Goal: Task Accomplishment & Management: Use online tool/utility

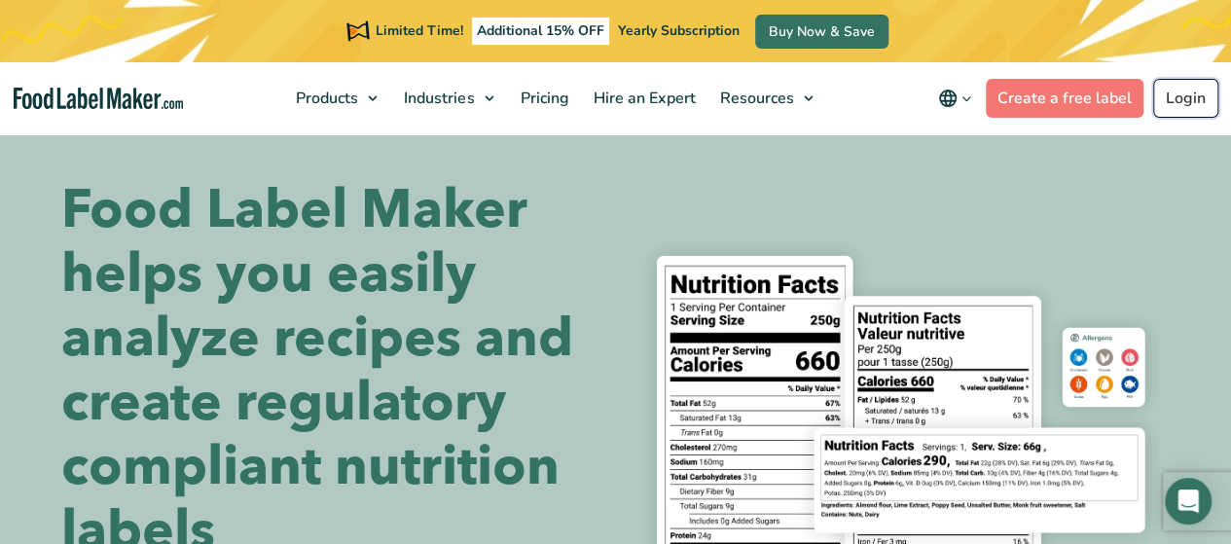
click at [1174, 93] on link "Login" at bounding box center [1185, 98] width 65 height 39
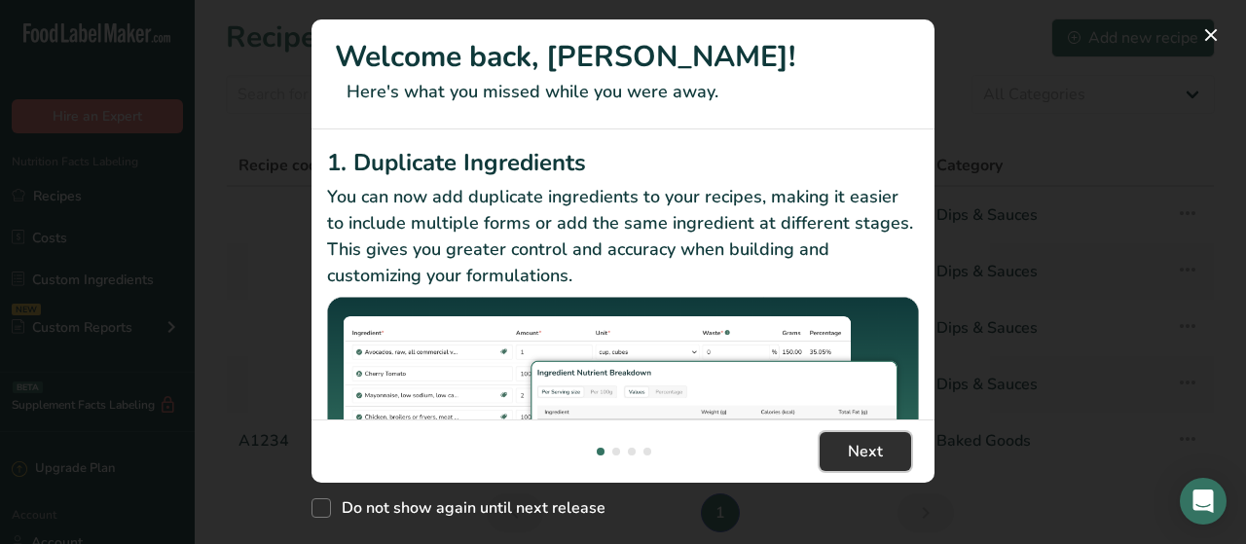
click at [859, 442] on span "Next" at bounding box center [865, 451] width 35 height 23
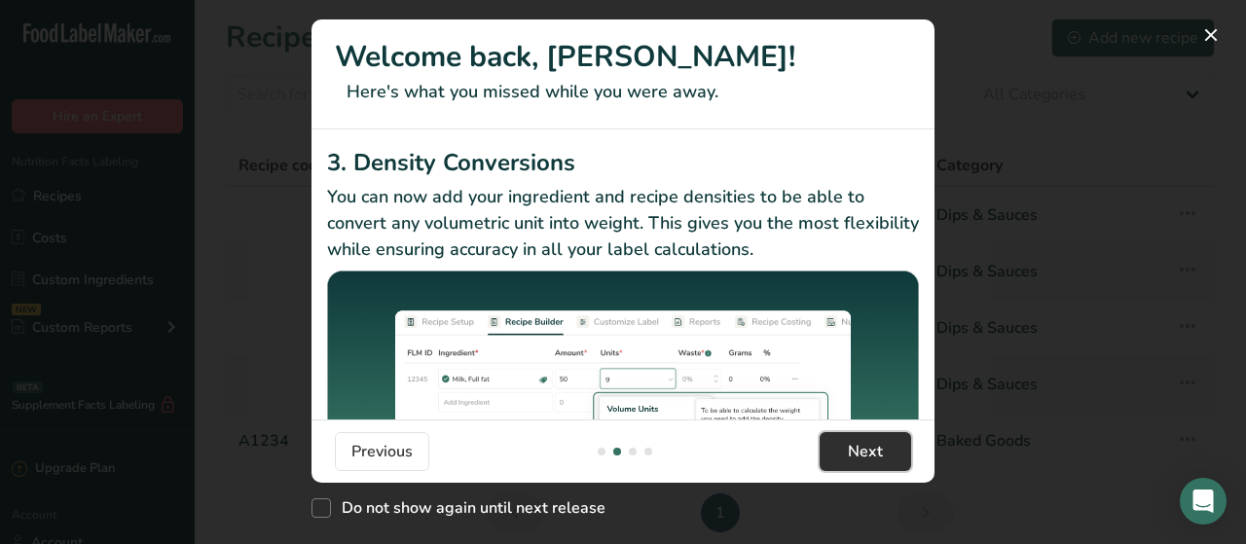
click at [859, 442] on span "Next" at bounding box center [865, 451] width 35 height 23
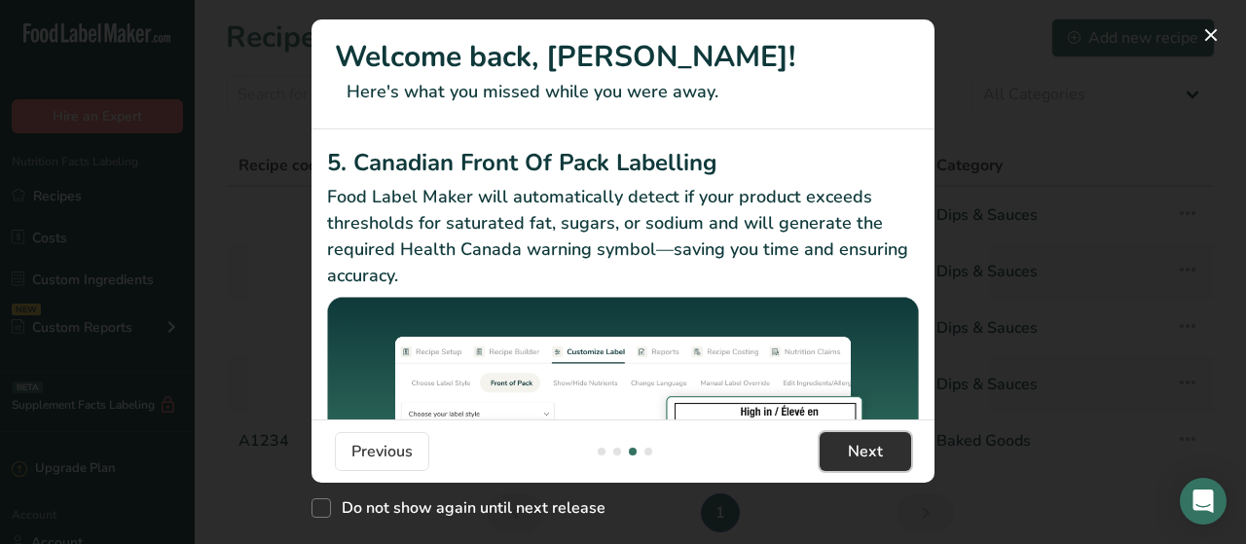
click at [859, 442] on span "Next" at bounding box center [865, 451] width 35 height 23
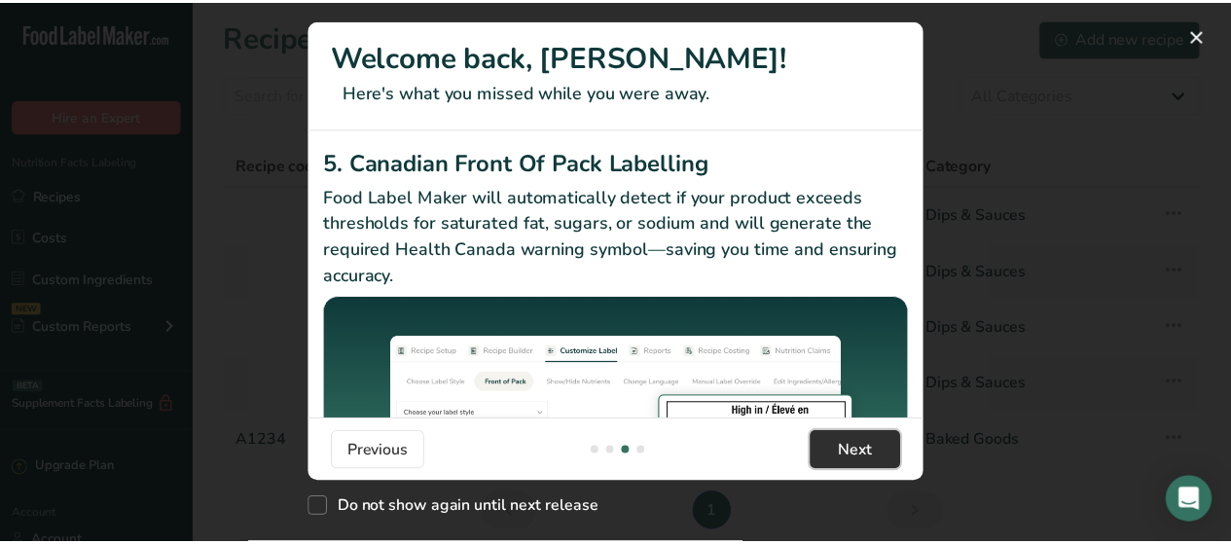
scroll to position [0, 1869]
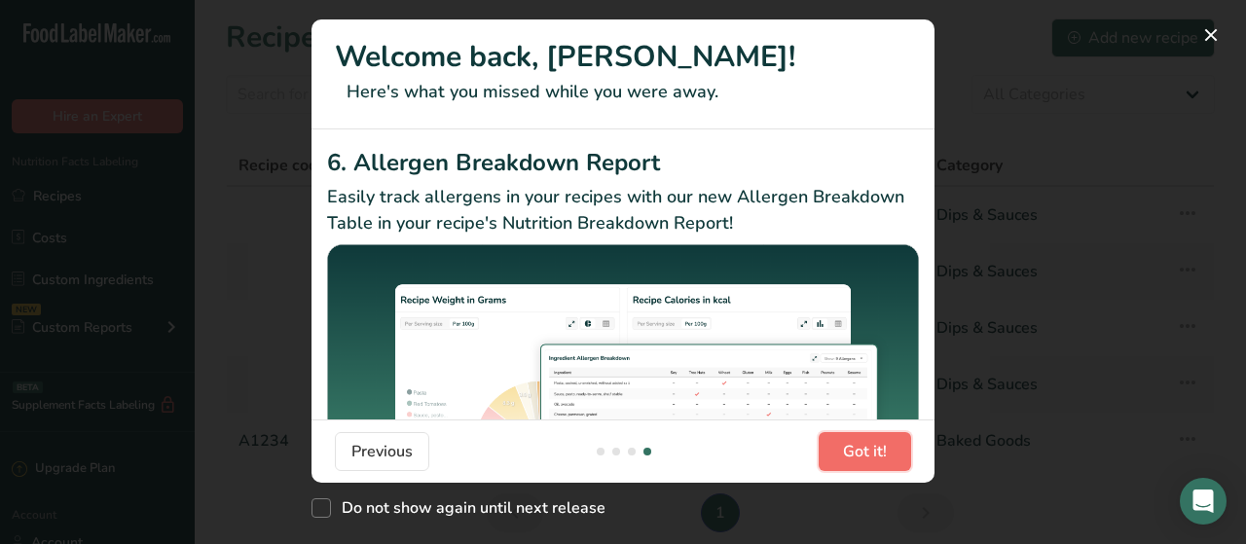
click at [859, 442] on span "Got it!" at bounding box center [865, 451] width 44 height 23
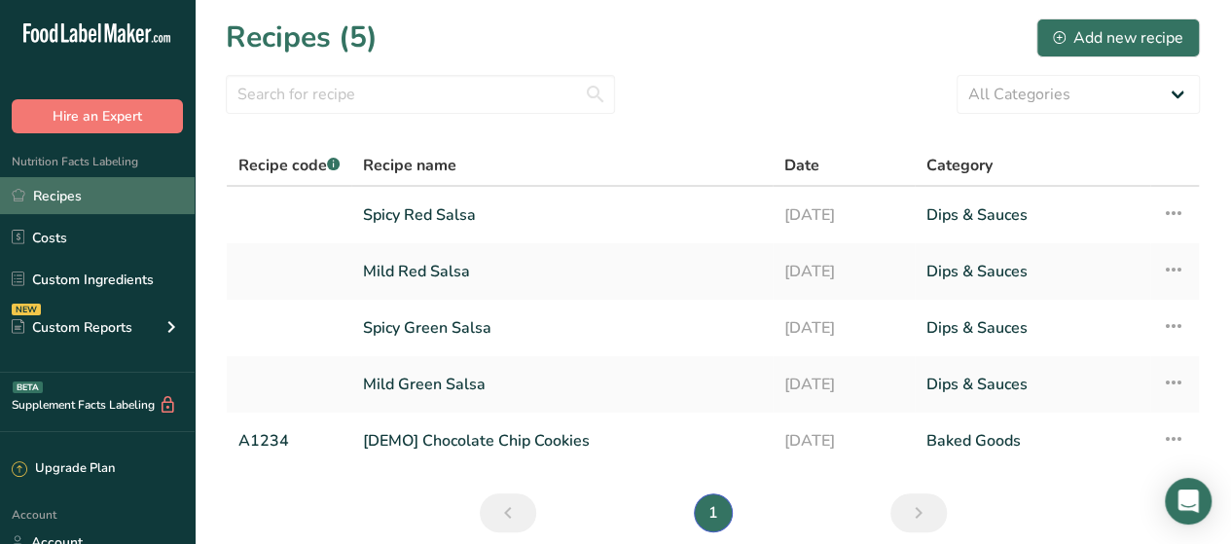
click at [98, 198] on link "Recipes" at bounding box center [97, 195] width 195 height 37
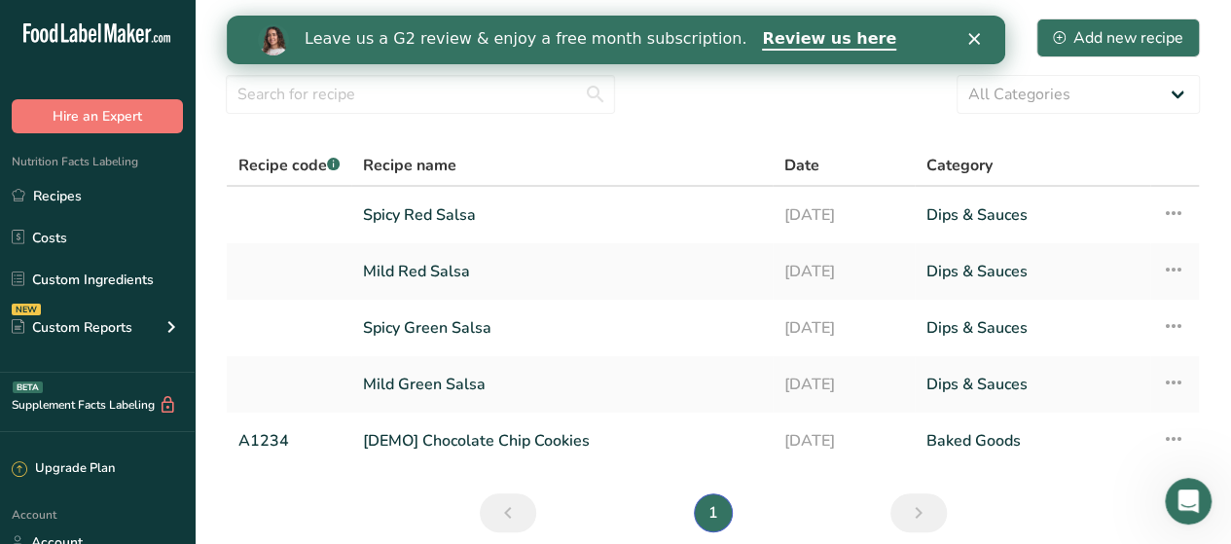
click at [971, 39] on polygon "Close" at bounding box center [973, 39] width 12 height 12
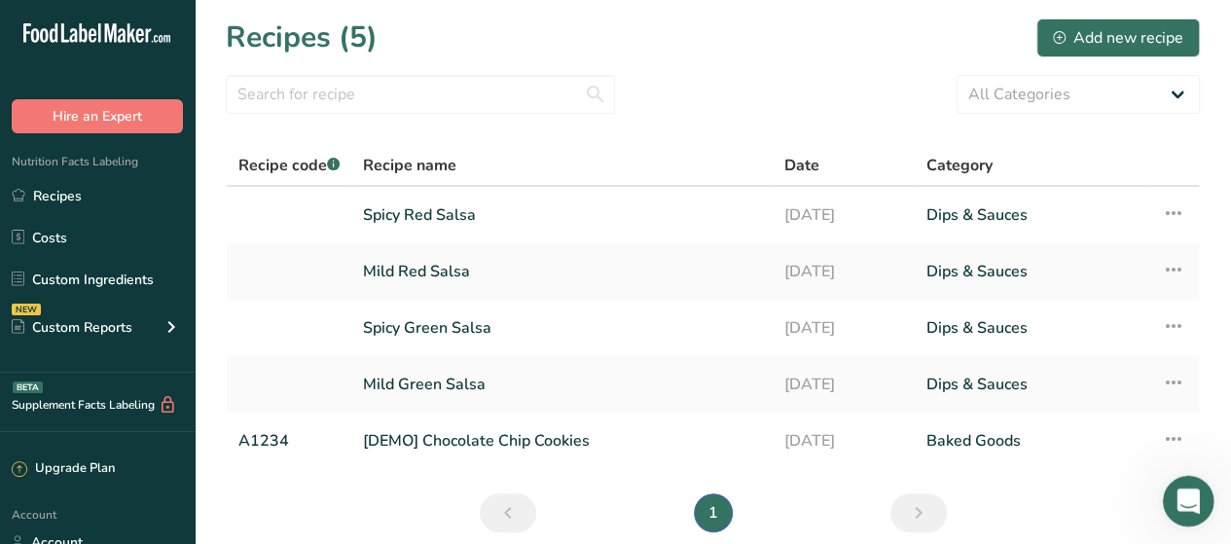
click at [1198, 492] on icon "Open Intercom Messenger" at bounding box center [1186, 499] width 32 height 32
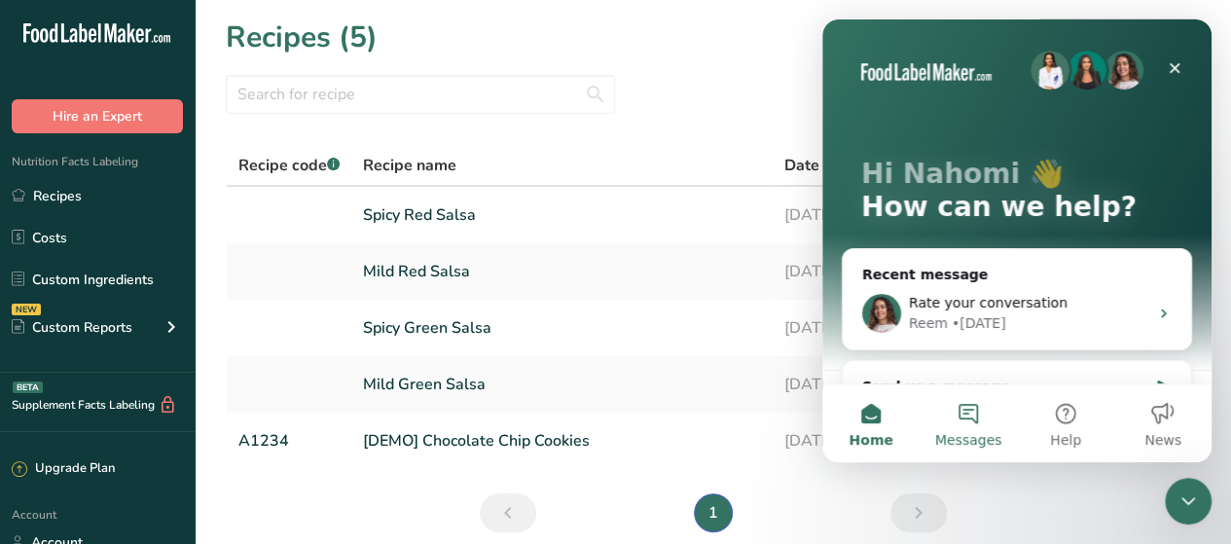
click at [965, 404] on button "Messages" at bounding box center [968, 423] width 97 height 78
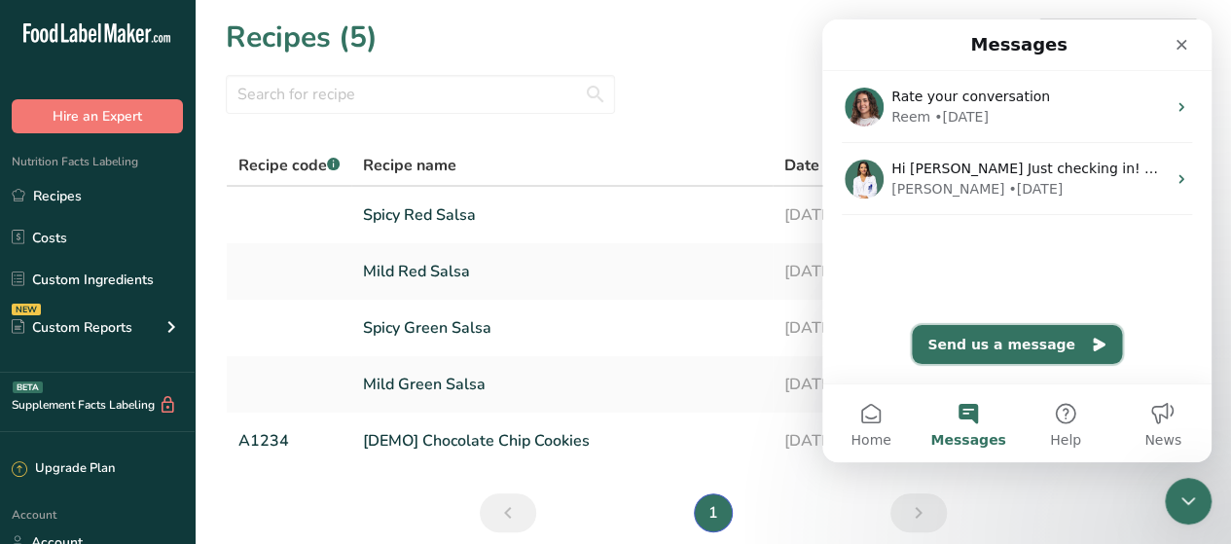
click at [1017, 345] on button "Send us a message" at bounding box center [1017, 344] width 210 height 39
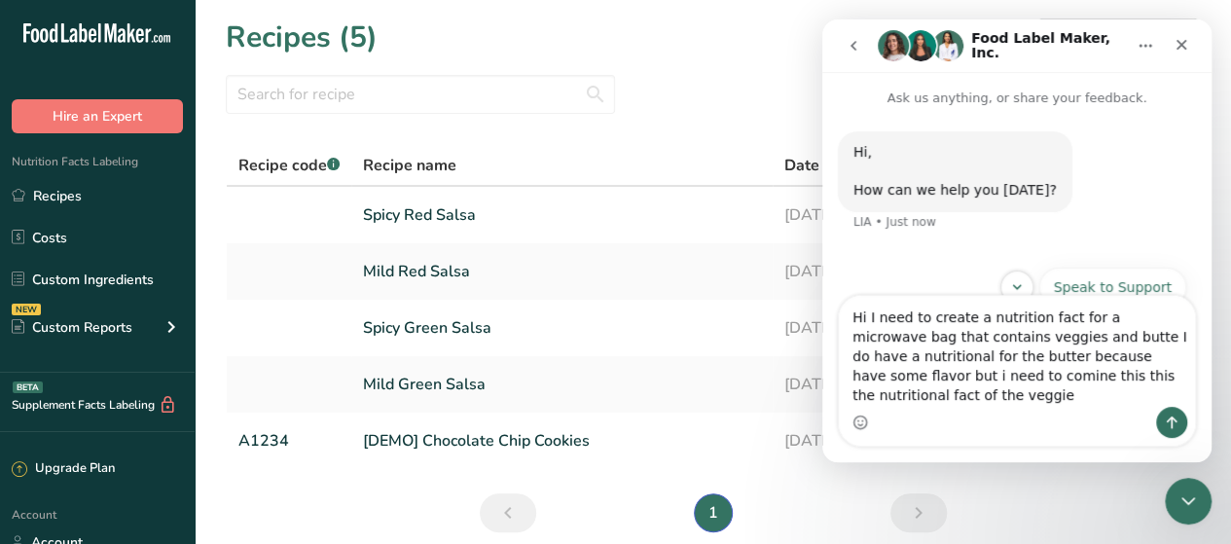
type textarea "Hi I need to create a nutrition fact for a microwave bag that contains veggies …"
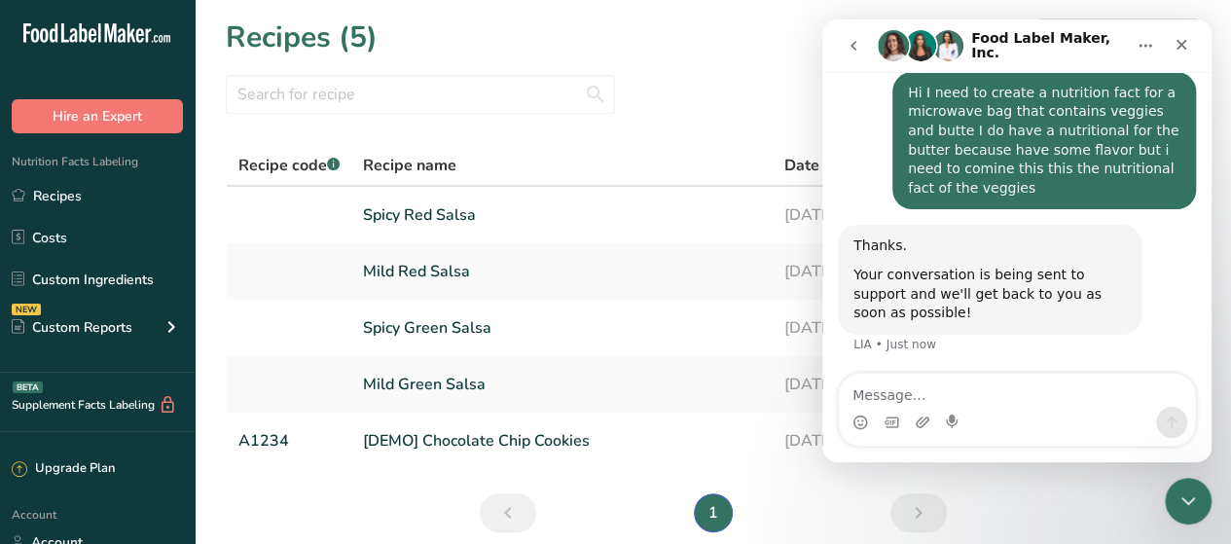
scroll to position [210, 0]
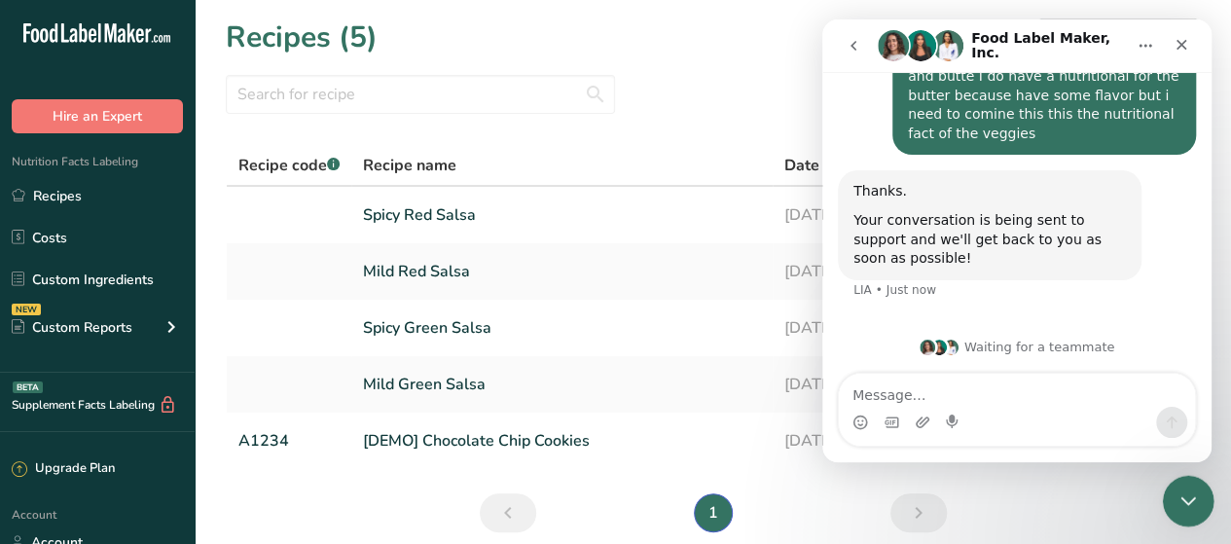
click at [1181, 488] on icon "Close Intercom Messenger" at bounding box center [1185, 498] width 23 height 23
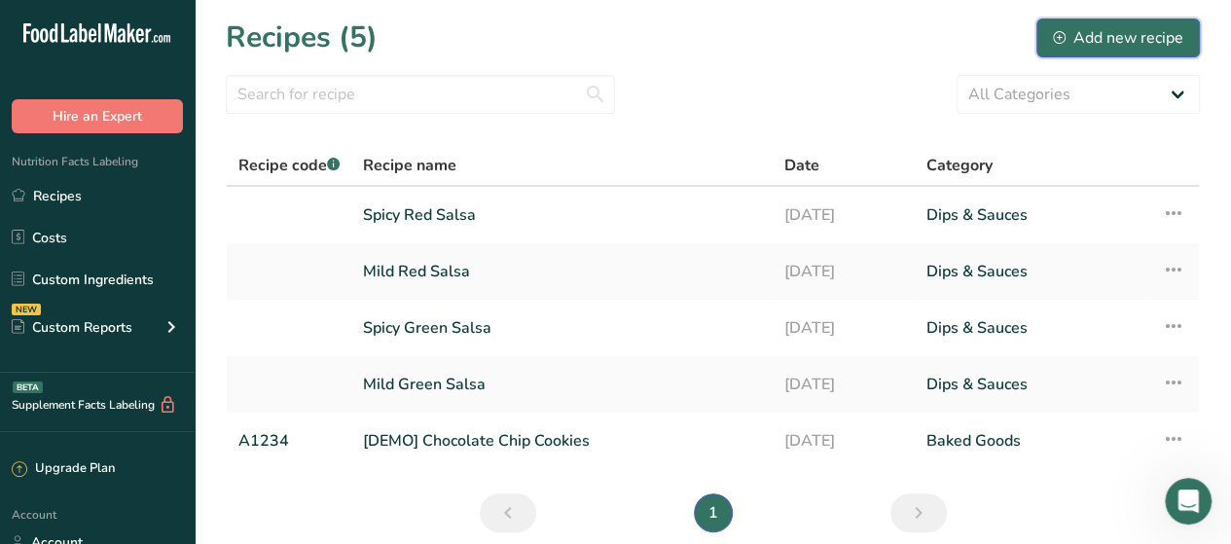
click at [1104, 36] on div "Add new recipe" at bounding box center [1118, 37] width 130 height 23
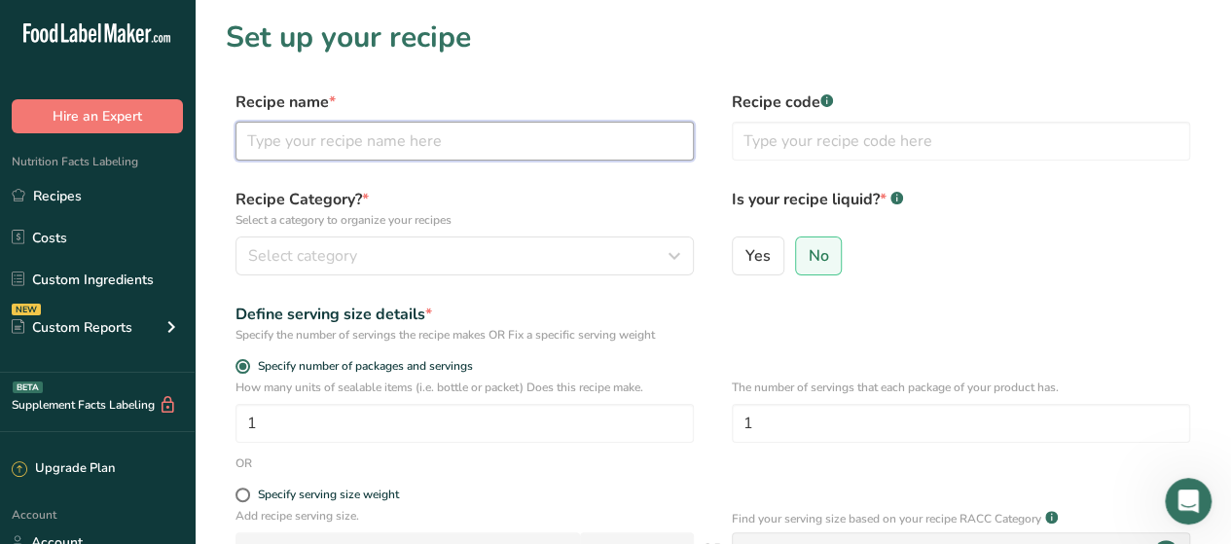
click at [498, 135] on input "text" at bounding box center [465, 141] width 458 height 39
type input "Zesty Asparagus Blend"
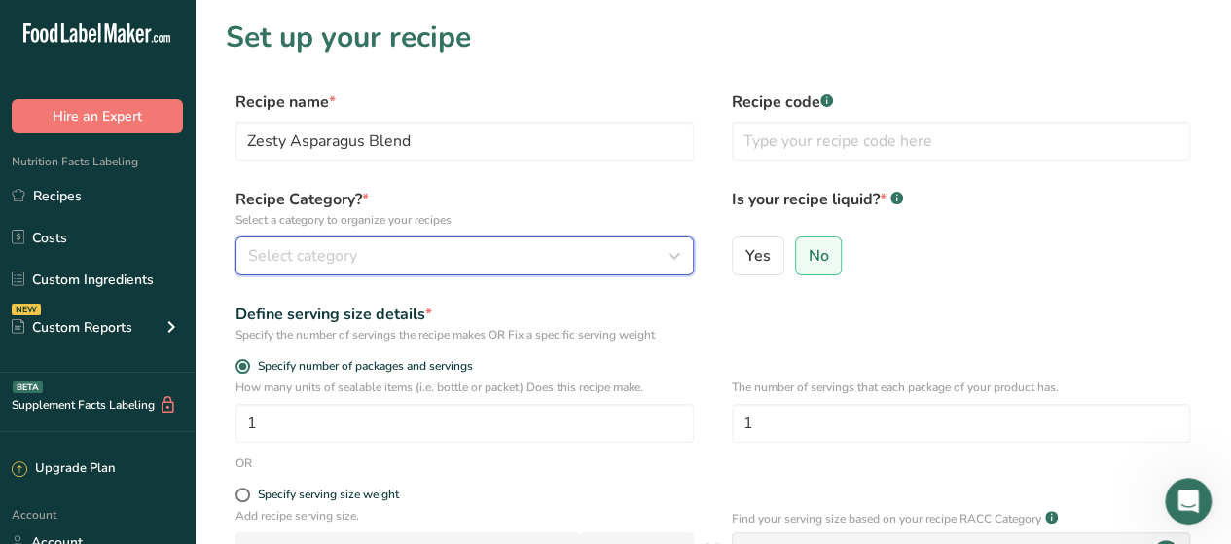
click at [419, 242] on button "Select category" at bounding box center [465, 255] width 458 height 39
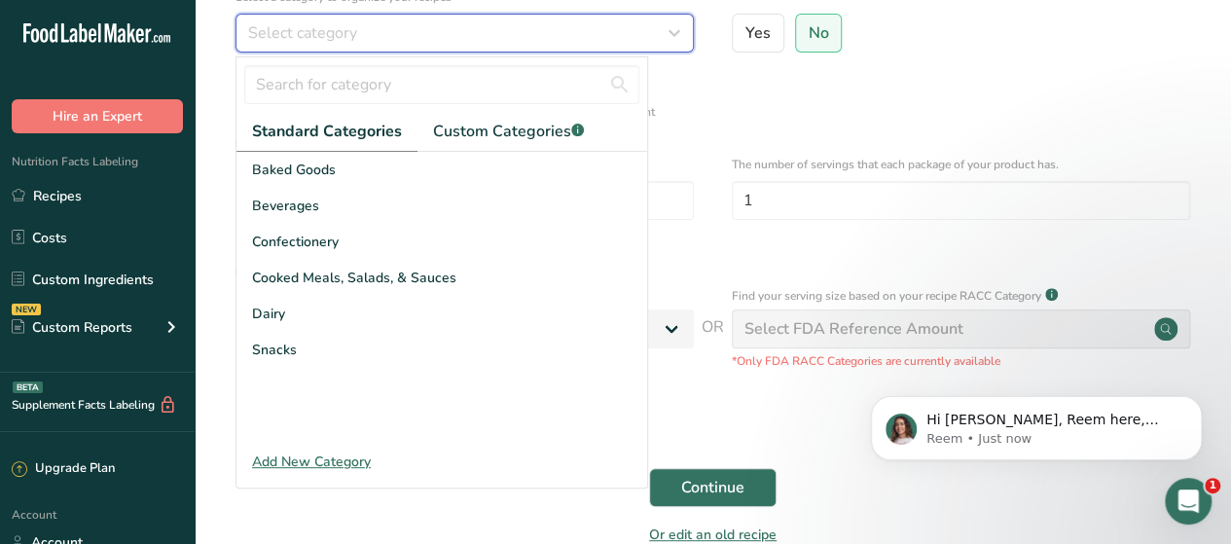
scroll to position [354, 0]
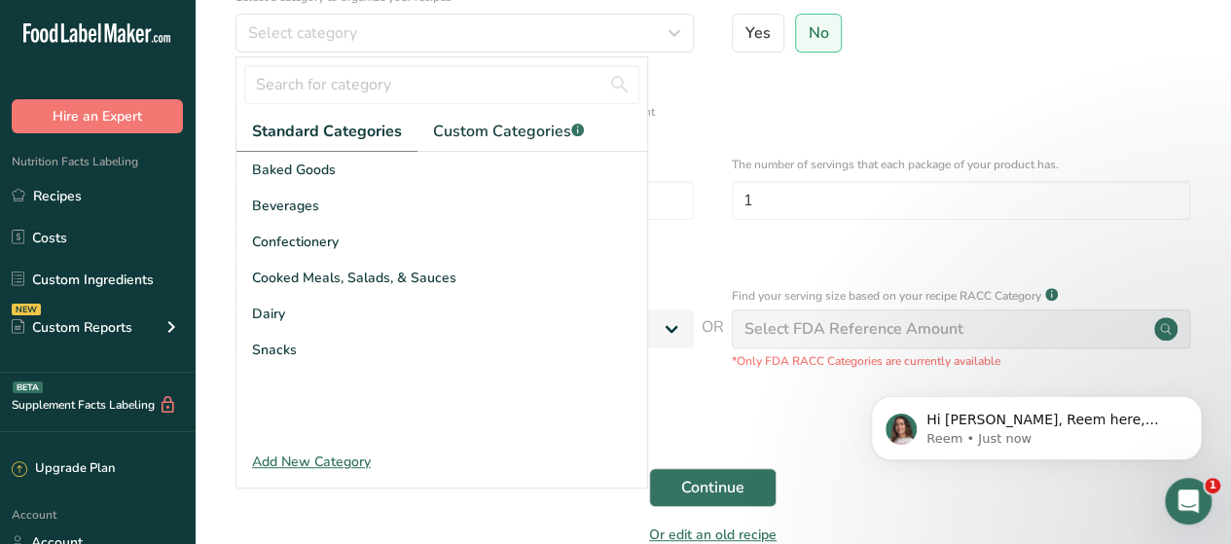
click at [330, 460] on div "Add New Category" at bounding box center [441, 462] width 411 height 20
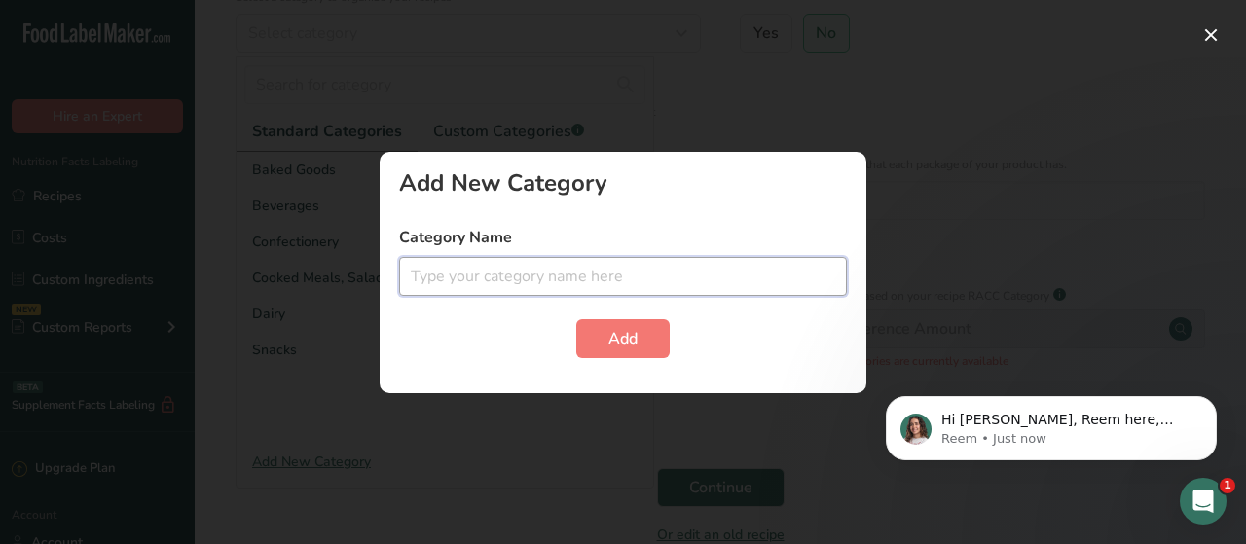
click at [525, 287] on input "text" at bounding box center [623, 276] width 448 height 39
type input "Veggies and butter"
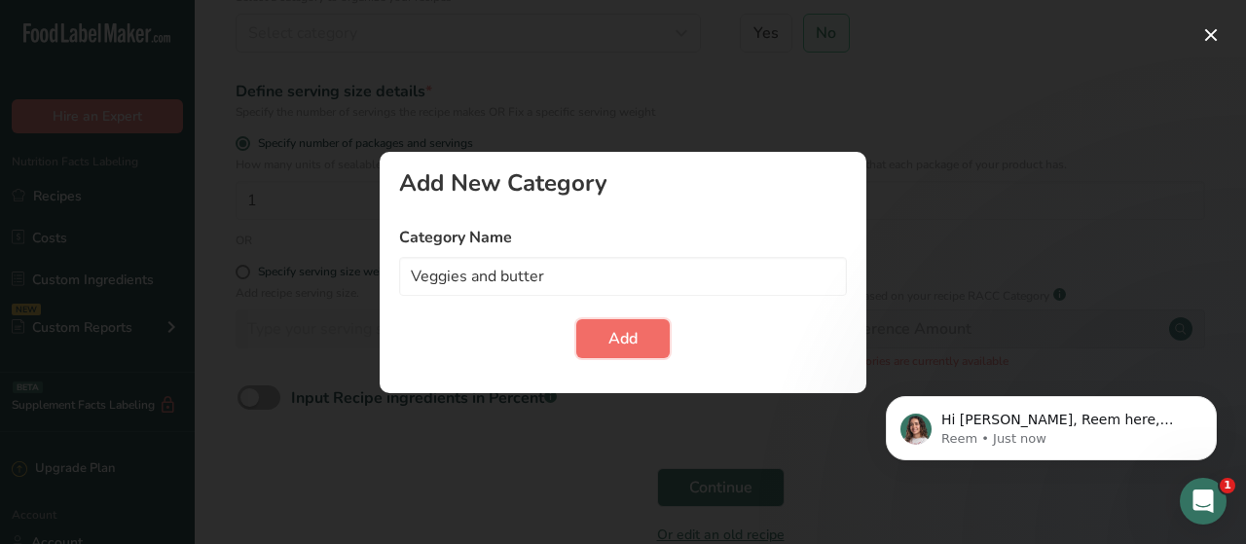
click at [611, 338] on span "Add" at bounding box center [622, 338] width 29 height 23
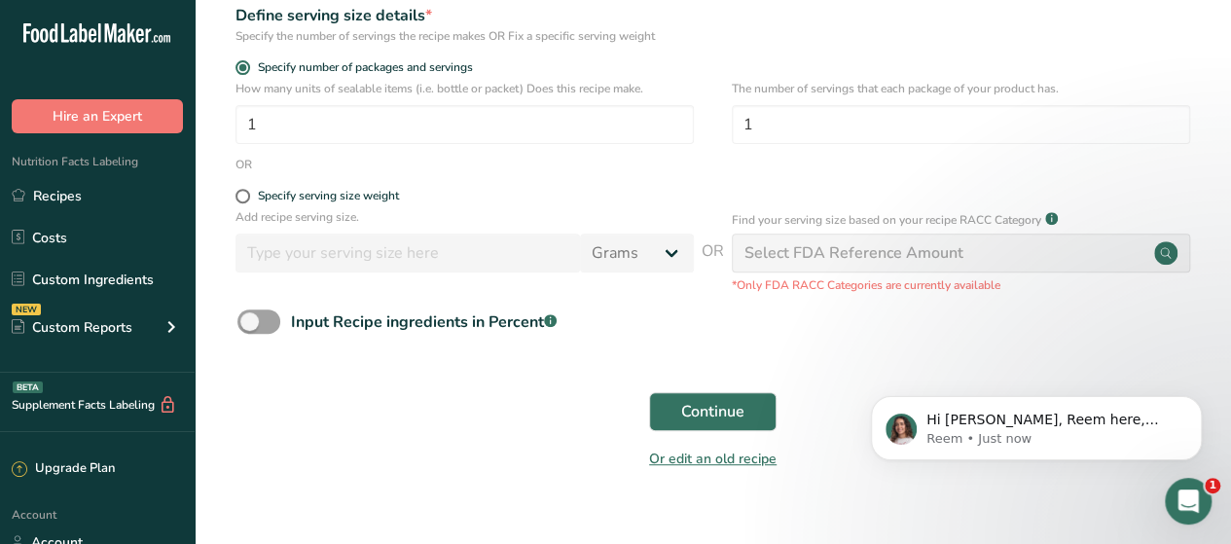
scroll to position [430, 0]
click at [714, 416] on span "Continue" at bounding box center [712, 411] width 63 height 23
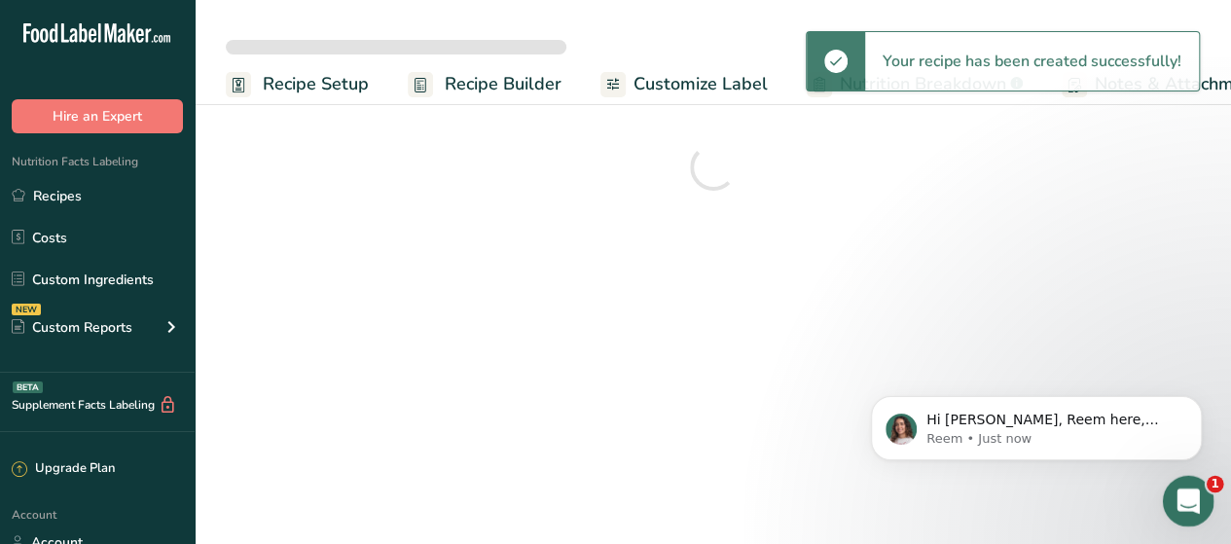
click html
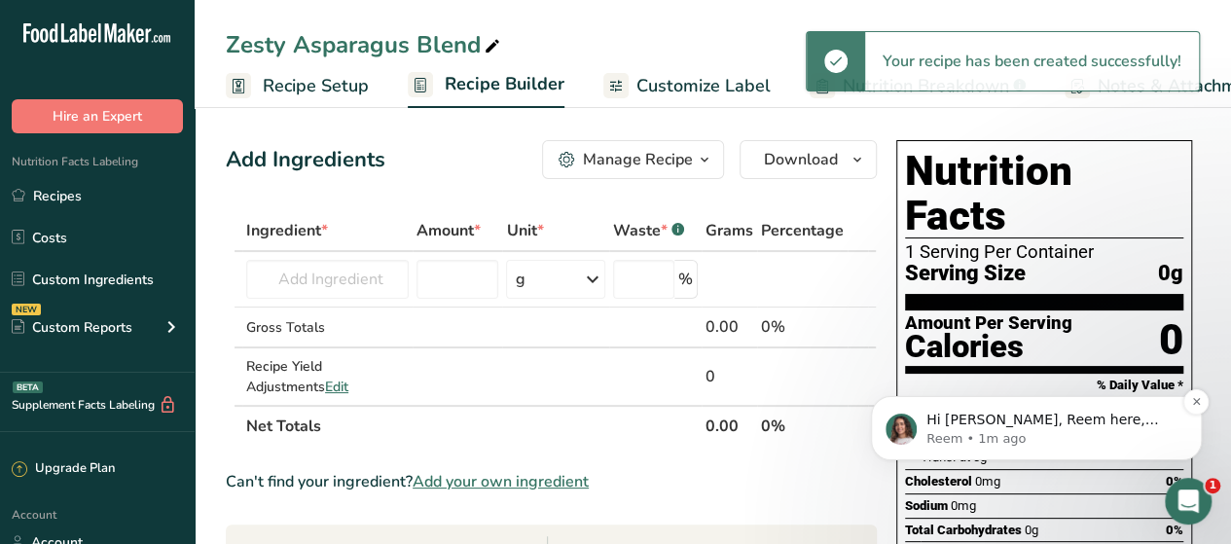
click at [1077, 426] on p "Hi [PERSON_NAME], Reem here, thanks for getting in touch! We can definitely hel…" at bounding box center [1051, 420] width 251 height 19
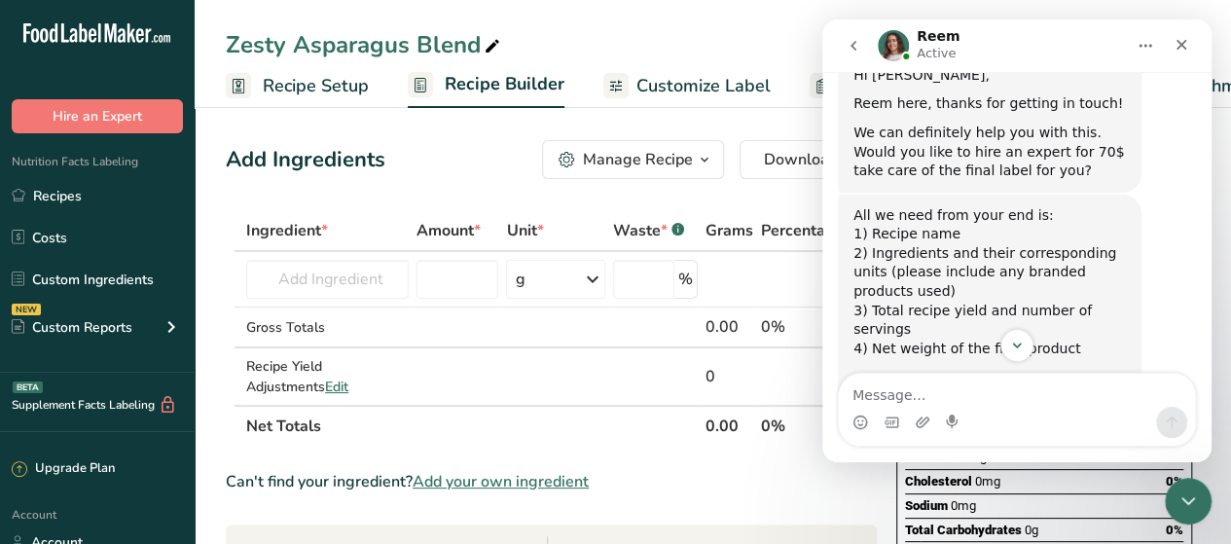
scroll to position [497, 0]
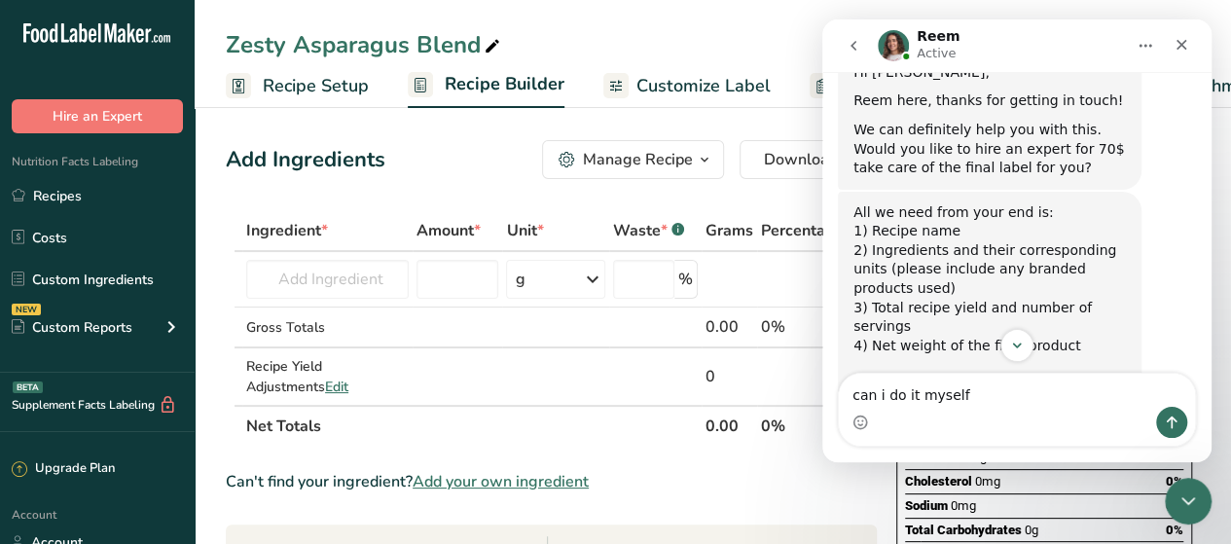
type textarea "can i do it myself?"
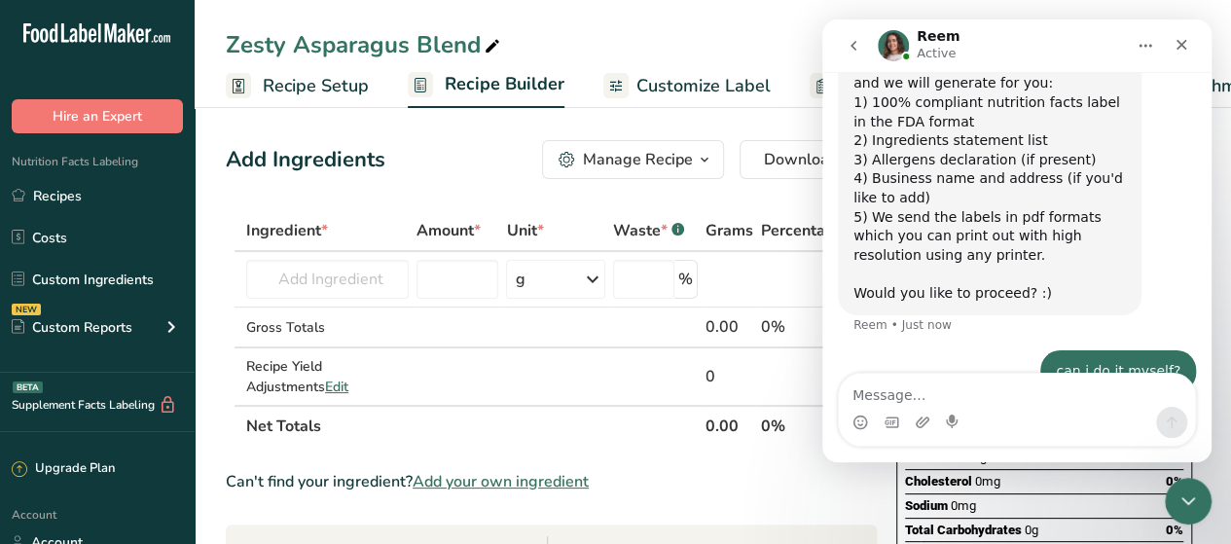
scroll to position [810, 0]
click at [472, 159] on div "Add Ingredients Manage Recipe Delete Recipe Duplicate Recipe Scale Recipe Save …" at bounding box center [551, 159] width 651 height 39
click at [1188, 47] on icon "Close" at bounding box center [1182, 45] width 16 height 16
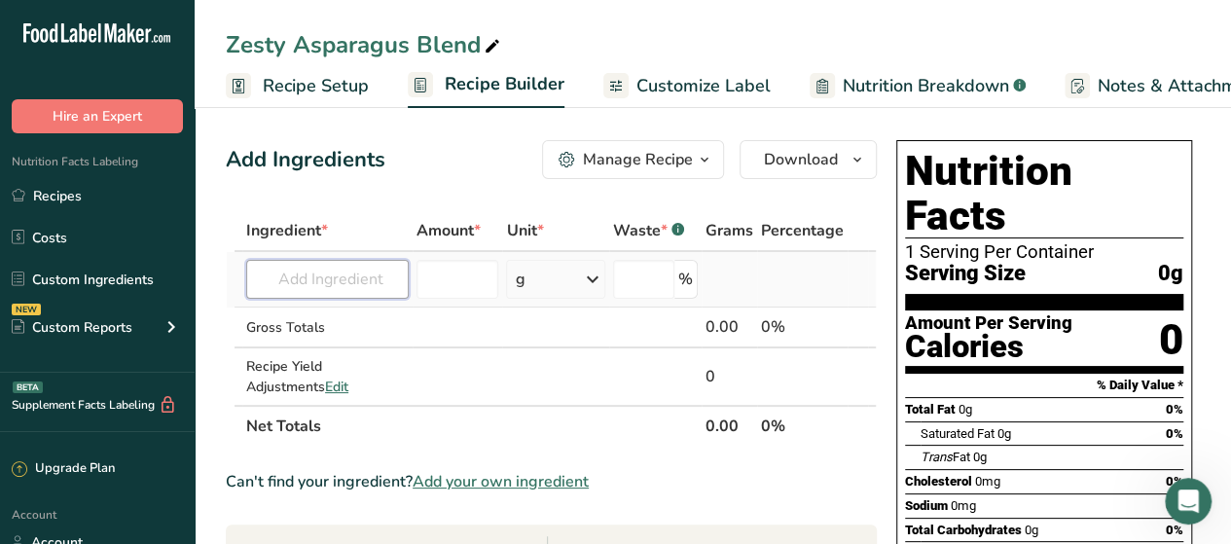
click at [335, 278] on input "text" at bounding box center [327, 279] width 163 height 39
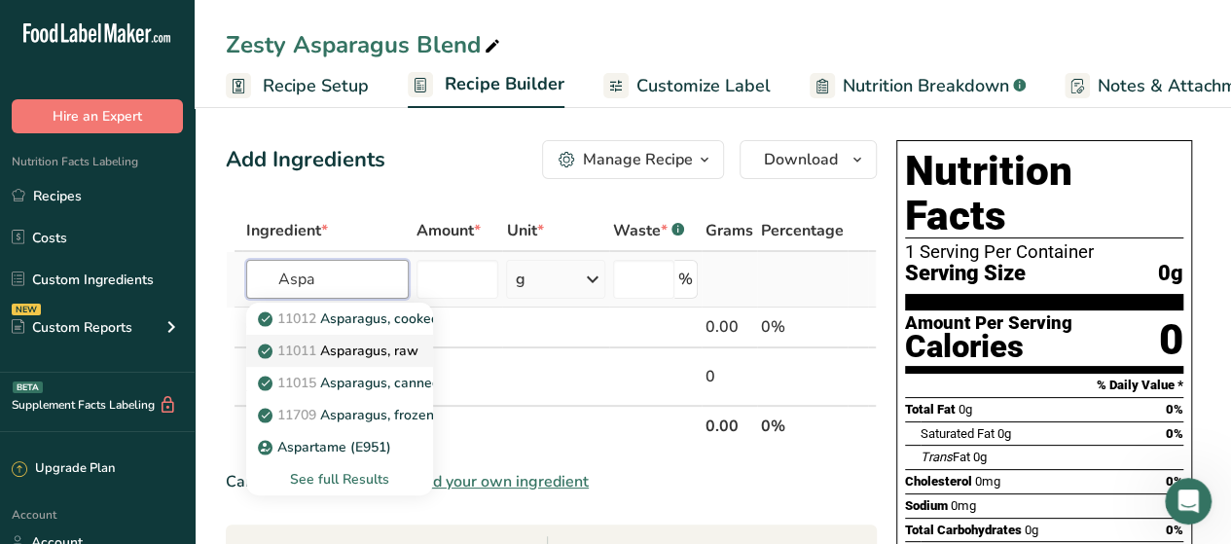
type input "Aspa"
click at [345, 348] on p "11011 Asparagus, raw" at bounding box center [340, 351] width 157 height 20
type input "Asparagus, raw"
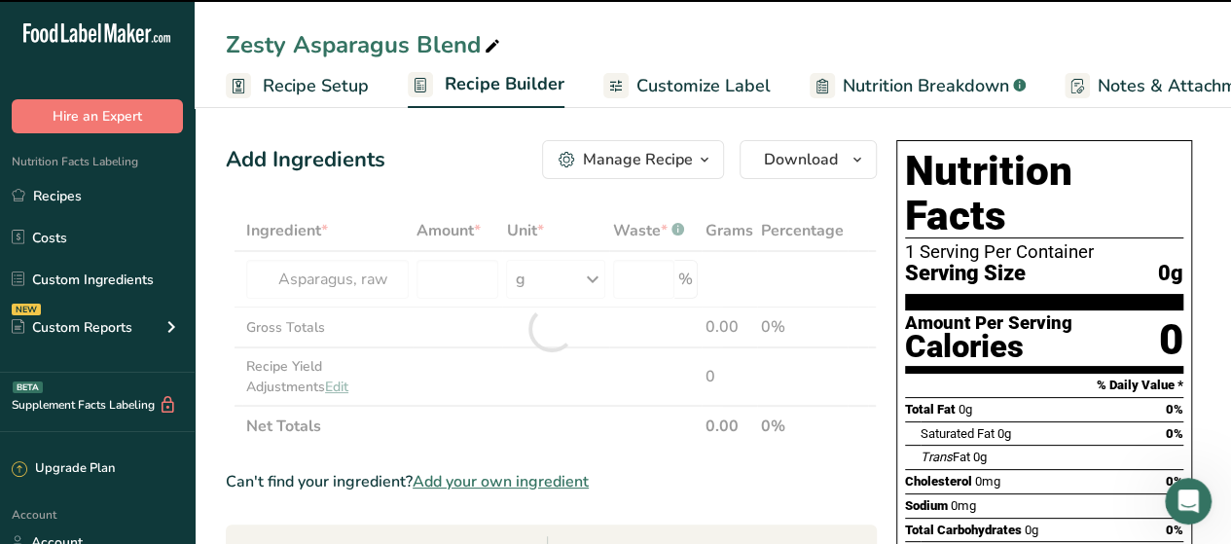
type input "0"
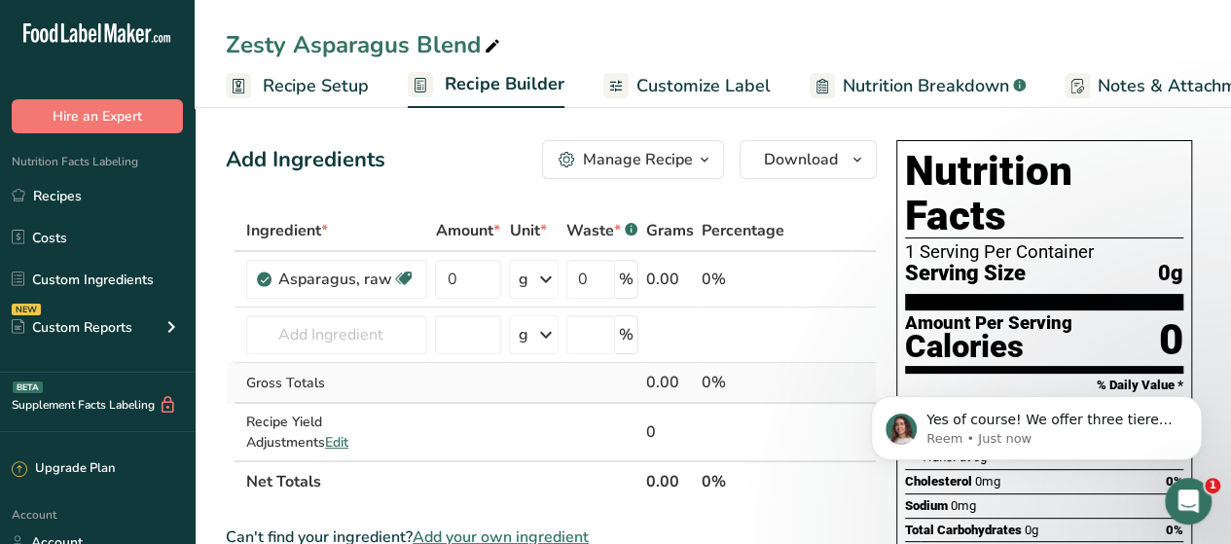
scroll to position [1222, 0]
click at [1084, 430] on p "Reem • Just now" at bounding box center [1051, 439] width 251 height 18
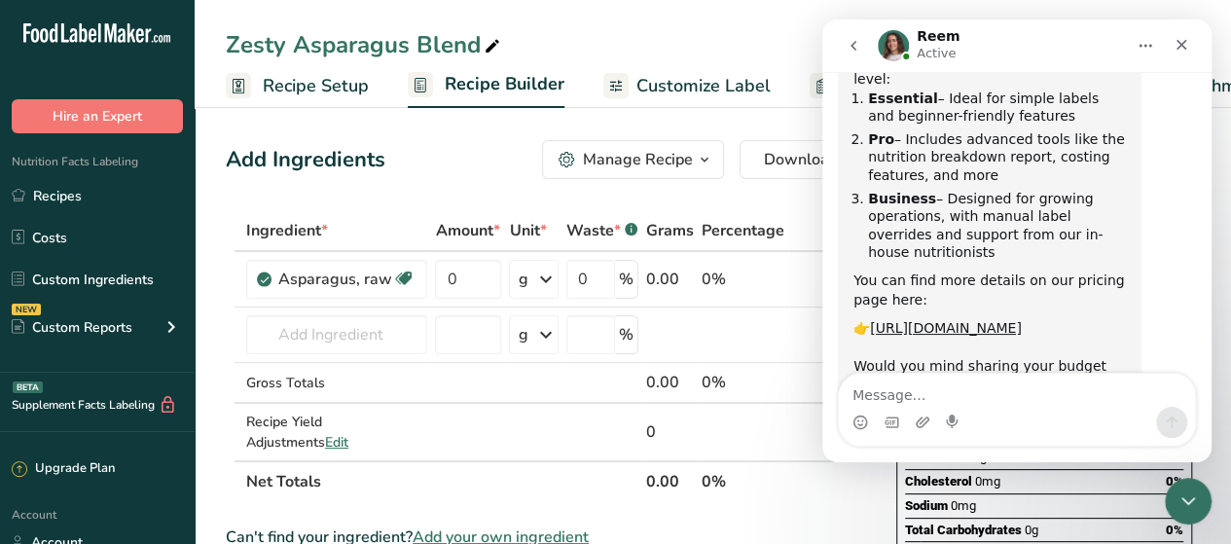
scroll to position [1238, 0]
click at [463, 277] on input "0" at bounding box center [468, 279] width 66 height 39
type input "7.25"
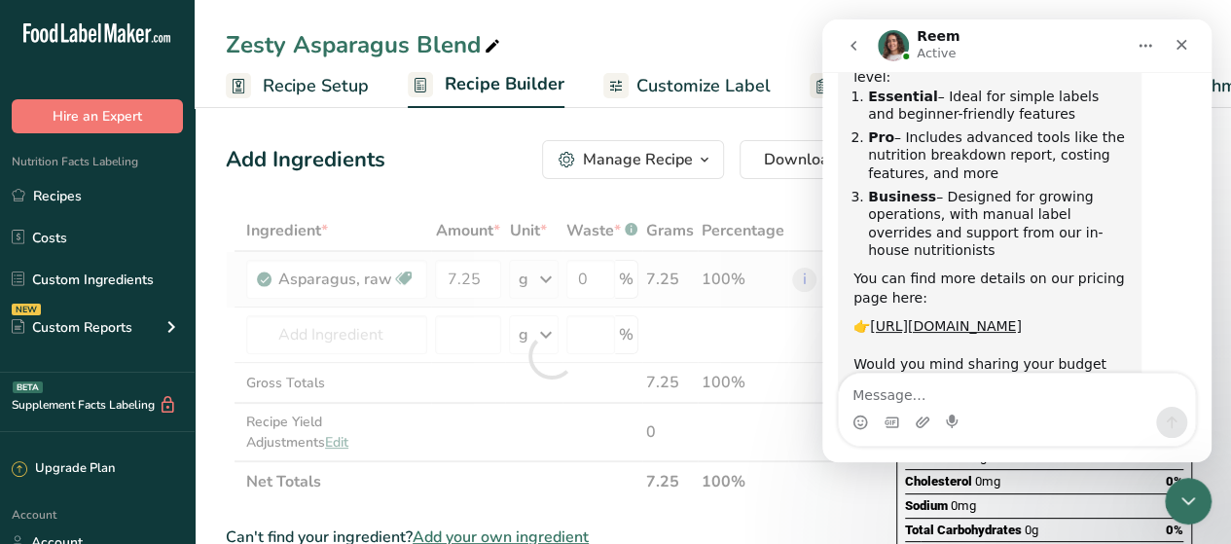
click at [551, 280] on div "Ingredient * Amount * Unit * Waste * .a-a{fill:#347362;}.b-a{fill:#fff;} Grams …" at bounding box center [551, 356] width 651 height 292
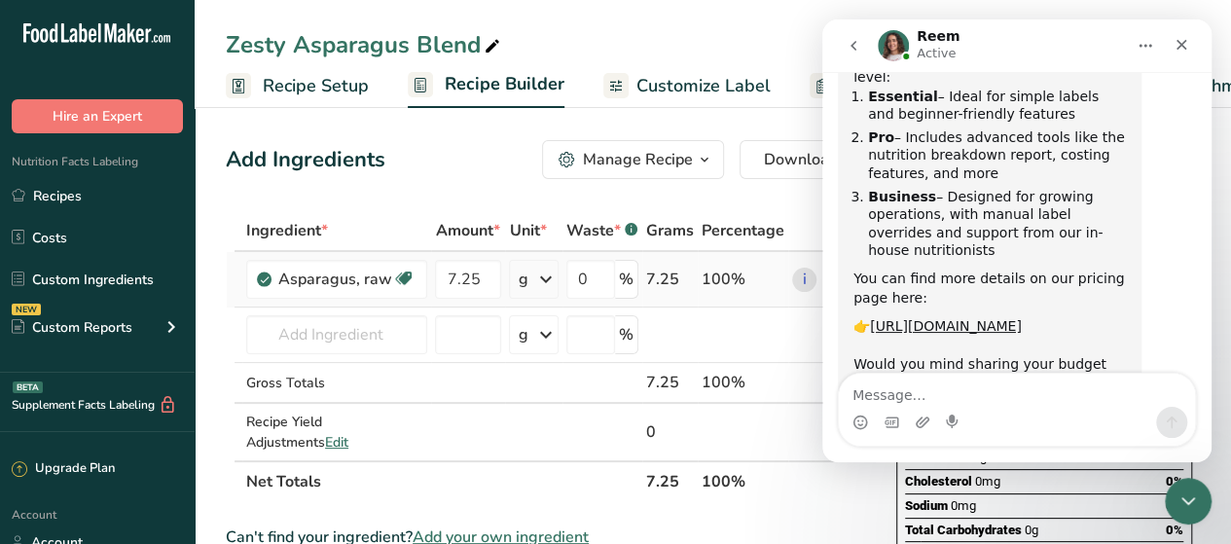
click at [551, 280] on icon at bounding box center [545, 279] width 23 height 35
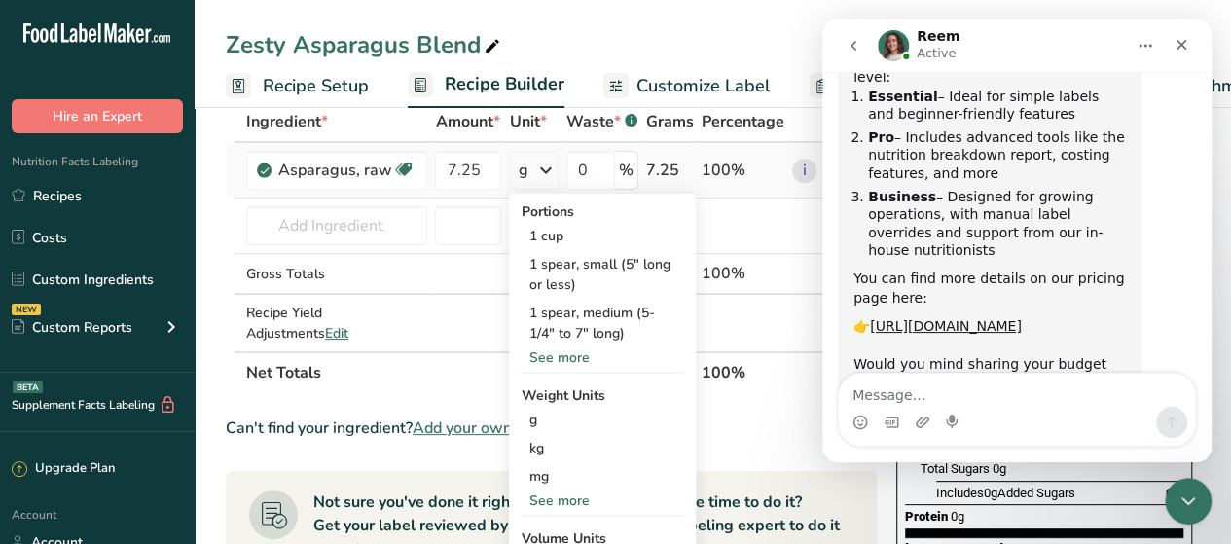
scroll to position [111, 0]
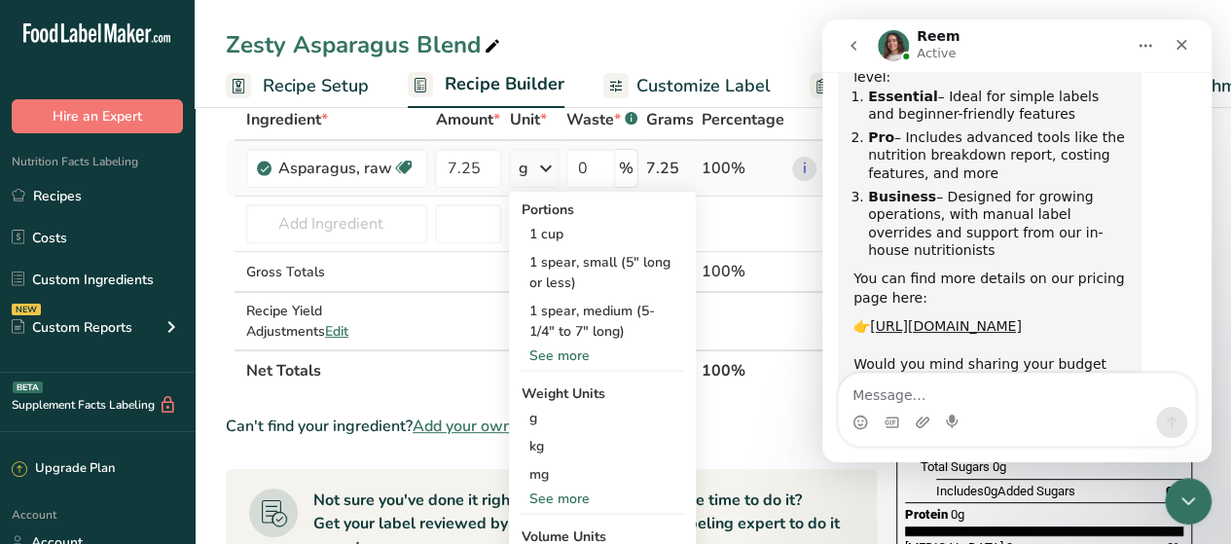
click at [576, 491] on div "See more" at bounding box center [602, 499] width 163 height 20
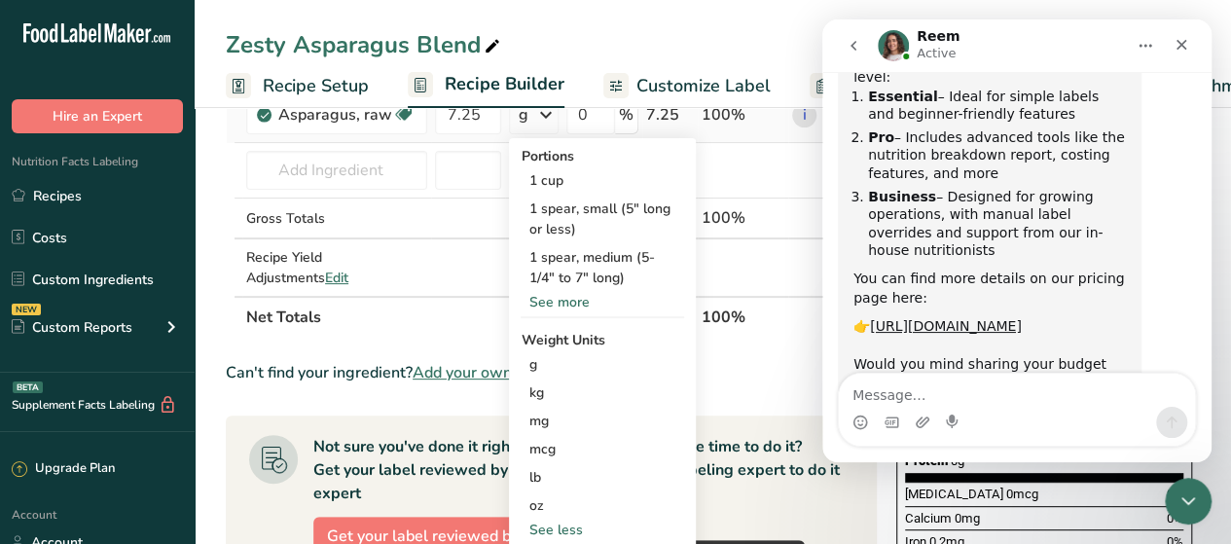
scroll to position [167, 0]
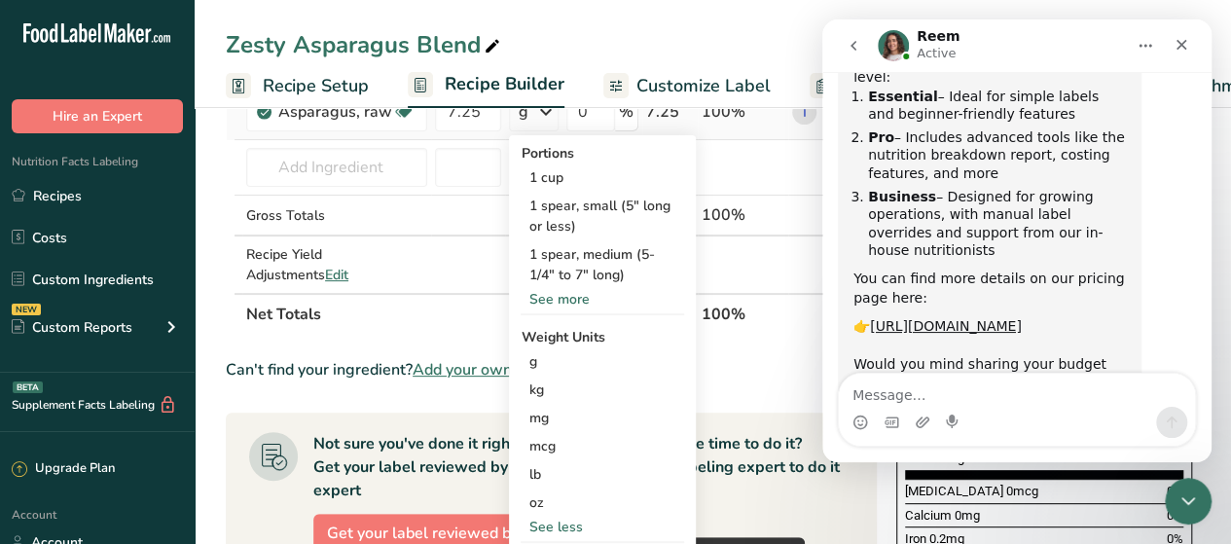
click at [576, 491] on div "oz" at bounding box center [602, 503] width 163 height 28
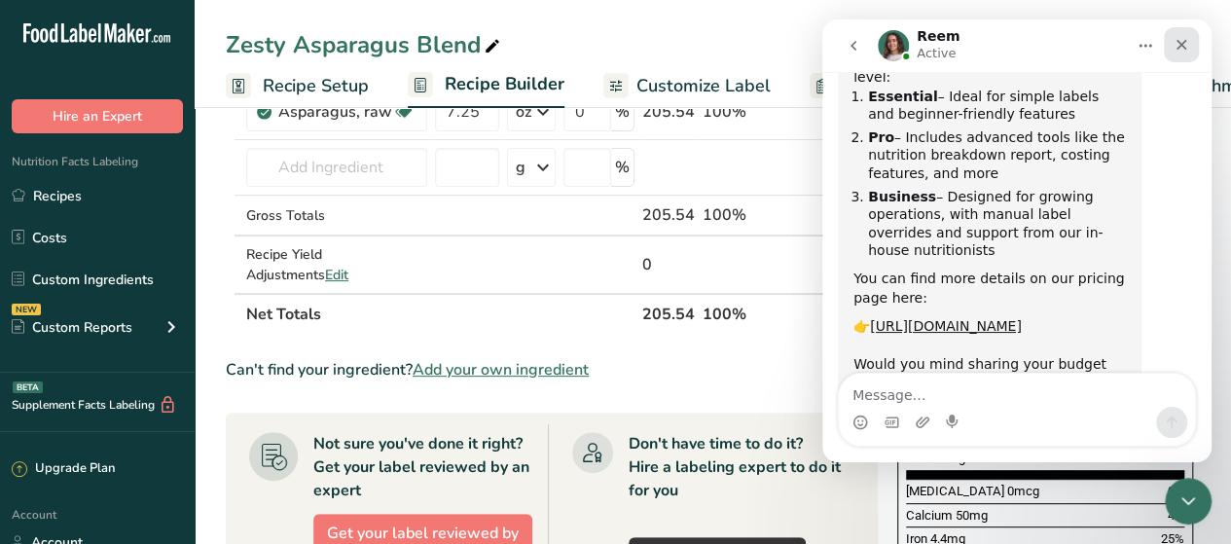
click at [1181, 43] on icon "Close" at bounding box center [1182, 45] width 16 height 16
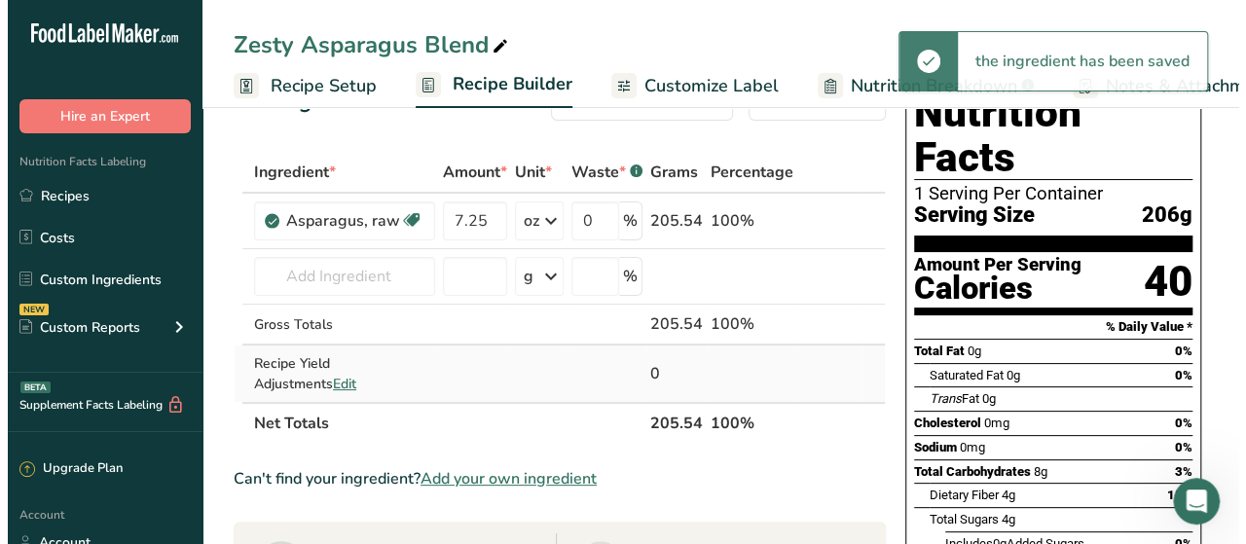
scroll to position [57, 0]
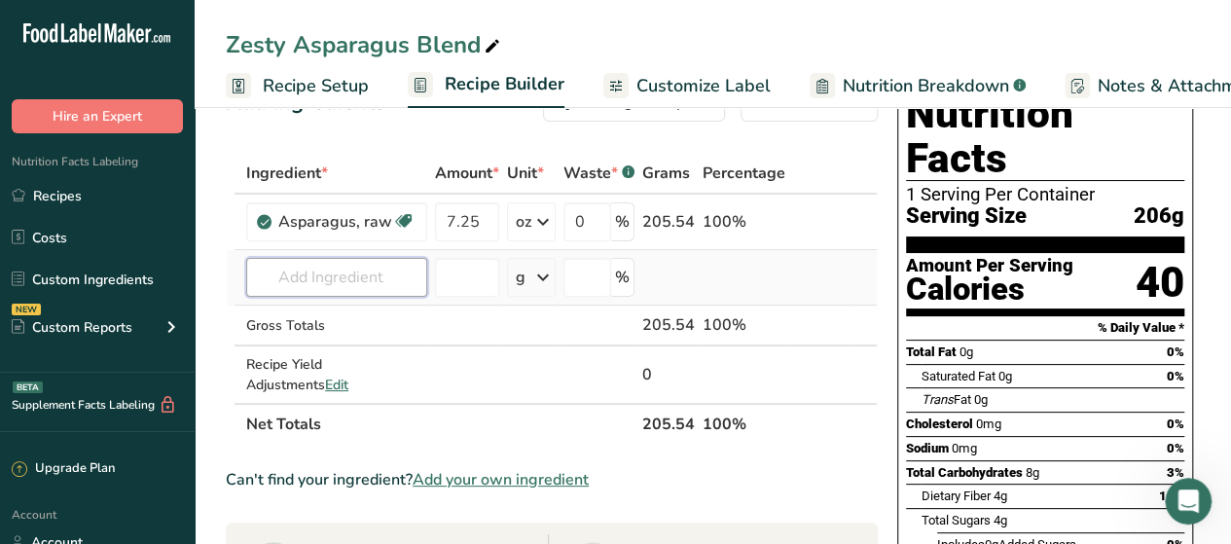
click at [330, 283] on input "text" at bounding box center [336, 277] width 181 height 39
type input "s"
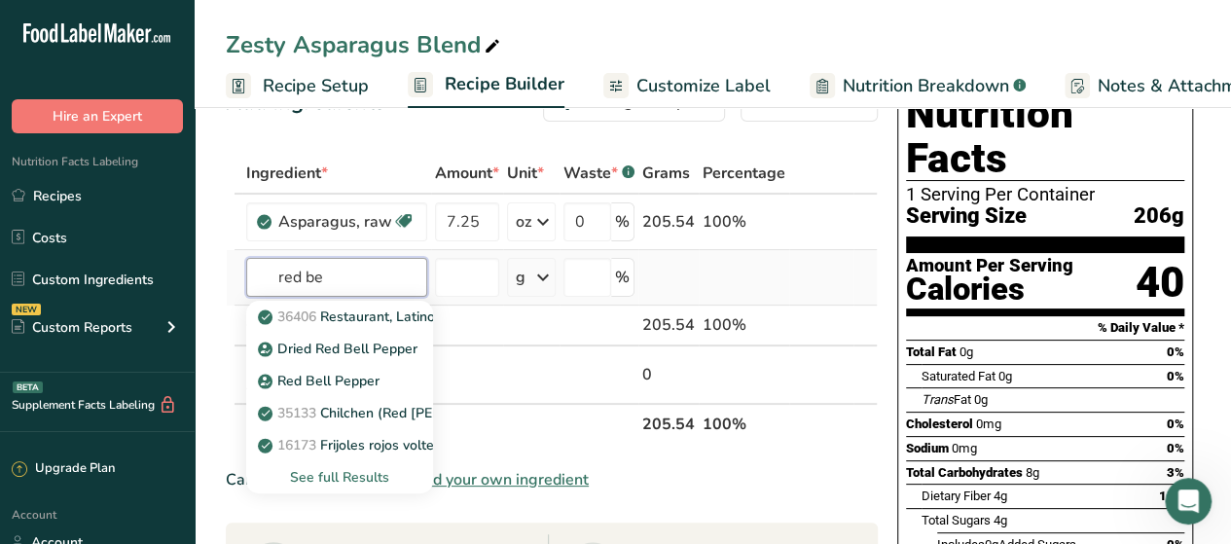
type input "red be"
click at [387, 472] on div "See full Results" at bounding box center [340, 477] width 156 height 20
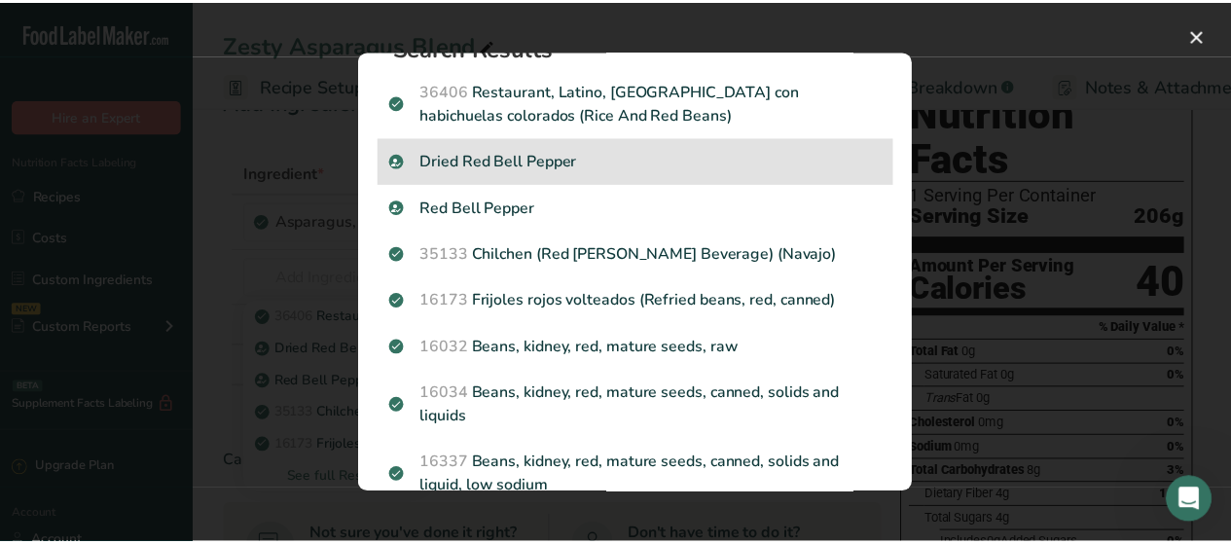
scroll to position [0, 0]
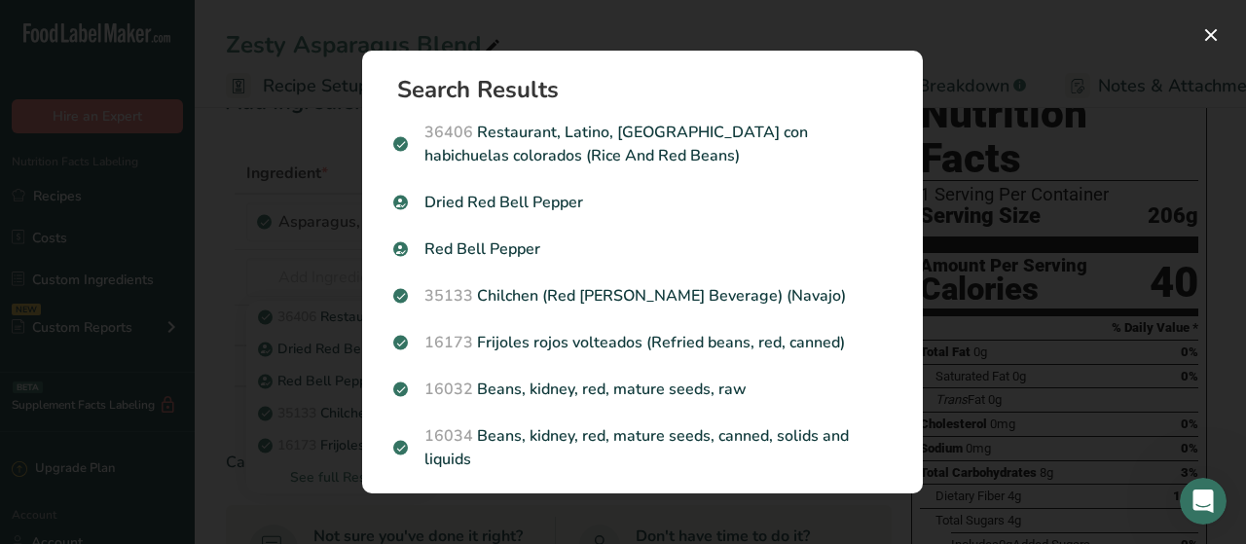
click at [308, 126] on div "Search results modal" at bounding box center [623, 272] width 1246 height 544
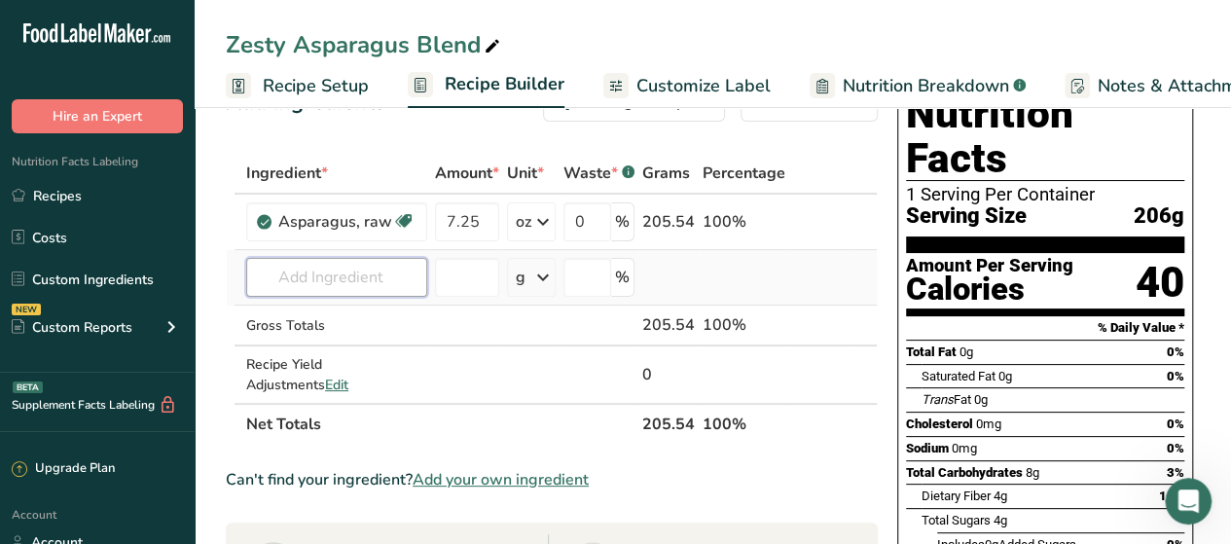
click at [335, 281] on input "text" at bounding box center [336, 277] width 181 height 39
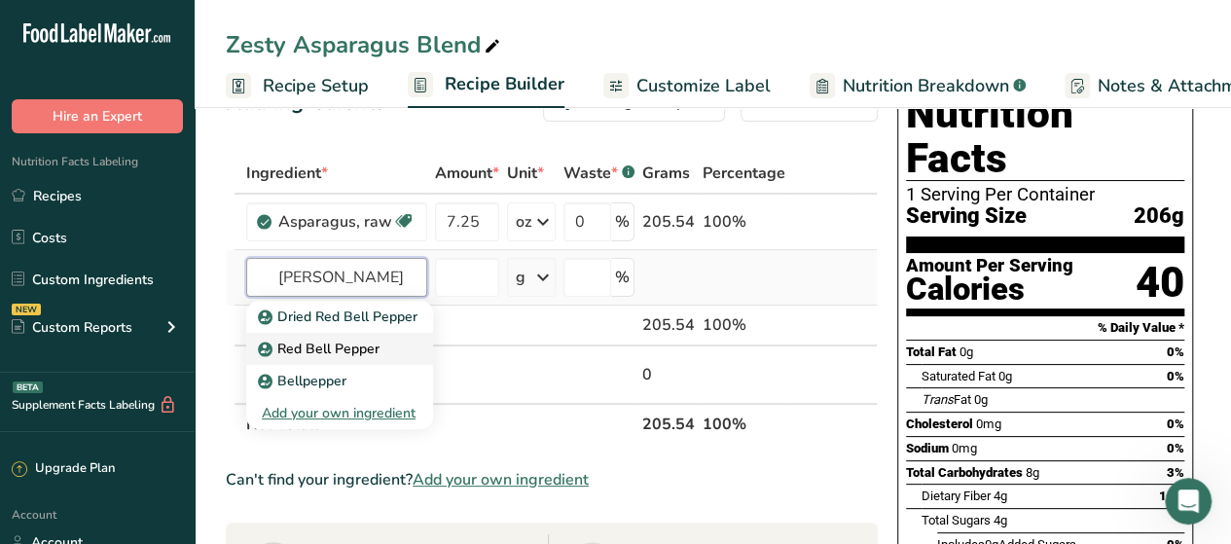
type input "[PERSON_NAME]"
click at [334, 354] on p "Red Bell Pepper" at bounding box center [321, 349] width 118 height 20
type input "Red Bell Pepper"
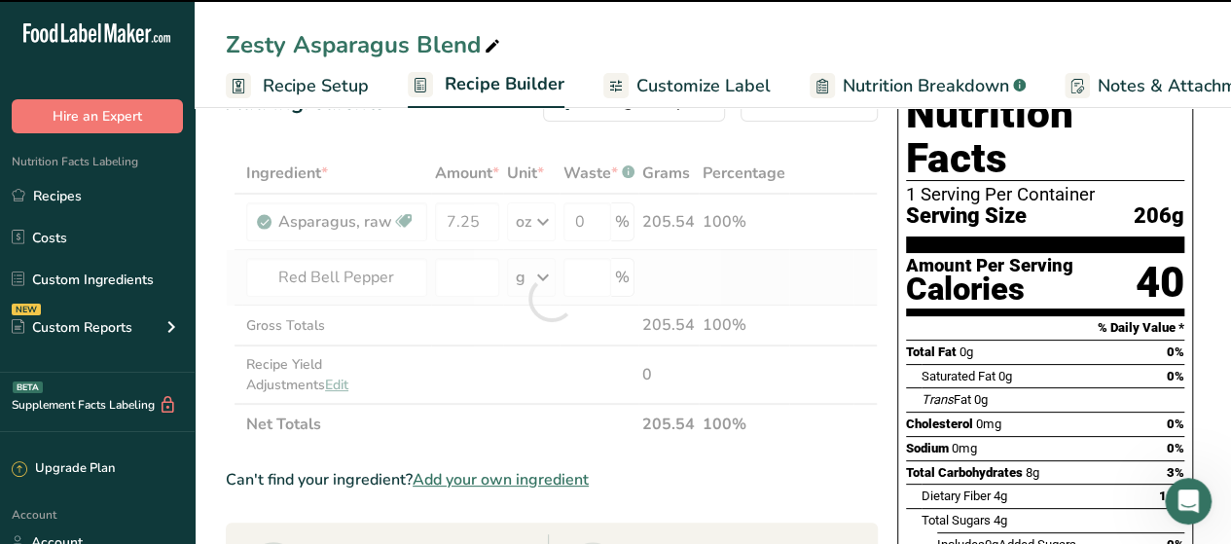
type input "0"
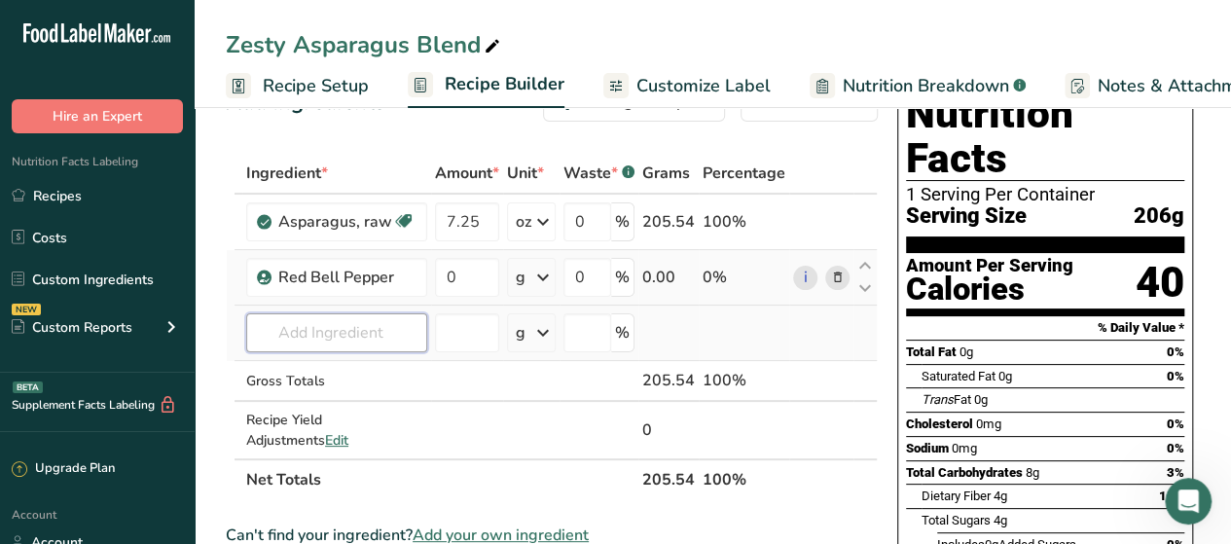
click at [351, 333] on input "text" at bounding box center [336, 332] width 181 height 39
click at [461, 283] on input "0" at bounding box center [467, 277] width 64 height 39
type input "7.25"
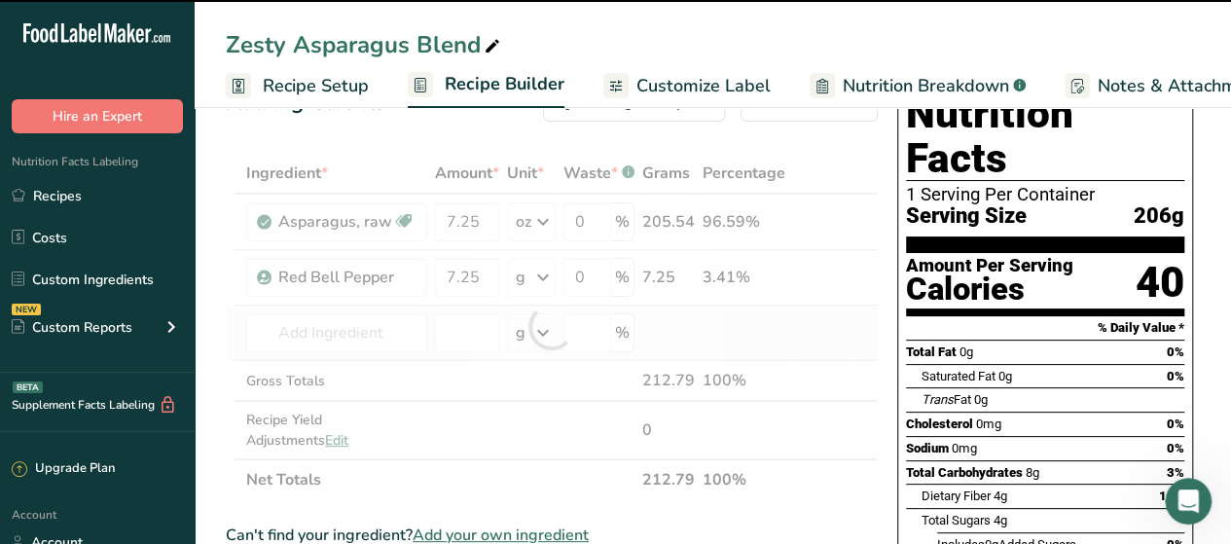
click at [694, 320] on div "Ingredient * Amount * Unit * Waste * .a-a{fill:#347362;}.b-a{fill:#fff;} Grams …" at bounding box center [552, 326] width 652 height 347
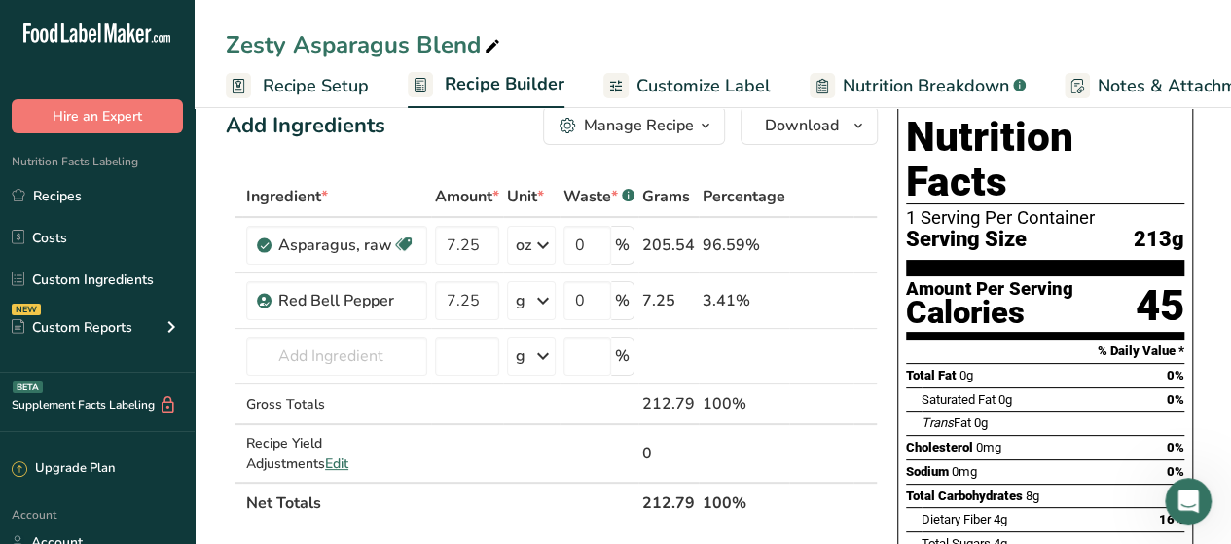
scroll to position [33, 0]
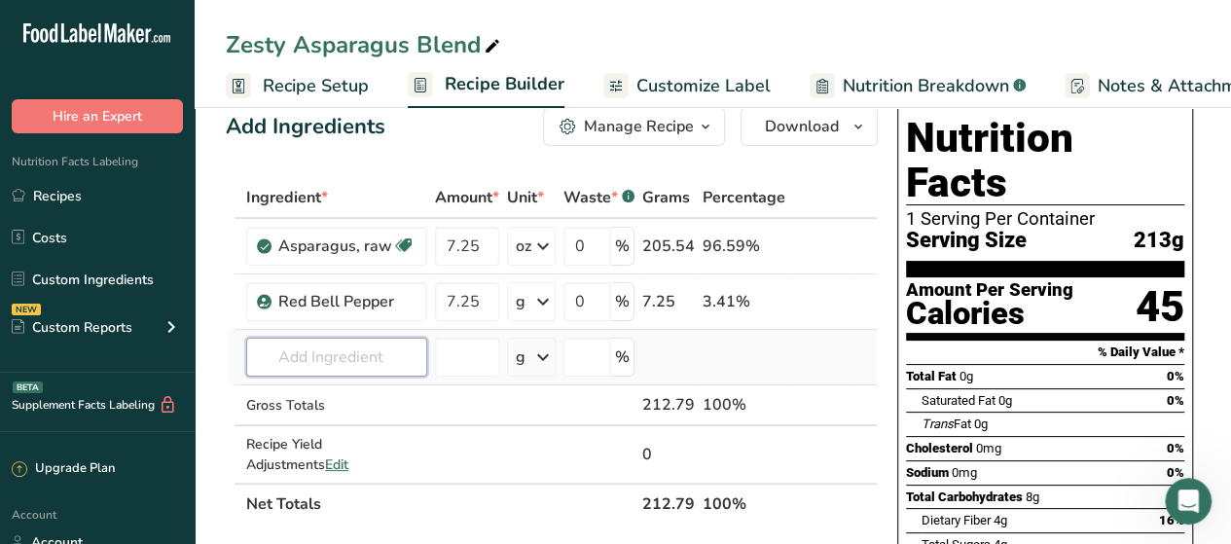
click at [363, 366] on input "text" at bounding box center [336, 357] width 181 height 39
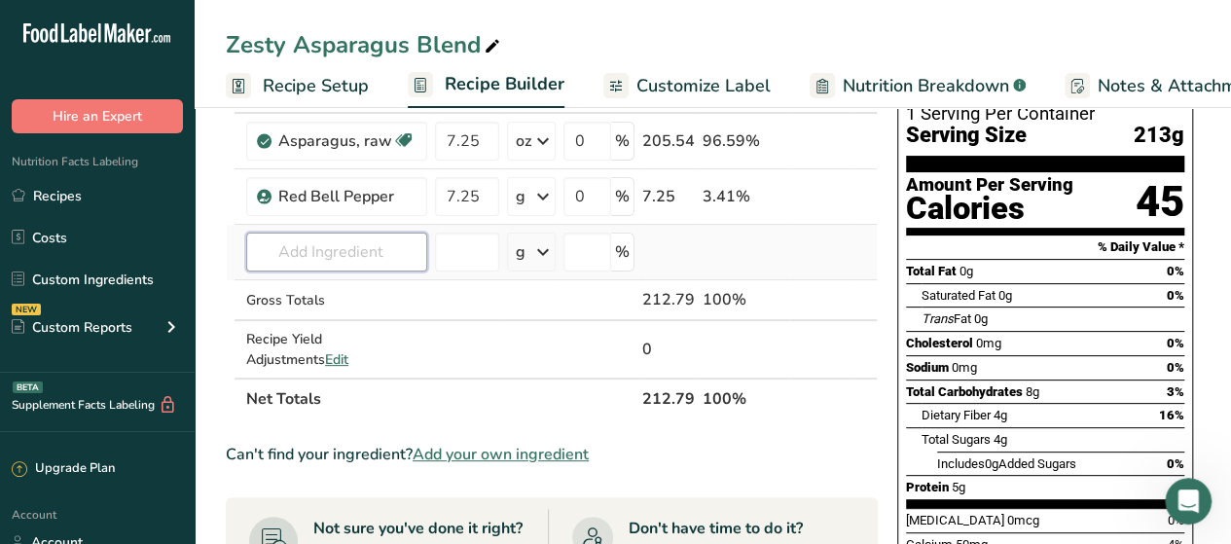
scroll to position [139, 0]
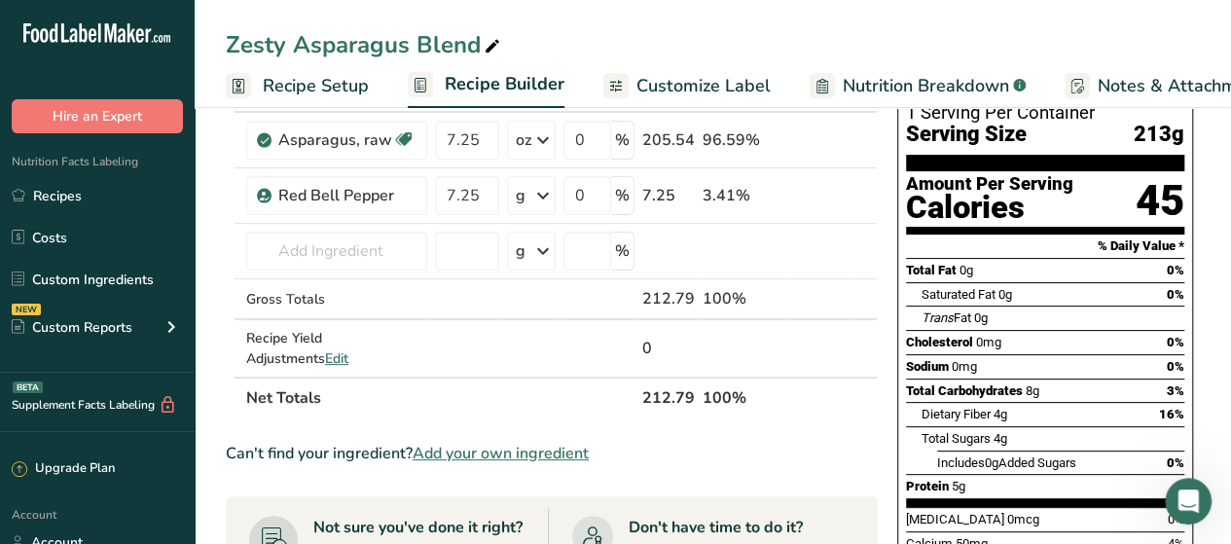
click at [475, 457] on span "Add your own ingredient" at bounding box center [501, 453] width 176 height 23
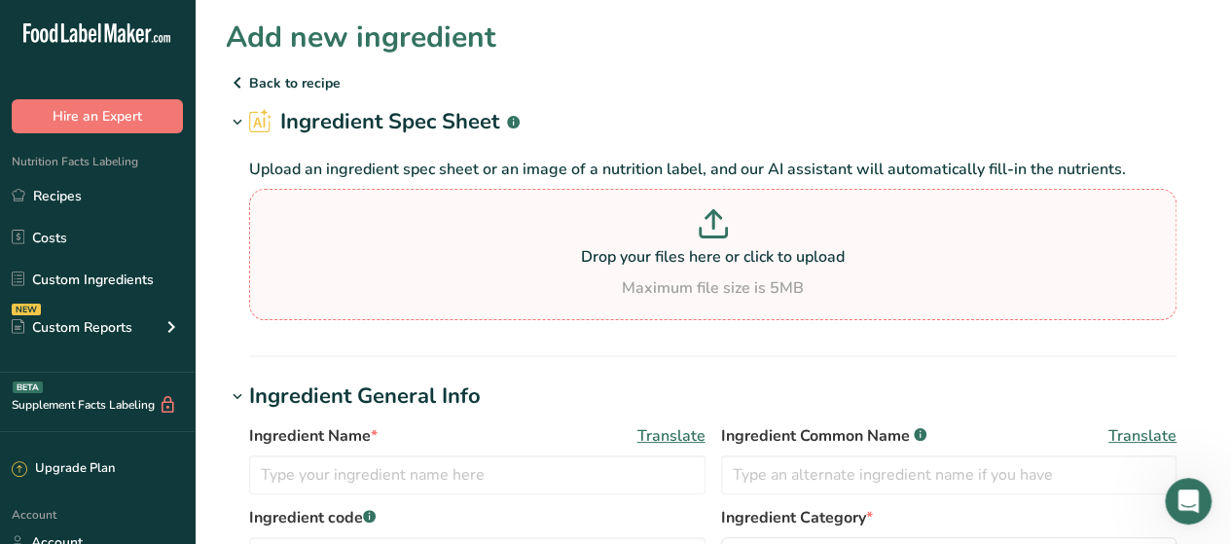
click at [744, 242] on p at bounding box center [713, 227] width 918 height 36
click at [744, 242] on input "Drop your files here or click to upload Maximum file size is 5MB" at bounding box center [712, 254] width 927 height 131
type input "C:\fakepath\QAF-3.1.23 - Finished Product Spec - 10236 & 10370 Lemon Garlic Her…"
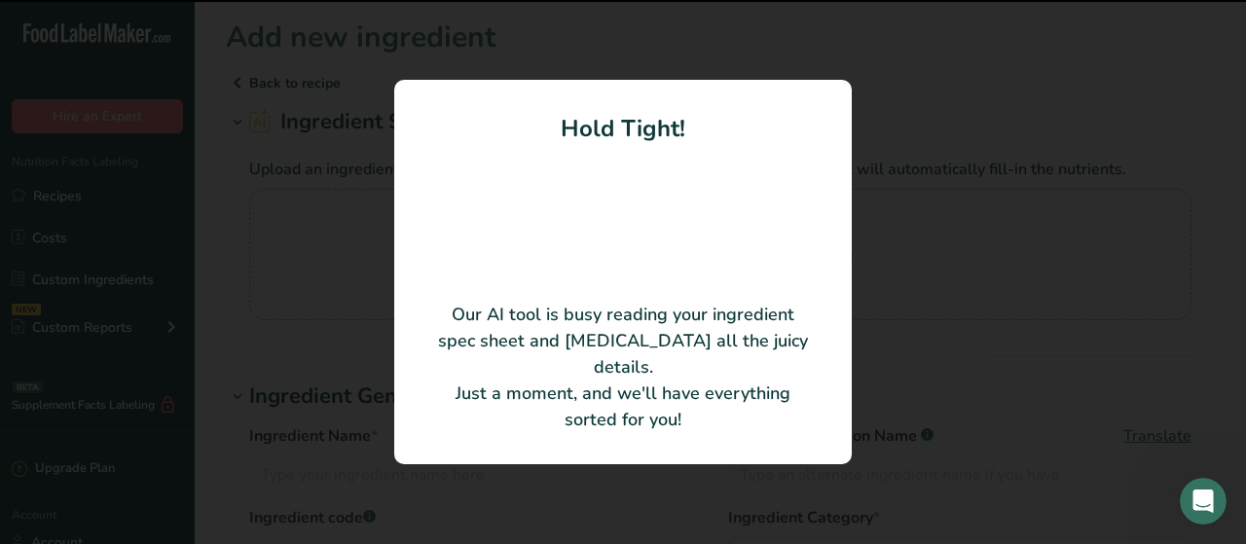
type input "Lemon Garlic Herb Finishing Butter - Dollops"
type input "Epicurean Butter, LLC"
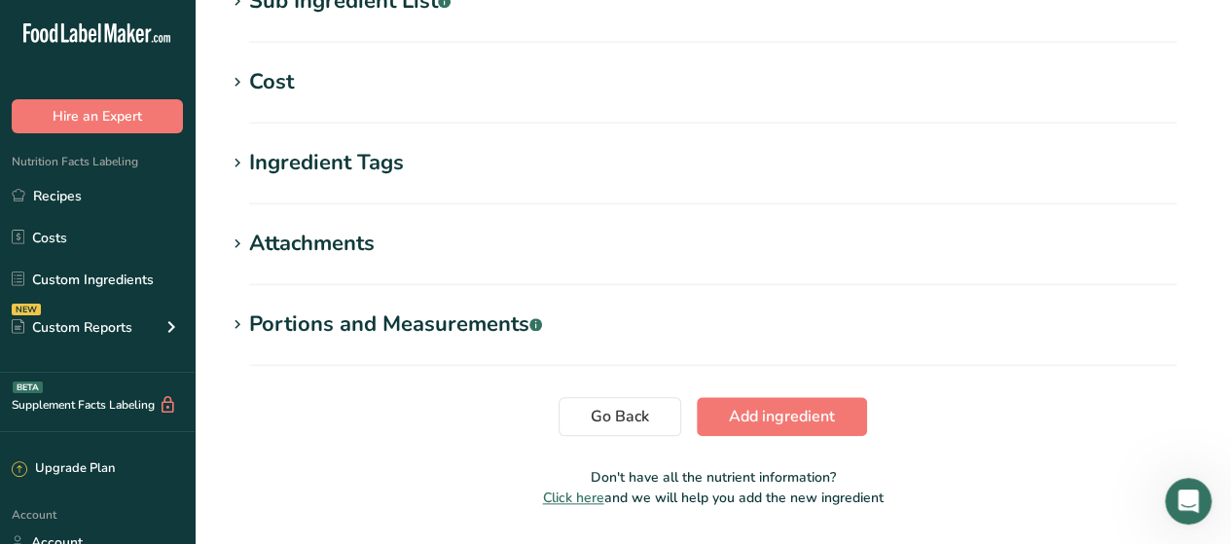
scroll to position [909, 0]
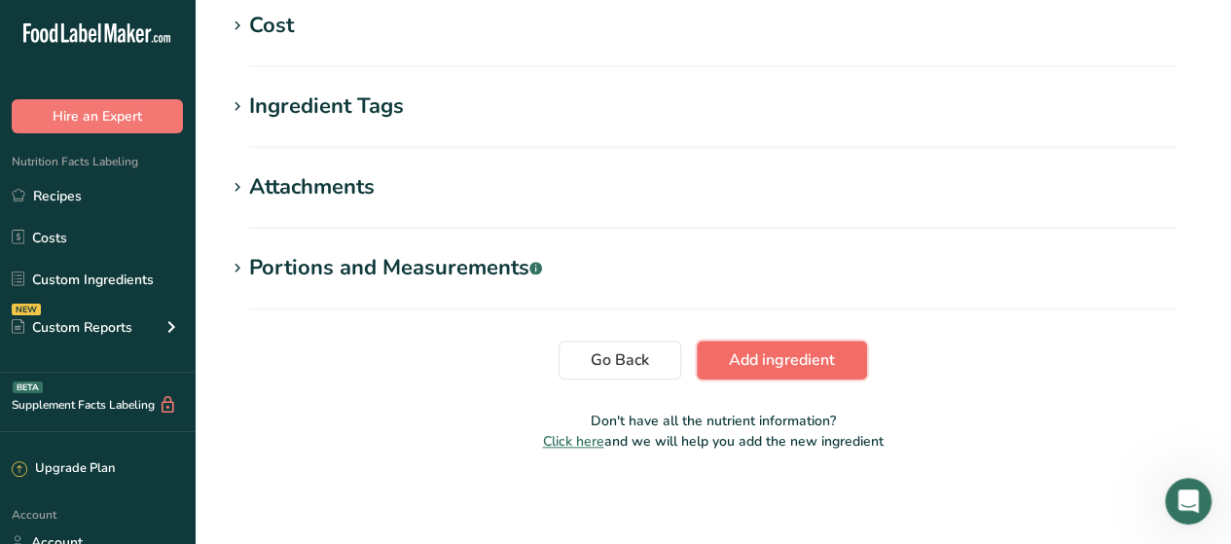
click at [765, 344] on button "Add ingredient" at bounding box center [782, 360] width 170 height 39
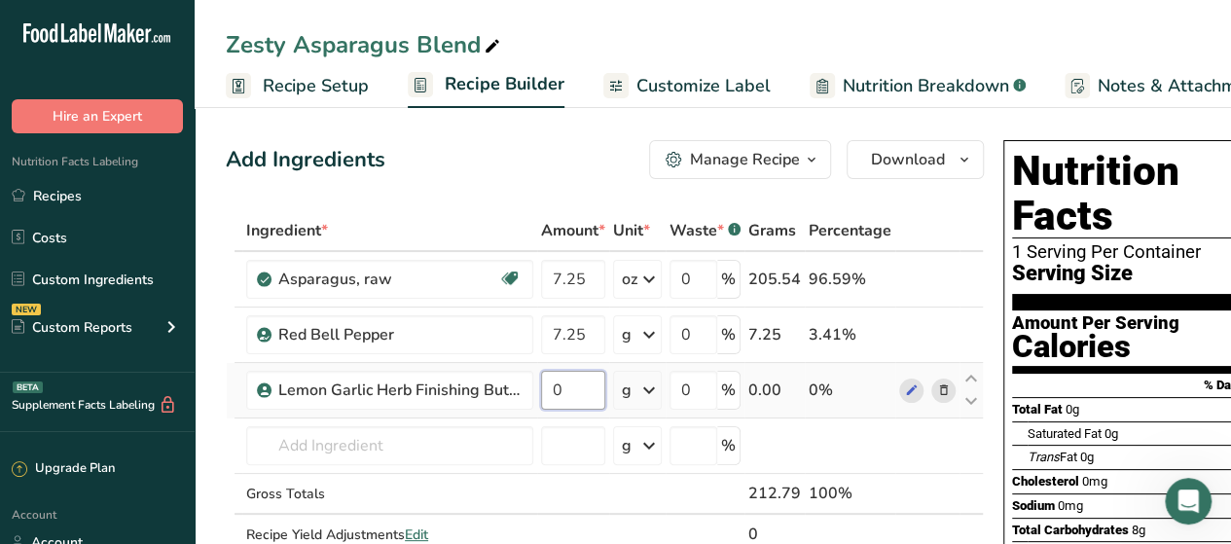
click at [572, 394] on input "0" at bounding box center [573, 390] width 64 height 39
type input "1.5"
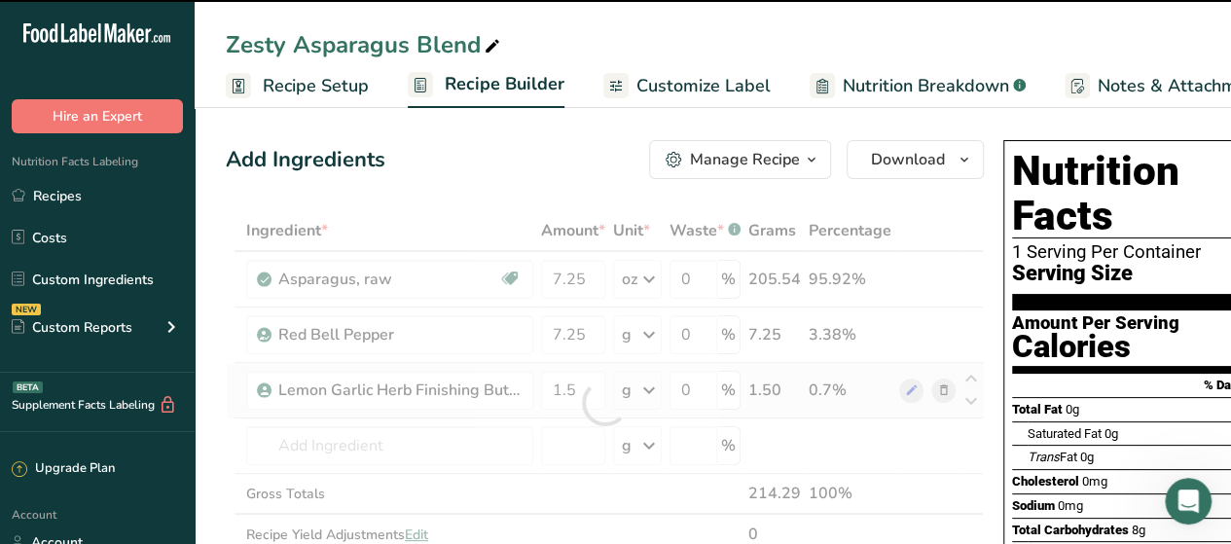
click at [637, 396] on div "Ingredient * Amount * Unit * Waste * .a-a{fill:#347362;}.b-a{fill:#fff;} Grams …" at bounding box center [605, 402] width 758 height 385
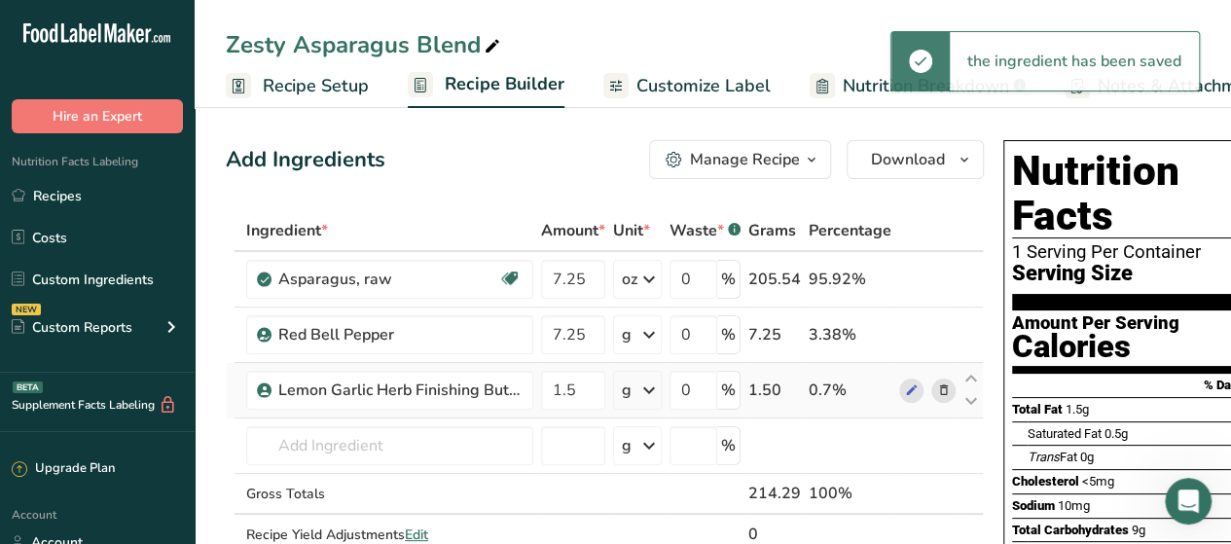
click at [642, 394] on icon at bounding box center [648, 390] width 23 height 35
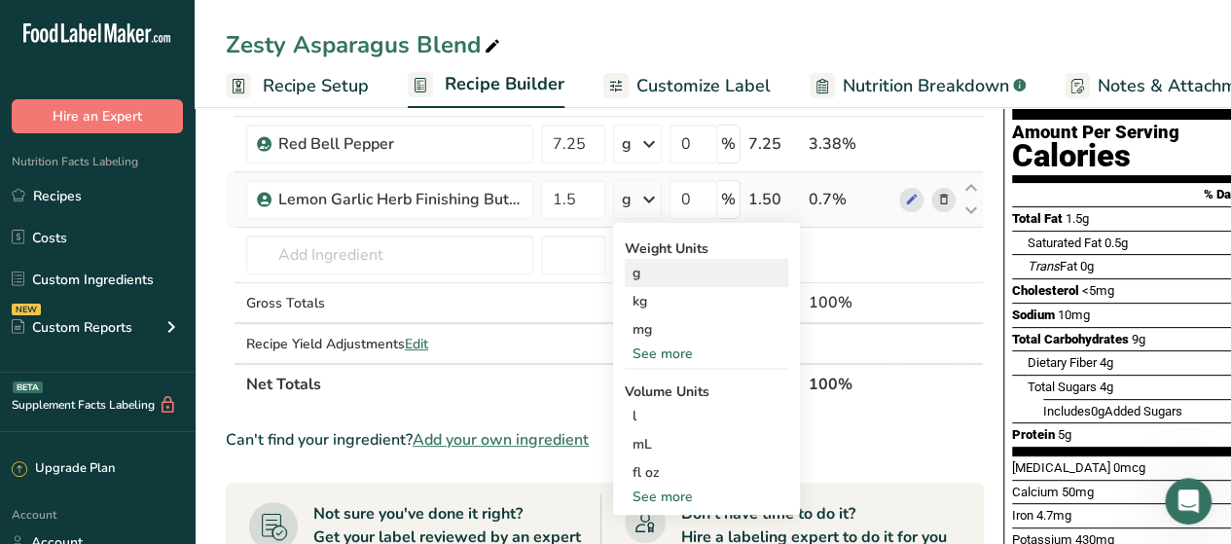
scroll to position [192, 0]
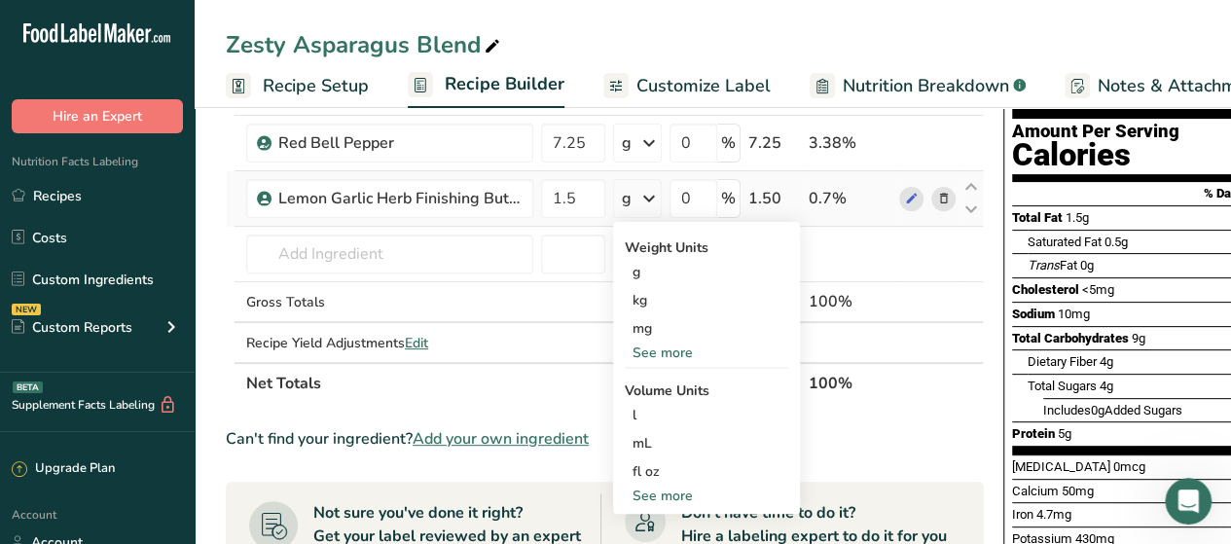
click at [669, 351] on div "See more" at bounding box center [706, 353] width 163 height 20
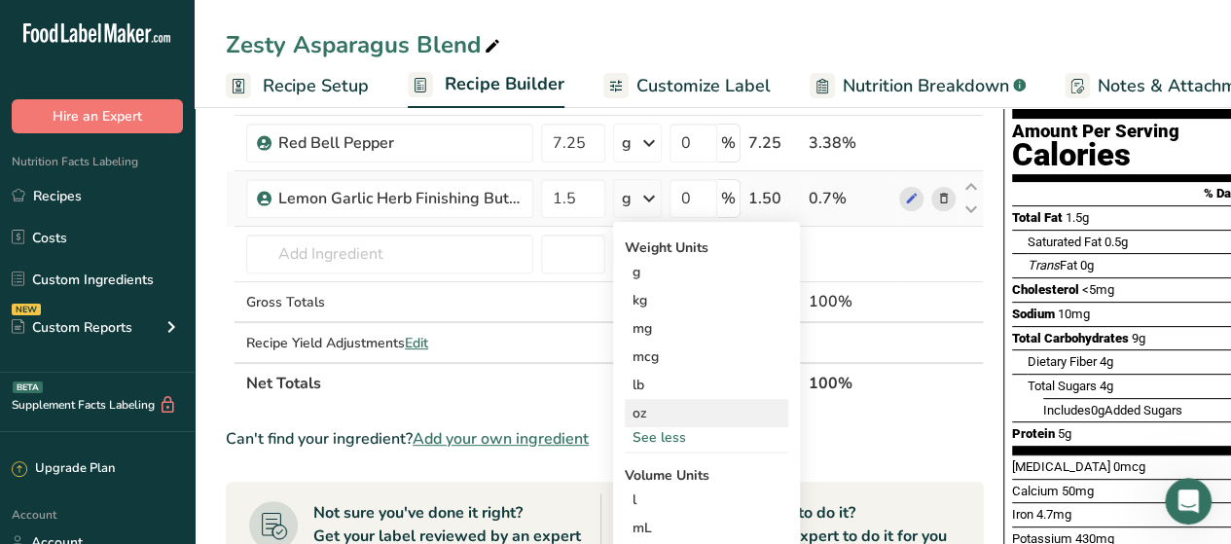
click at [660, 414] on div "oz" at bounding box center [706, 413] width 163 height 28
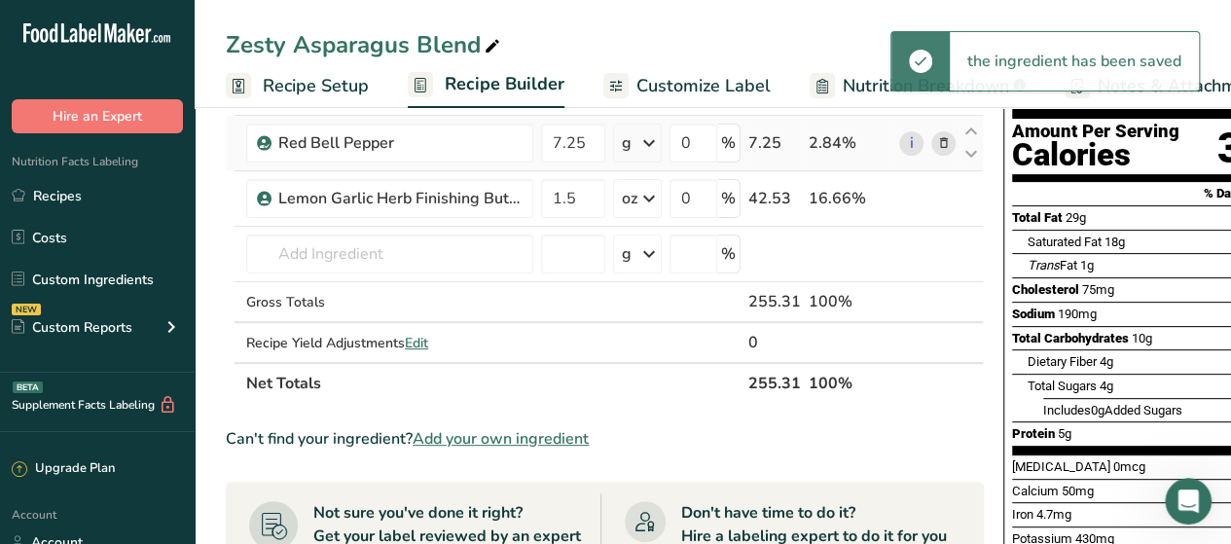
click at [650, 153] on icon at bounding box center [648, 143] width 23 height 35
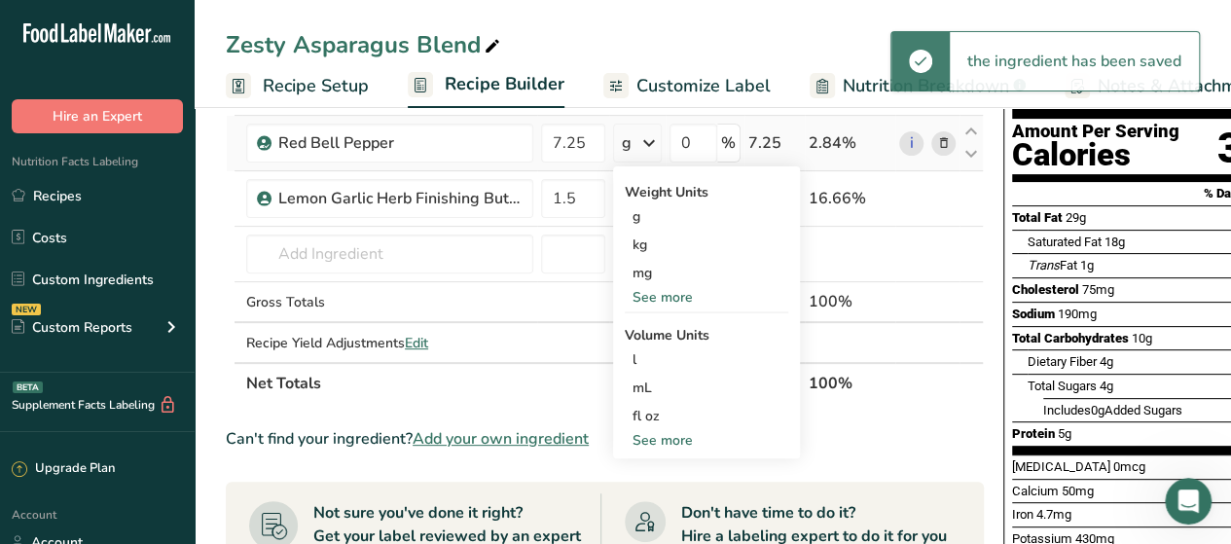
click at [674, 288] on div "See more" at bounding box center [706, 297] width 163 height 20
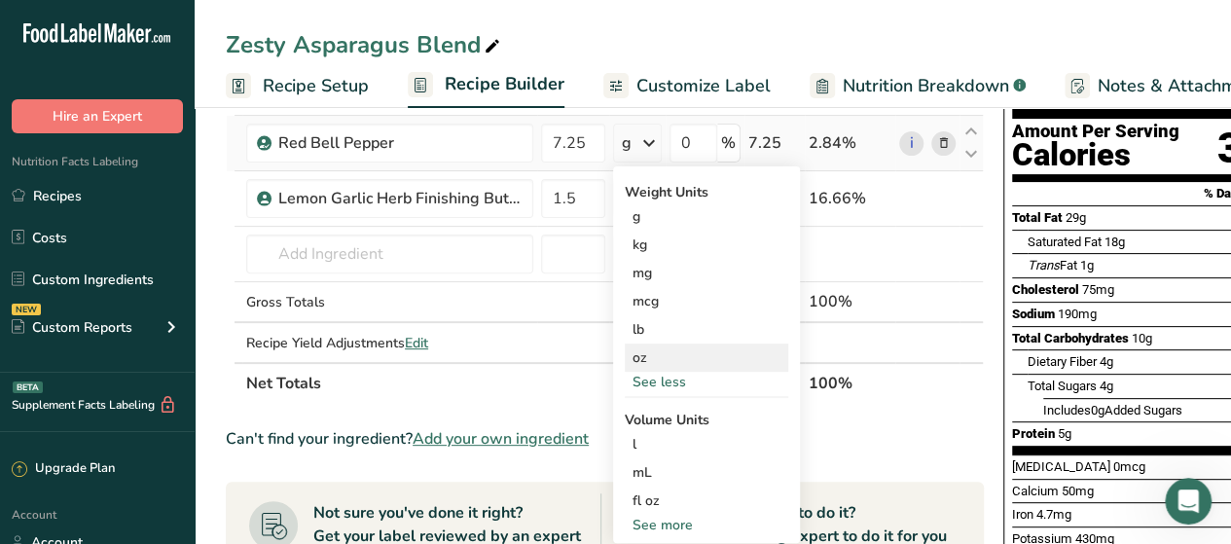
click at [650, 370] on div "oz" at bounding box center [706, 358] width 163 height 28
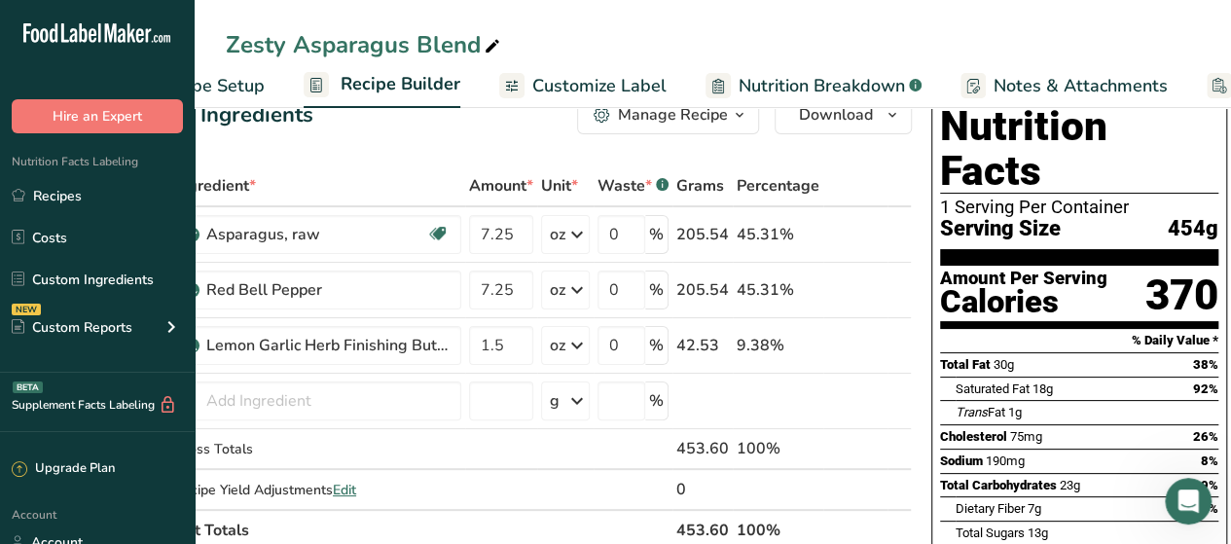
scroll to position [27, 0]
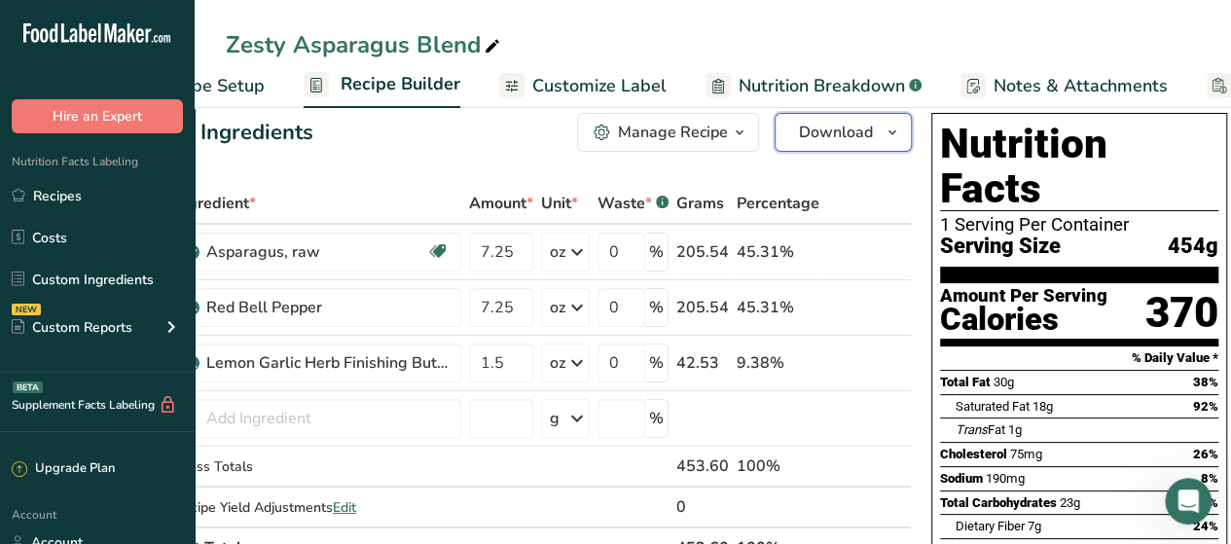
click at [885, 140] on icon "button" at bounding box center [893, 133] width 16 height 24
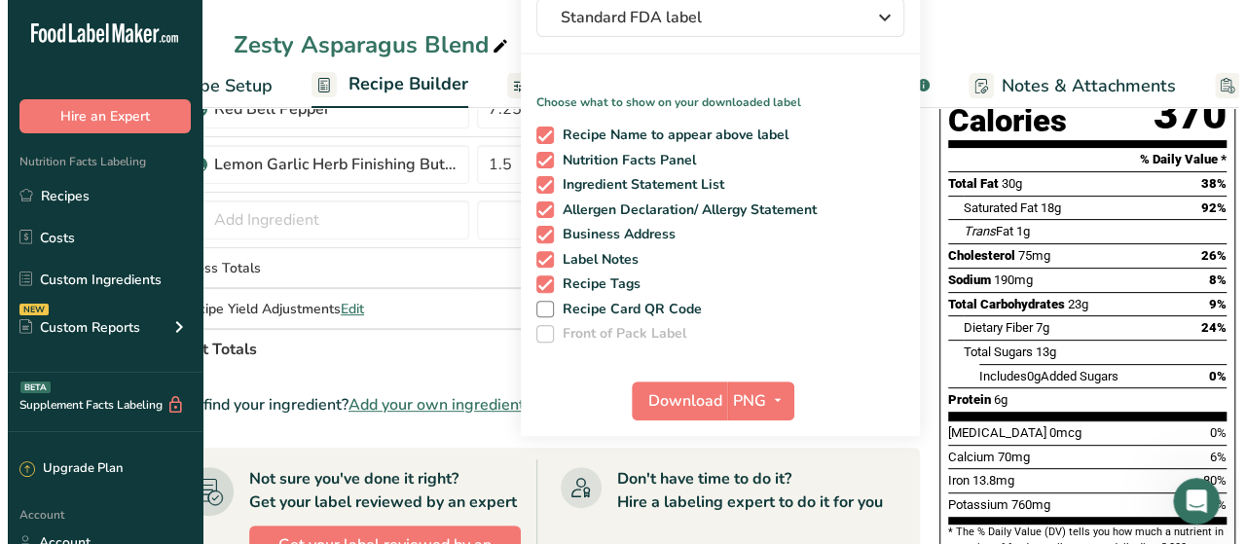
scroll to position [236, 0]
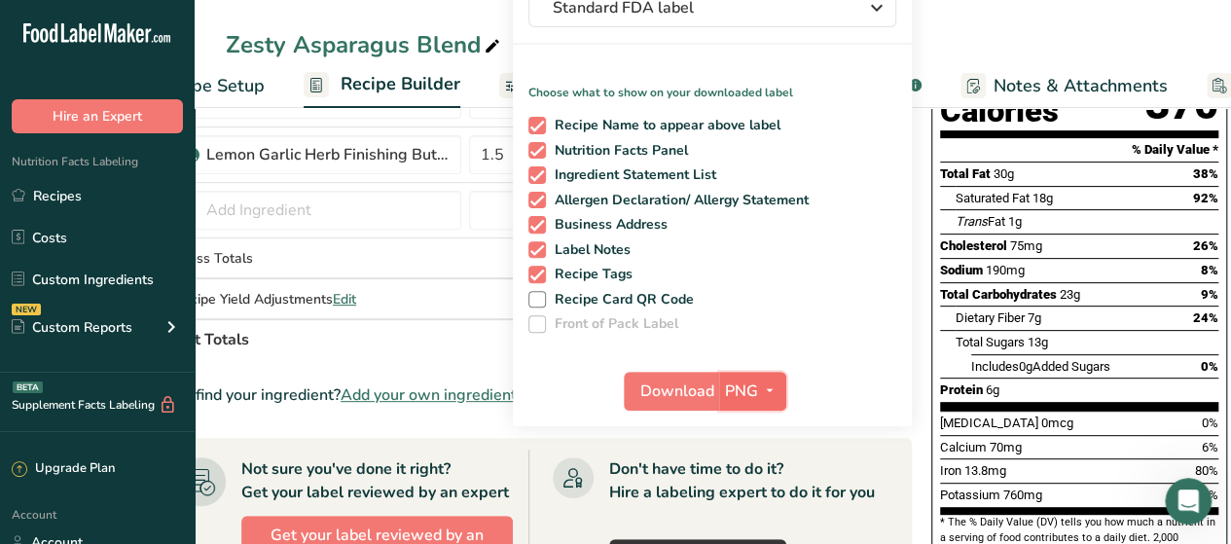
click at [769, 396] on icon "button" at bounding box center [770, 391] width 16 height 24
click at [751, 513] on link "PDF" at bounding box center [755, 527] width 62 height 32
click at [698, 380] on span "Download" at bounding box center [678, 391] width 74 height 23
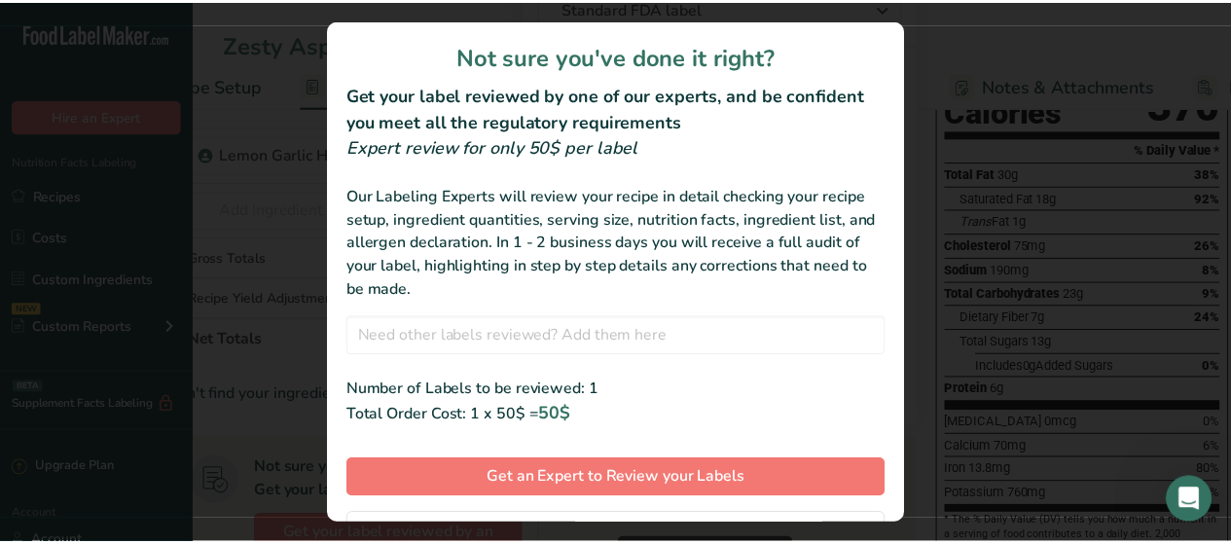
scroll to position [91, 0]
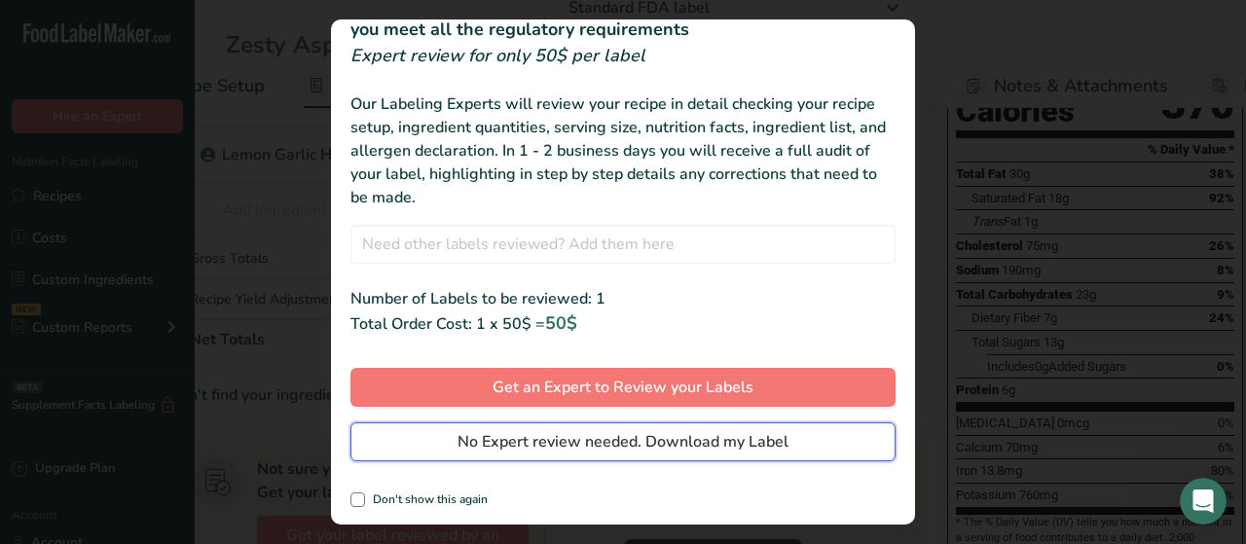
click at [584, 431] on span "No Expert review needed. Download my Label" at bounding box center [622, 441] width 331 height 23
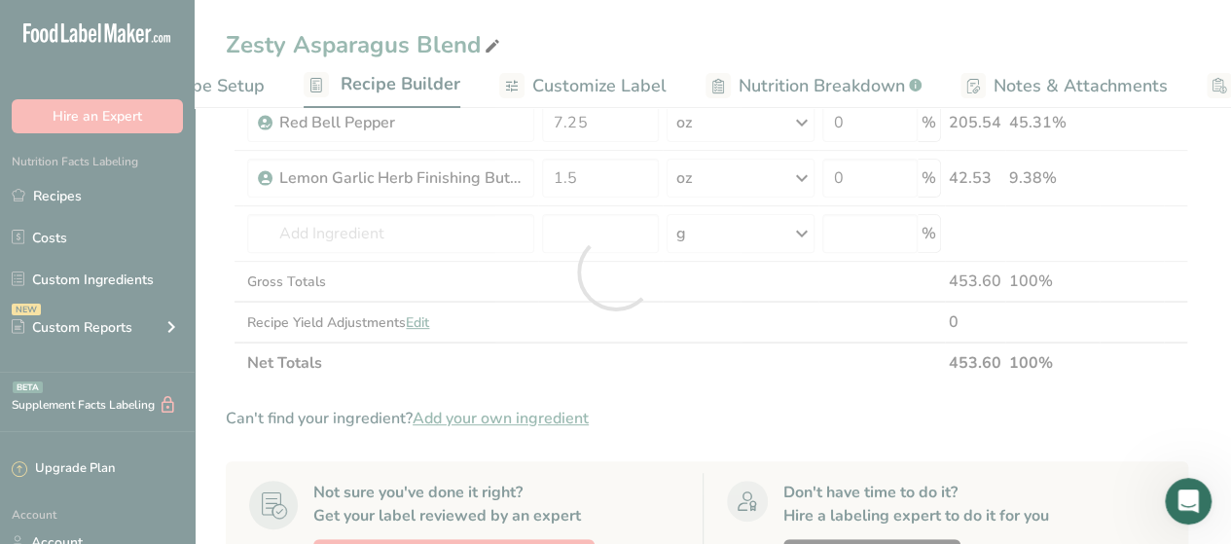
scroll to position [0, 0]
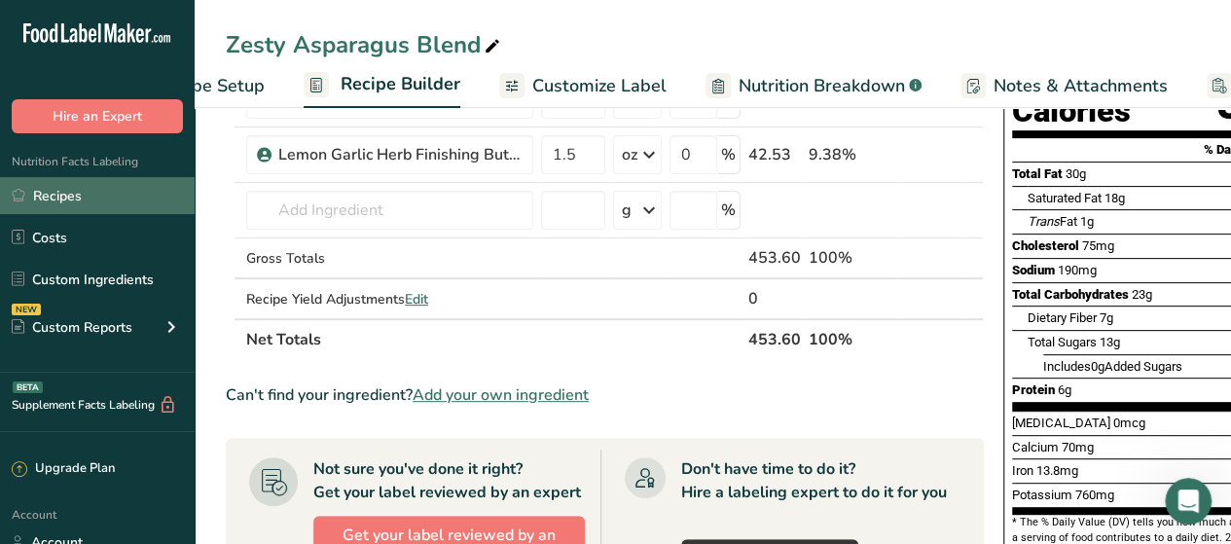
click at [88, 185] on link "Recipes" at bounding box center [97, 195] width 195 height 37
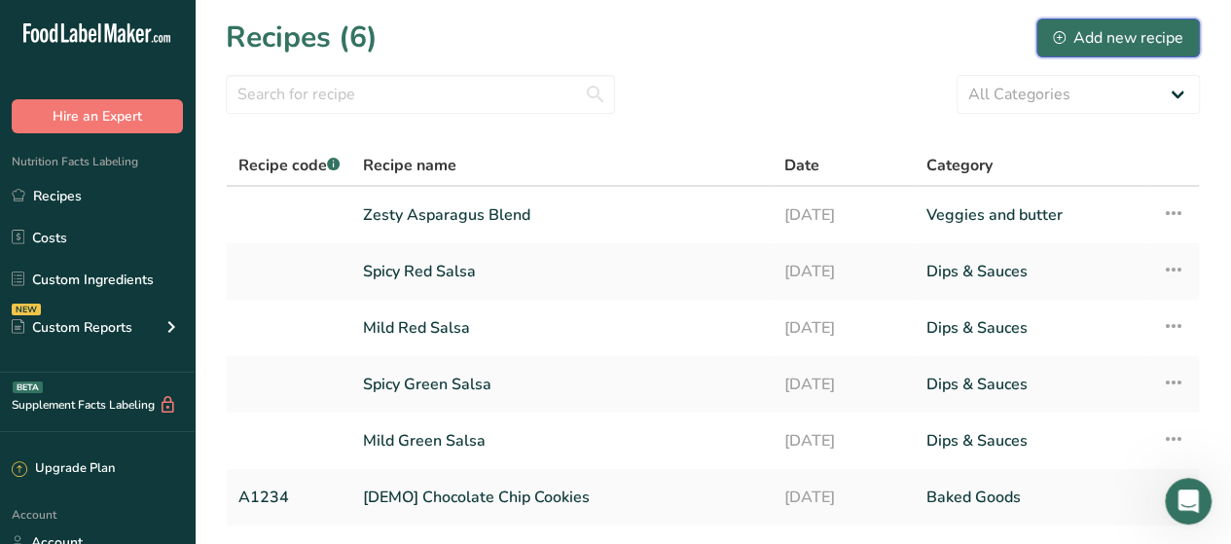
click at [1108, 44] on div "Add new recipe" at bounding box center [1118, 37] width 130 height 23
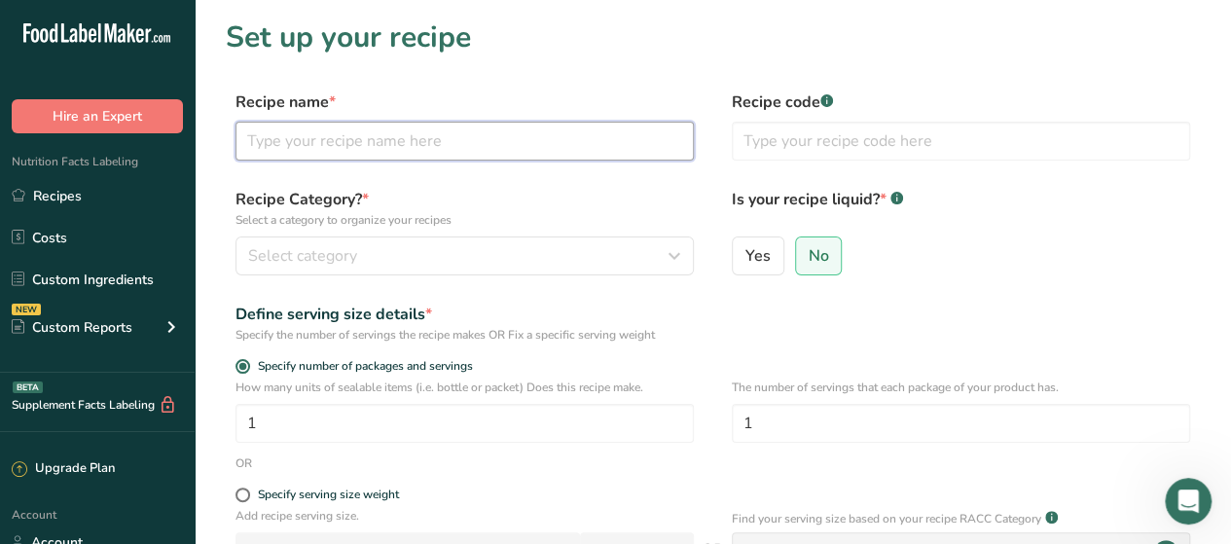
click at [524, 154] on input "text" at bounding box center [465, 141] width 458 height 39
type input "Sweet cinnamon potatoes"
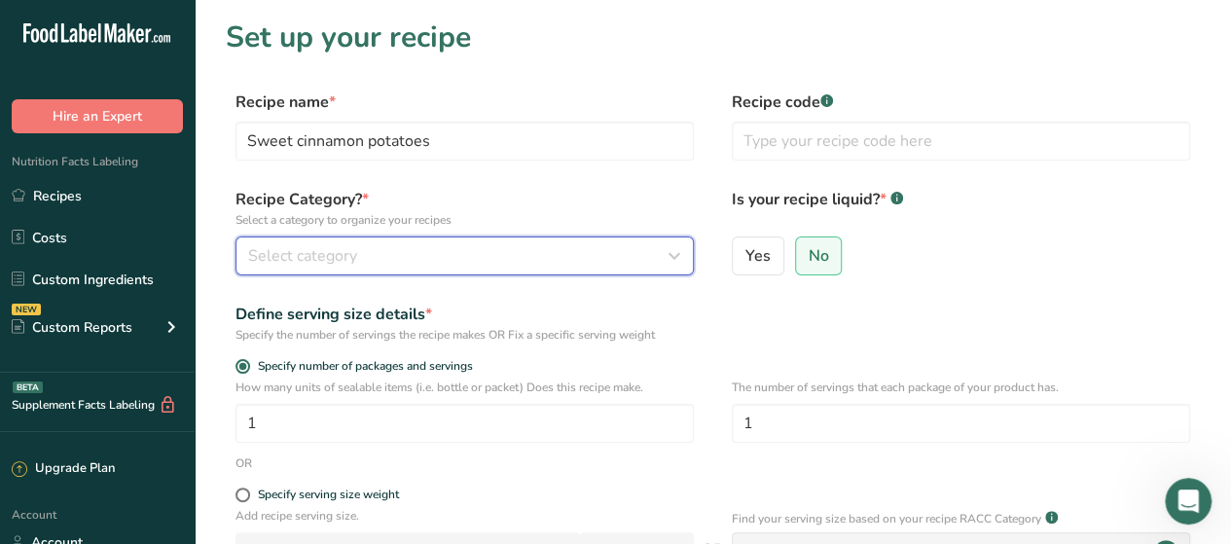
click at [442, 262] on div "Select category" at bounding box center [458, 255] width 421 height 23
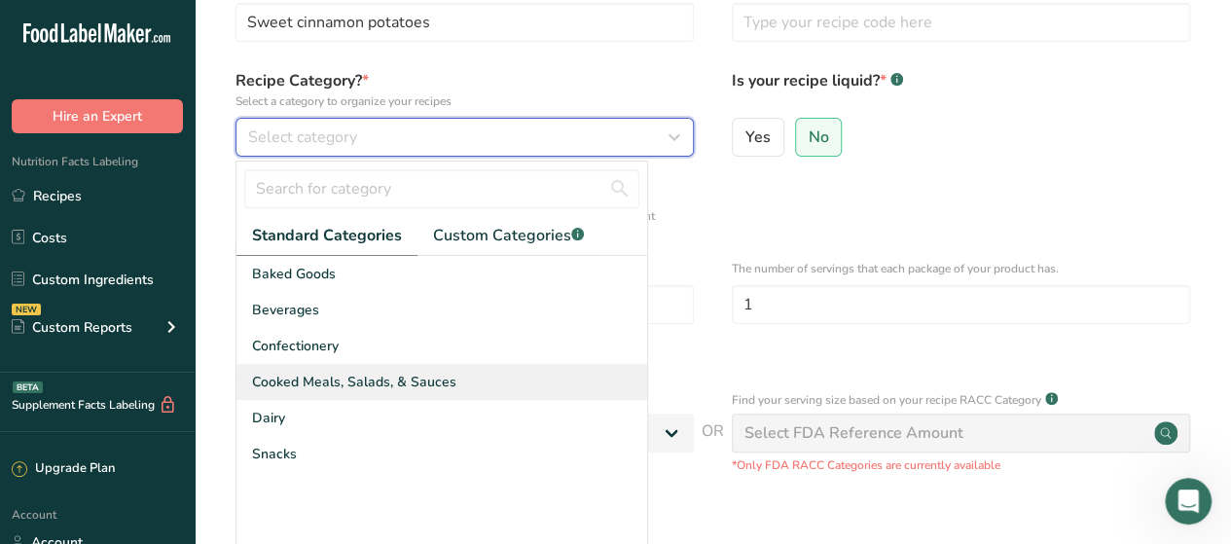
scroll to position [120, 0]
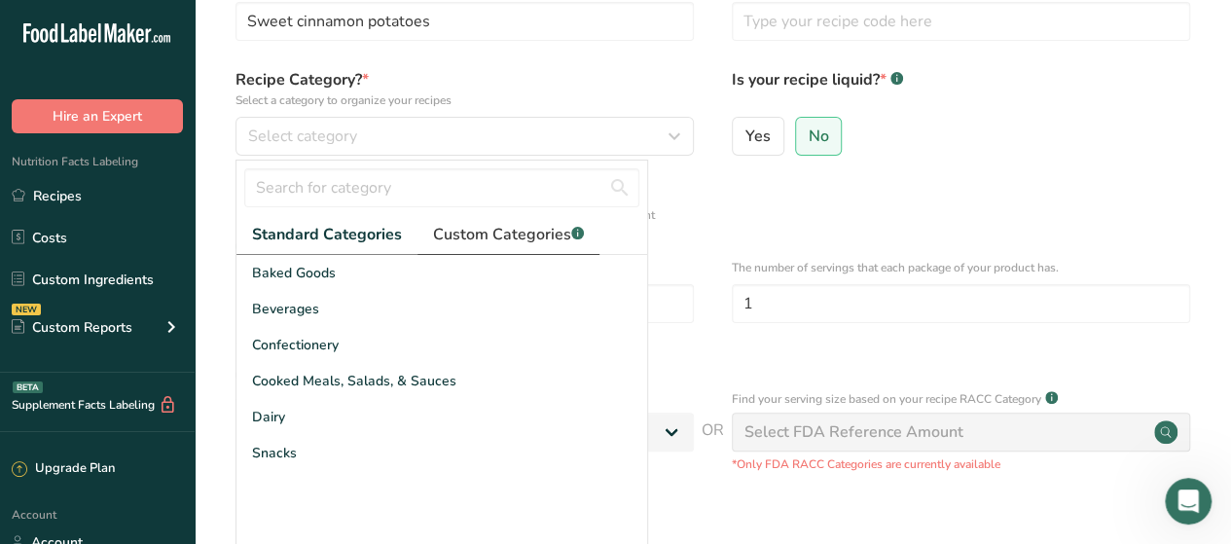
click at [505, 245] on link "Custom Categories .a-a{fill:#347362;}.b-a{fill:#fff;}" at bounding box center [509, 235] width 182 height 40
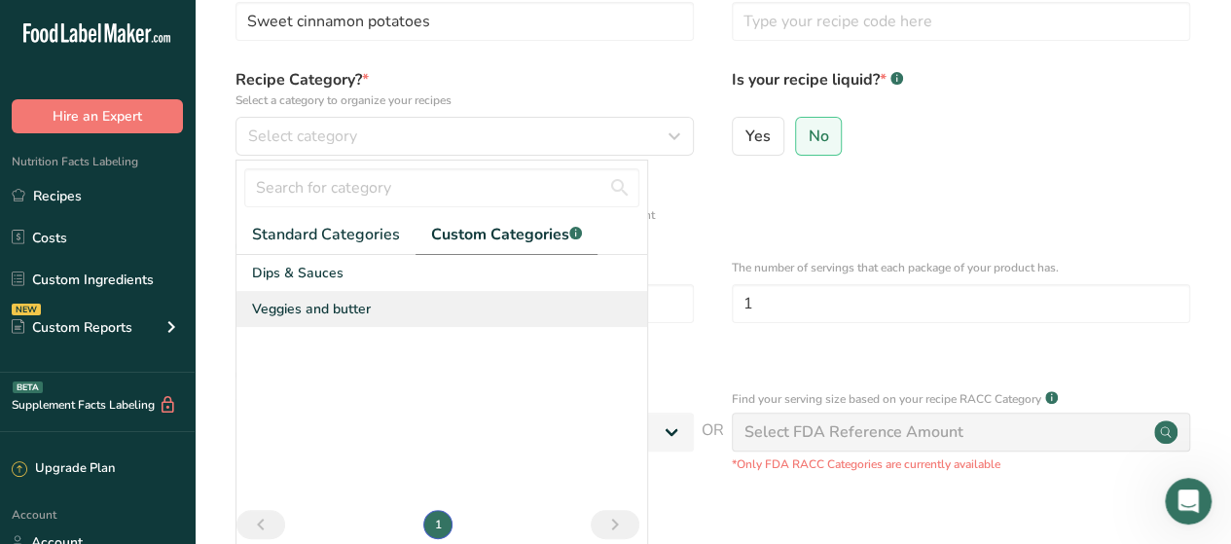
click at [401, 294] on div "Veggies and butter" at bounding box center [441, 309] width 411 height 36
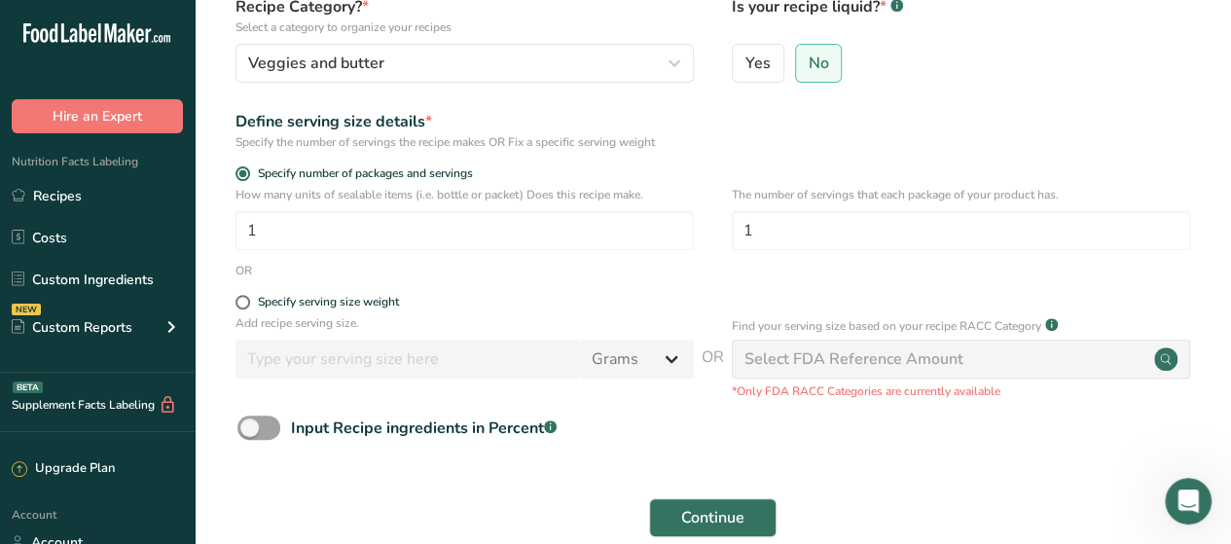
scroll to position [193, 0]
click at [721, 532] on button "Continue" at bounding box center [712, 517] width 127 height 39
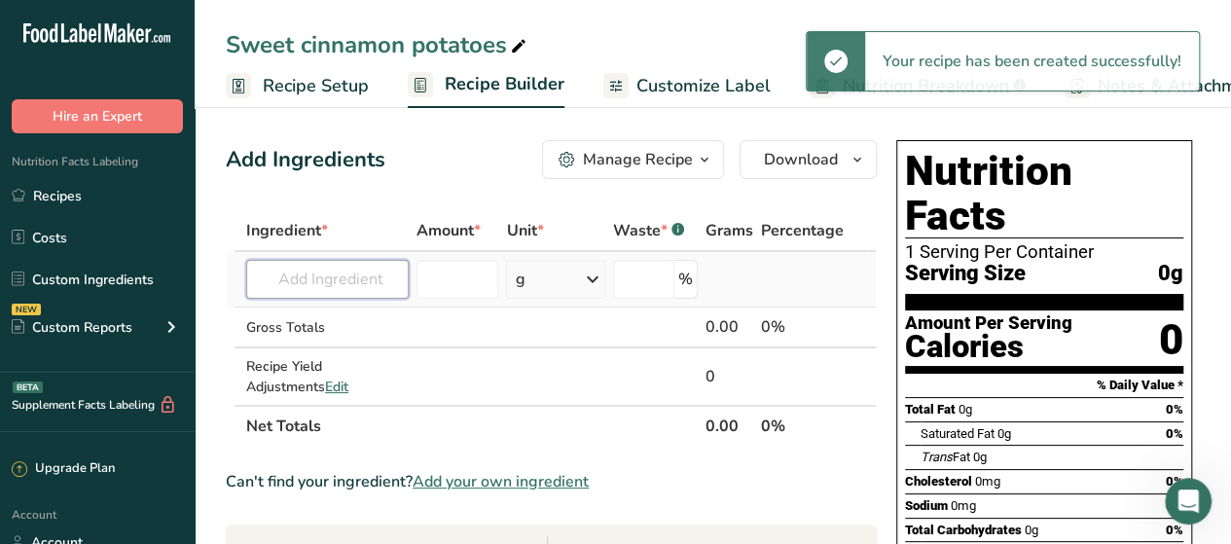
click at [366, 291] on input "text" at bounding box center [327, 279] width 163 height 39
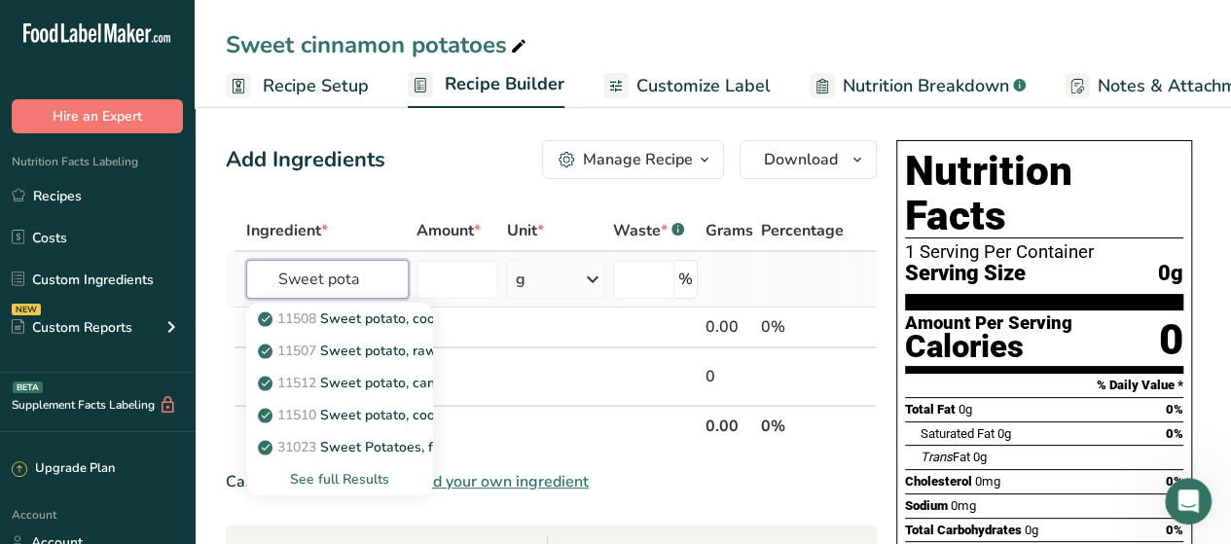
type input "Sweet pota"
click at [375, 477] on div "See full Results" at bounding box center [340, 479] width 156 height 20
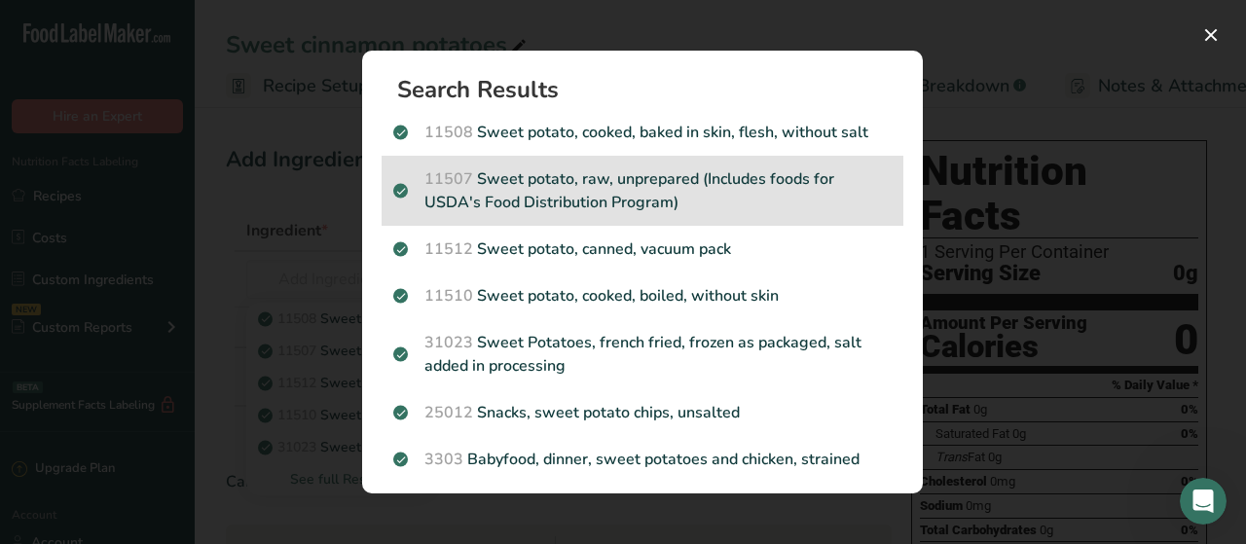
click at [637, 188] on p "11507 Sweet potato, raw, unprepared (Includes foods for USDA's Food Distributio…" at bounding box center [642, 190] width 498 height 47
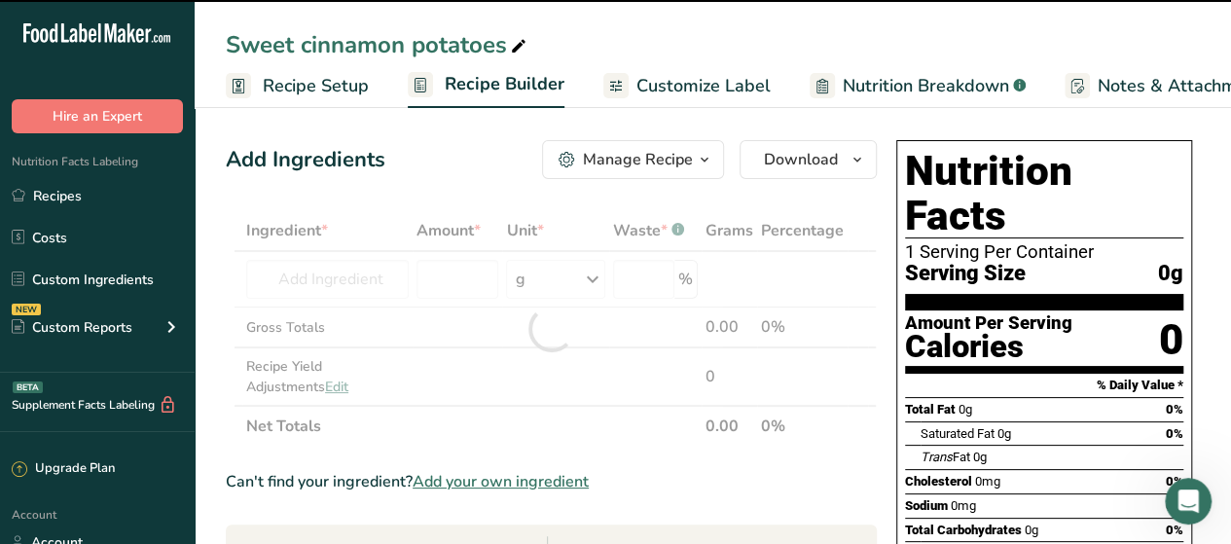
type input "0"
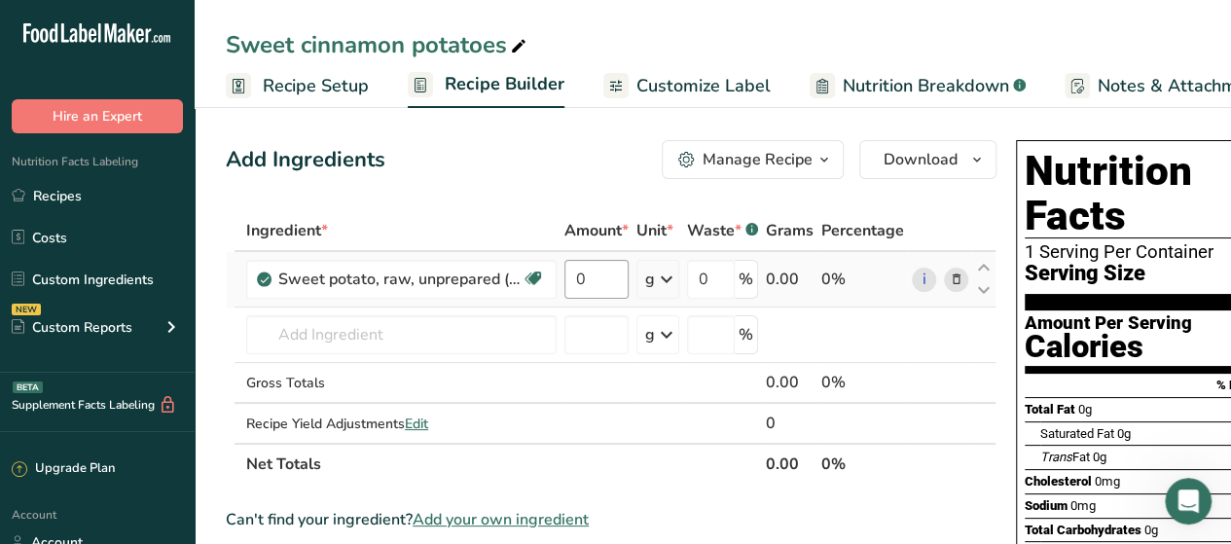
drag, startPoint x: 607, startPoint y: 301, endPoint x: 609, endPoint y: 270, distance: 31.2
click at [609, 270] on td "0" at bounding box center [597, 279] width 72 height 55
click at [609, 270] on input "0" at bounding box center [596, 279] width 64 height 39
type input "20"
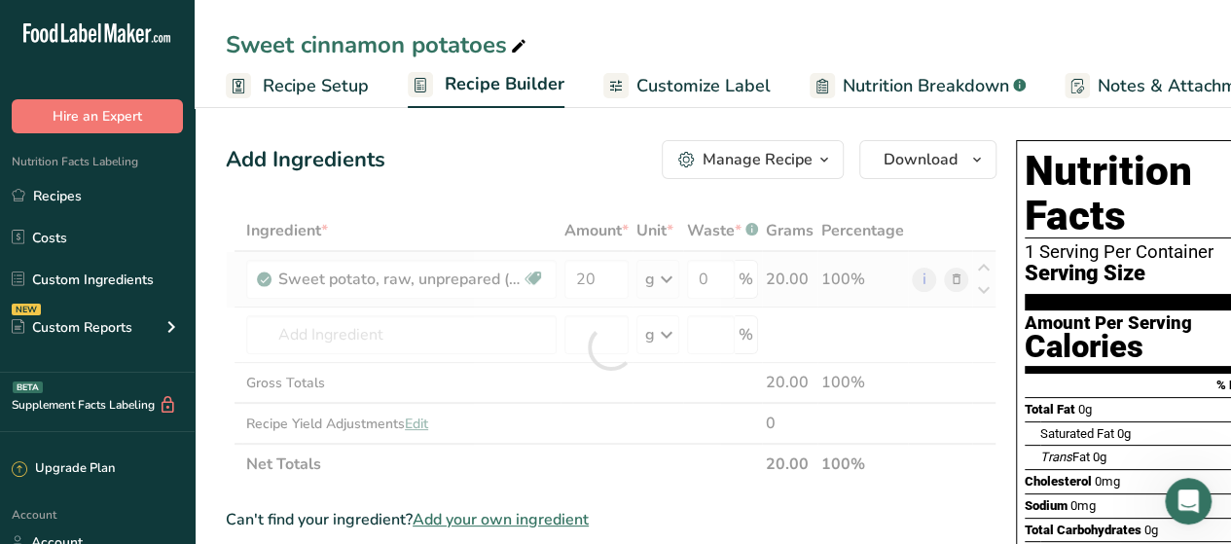
click at [671, 281] on div "Ingredient * Amount * Unit * Waste * .a-a{fill:#347362;}.b-a{fill:#fff;} Grams …" at bounding box center [611, 347] width 771 height 274
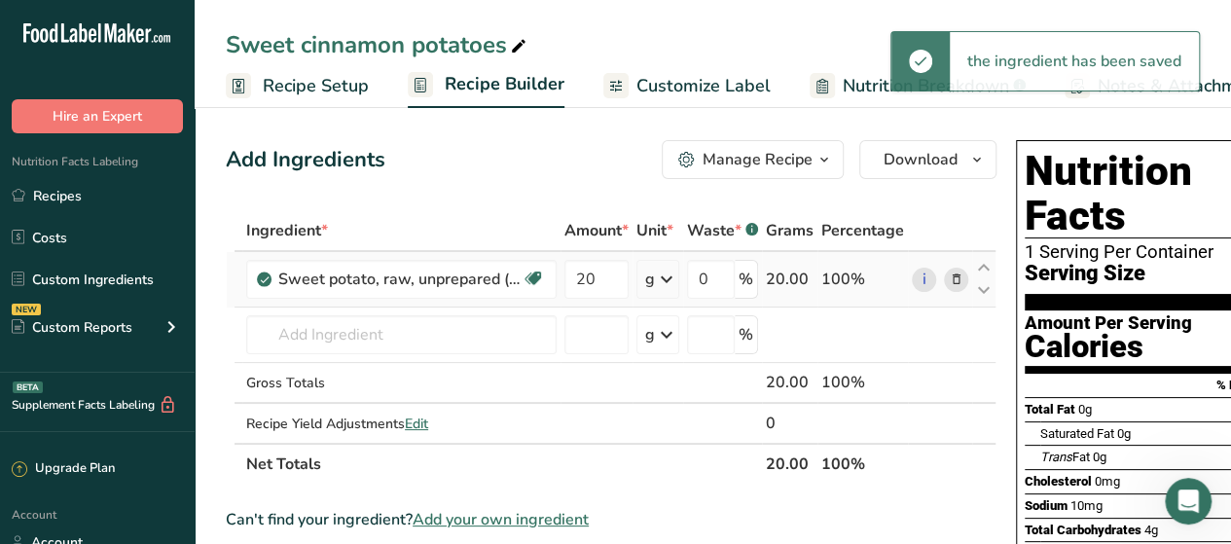
click at [664, 281] on icon at bounding box center [666, 279] width 23 height 35
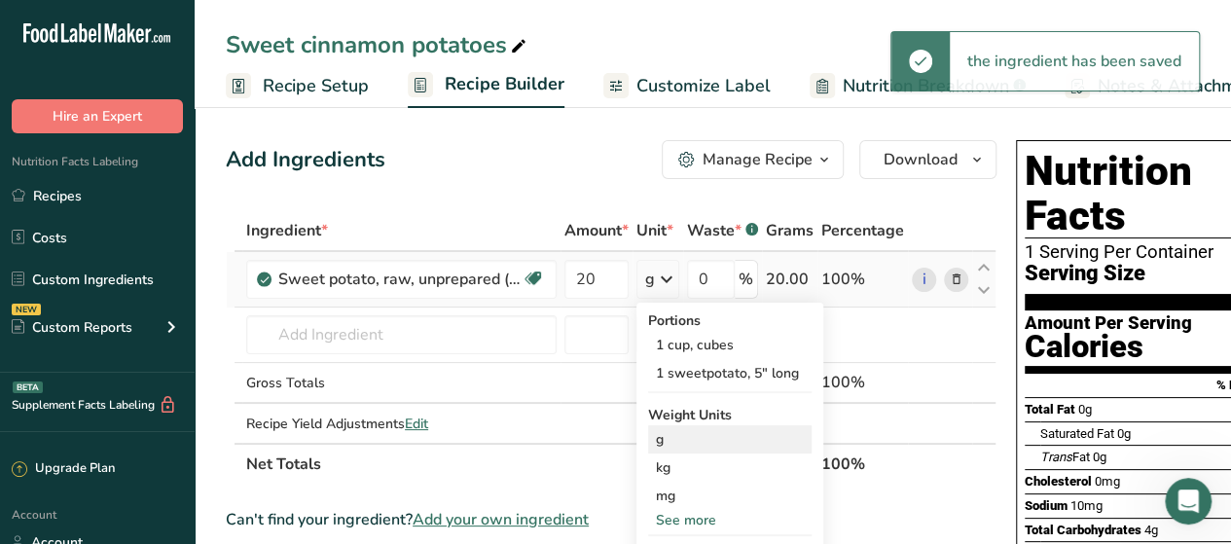
scroll to position [79, 0]
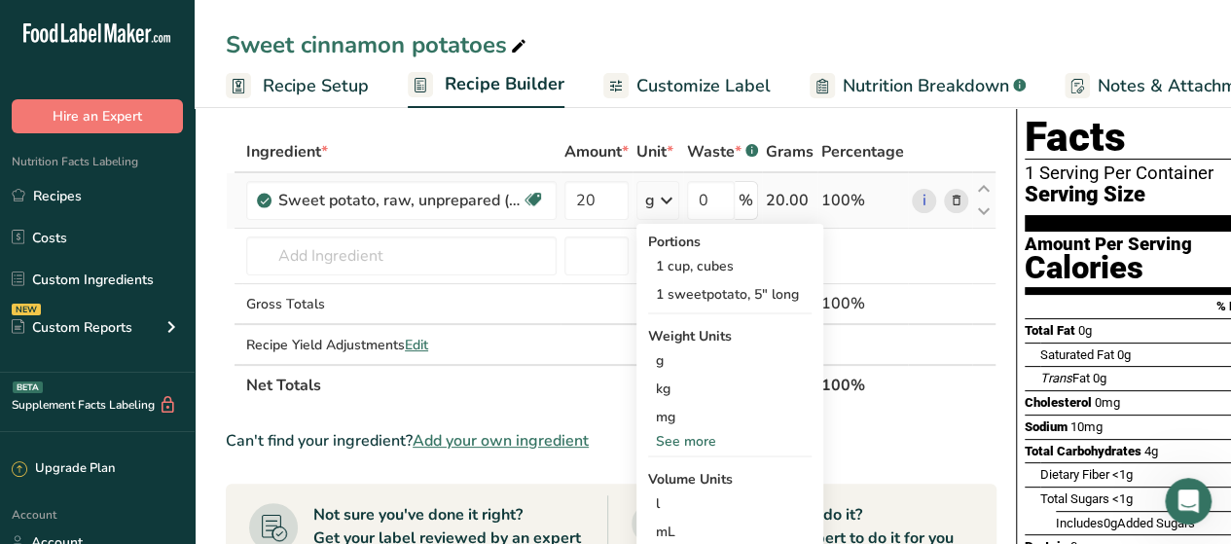
click at [693, 440] on div "See more" at bounding box center [729, 441] width 163 height 20
click at [684, 495] on div "oz" at bounding box center [729, 502] width 163 height 28
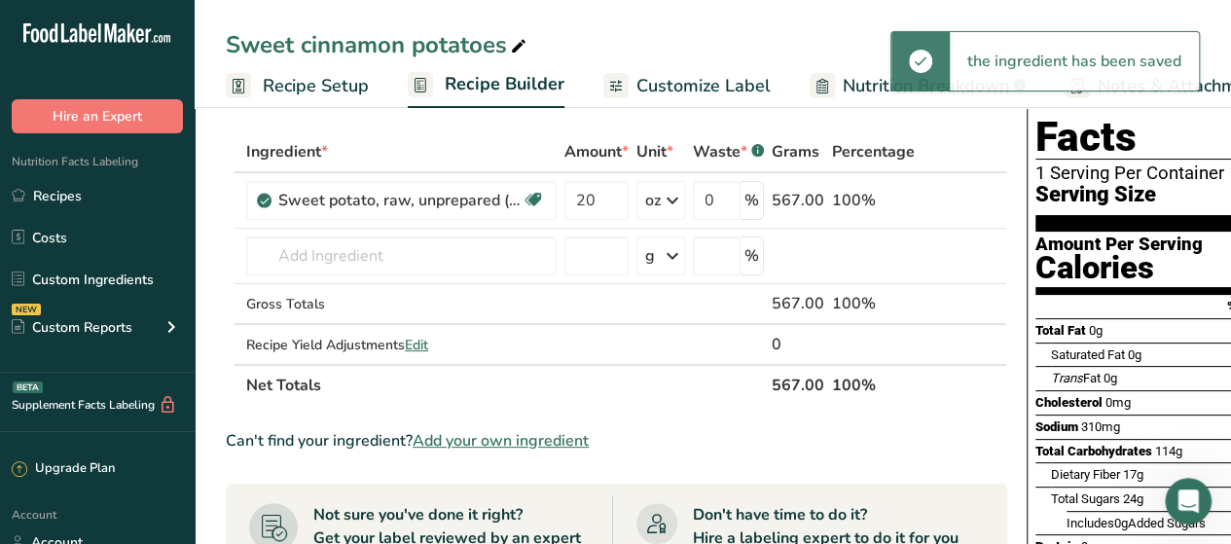
click at [465, 435] on span "Add your own ingredient" at bounding box center [501, 440] width 176 height 23
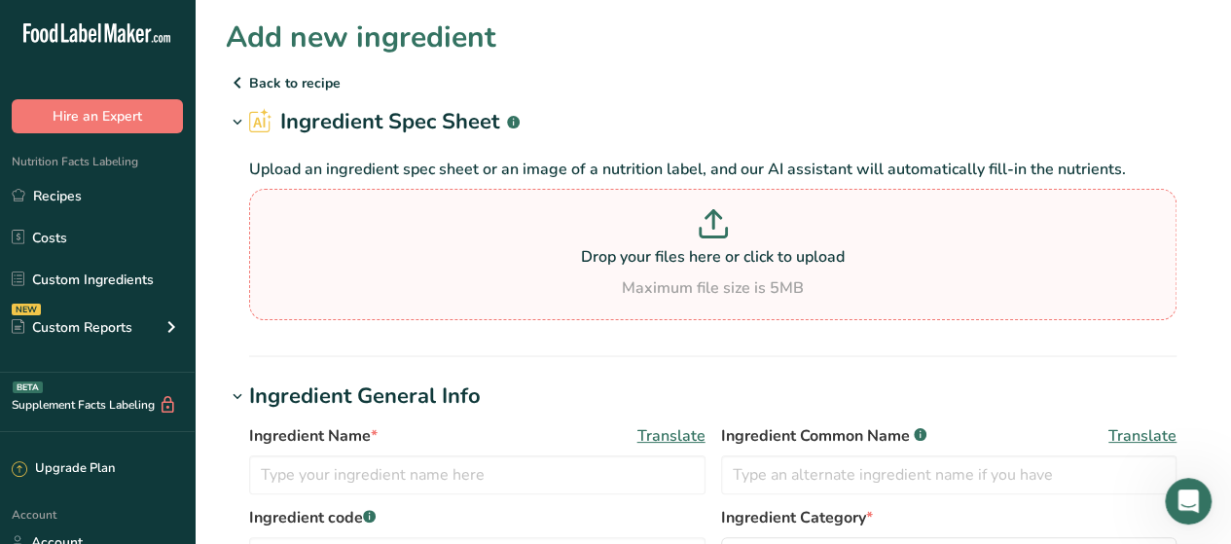
click at [764, 207] on section "Drop your files here or click to upload Maximum file size is 5MB" at bounding box center [713, 255] width 918 height 122
click at [764, 207] on input "Drop your files here or click to upload Maximum file size is 5MB" at bounding box center [712, 254] width 927 height 131
type input "C:\fakepath\QAF-3.1.43 - Finished Product Spec - 10369 & 10285 Cinnamon & Brown…"
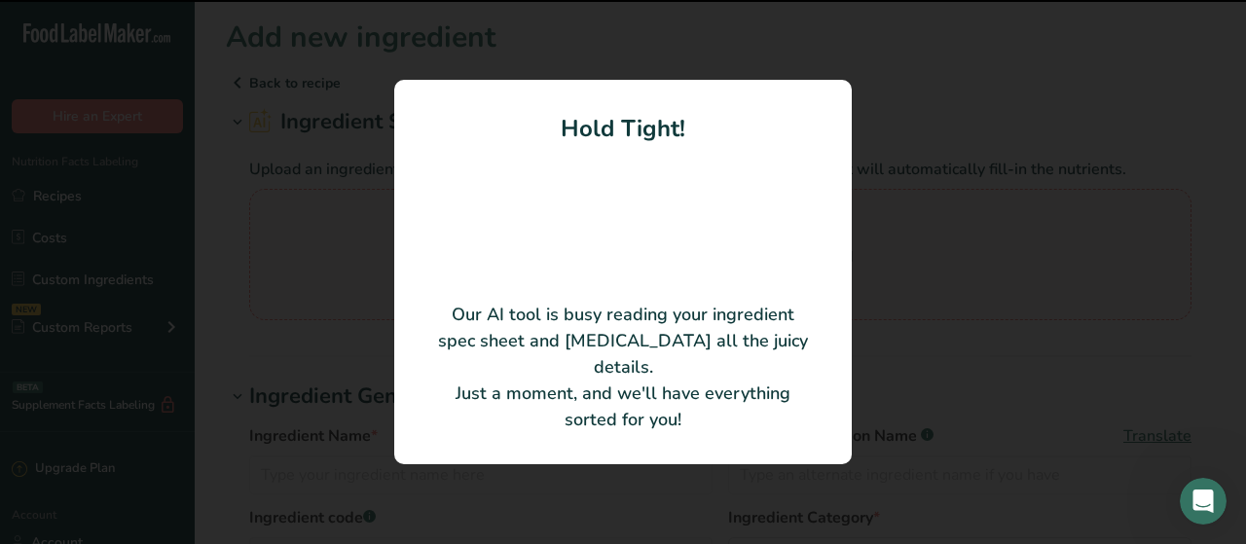
type input "Cinnamon Brown Sugar Dollops"
type input "10369 & 10285"
type input "Epicurean Butter, LLC"
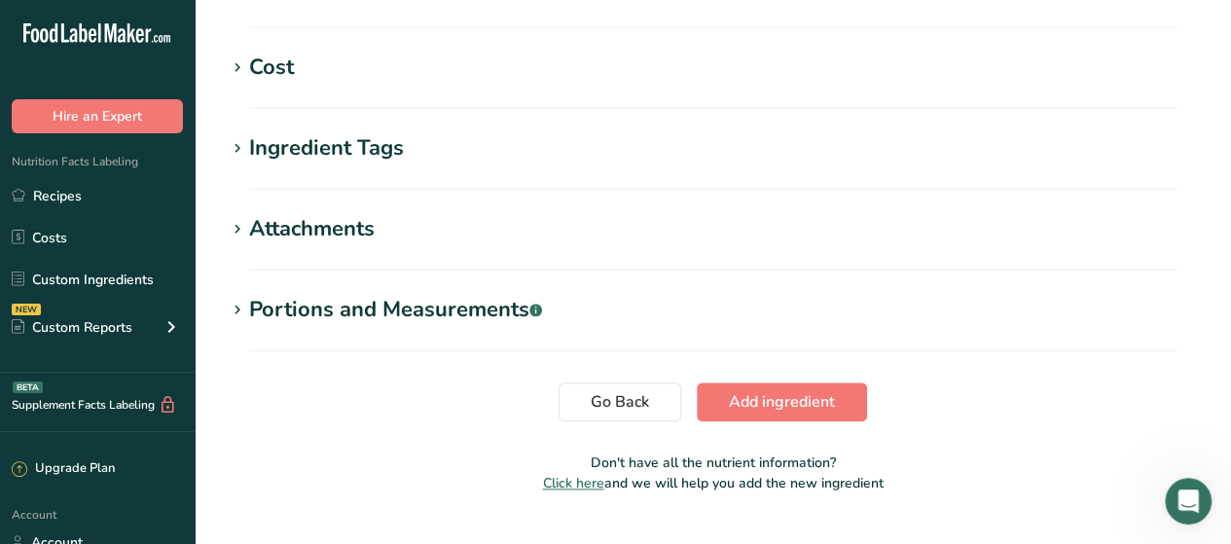
scroll to position [909, 0]
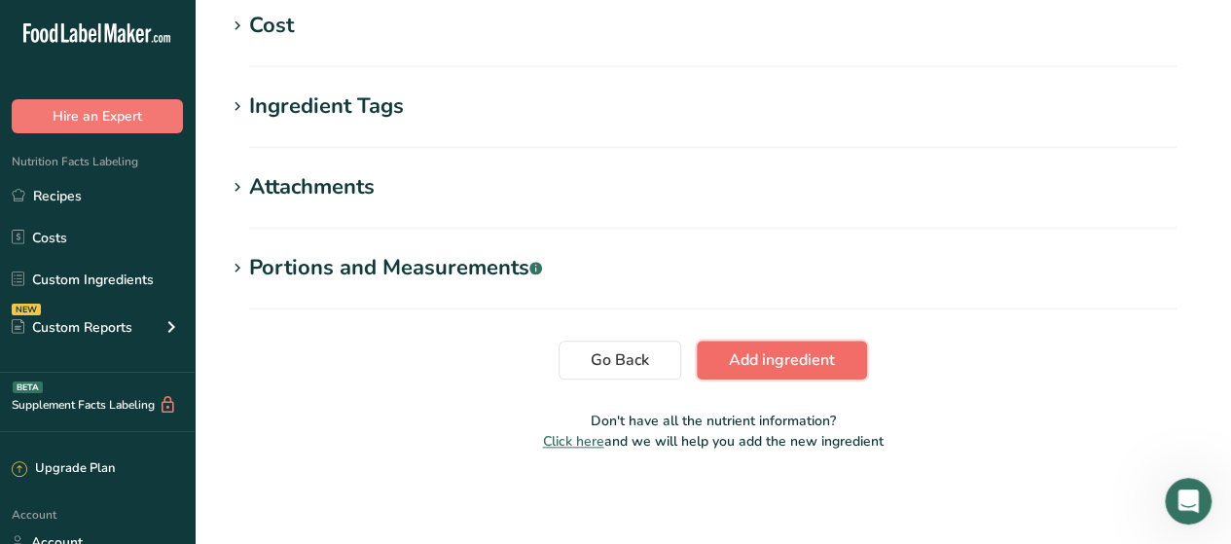
click at [802, 378] on button "Add ingredient" at bounding box center [782, 360] width 170 height 39
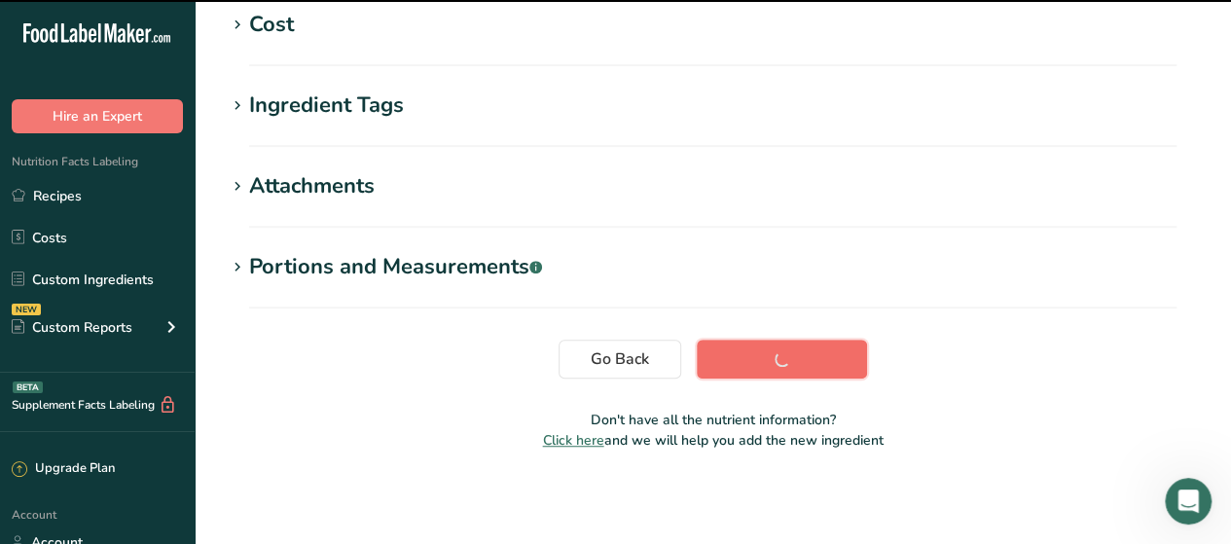
scroll to position [500, 0]
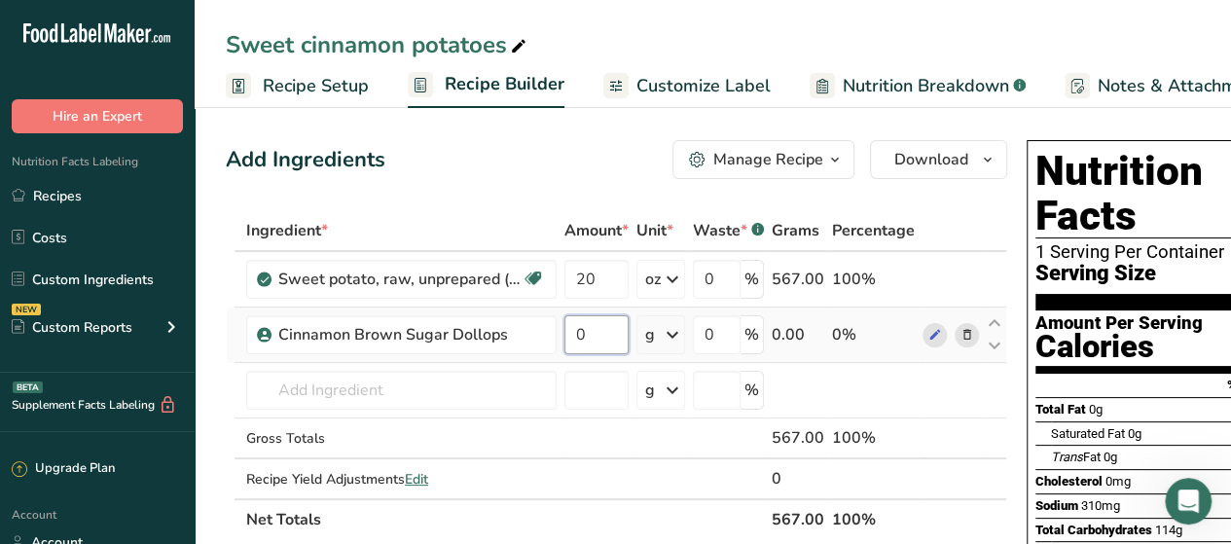
click at [616, 327] on input "0" at bounding box center [596, 334] width 64 height 39
type input "1.5"
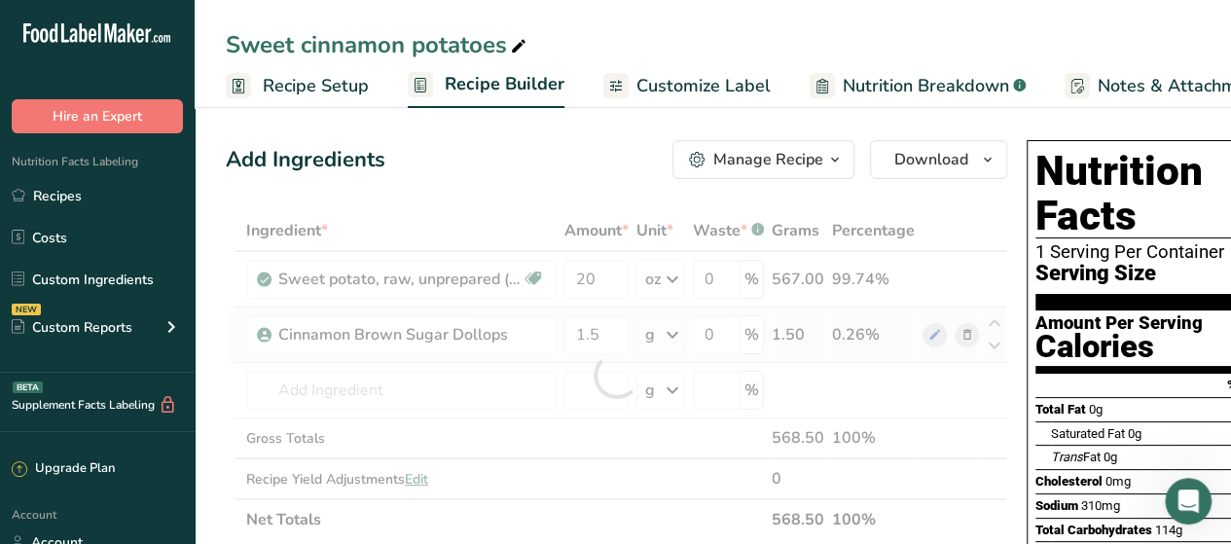
click at [673, 330] on div "Ingredient * Amount * Unit * Waste * .a-a{fill:#347362;}.b-a{fill:#fff;} Grams …" at bounding box center [616, 375] width 781 height 330
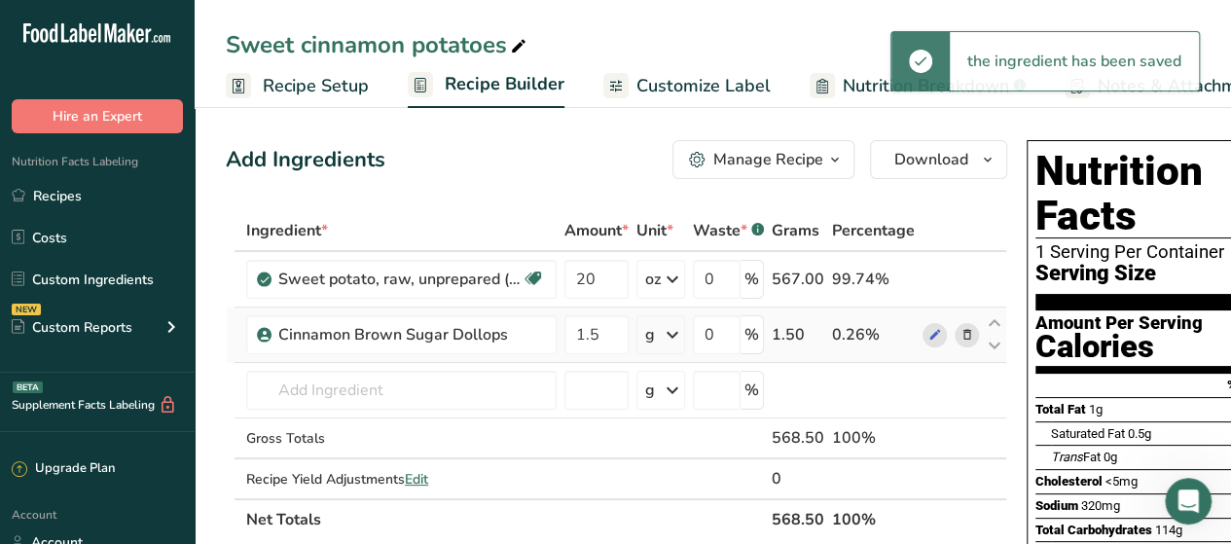
click at [673, 330] on icon at bounding box center [672, 334] width 23 height 35
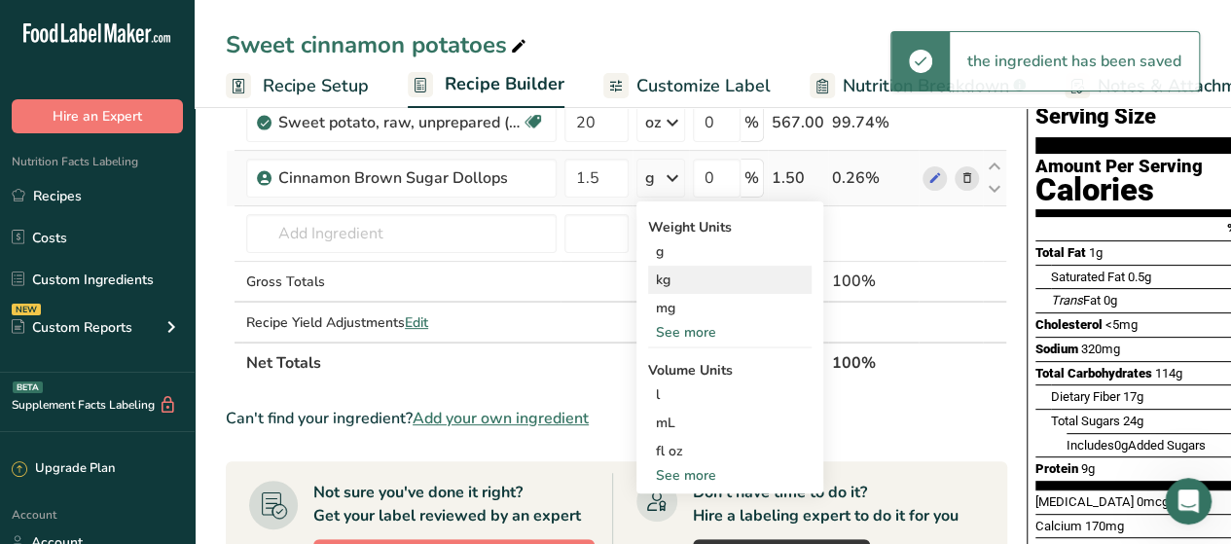
scroll to position [158, 0]
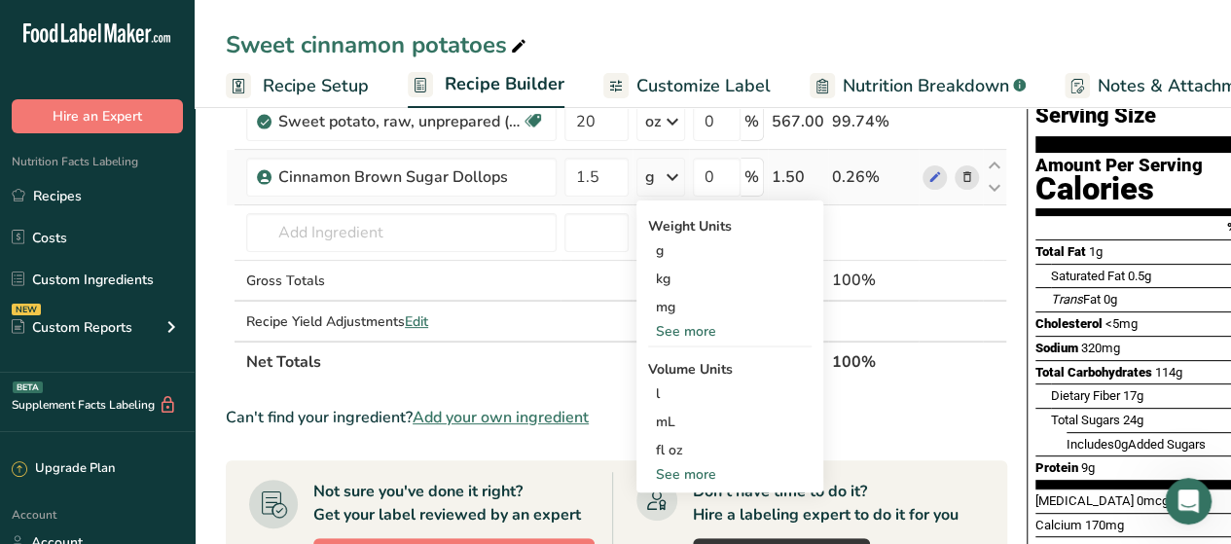
click at [679, 338] on div "See more" at bounding box center [729, 331] width 163 height 20
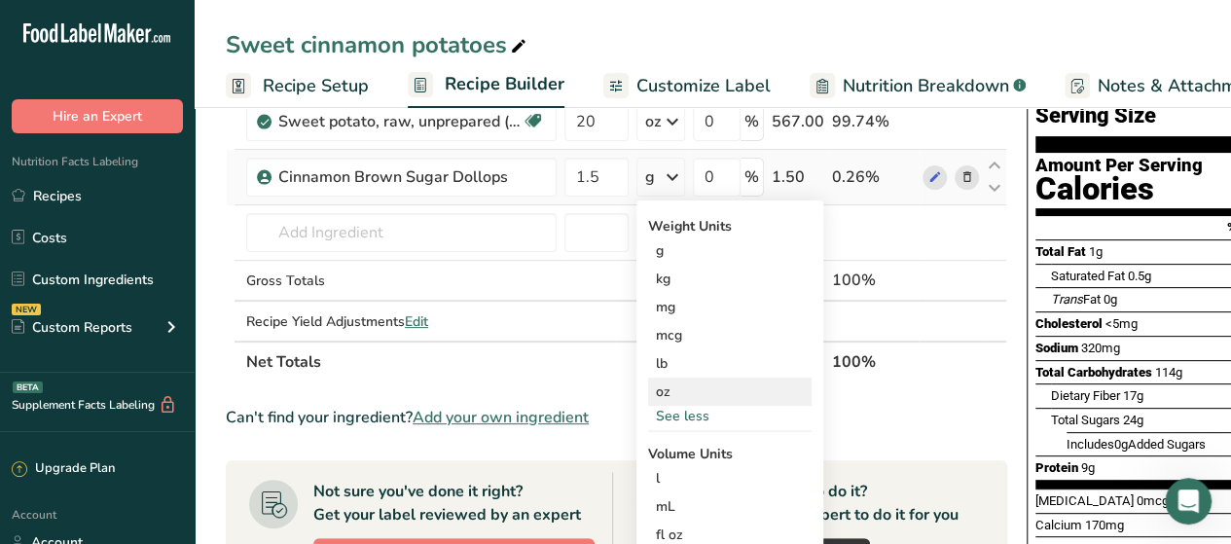
click at [672, 396] on div "oz" at bounding box center [729, 392] width 163 height 28
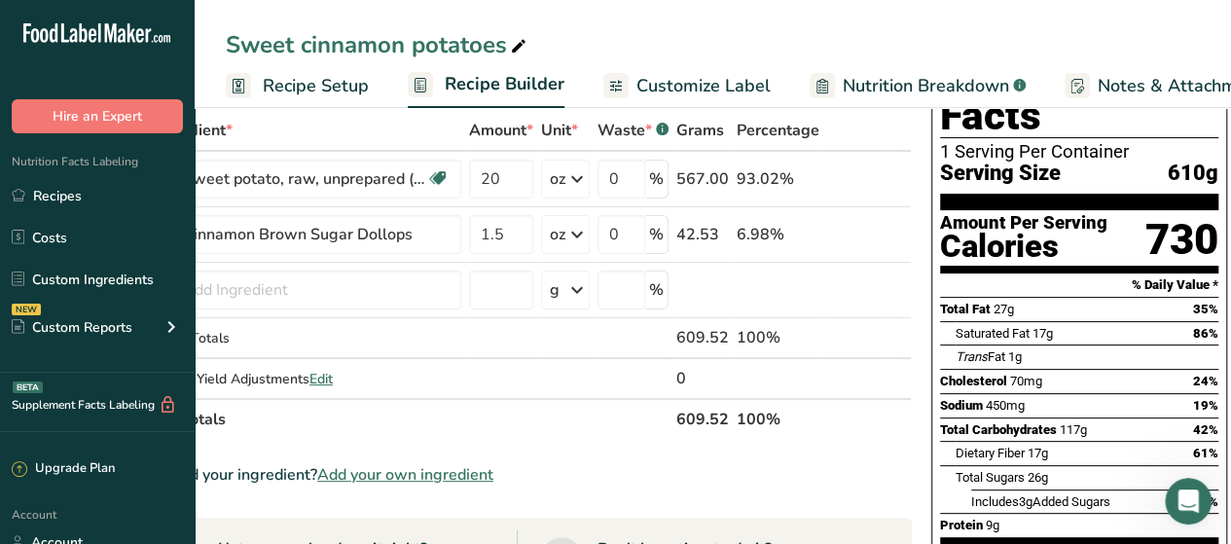
scroll to position [0, 0]
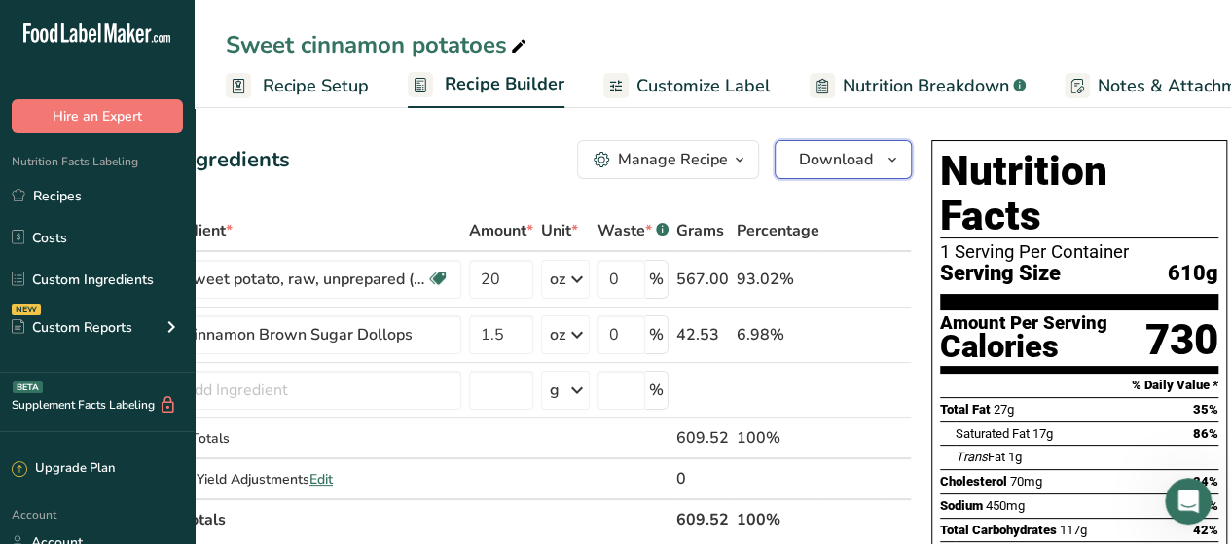
click at [833, 176] on button "Download" at bounding box center [843, 159] width 137 height 39
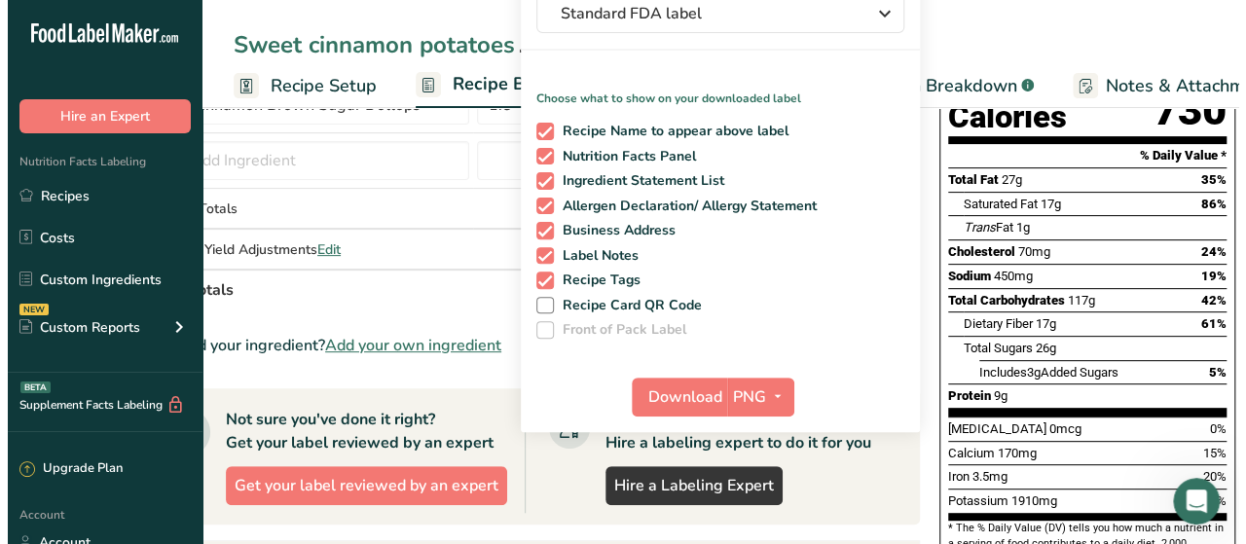
scroll to position [231, 0]
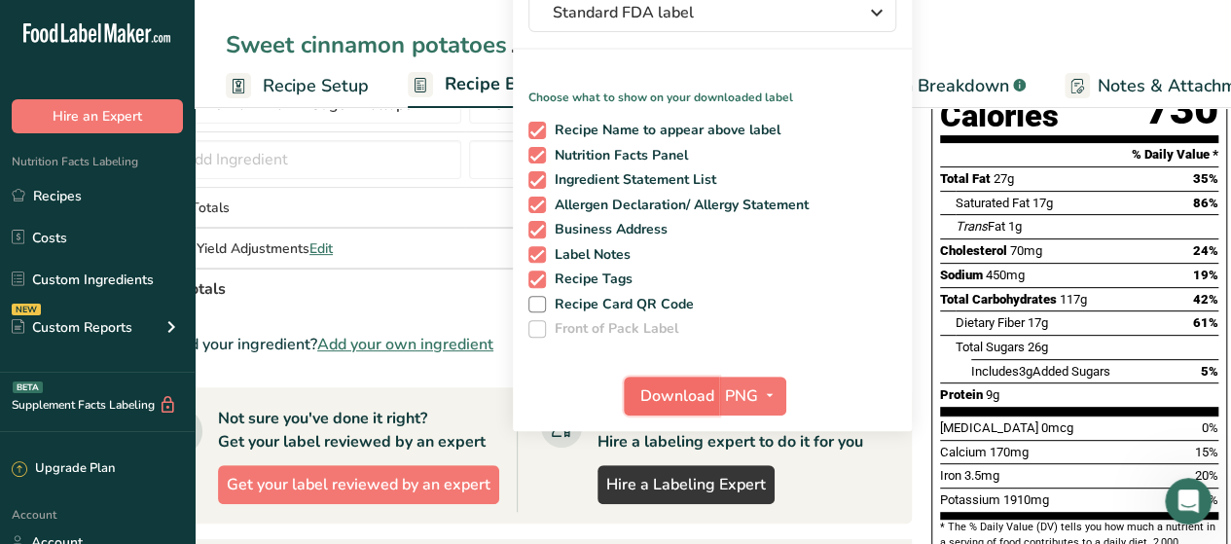
click at [691, 390] on span "Download" at bounding box center [677, 395] width 74 height 23
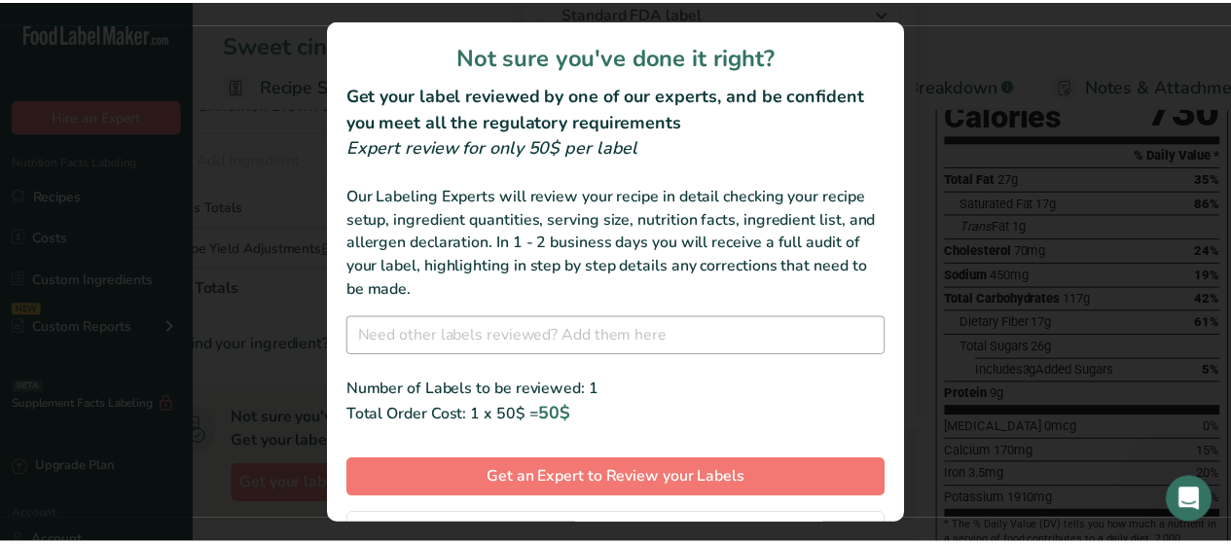
scroll to position [91, 0]
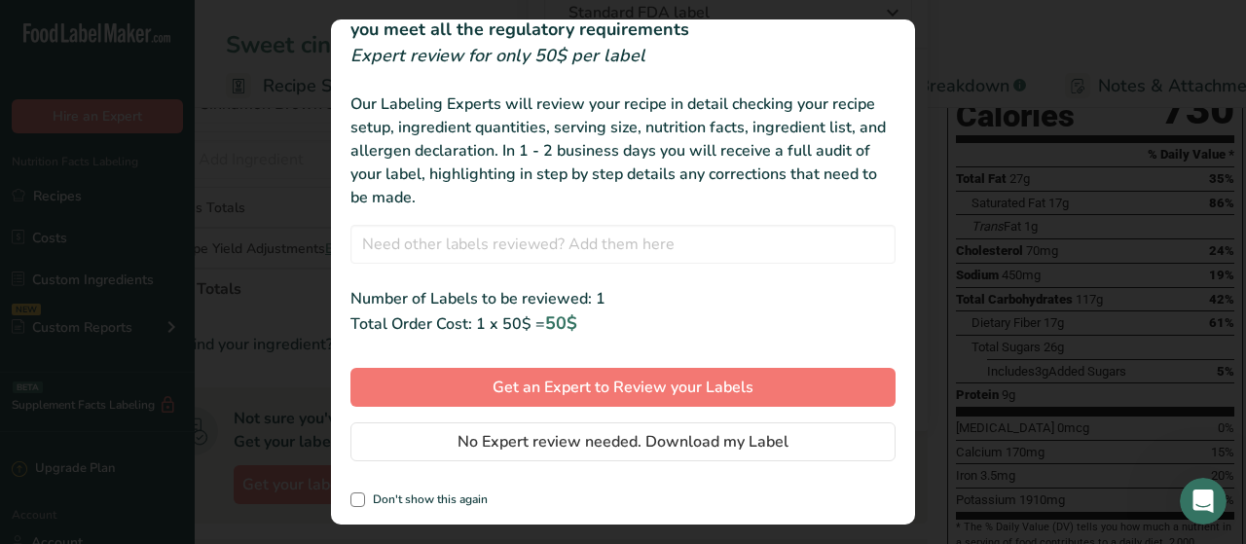
click at [1045, 54] on div "review labels modal" at bounding box center [623, 272] width 1246 height 544
drag, startPoint x: 915, startPoint y: 124, endPoint x: 906, endPoint y: 48, distance: 76.4
click at [906, 48] on div "Not sure you've done it right? Get your label reviewed by one of our experts, a…" at bounding box center [623, 272] width 1246 height 544
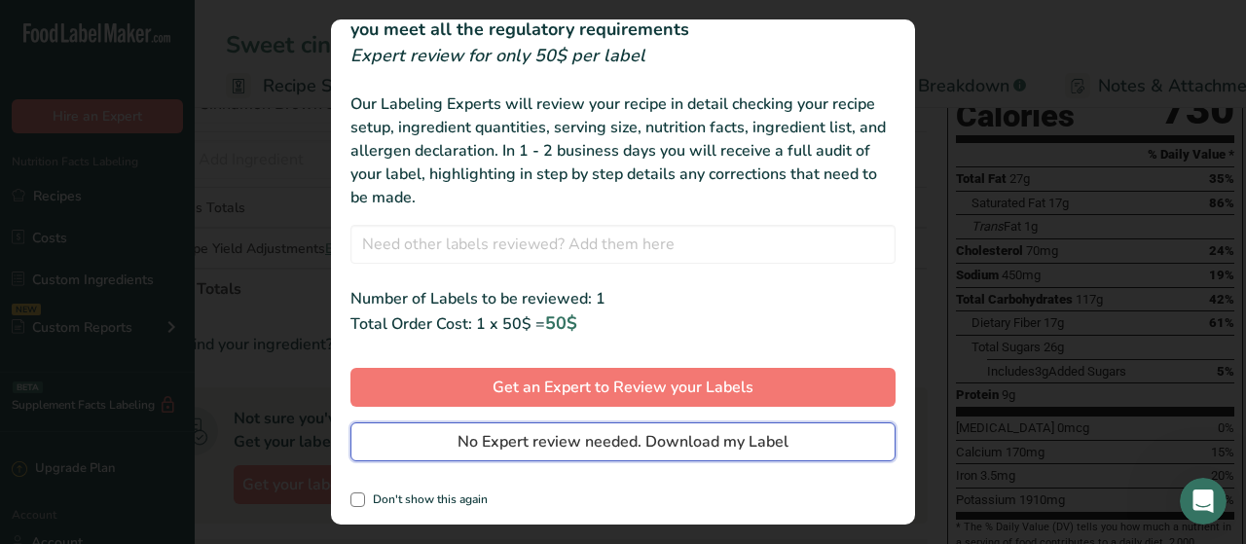
click at [484, 439] on span "No Expert review needed. Download my Label" at bounding box center [622, 441] width 331 height 23
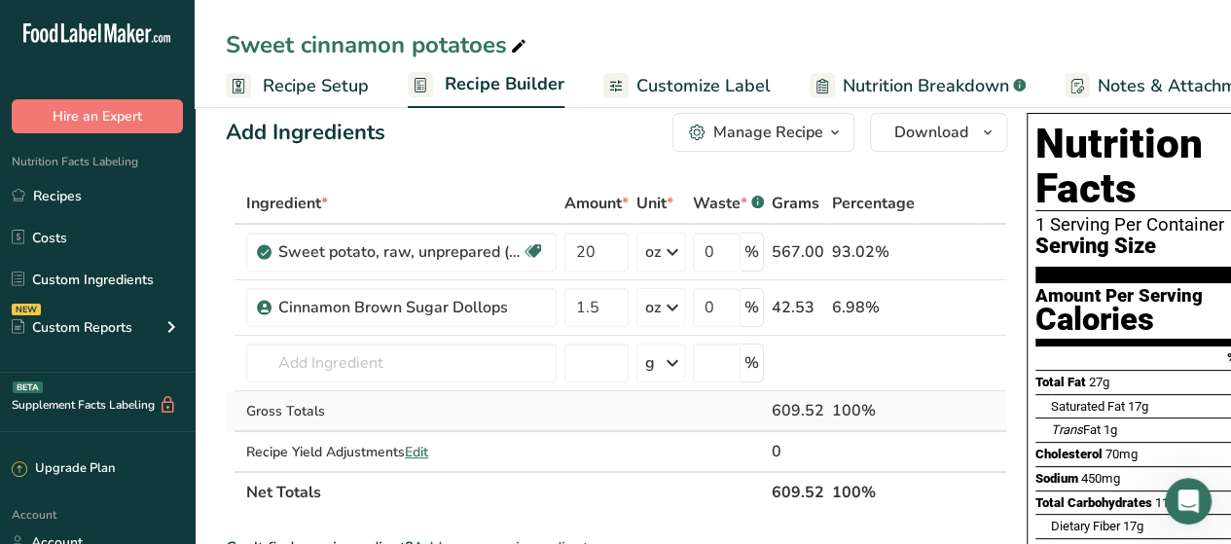
scroll to position [0, 0]
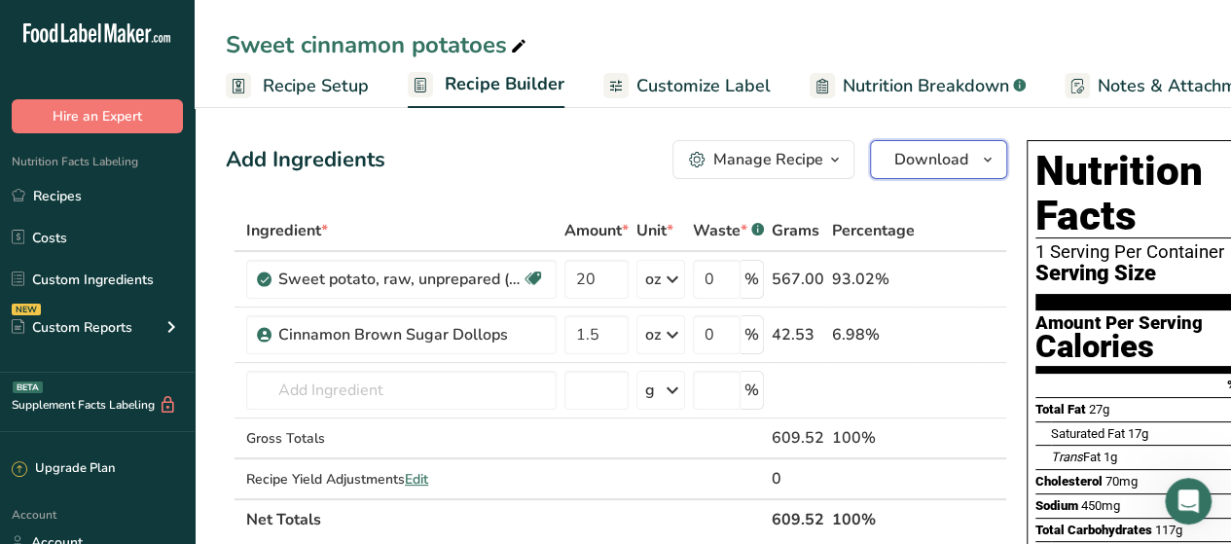
click at [986, 166] on icon "button" at bounding box center [988, 160] width 16 height 24
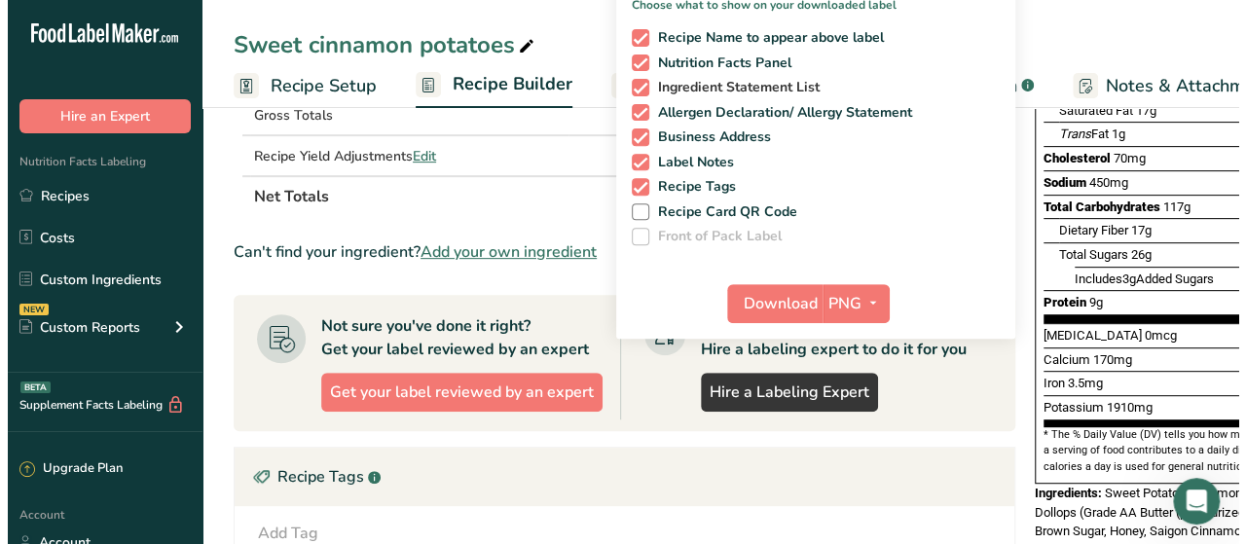
scroll to position [380, 0]
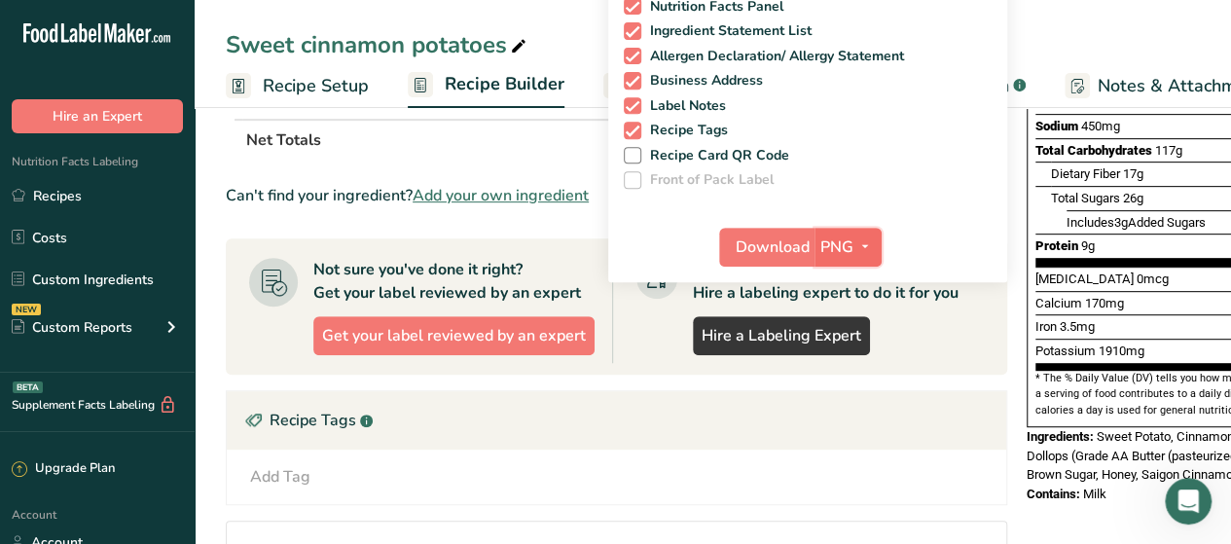
click at [862, 245] on icon "button" at bounding box center [865, 247] width 16 height 24
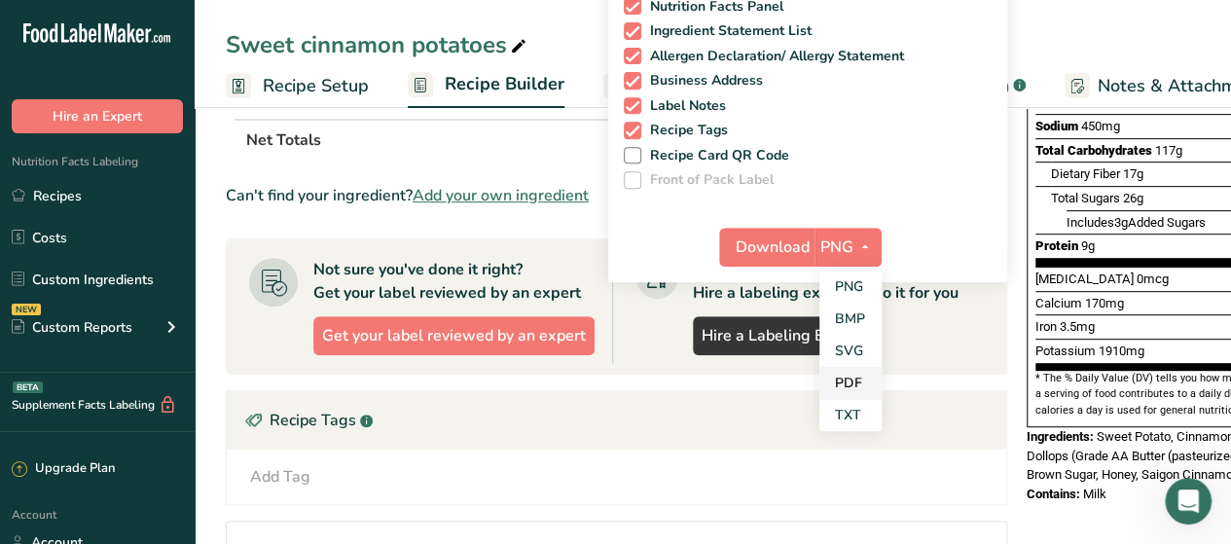
click at [832, 381] on link "PDF" at bounding box center [850, 383] width 62 height 32
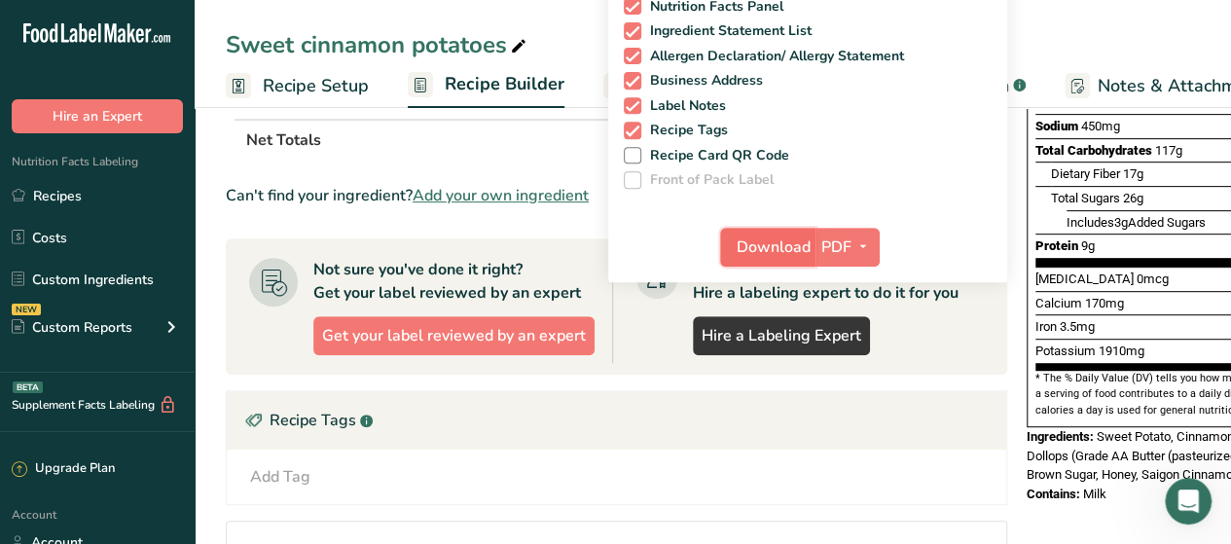
click at [781, 241] on span "Download" at bounding box center [774, 247] width 74 height 23
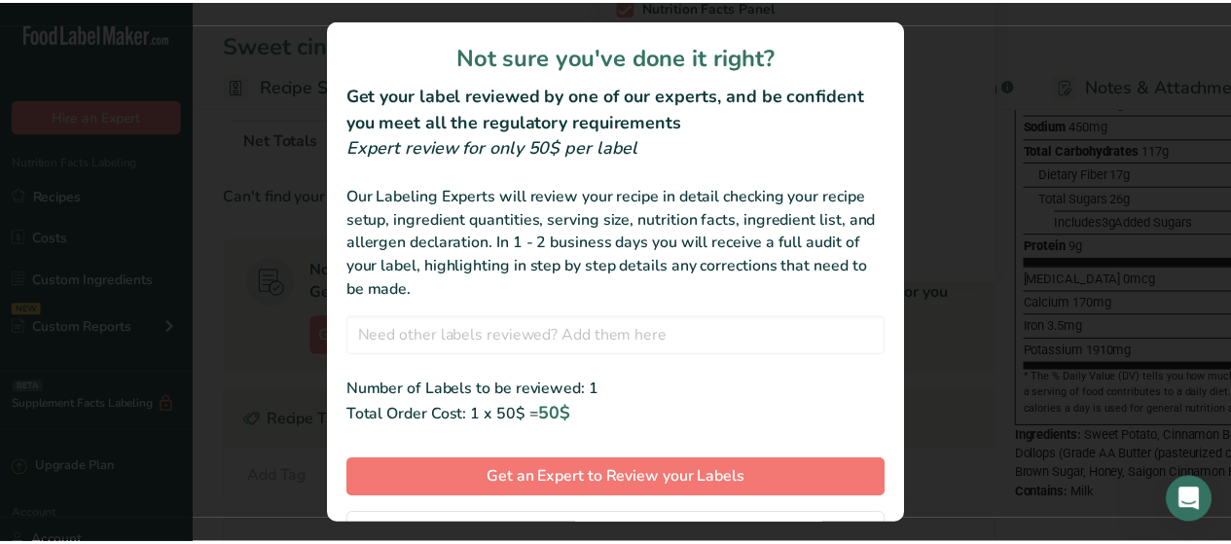
scroll to position [91, 0]
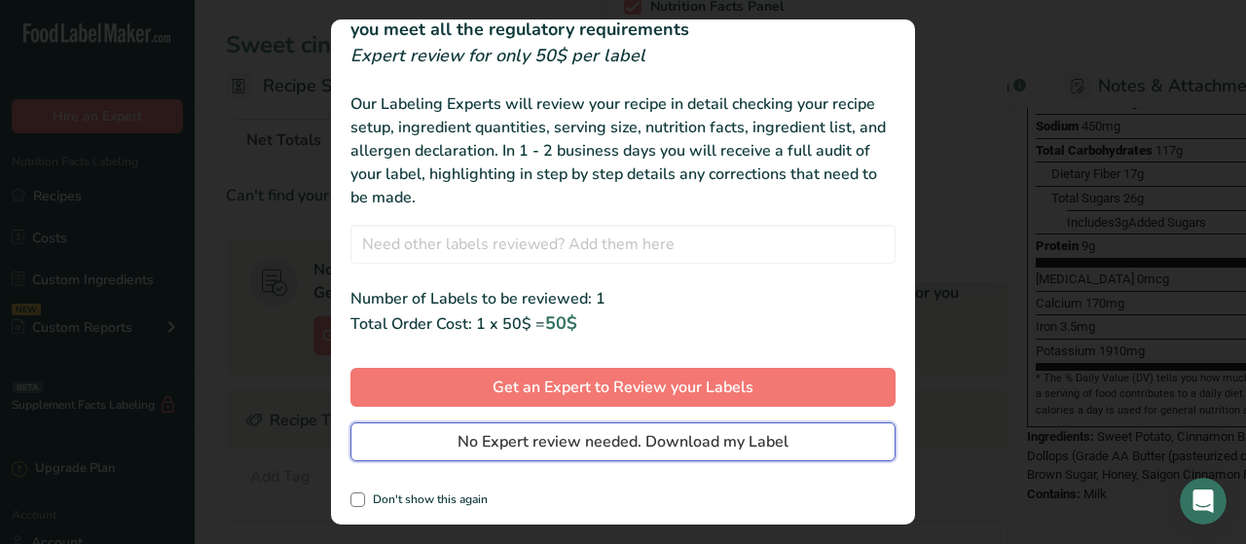
click at [559, 435] on span "No Expert review needed. Download my Label" at bounding box center [622, 441] width 331 height 23
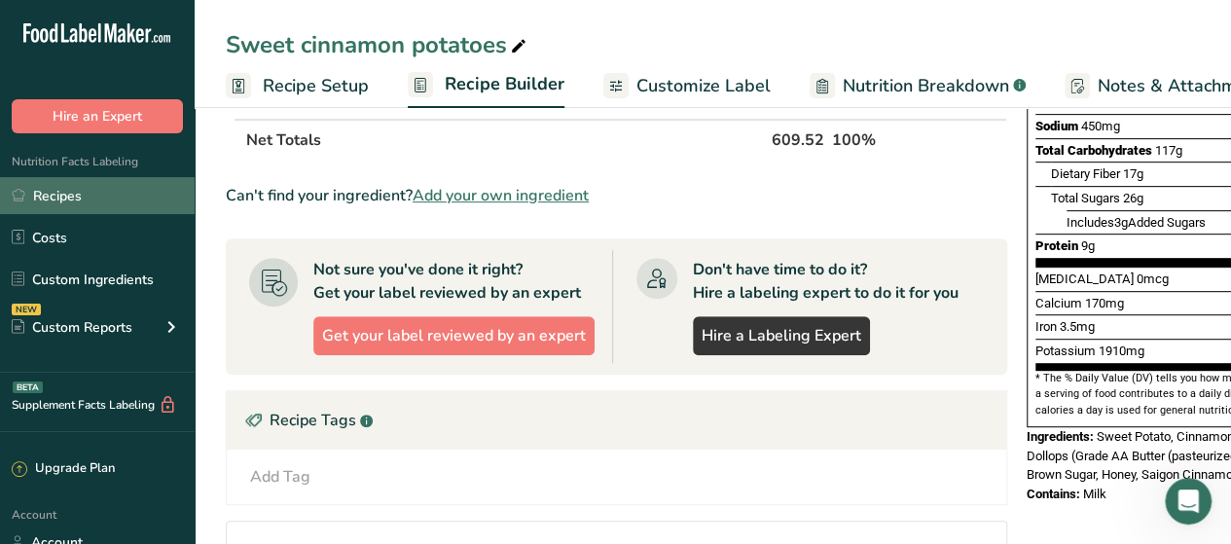
click at [85, 187] on link "Recipes" at bounding box center [97, 195] width 195 height 37
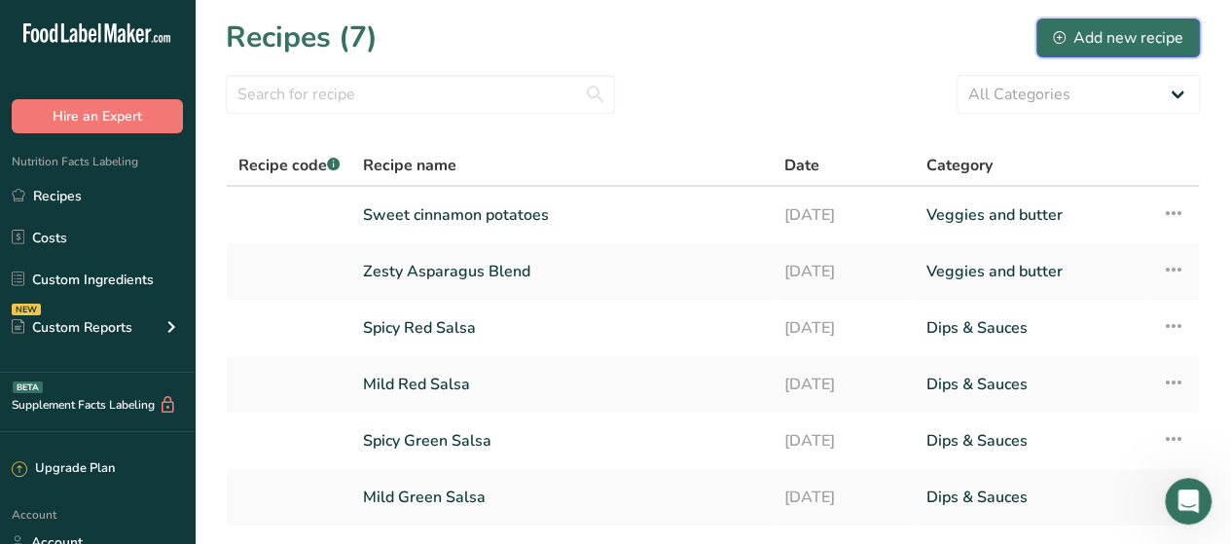
click at [1119, 41] on div "Add new recipe" at bounding box center [1118, 37] width 130 height 23
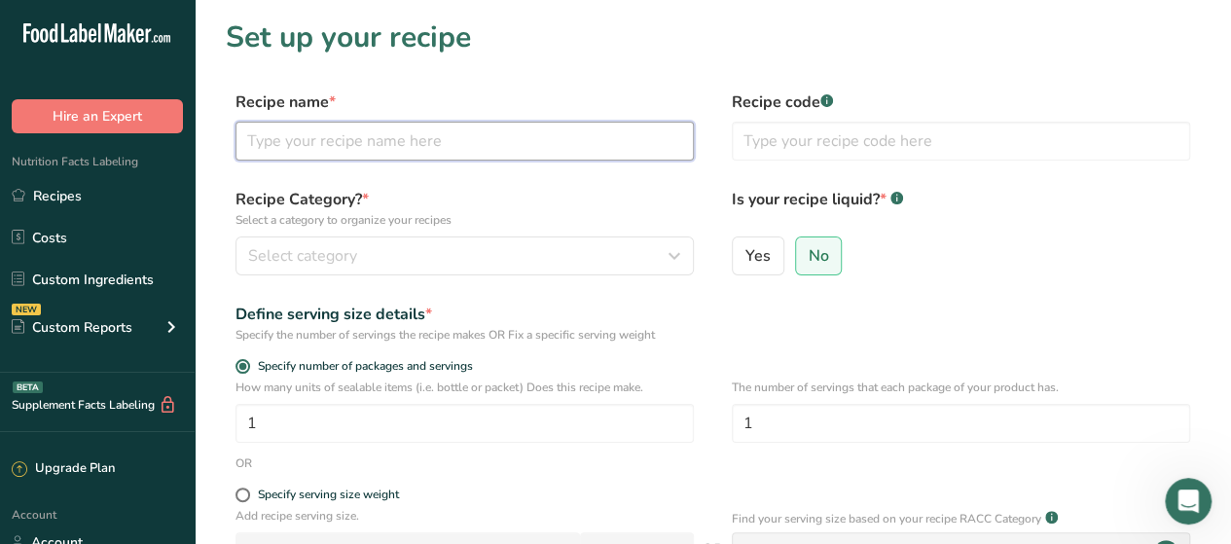
click at [438, 152] on input "text" at bounding box center [465, 141] width 458 height 39
type input "Glazed baby potatoes"
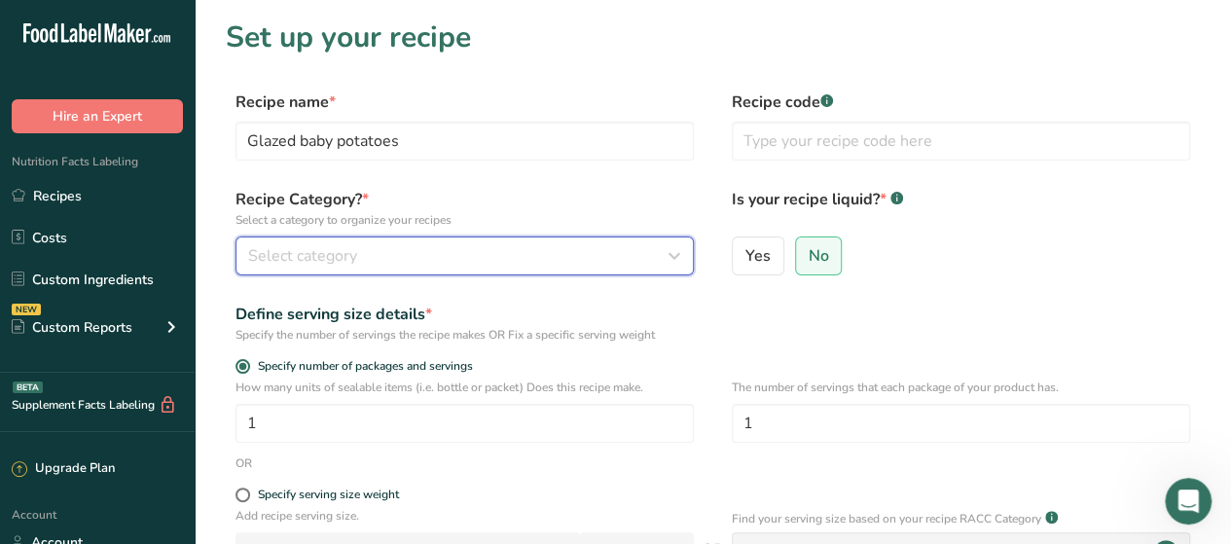
click at [479, 264] on div "Select category" at bounding box center [458, 255] width 421 height 23
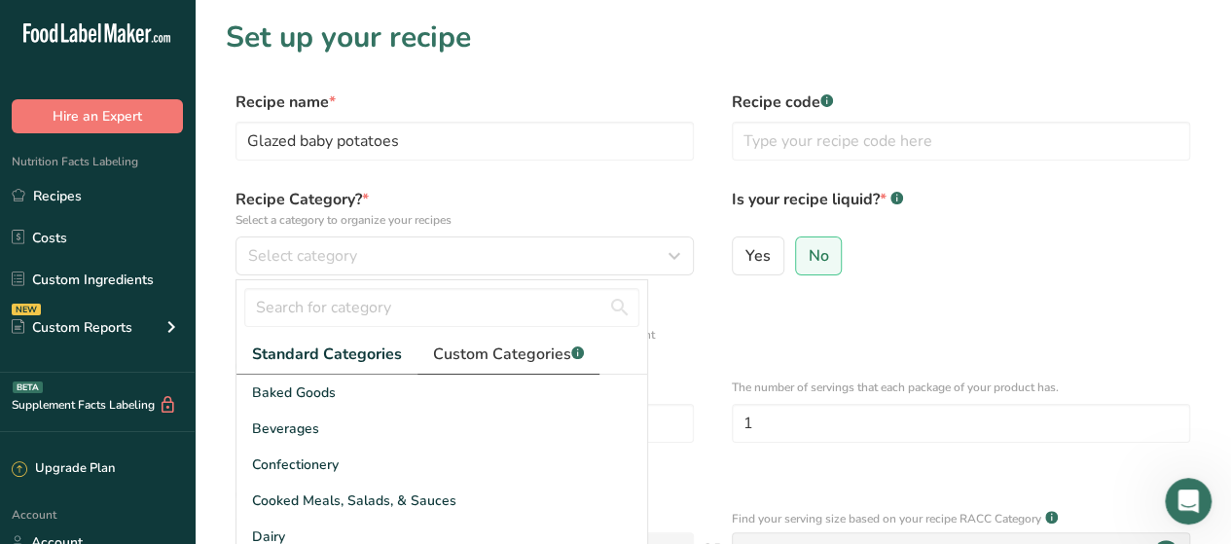
click at [541, 352] on span "Custom Categories .a-a{fill:#347362;}.b-a{fill:#fff;}" at bounding box center [508, 354] width 151 height 23
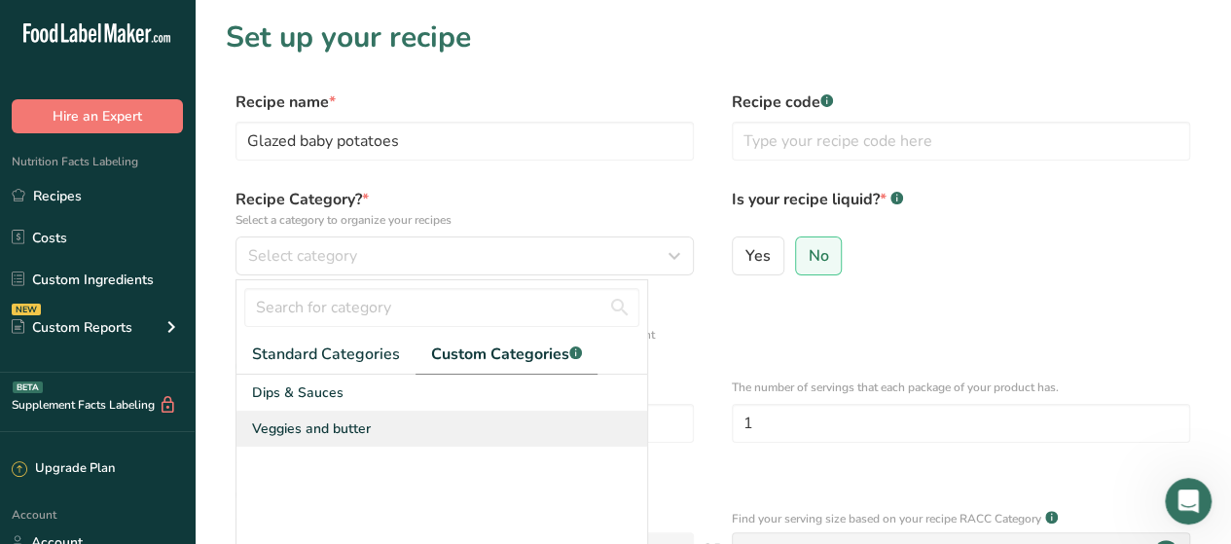
click at [297, 423] on span "Veggies and butter" at bounding box center [311, 428] width 119 height 20
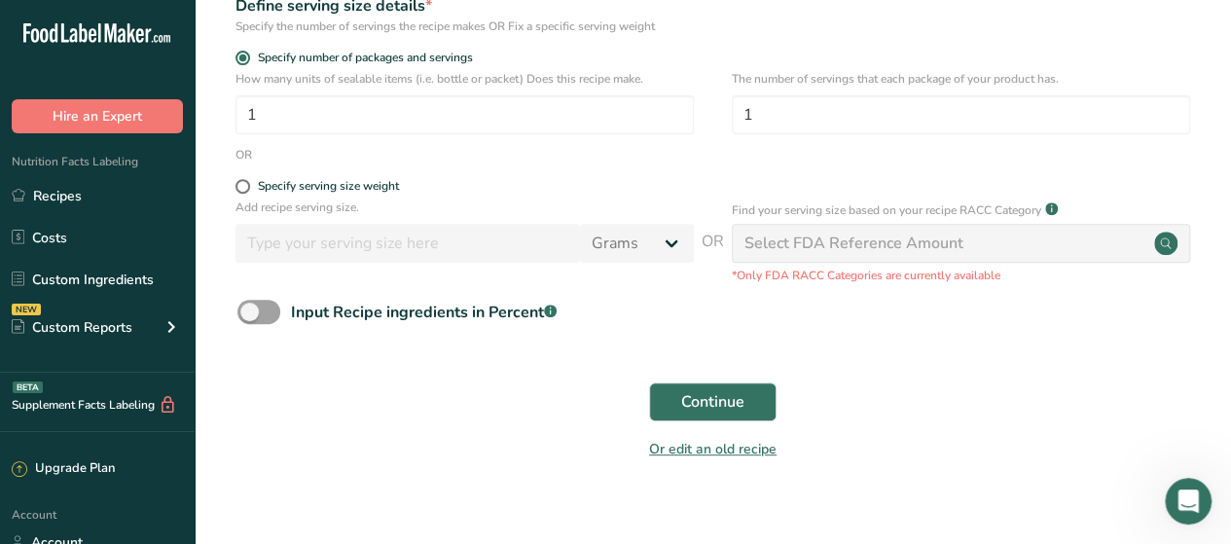
scroll to position [329, 0]
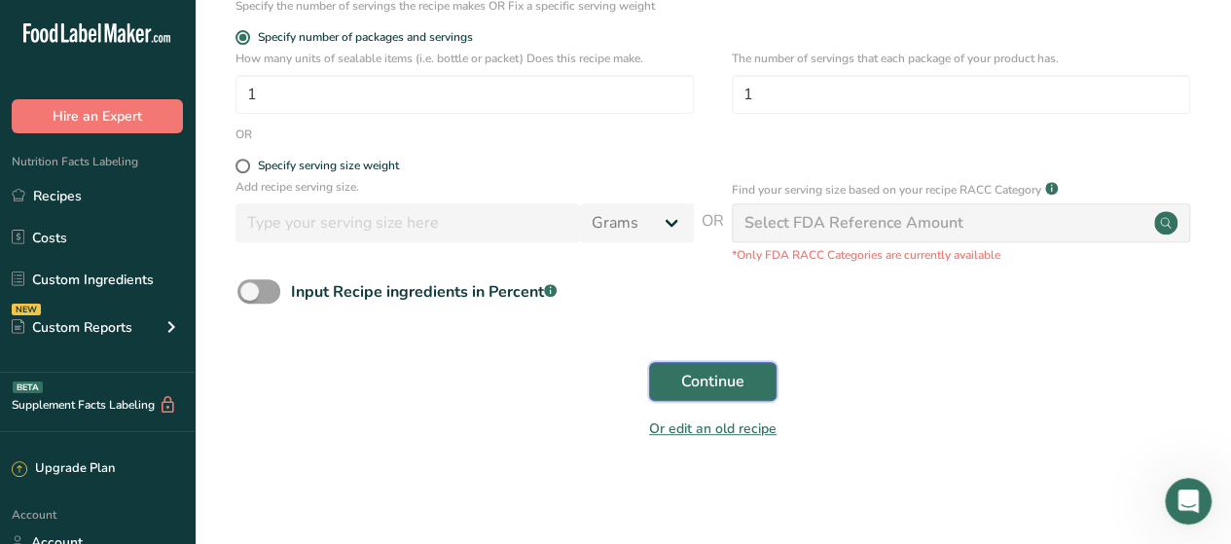
click at [750, 386] on button "Continue" at bounding box center [712, 381] width 127 height 39
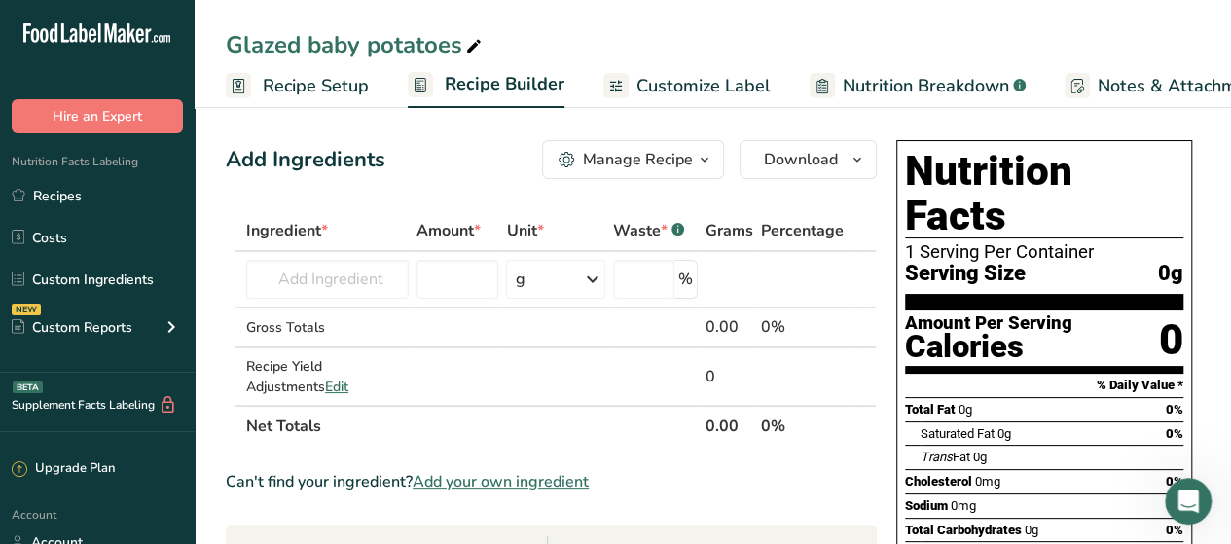
click at [313, 98] on span "Recipe Setup" at bounding box center [316, 86] width 106 height 26
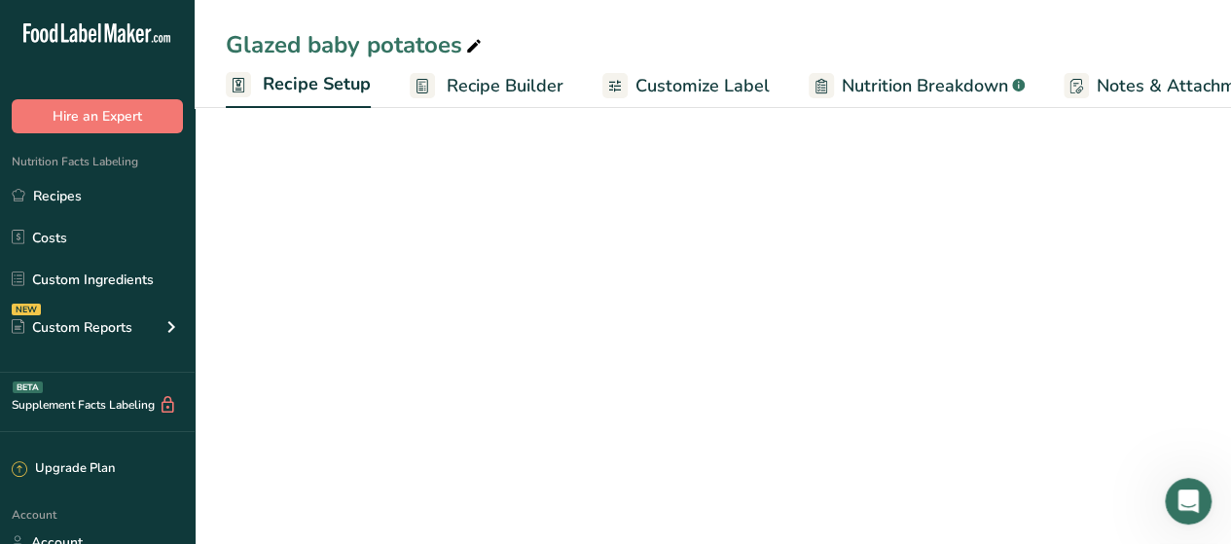
scroll to position [0, 7]
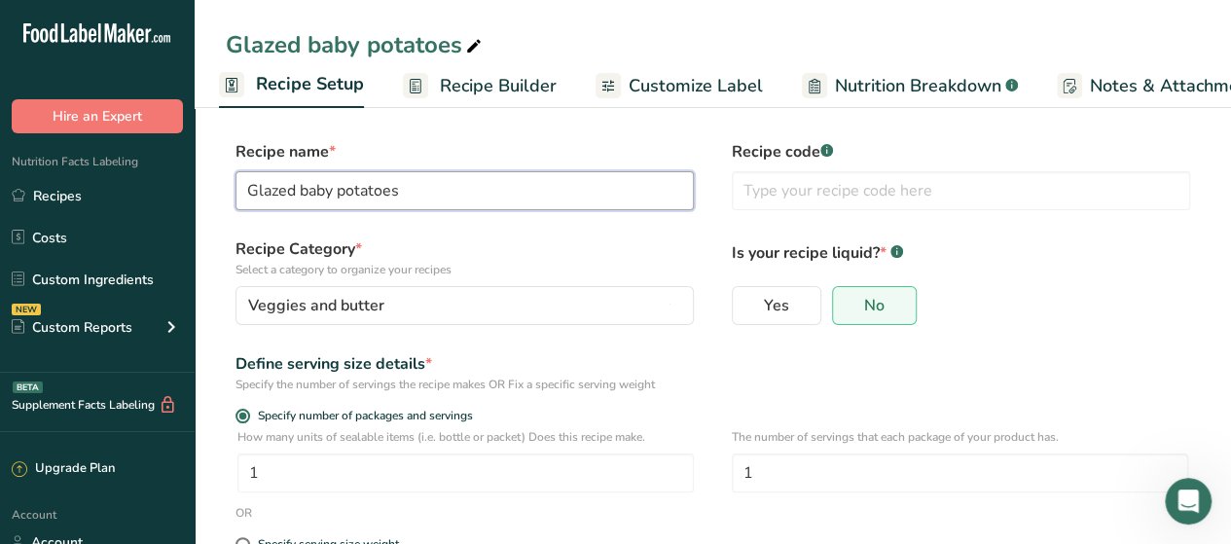
click at [413, 195] on input "Glazed baby potatoes" at bounding box center [465, 190] width 458 height 39
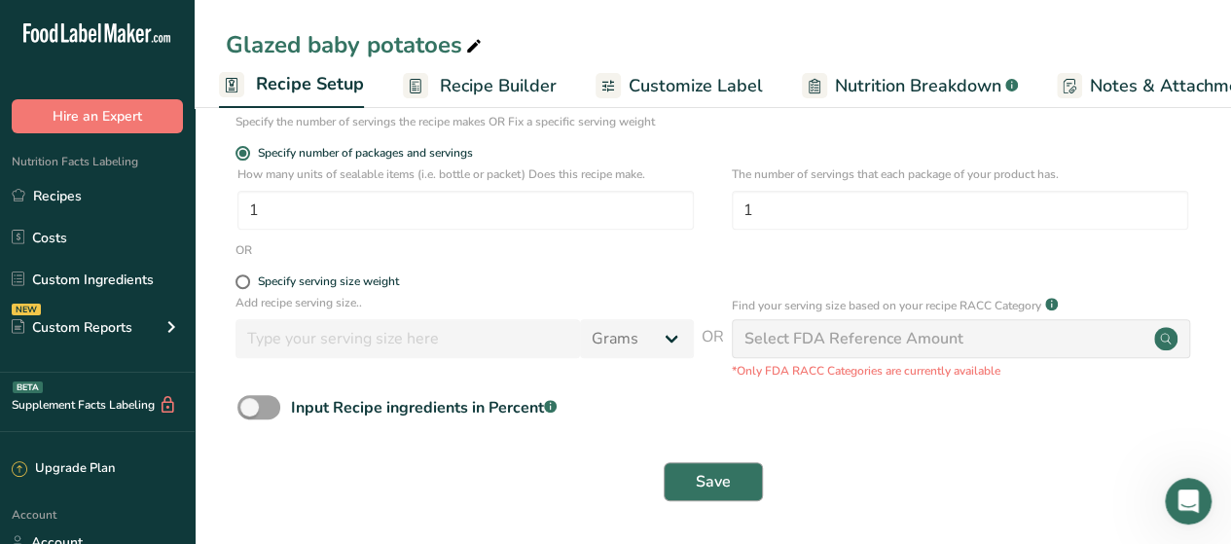
type input "Glazed baby carrots"
click at [694, 489] on button "Save" at bounding box center [713, 481] width 99 height 39
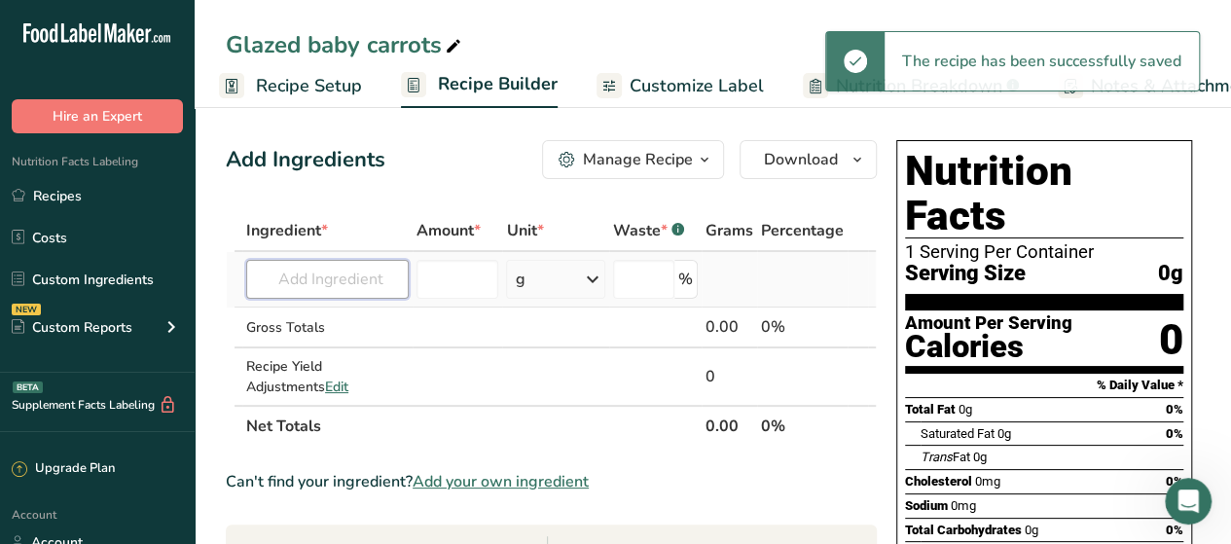
click at [313, 264] on input "text" at bounding box center [327, 279] width 163 height 39
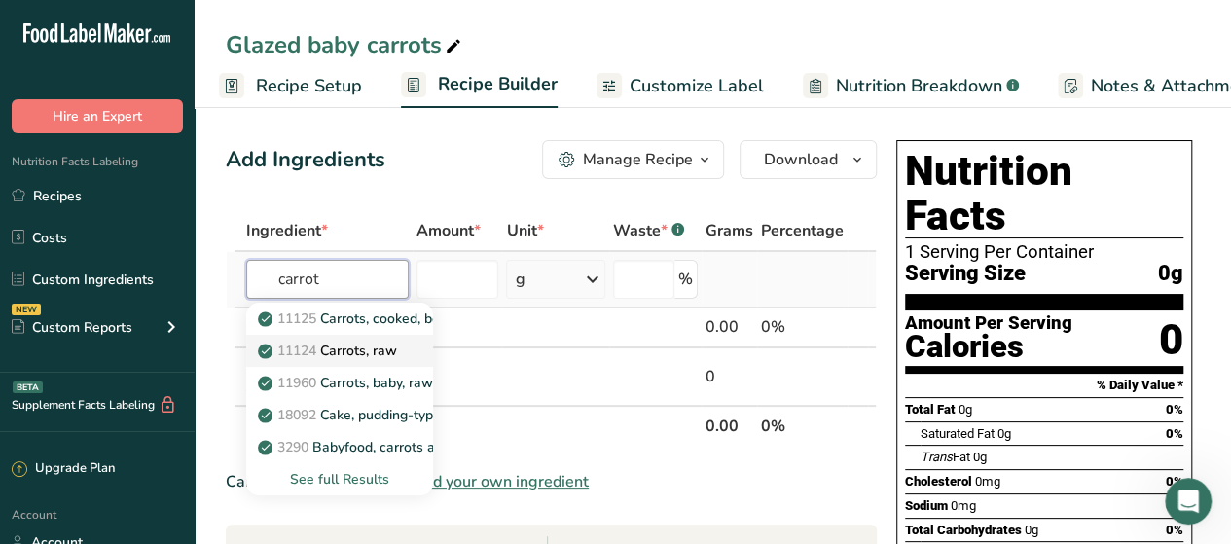
type input "carrot"
click at [313, 356] on span "11124" at bounding box center [296, 351] width 39 height 18
type input "Carrots, raw"
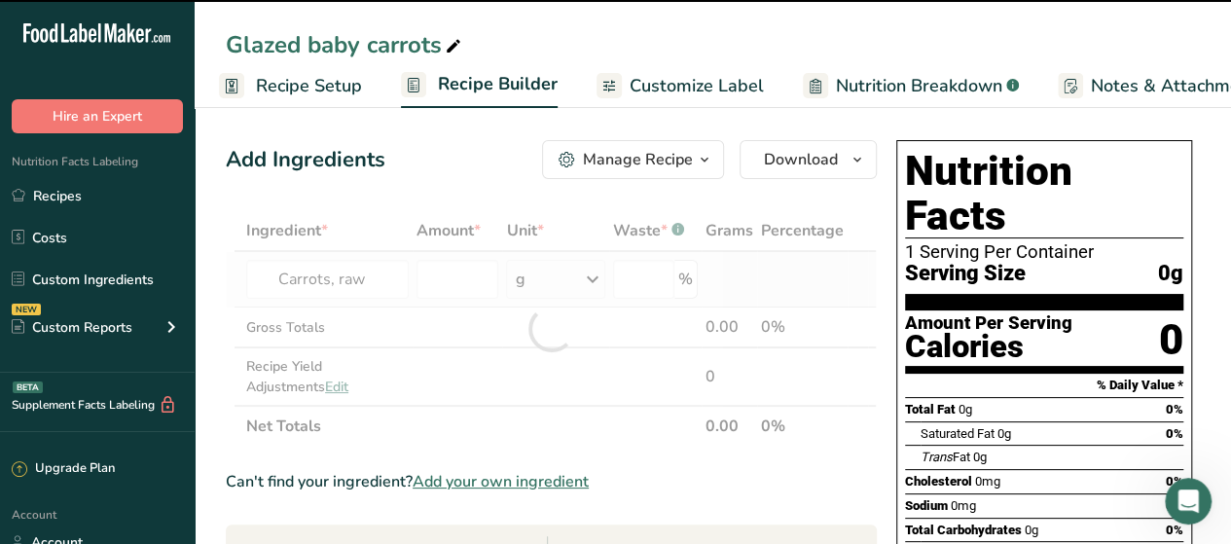
type input "0"
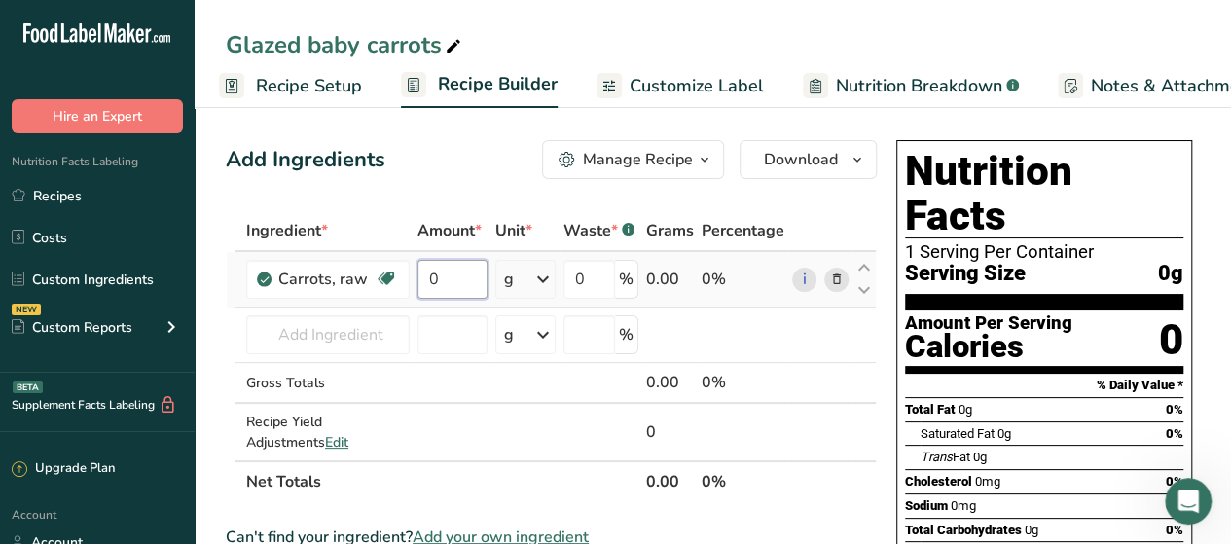
click at [462, 283] on input "0" at bounding box center [453, 279] width 70 height 39
type input "25"
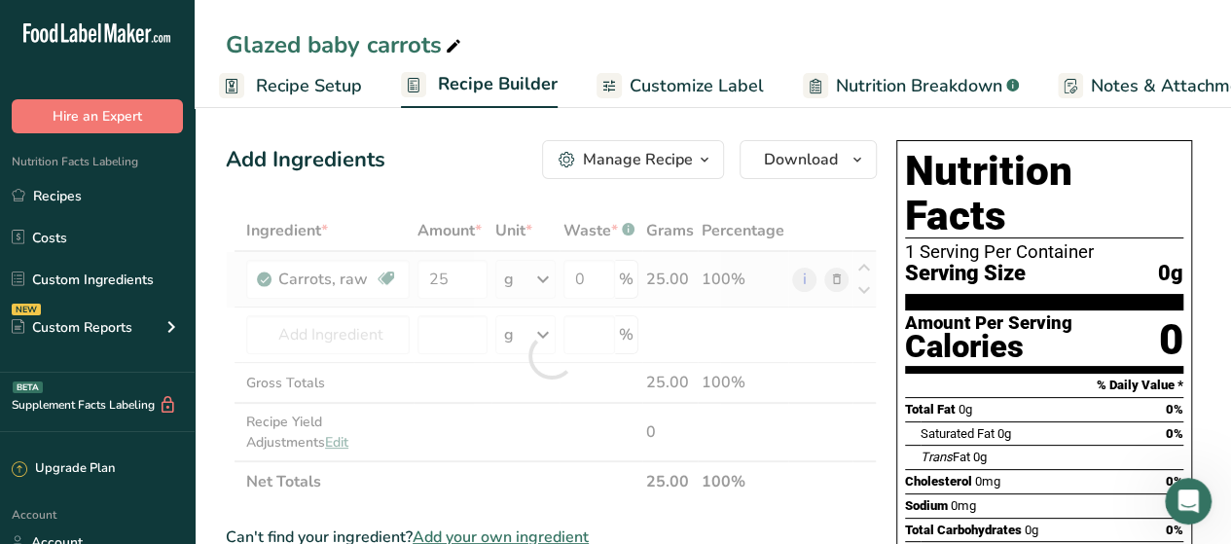
click at [534, 283] on div "Ingredient * Amount * Unit * Waste * .a-a{fill:#347362;}.b-a{fill:#fff;} Grams …" at bounding box center [551, 356] width 651 height 292
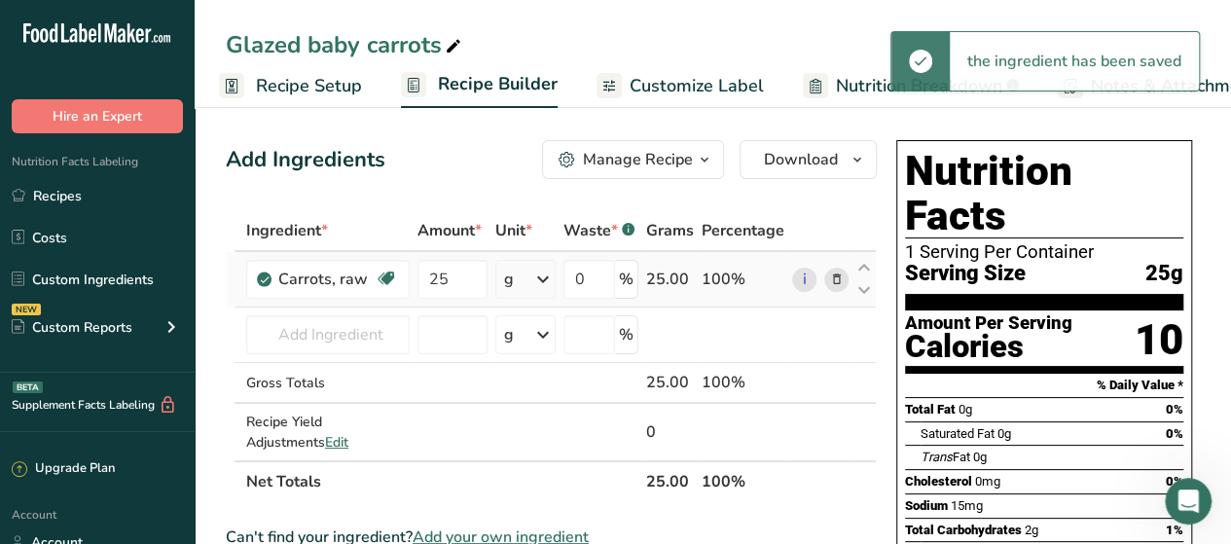
click at [541, 282] on icon at bounding box center [542, 279] width 23 height 35
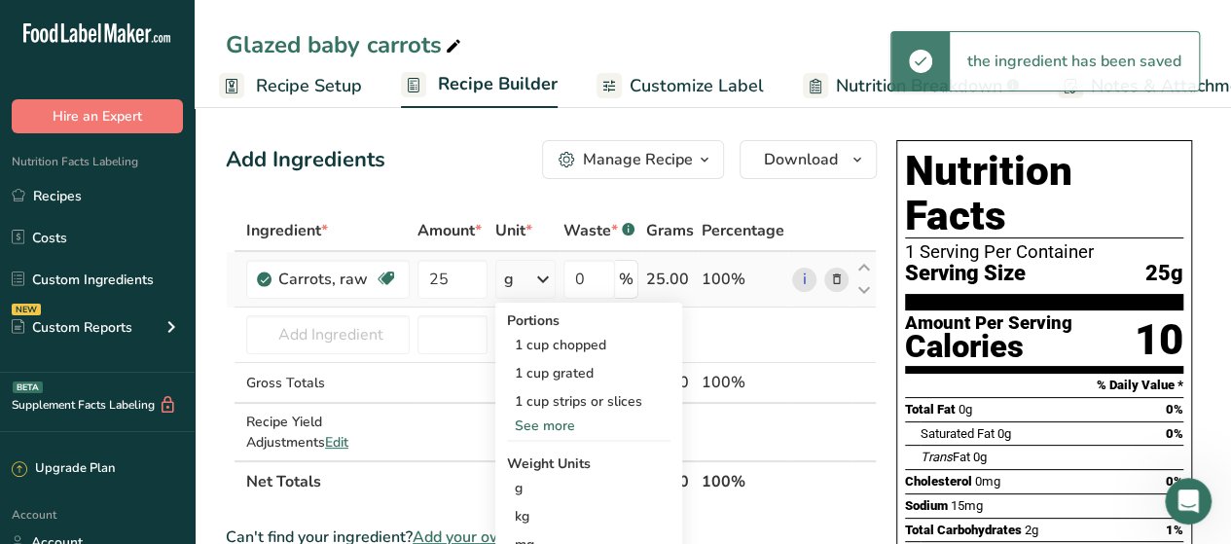
scroll to position [144, 0]
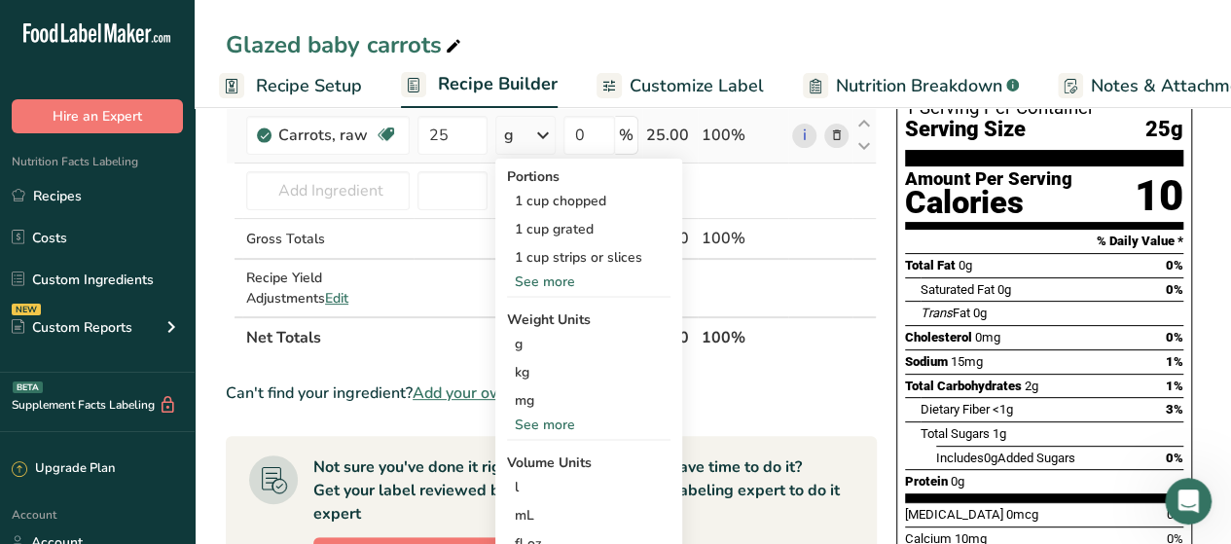
click at [541, 421] on div "See more" at bounding box center [588, 425] width 163 height 20
click at [534, 493] on div "oz" at bounding box center [588, 485] width 163 height 28
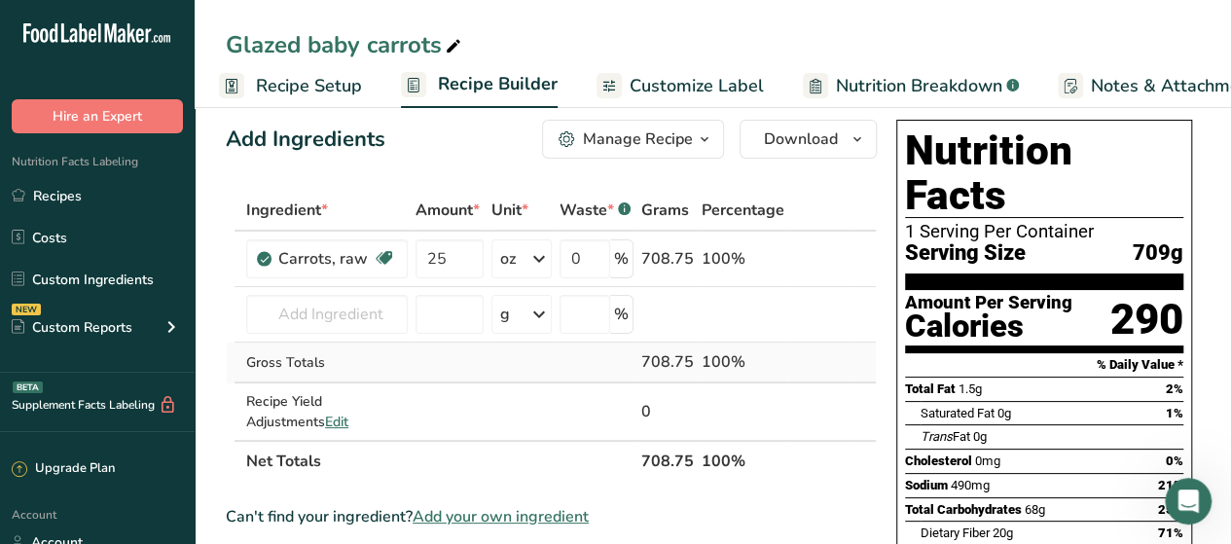
scroll to position [0, 0]
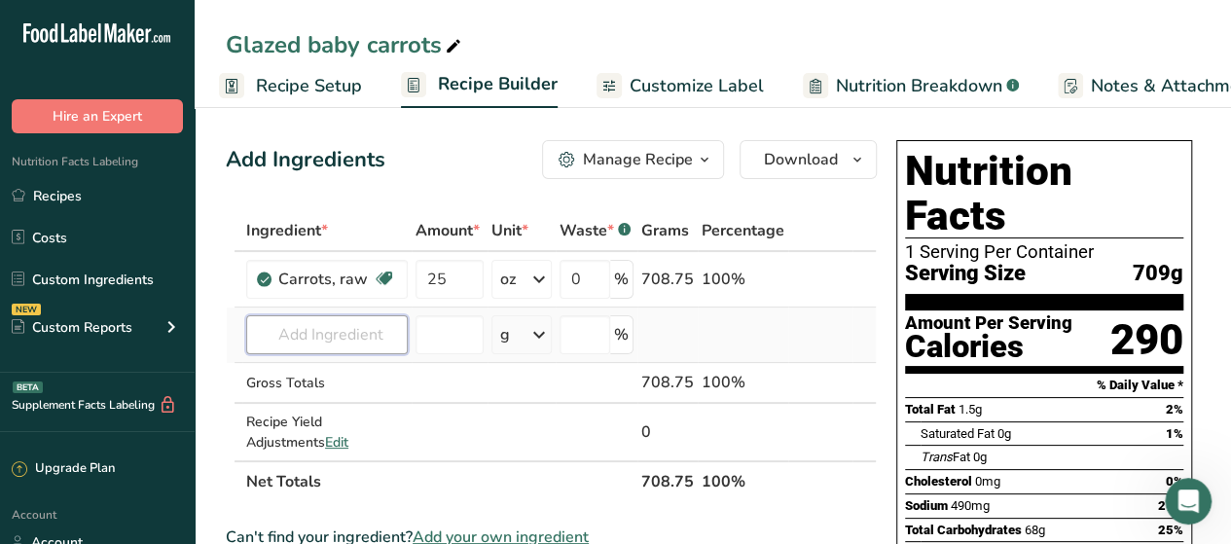
click at [369, 339] on input "text" at bounding box center [327, 334] width 162 height 39
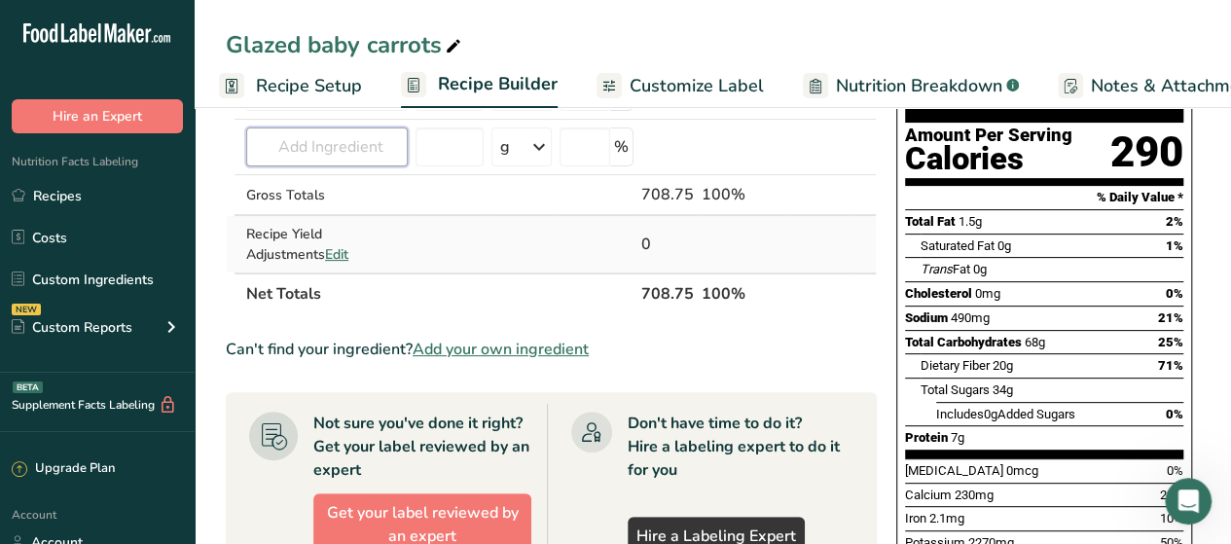
scroll to position [190, 0]
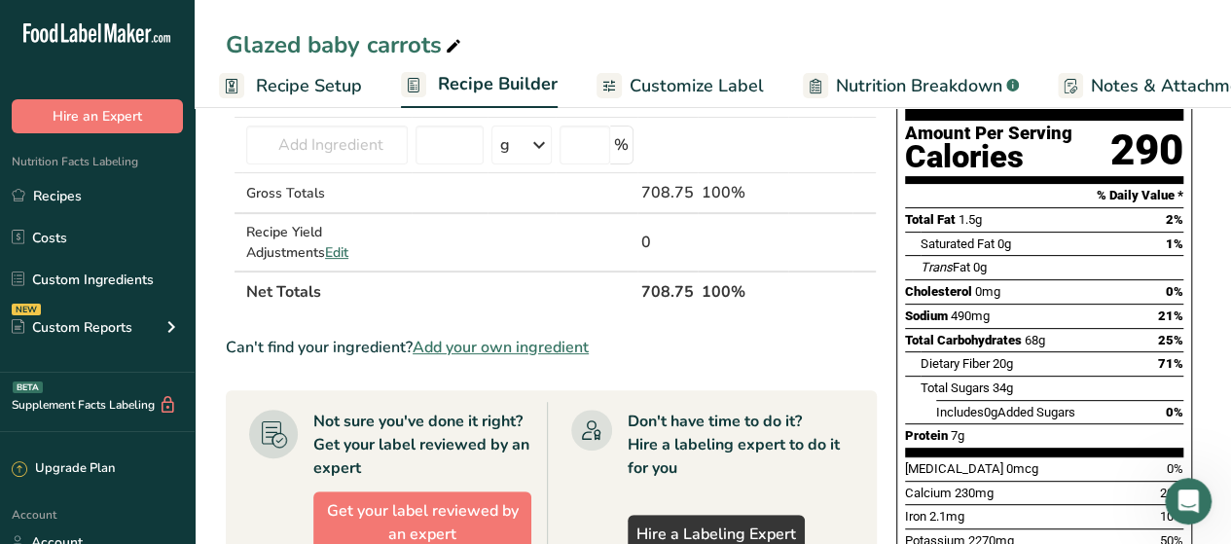
click at [522, 349] on span "Add your own ingredient" at bounding box center [501, 347] width 176 height 23
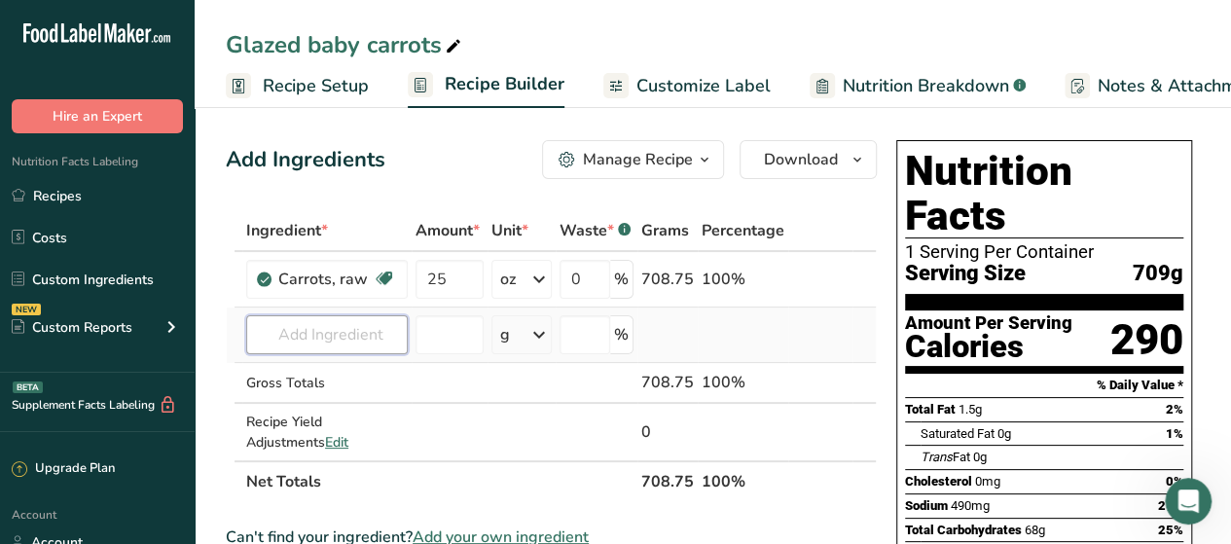
click at [376, 327] on input "text" at bounding box center [327, 334] width 162 height 39
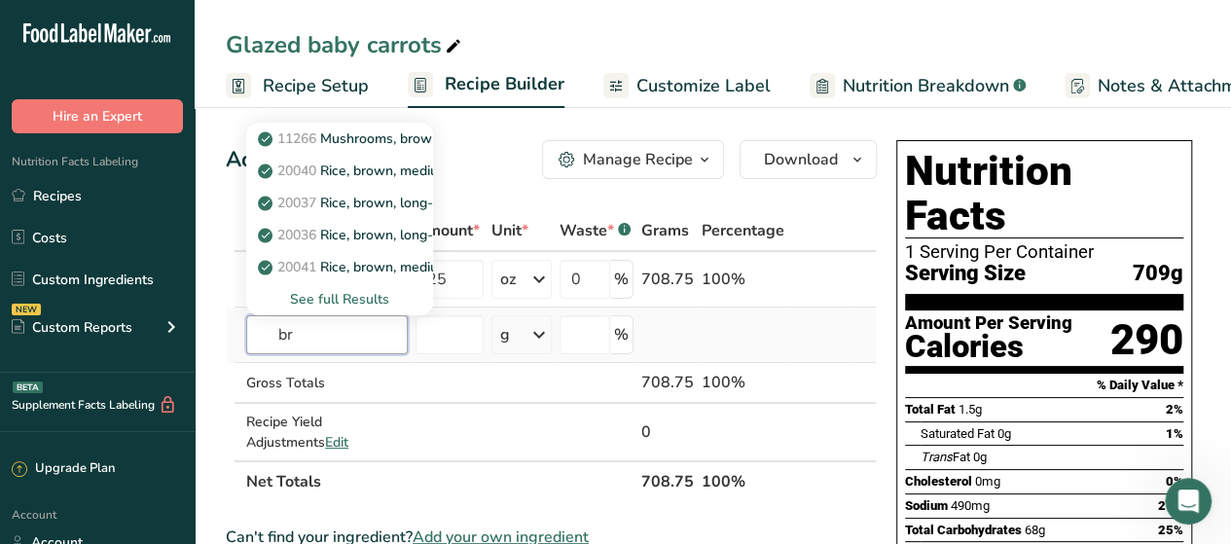
type input "b"
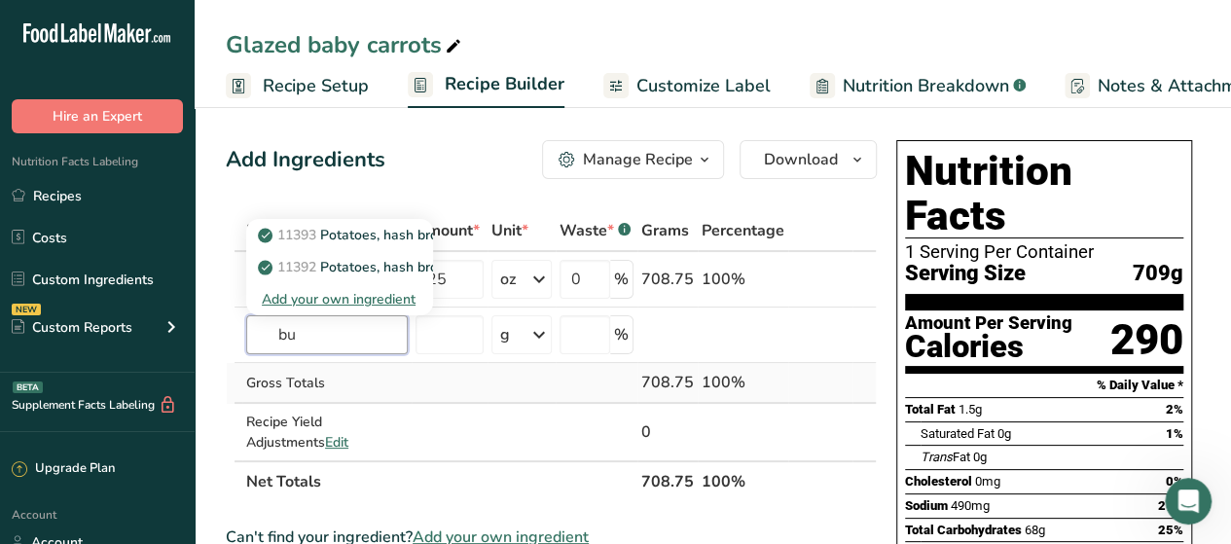
type input "b"
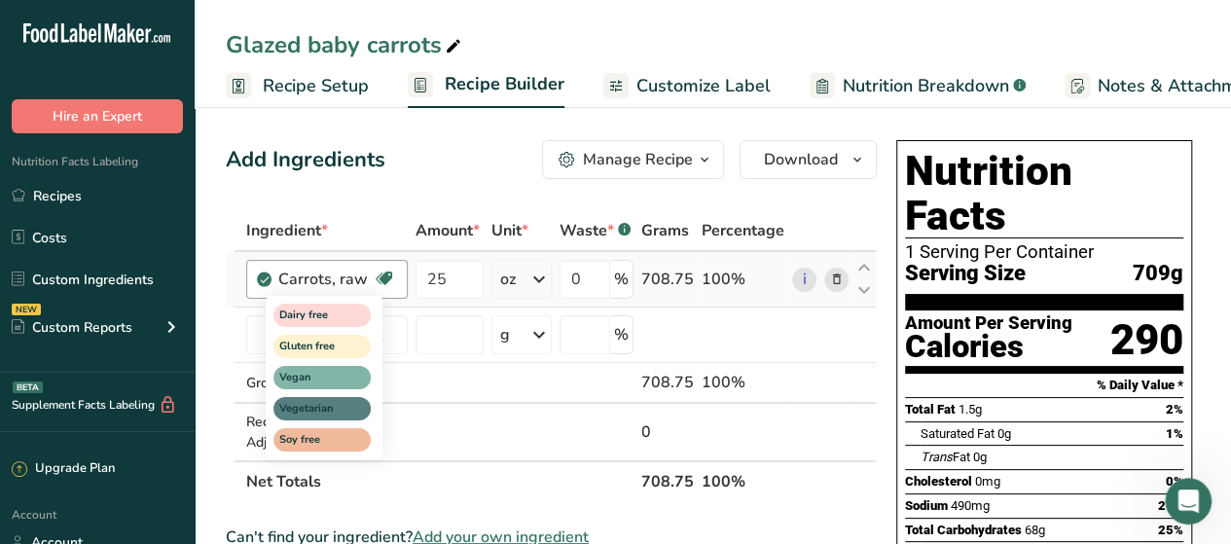
click at [389, 336] on div "Dairy free Gluten free Vegan Vegetarian Soy free" at bounding box center [359, 375] width 187 height 167
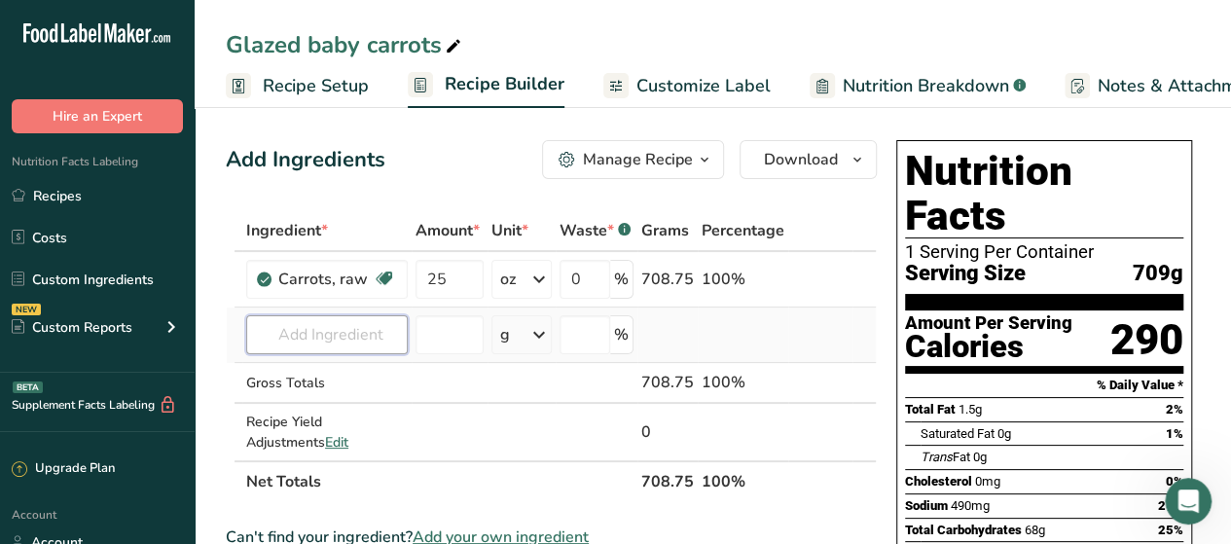
click at [360, 331] on input "text" at bounding box center [327, 334] width 162 height 39
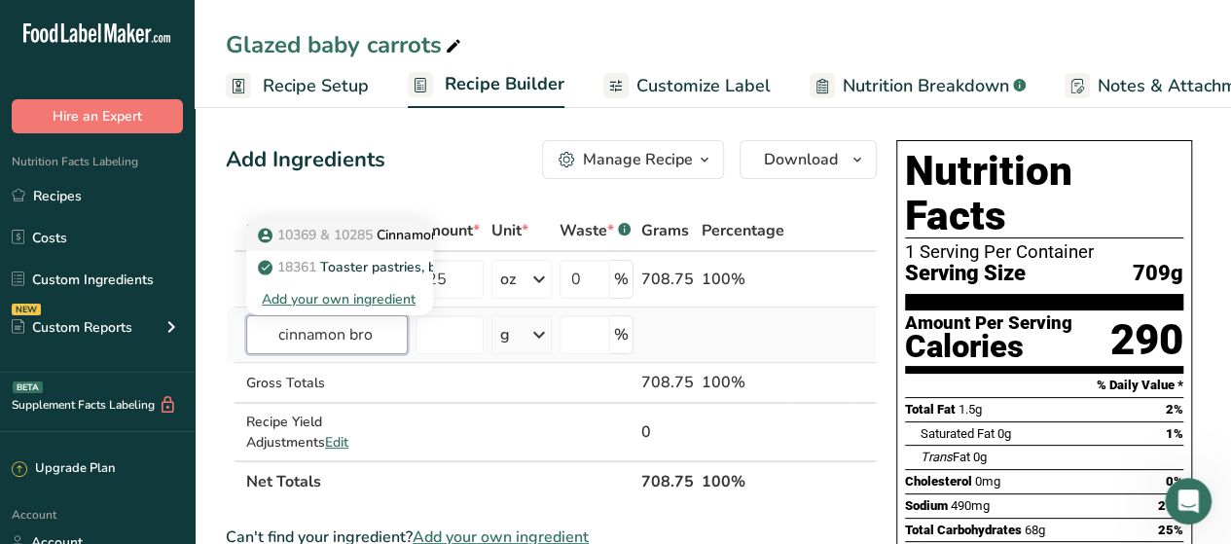
type input "cinnamon bro"
click at [427, 234] on p "10369 & 10285 Cinnamon Brown Sugar Dollops" at bounding box center [420, 235] width 316 height 20
type input "Cinnamon Brown Sugar Dollops"
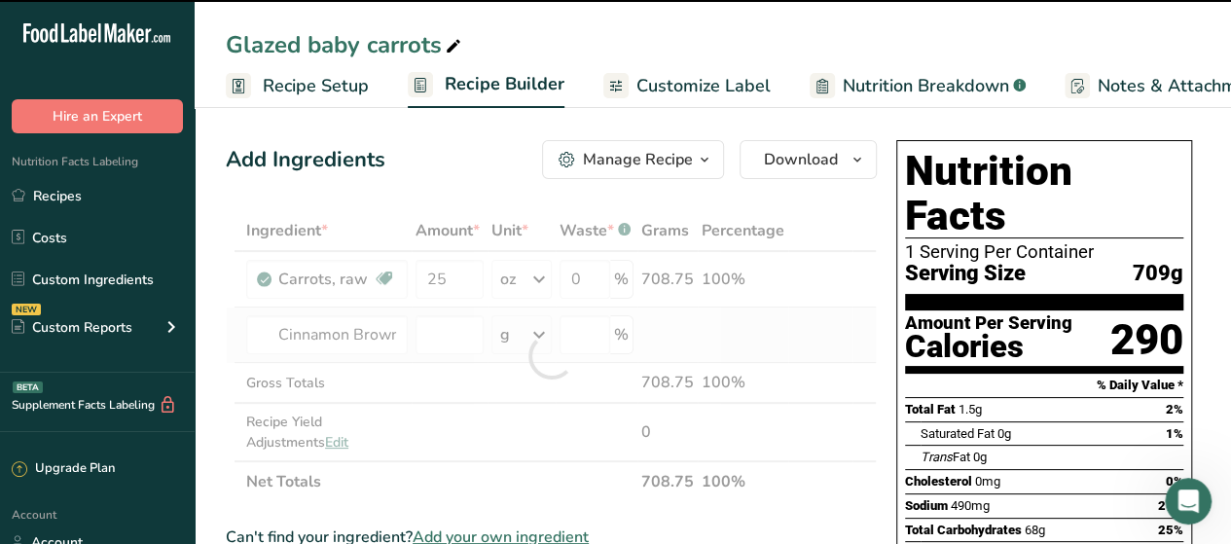
type input "0"
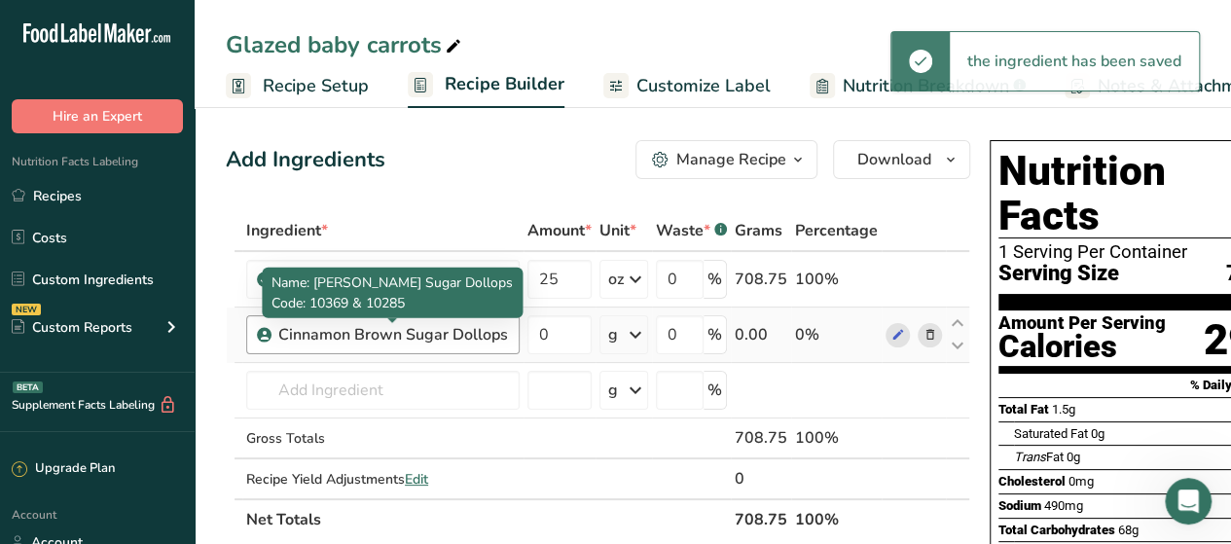
click at [491, 331] on div "Cinnamon Brown Sugar Dollops" at bounding box center [393, 334] width 230 height 23
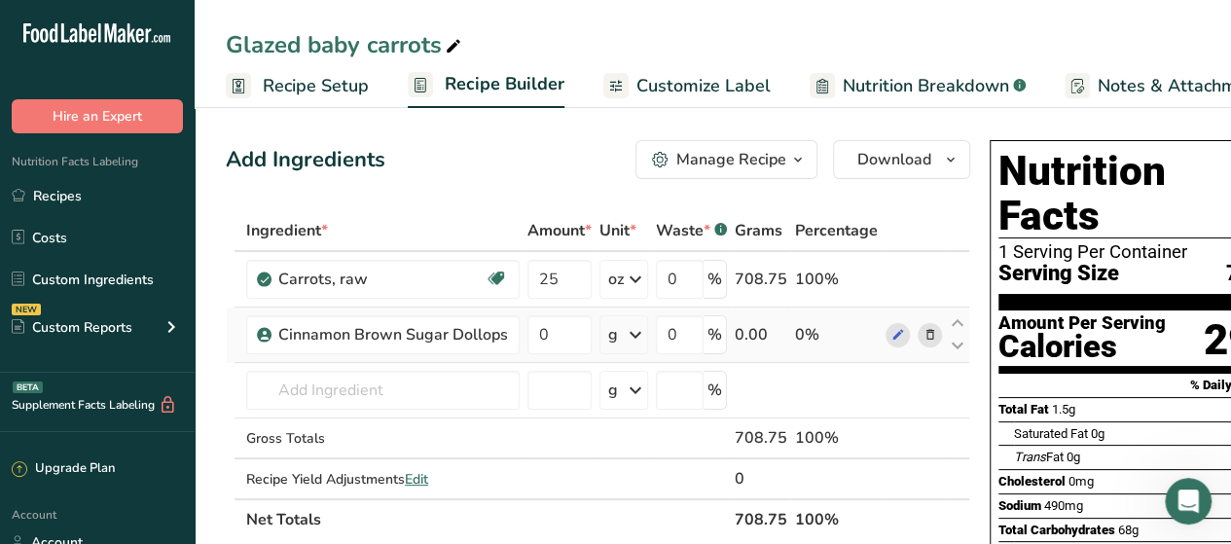
click at [926, 341] on icon at bounding box center [931, 335] width 14 height 20
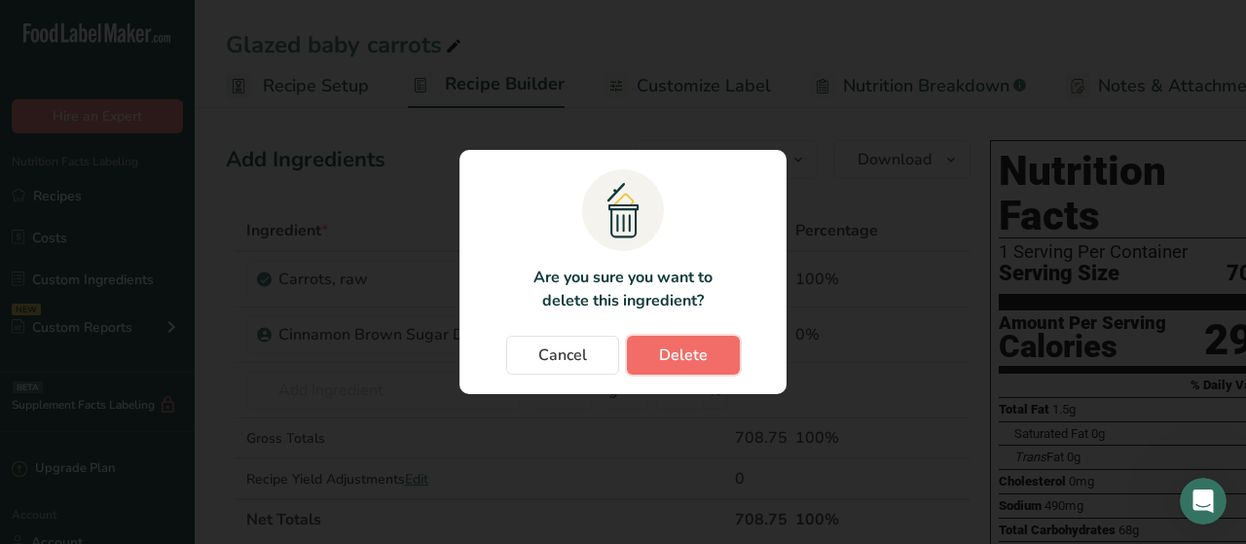
click at [668, 358] on span "Delete" at bounding box center [683, 355] width 49 height 23
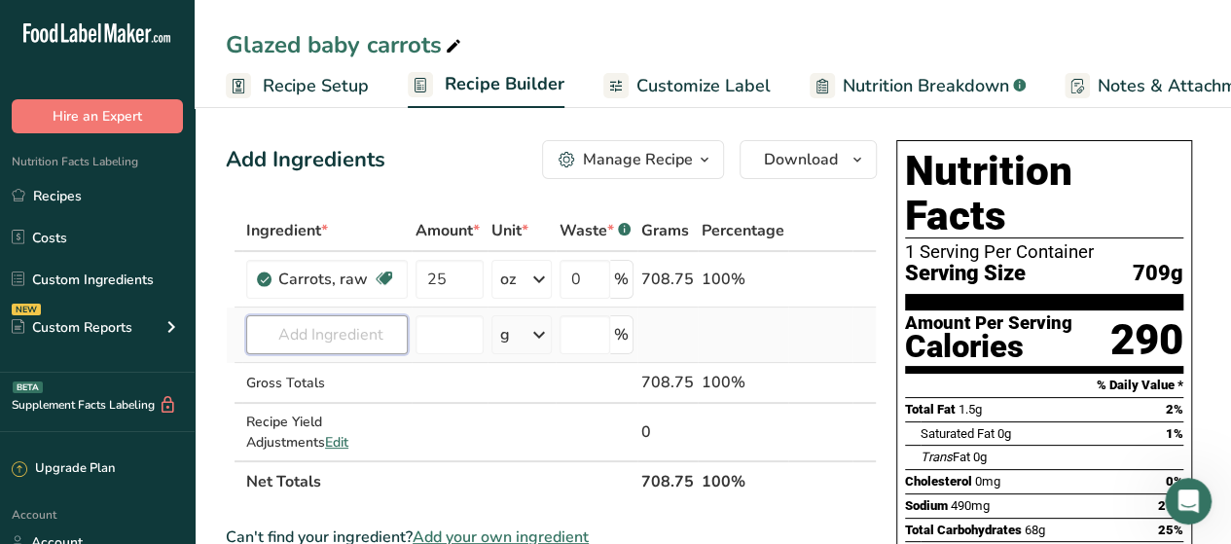
click at [343, 315] on input "text" at bounding box center [327, 334] width 162 height 39
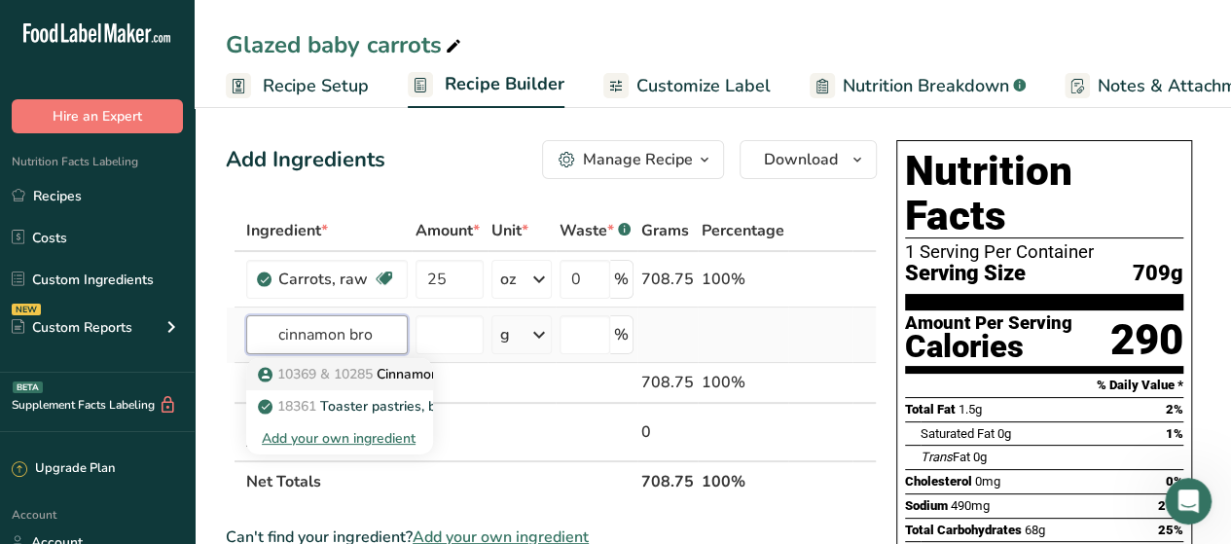
type input "cinnamon bro"
click at [346, 375] on span "10369 & 10285" at bounding box center [324, 374] width 95 height 18
type input "Cinnamon Brown Sugar Dollops"
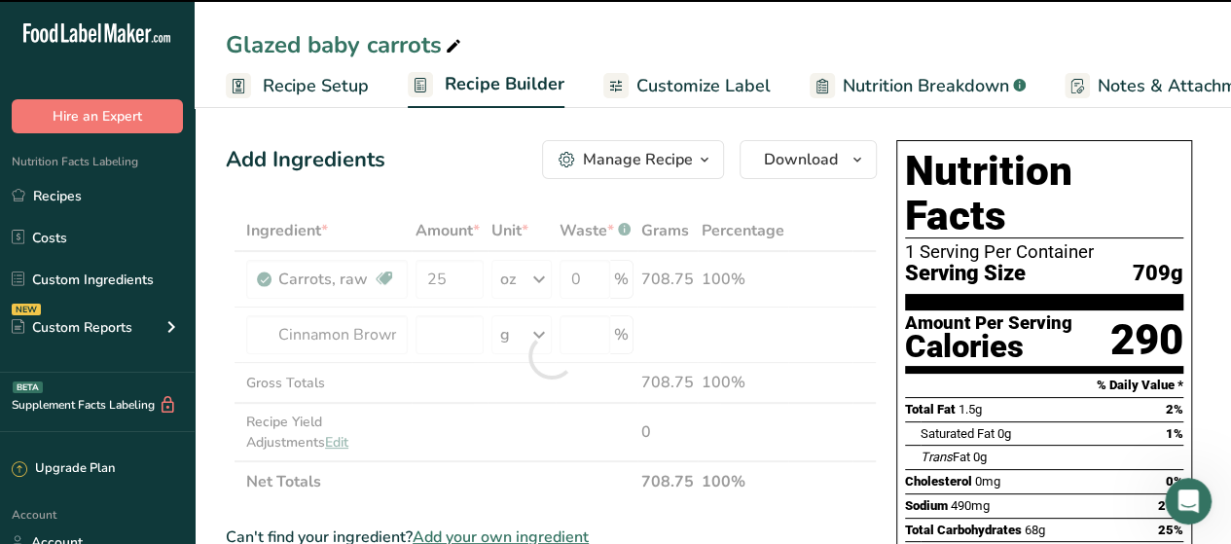
type input "0"
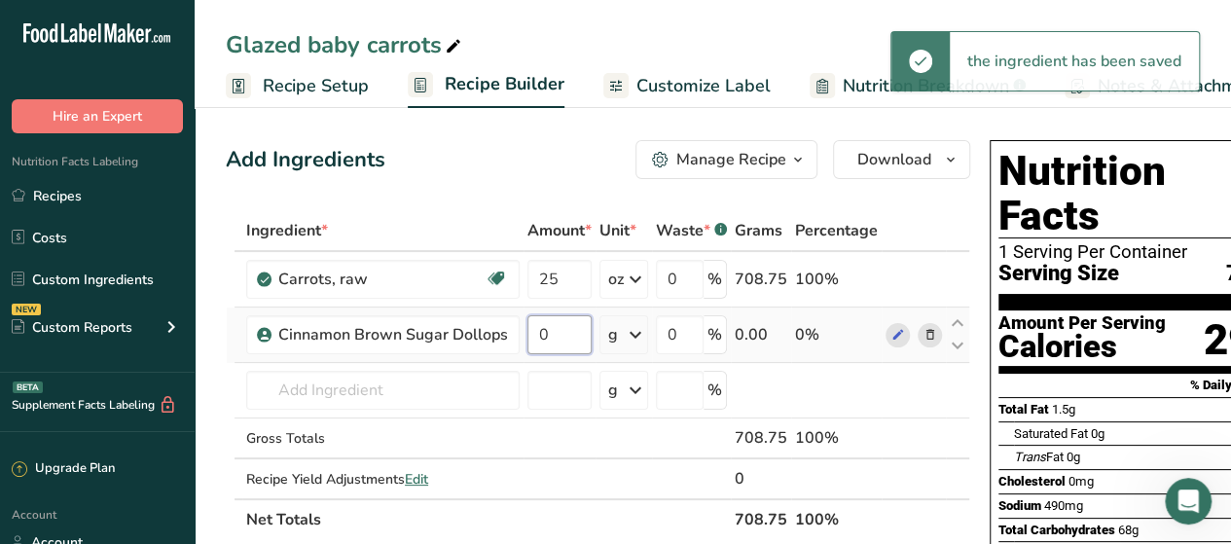
click at [570, 332] on input "0" at bounding box center [559, 334] width 64 height 39
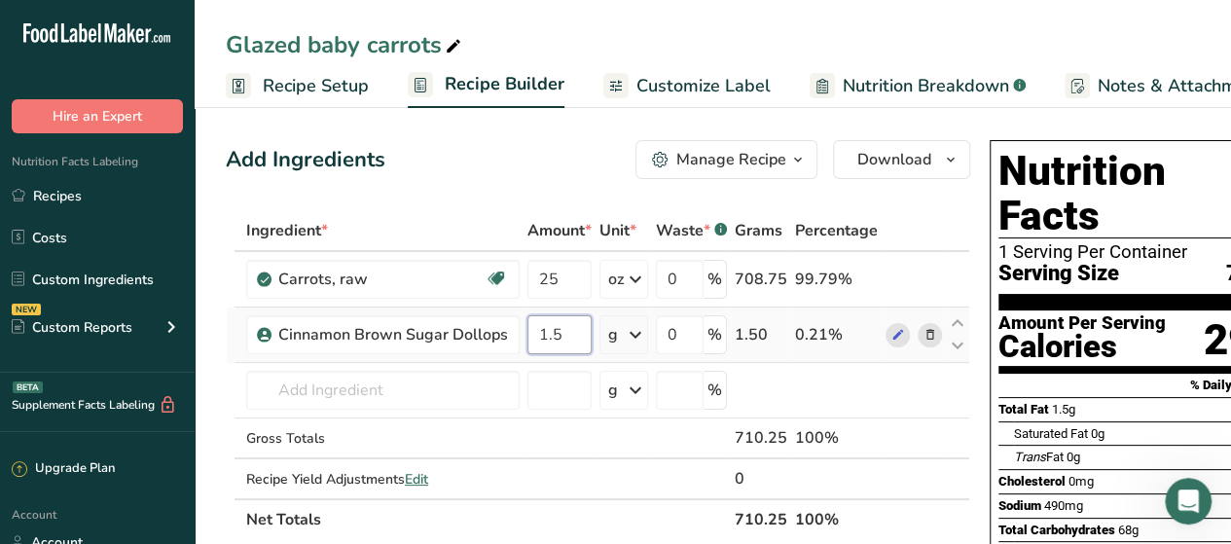
type input "1.5"
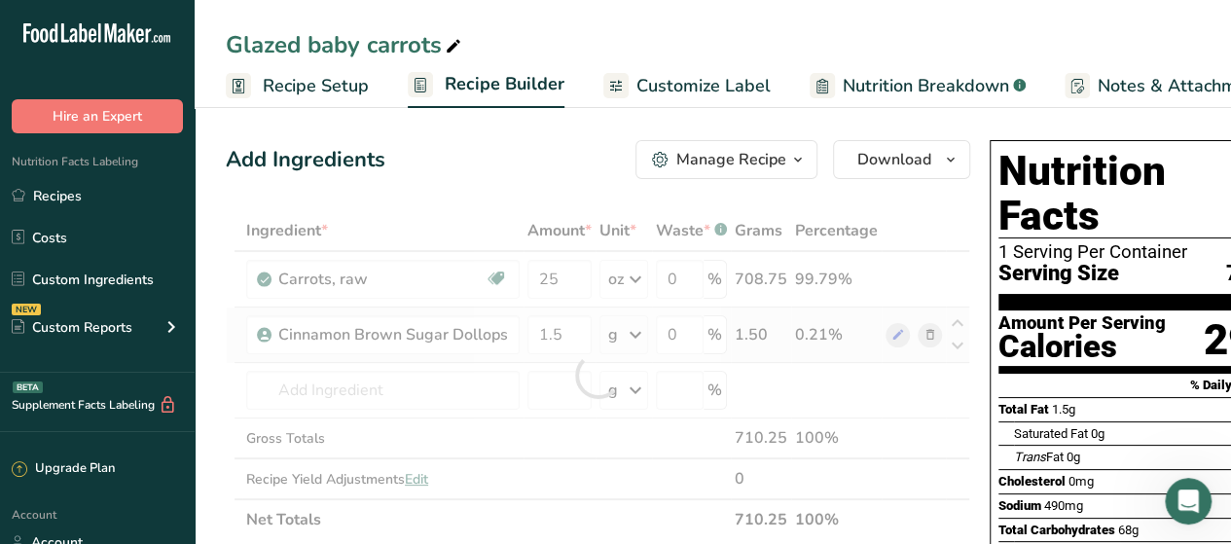
click at [631, 345] on div "Ingredient * Amount * Unit * Waste * .a-a{fill:#347362;}.b-a{fill:#fff;} Grams …" at bounding box center [598, 375] width 745 height 330
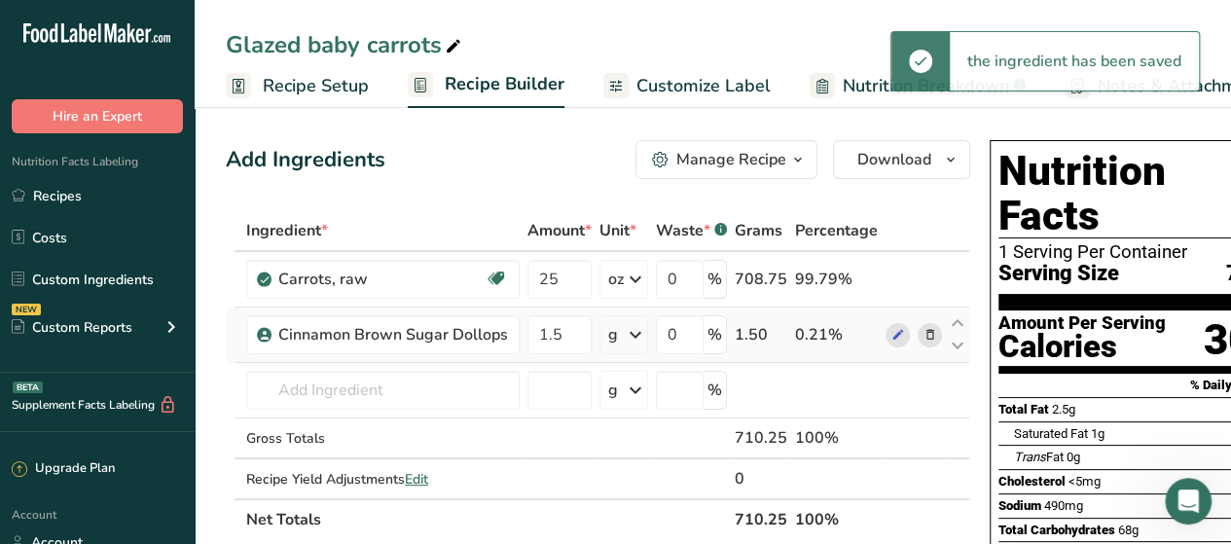
click at [622, 334] on div "g" at bounding box center [623, 334] width 49 height 39
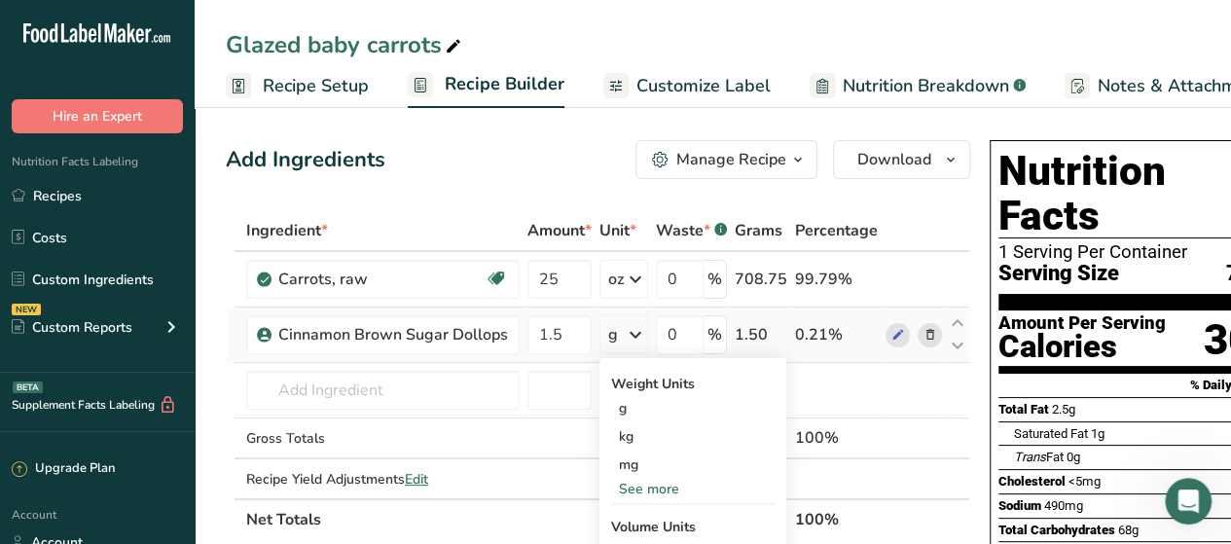
click at [670, 486] on div "See more" at bounding box center [692, 489] width 163 height 20
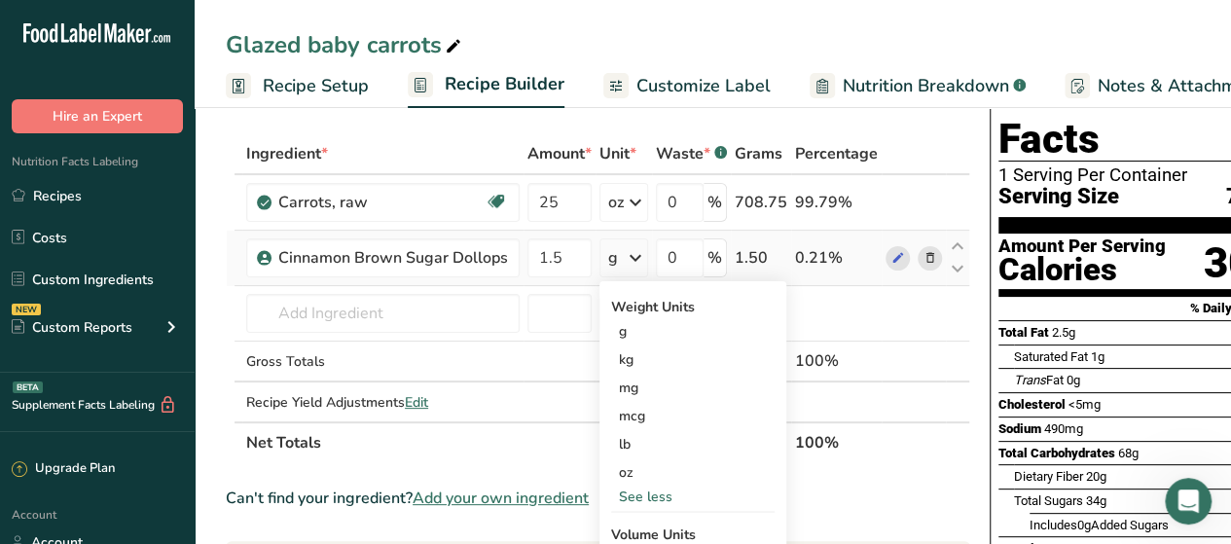
scroll to position [123, 0]
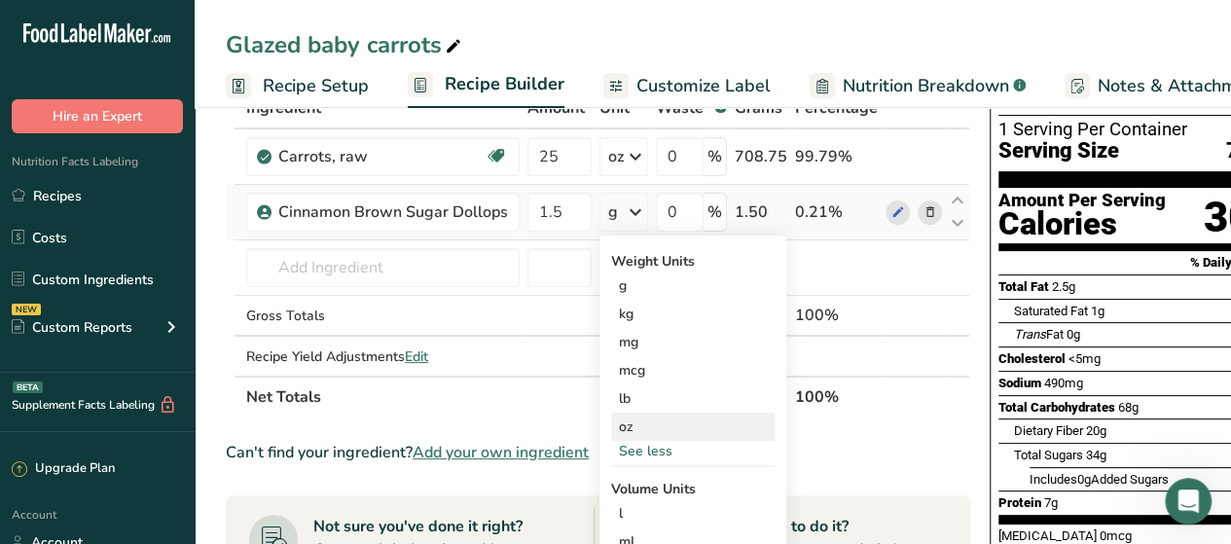
click at [668, 421] on div "oz" at bounding box center [692, 427] width 163 height 28
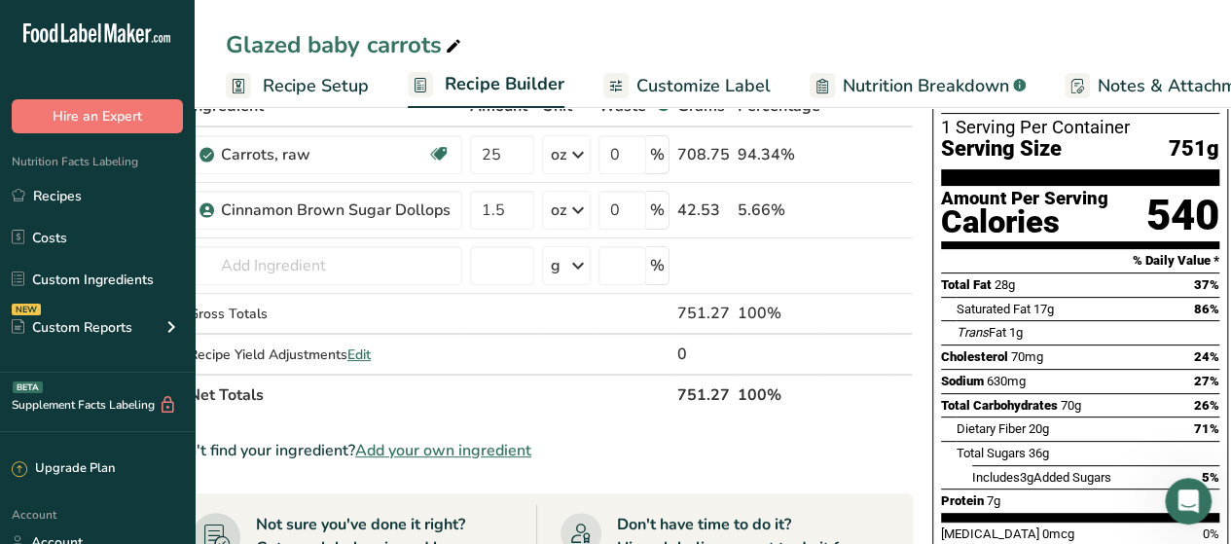
scroll to position [0, 0]
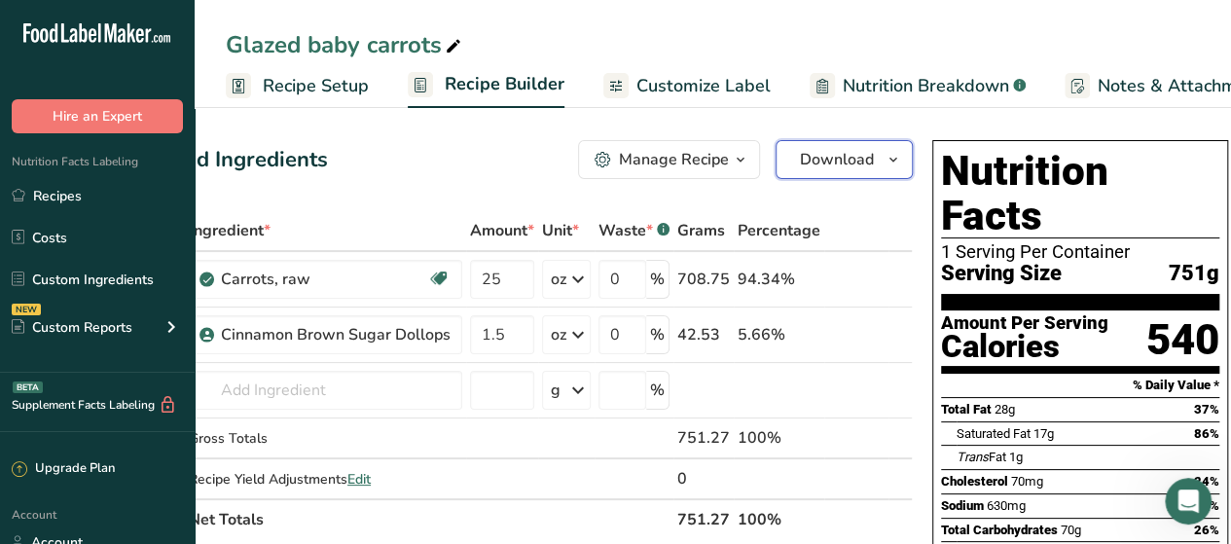
click at [888, 161] on icon "button" at bounding box center [894, 160] width 16 height 24
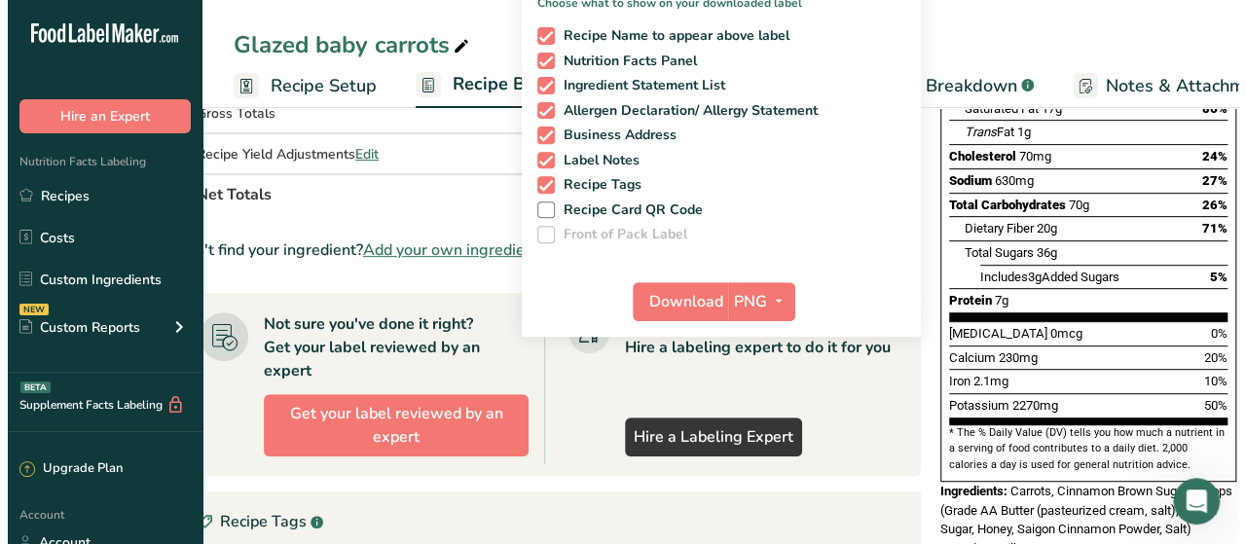
scroll to position [334, 0]
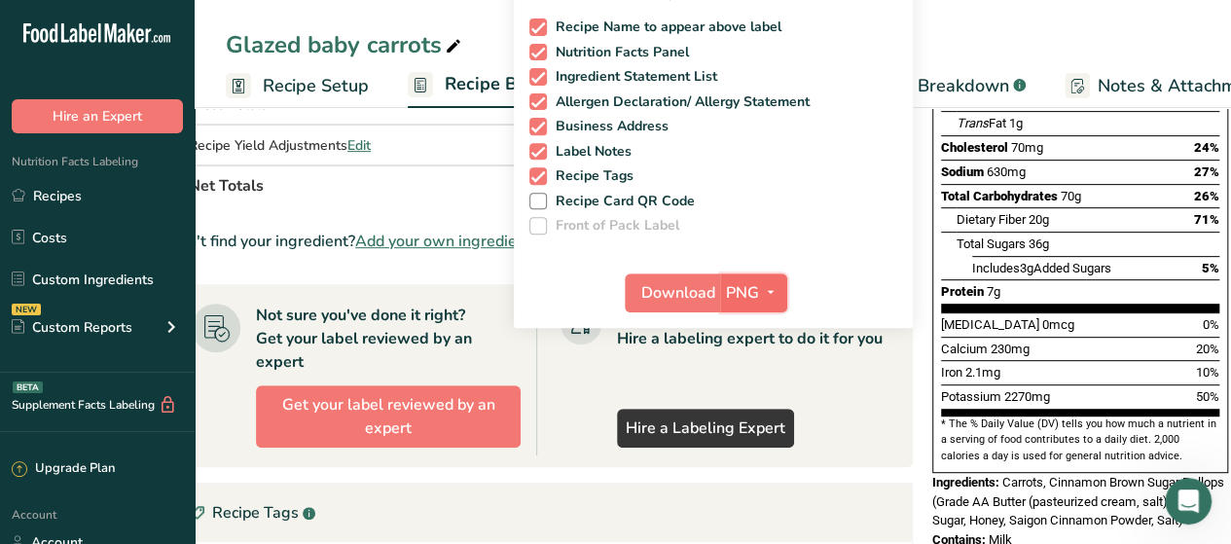
click at [769, 301] on icon "button" at bounding box center [771, 292] width 16 height 24
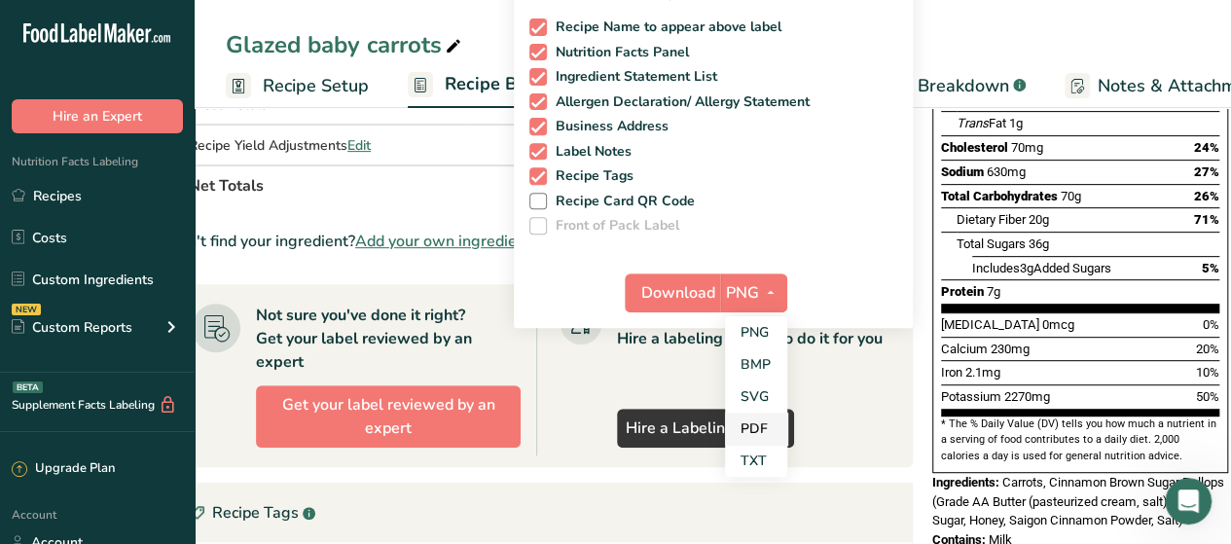
click at [755, 427] on link "PDF" at bounding box center [756, 429] width 62 height 32
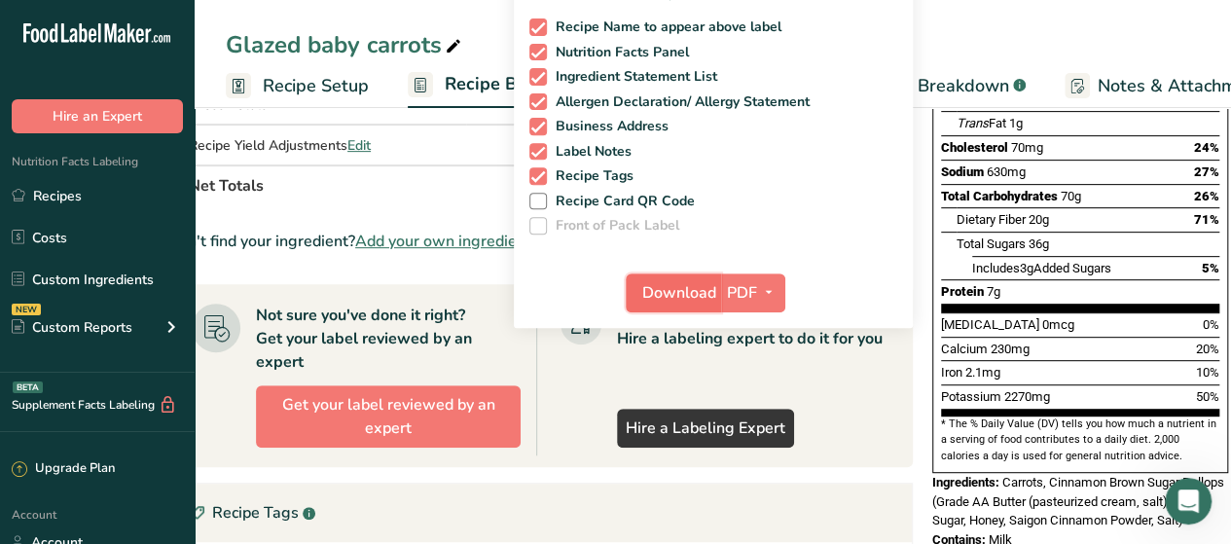
click at [654, 299] on span "Download" at bounding box center [679, 292] width 74 height 23
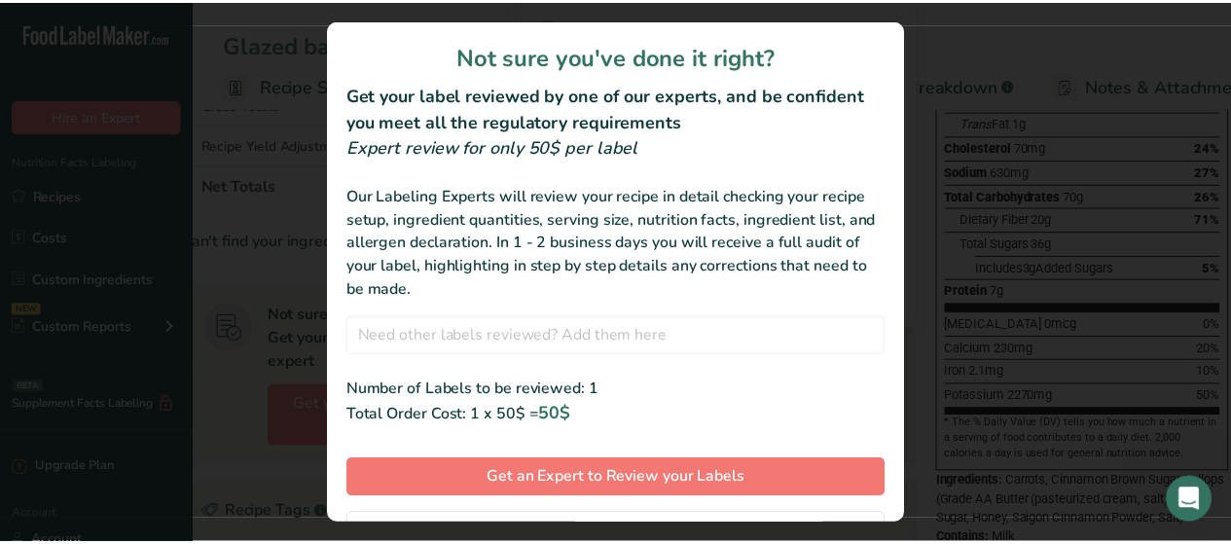
scroll to position [91, 0]
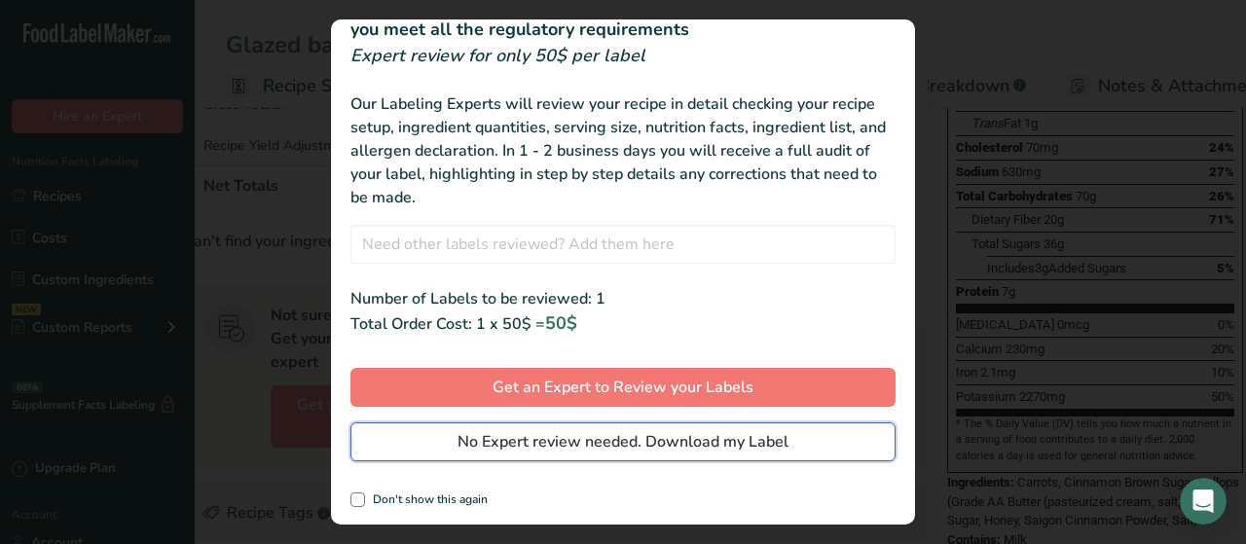
click at [599, 430] on span "No Expert review needed. Download my Label" at bounding box center [622, 441] width 331 height 23
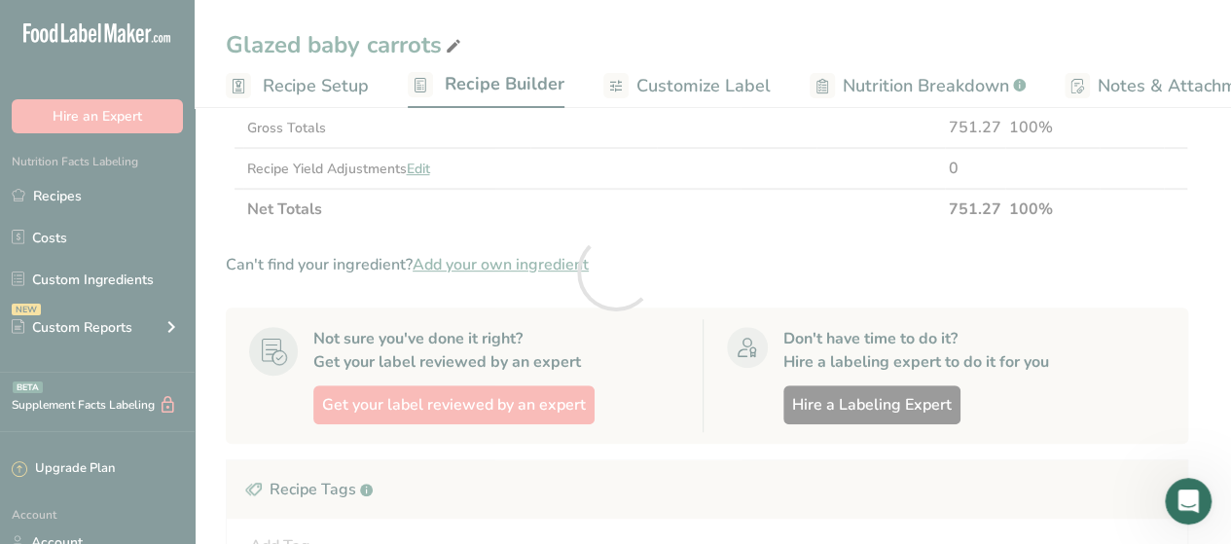
scroll to position [0, 0]
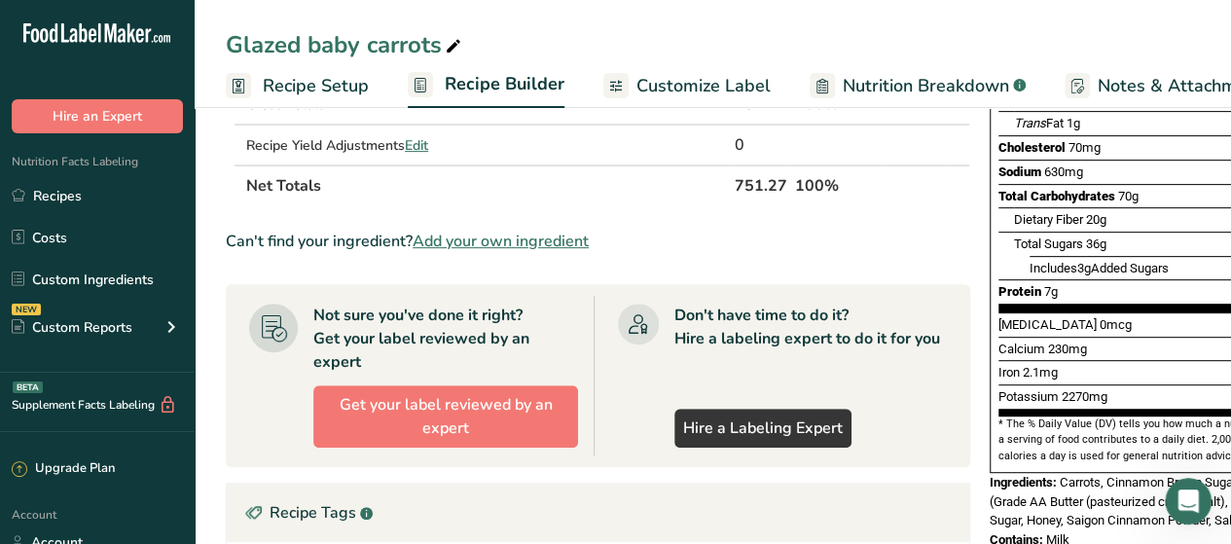
scroll to position [3, 0]
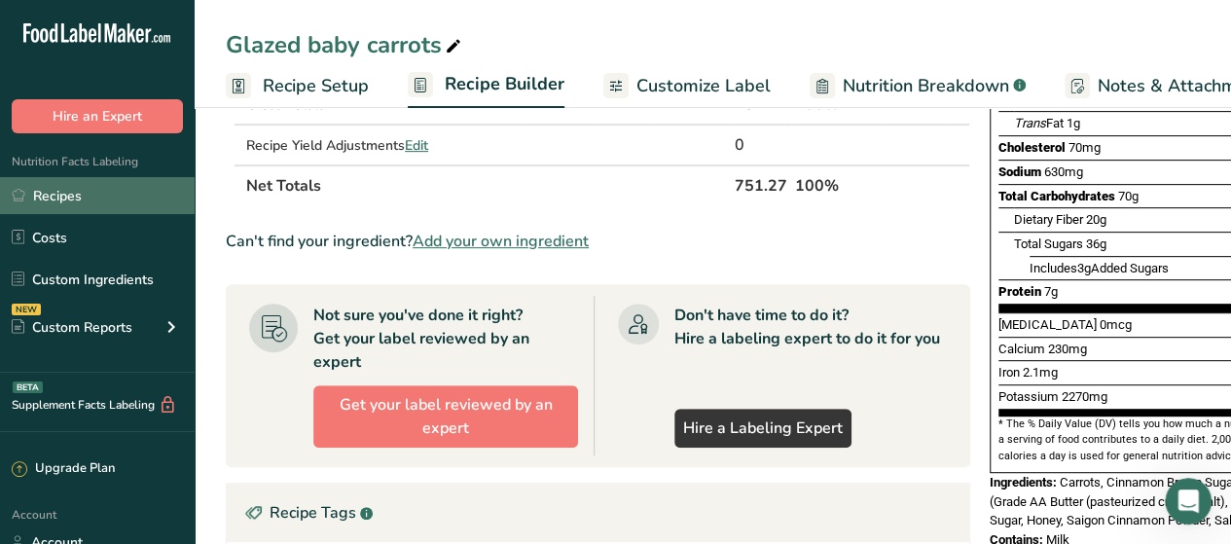
click at [101, 198] on link "Recipes" at bounding box center [97, 195] width 195 height 37
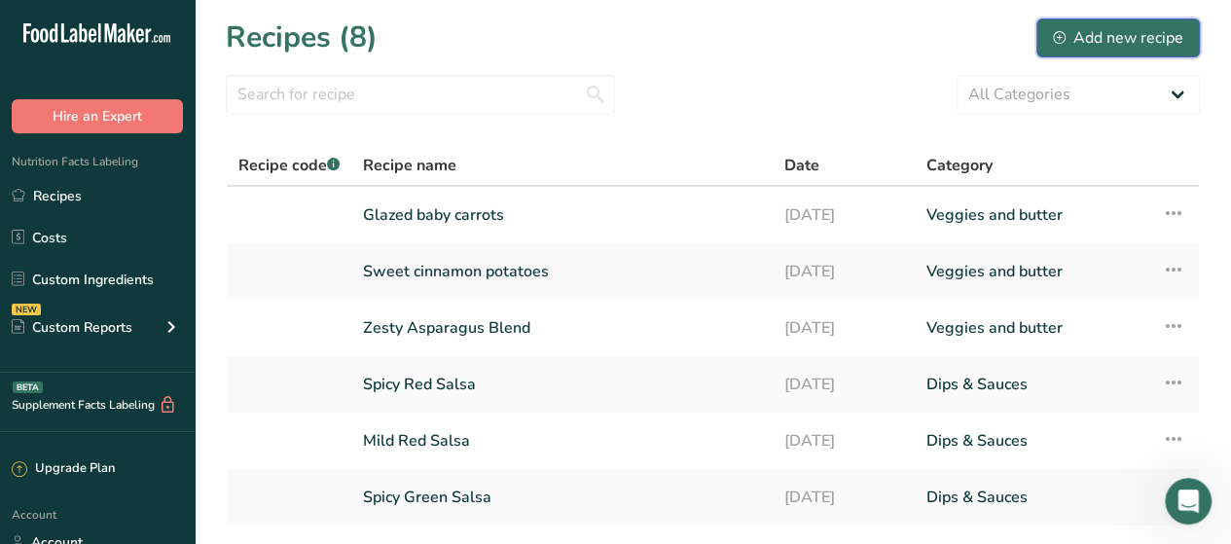
click at [1136, 34] on div "Add new recipe" at bounding box center [1118, 37] width 130 height 23
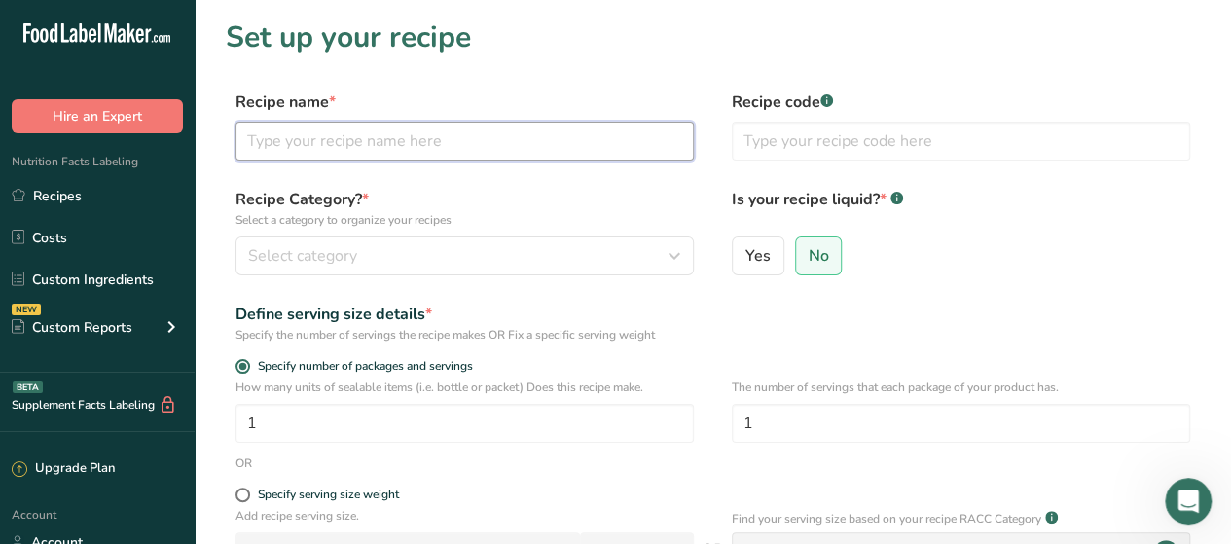
click at [442, 140] on input "text" at bounding box center [465, 141] width 458 height 39
type input "Garlic Parm Baby Potatoes"
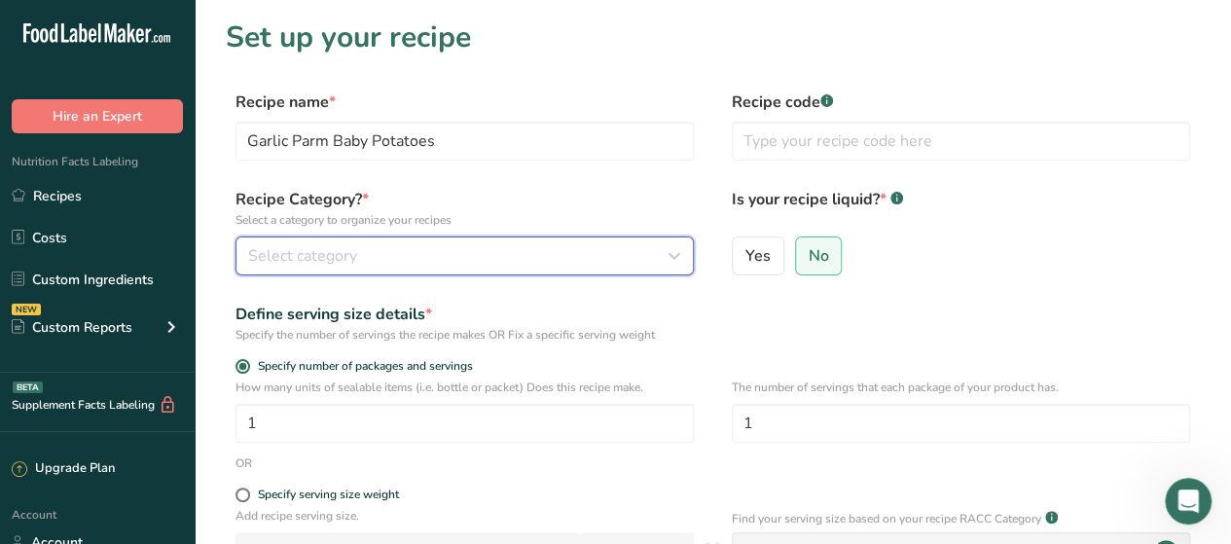
click at [490, 262] on div "Select category" at bounding box center [458, 255] width 421 height 23
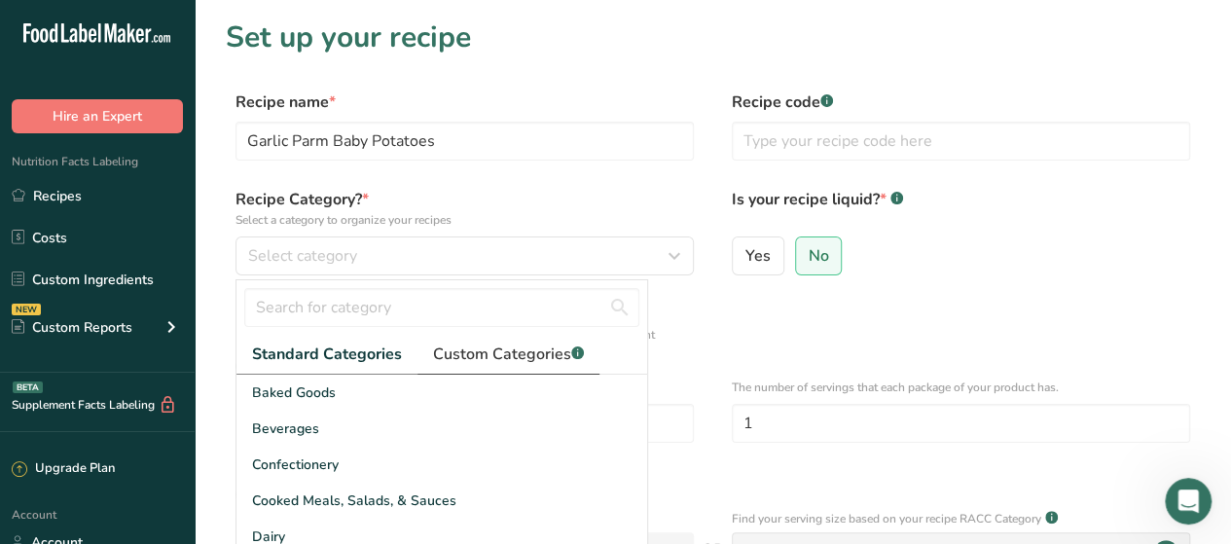
click at [525, 354] on span "Custom Categories .a-a{fill:#347362;}.b-a{fill:#fff;}" at bounding box center [508, 354] width 151 height 23
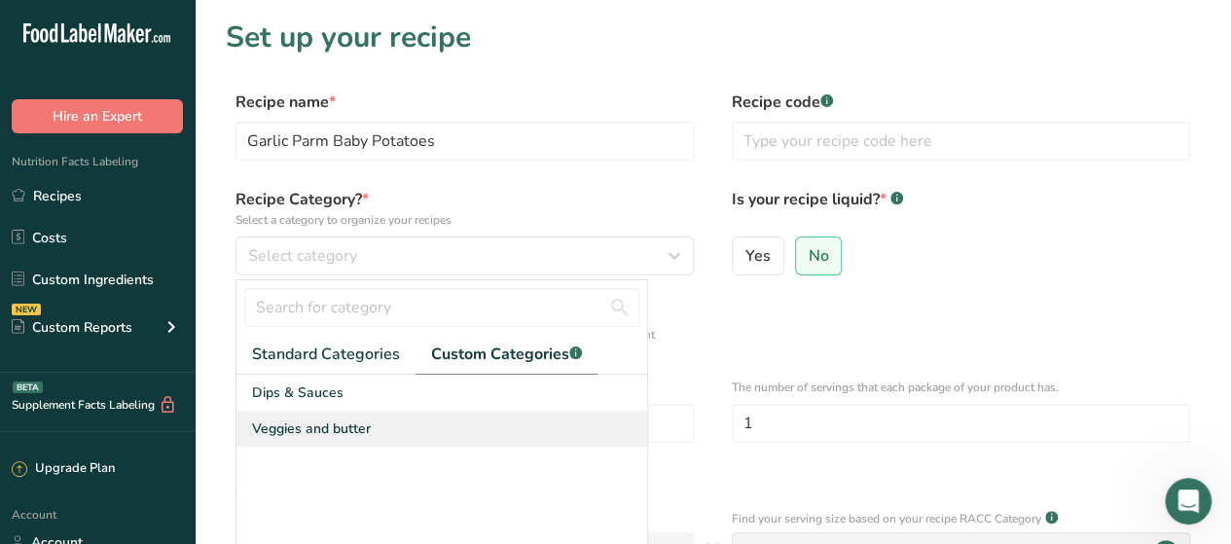
click at [339, 425] on span "Veggies and butter" at bounding box center [311, 428] width 119 height 20
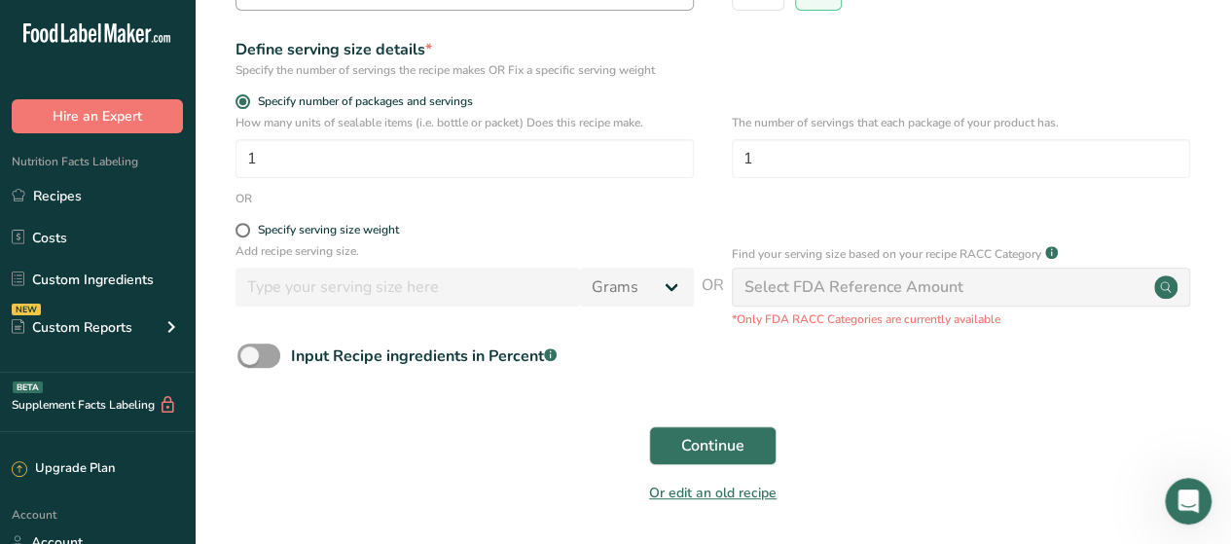
scroll to position [329, 0]
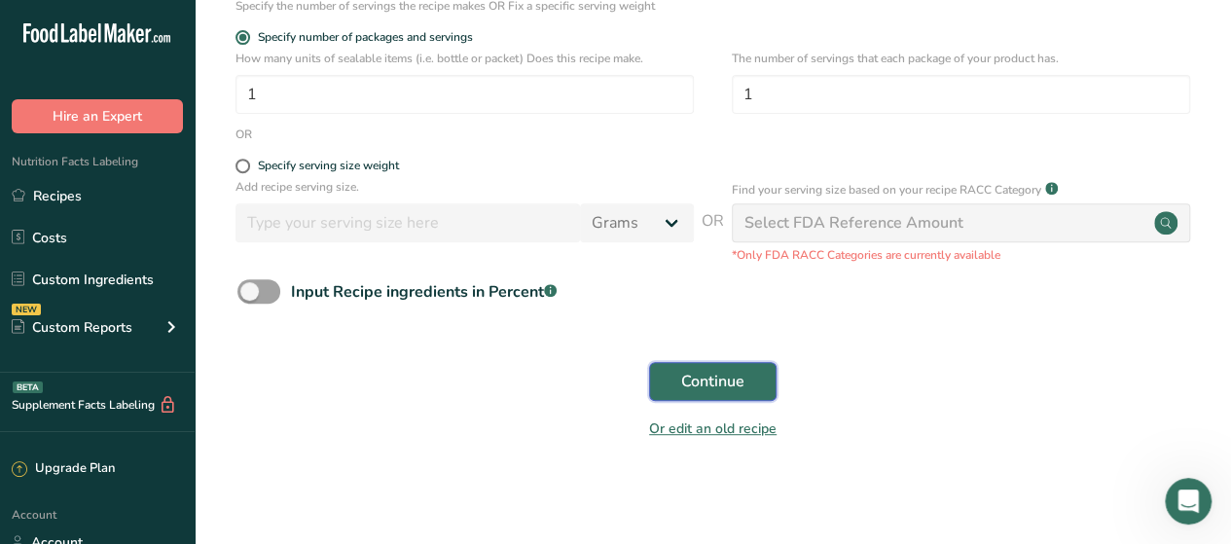
click at [664, 365] on button "Continue" at bounding box center [712, 381] width 127 height 39
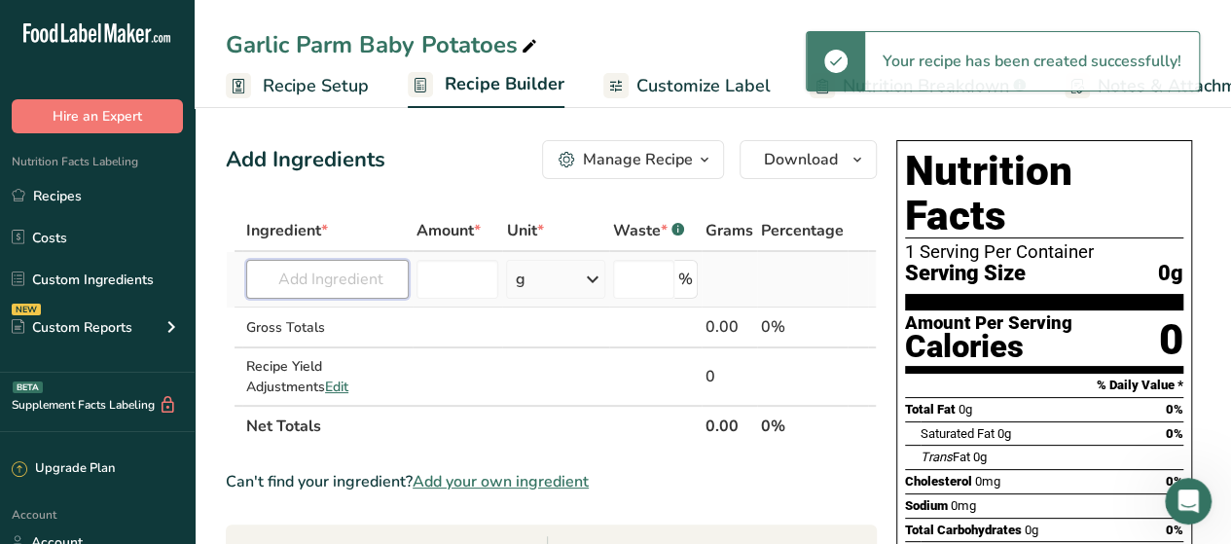
click at [358, 274] on input "text" at bounding box center [327, 279] width 163 height 39
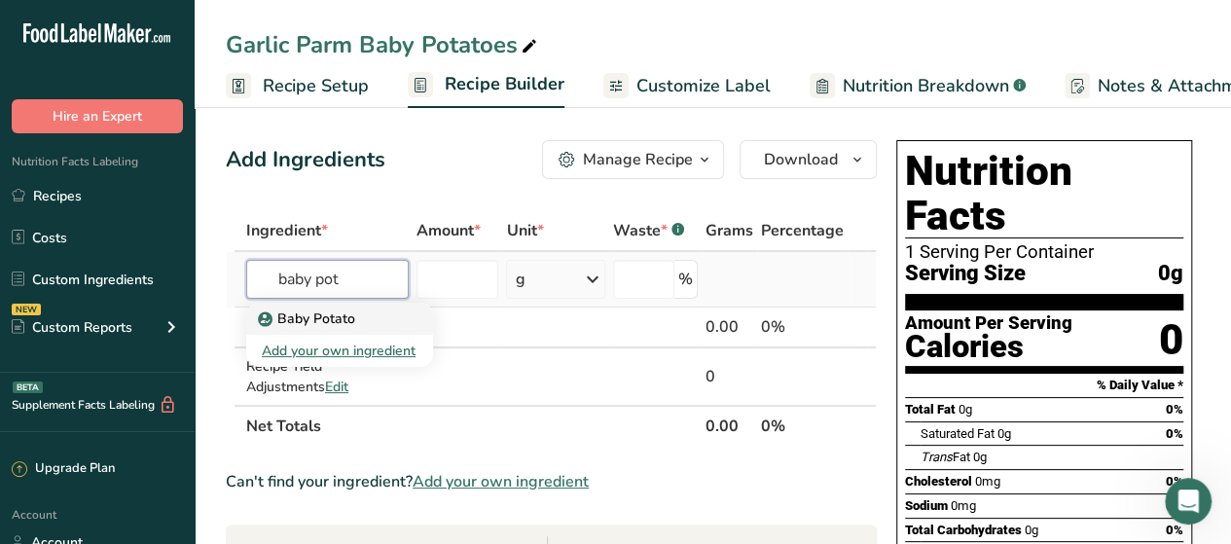
type input "baby pot"
click at [339, 322] on p "Baby Potato" at bounding box center [308, 319] width 93 height 20
type input "Baby Potato"
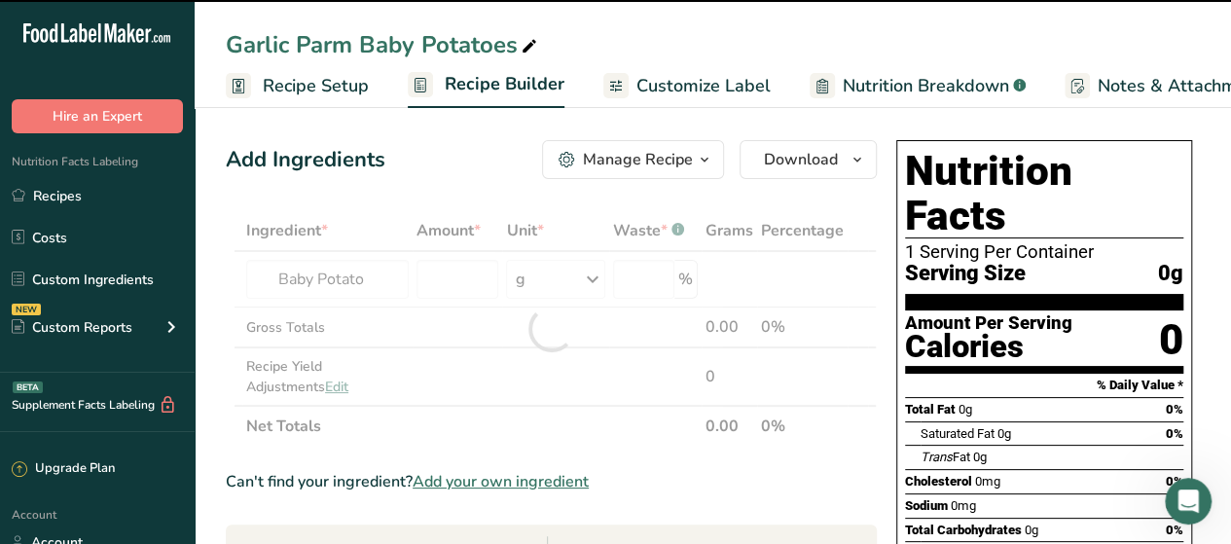
type input "0"
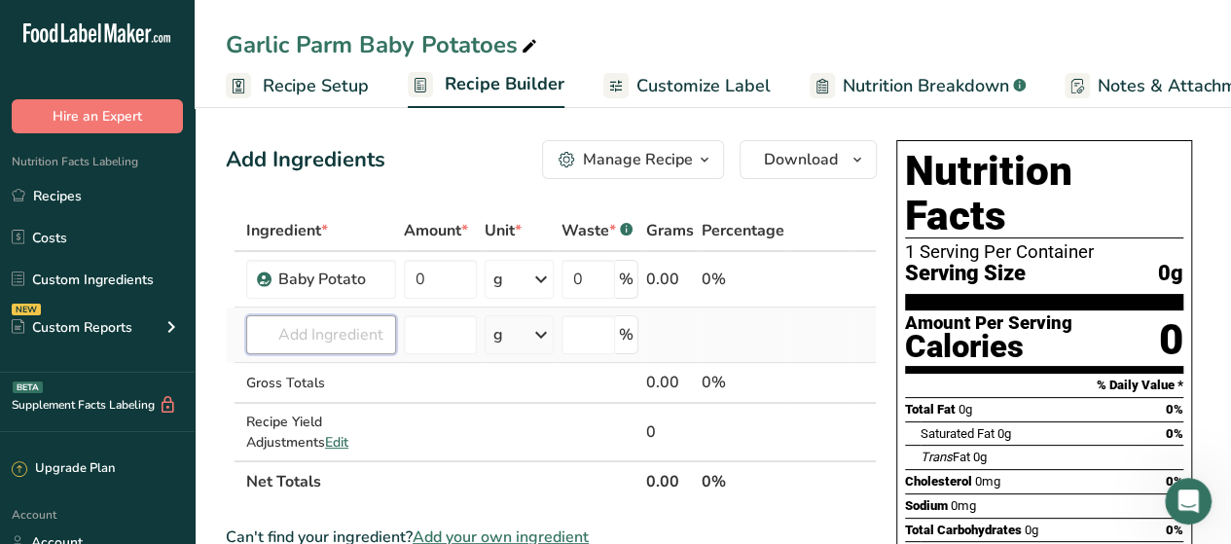
click at [368, 336] on input "text" at bounding box center [321, 334] width 150 height 39
click at [448, 283] on input "0" at bounding box center [440, 279] width 73 height 39
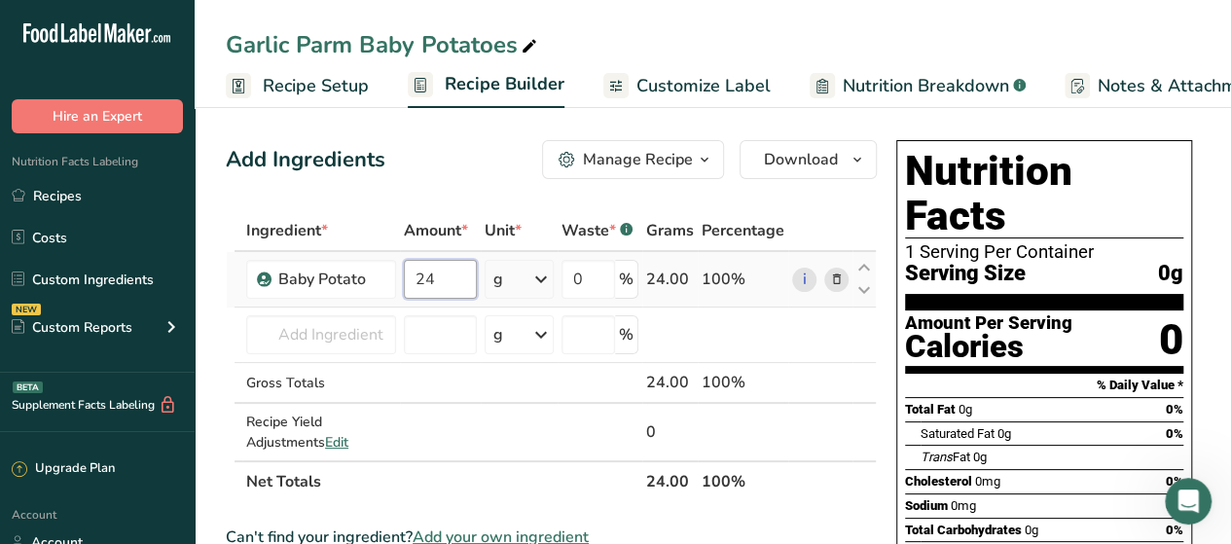
type input "24"
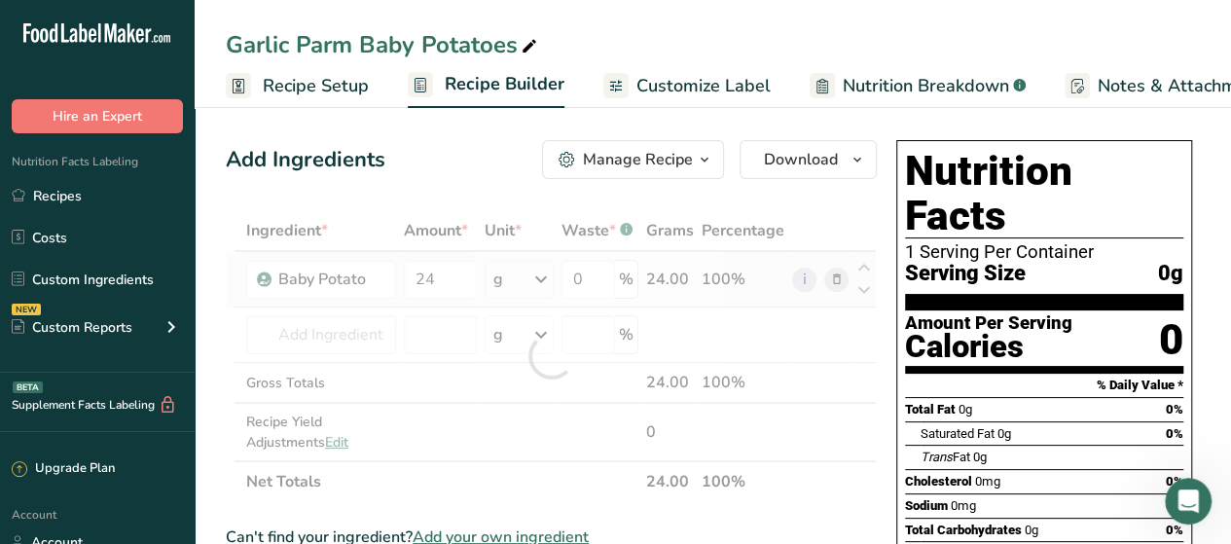
click at [539, 280] on div "Ingredient * Amount * Unit * Waste * .a-a{fill:#347362;}.b-a{fill:#fff;} Grams …" at bounding box center [551, 356] width 651 height 292
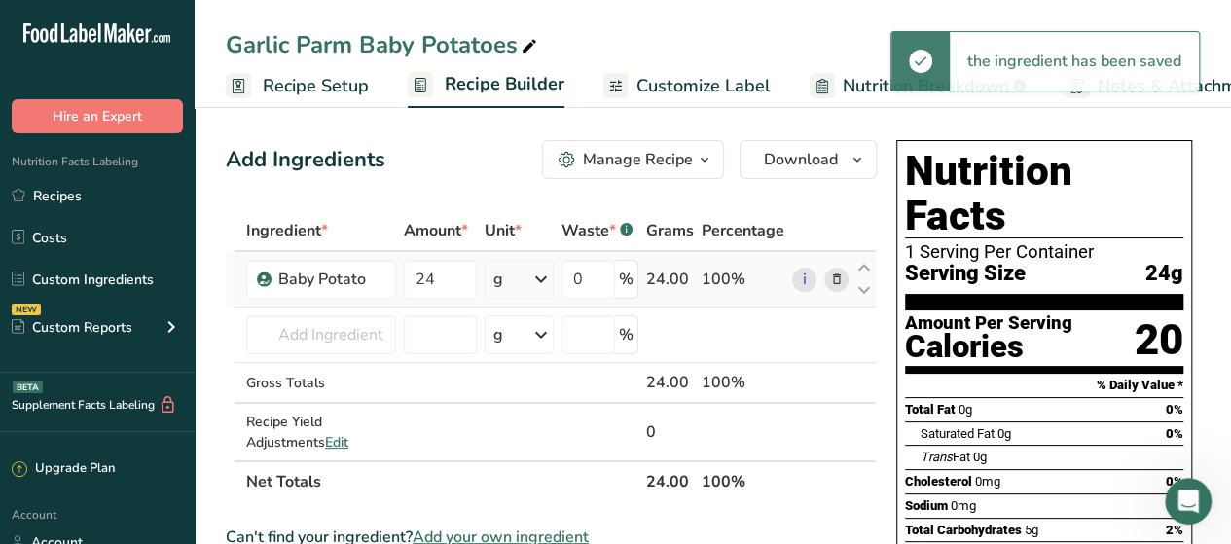
click at [533, 283] on icon at bounding box center [540, 279] width 23 height 35
click at [529, 428] on div "See more" at bounding box center [577, 433] width 163 height 20
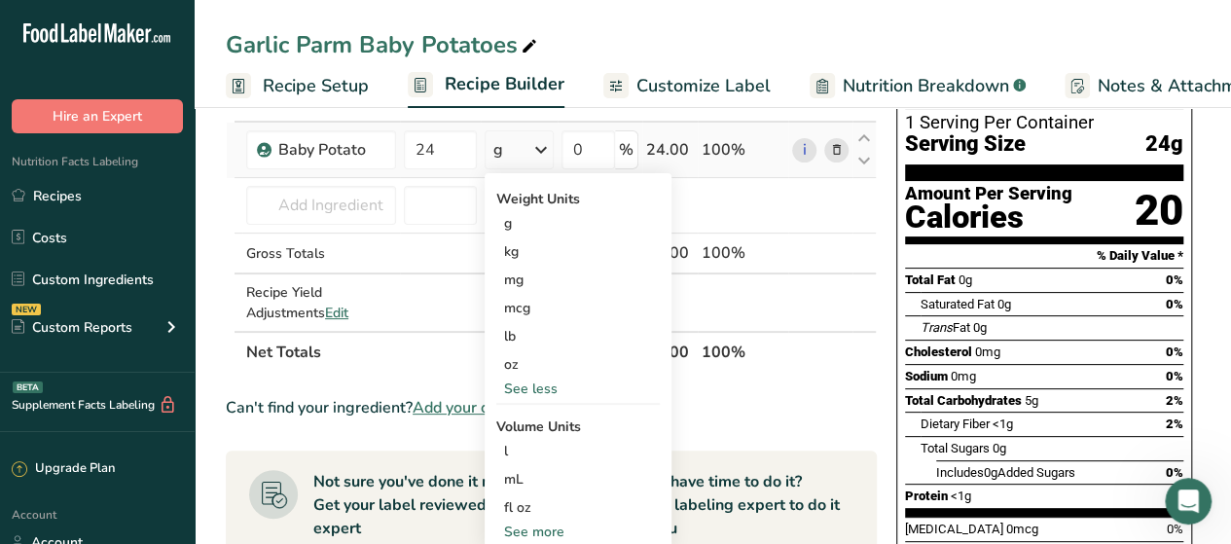
scroll to position [142, 0]
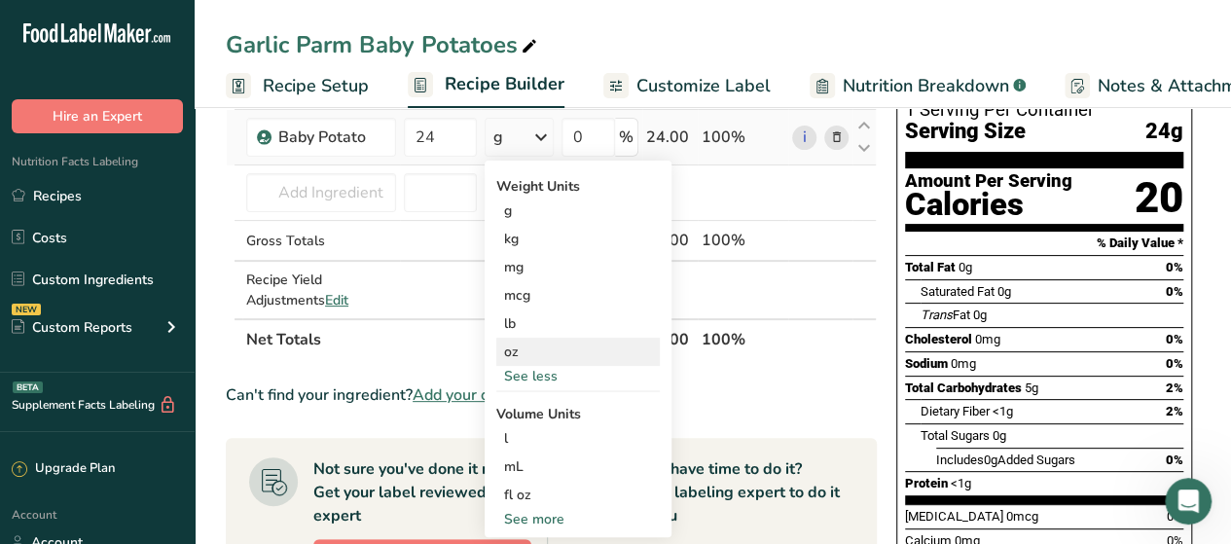
click at [529, 349] on div "oz" at bounding box center [577, 352] width 163 height 28
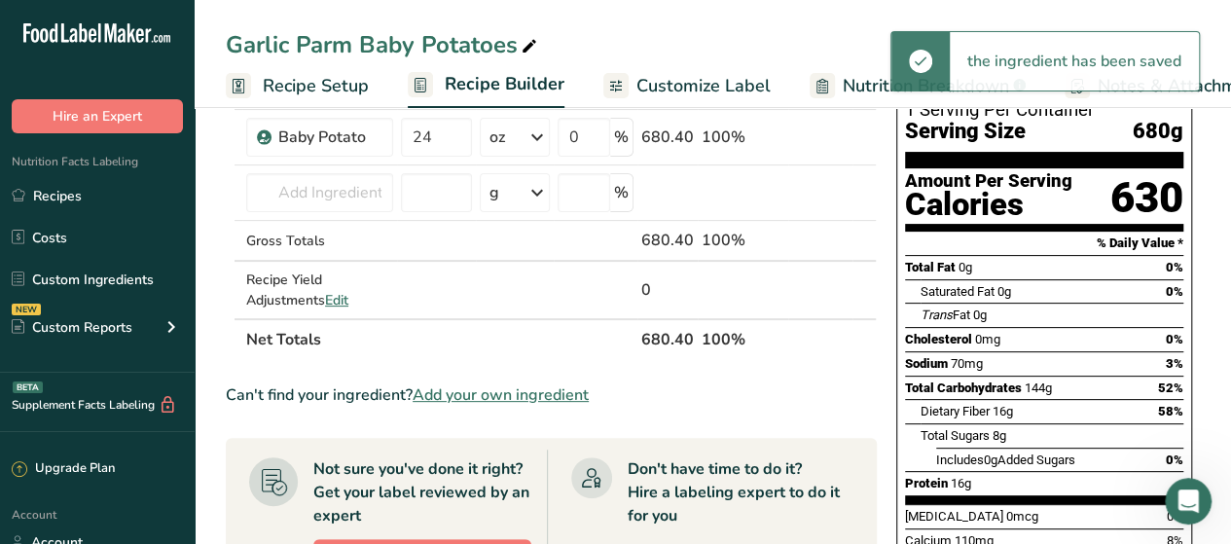
click at [497, 388] on span "Add your own ingredient" at bounding box center [501, 394] width 176 height 23
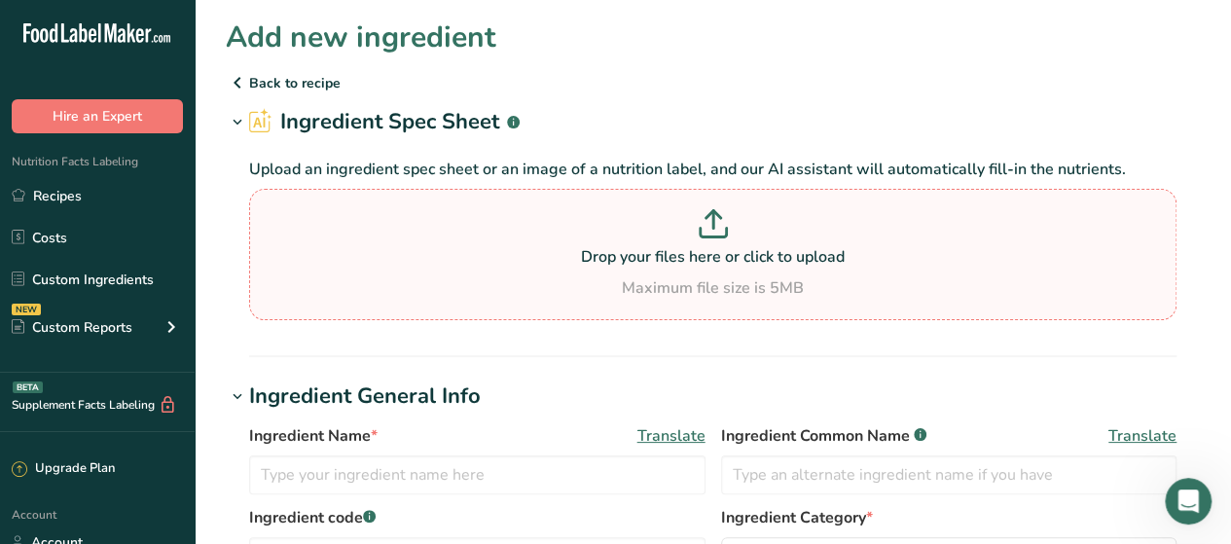
click at [683, 213] on p at bounding box center [713, 227] width 918 height 36
click at [683, 213] on input "Drop your files here or click to upload Maximum file size is 5MB" at bounding box center [712, 254] width 927 height 131
type input "C:\fakepath\QAF-3.1.27 - Finished Product Spec - 10249 Garlic Parmesan Dollops …"
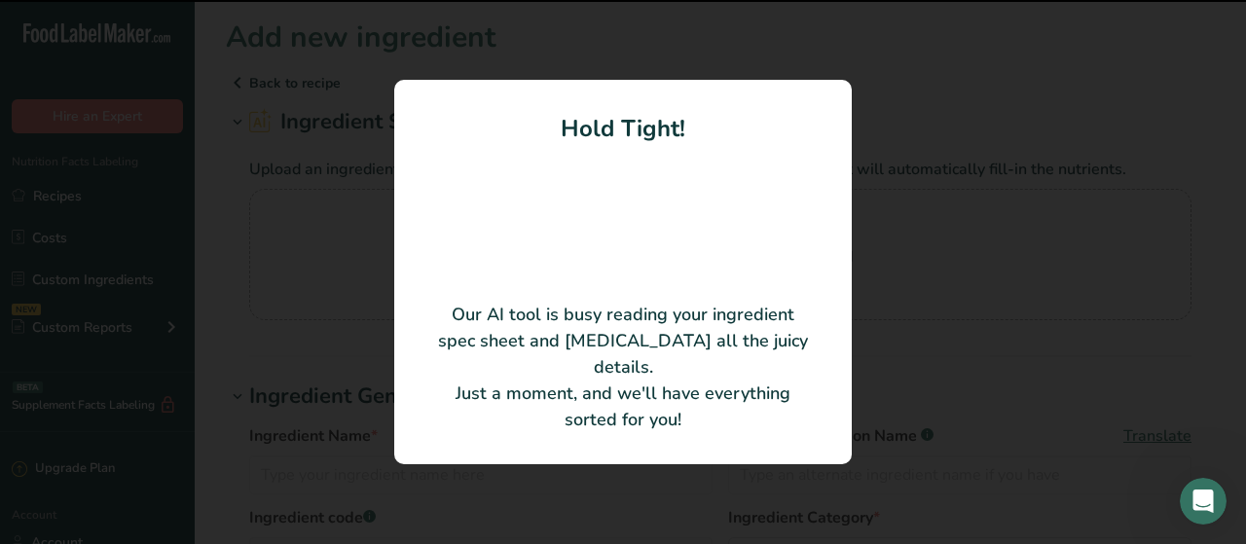
type input "Garlic Parmesan Finishing Butter - Dollops"
type input "10249"
type input "Epicurean Butter, LLC"
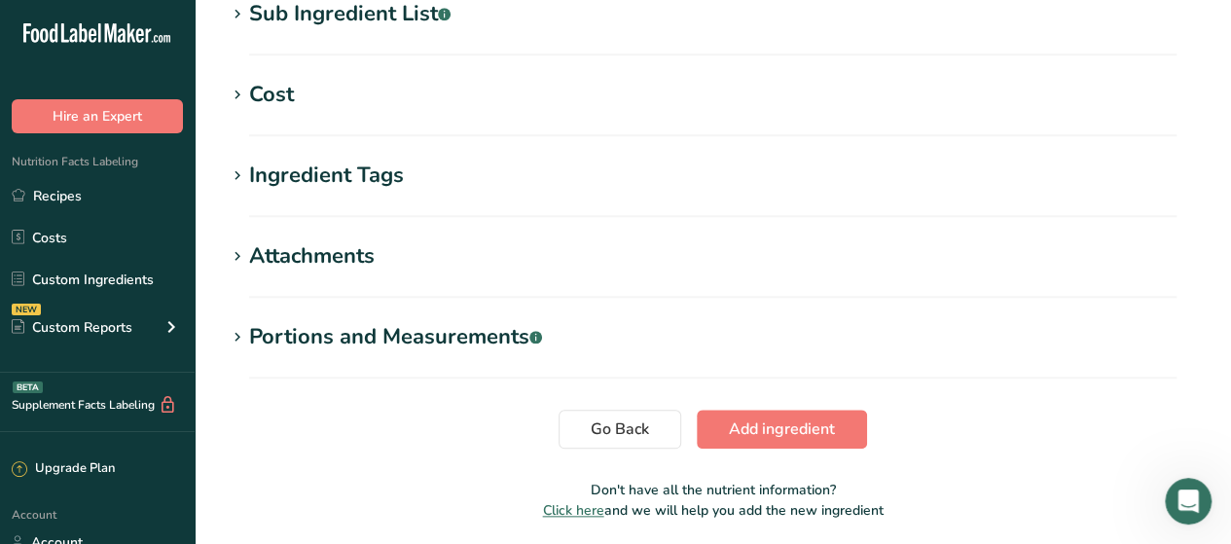
scroll to position [909, 0]
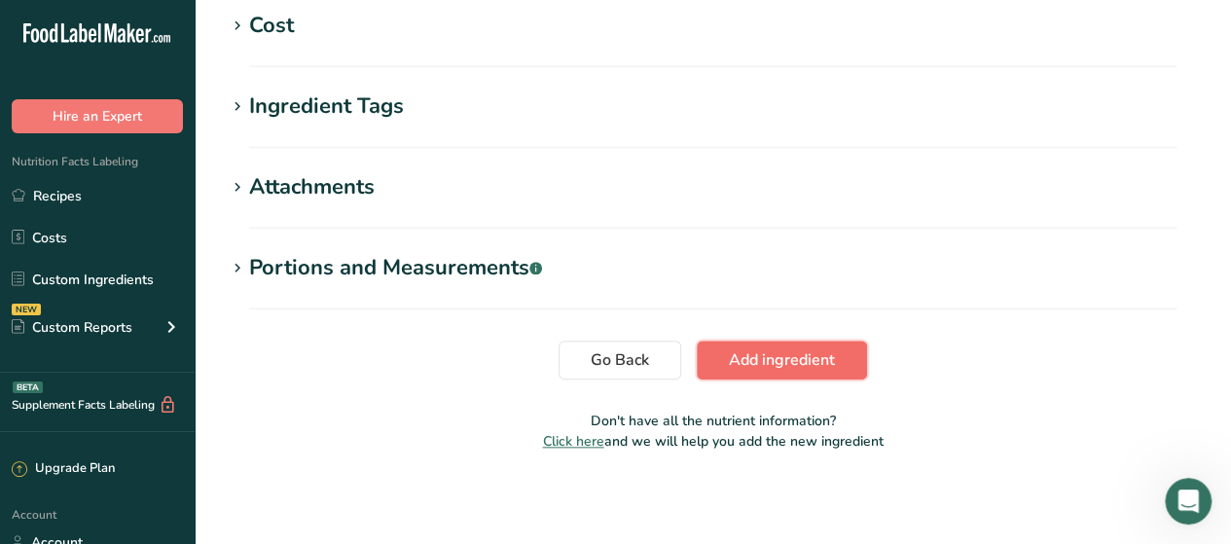
click at [771, 370] on span "Add ingredient" at bounding box center [782, 359] width 106 height 23
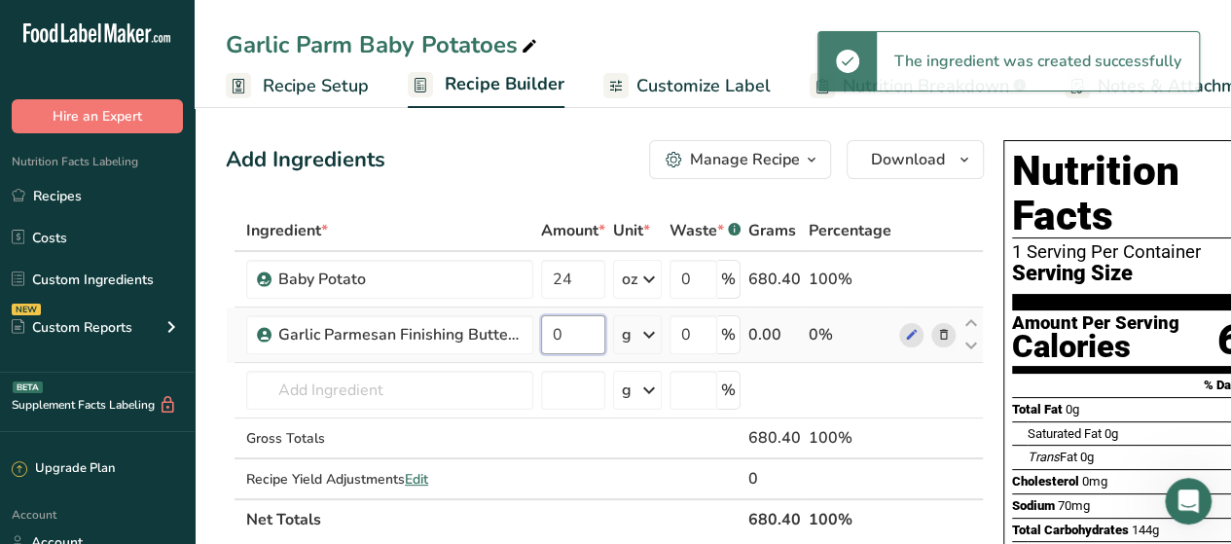
click at [601, 338] on input "0" at bounding box center [573, 334] width 64 height 39
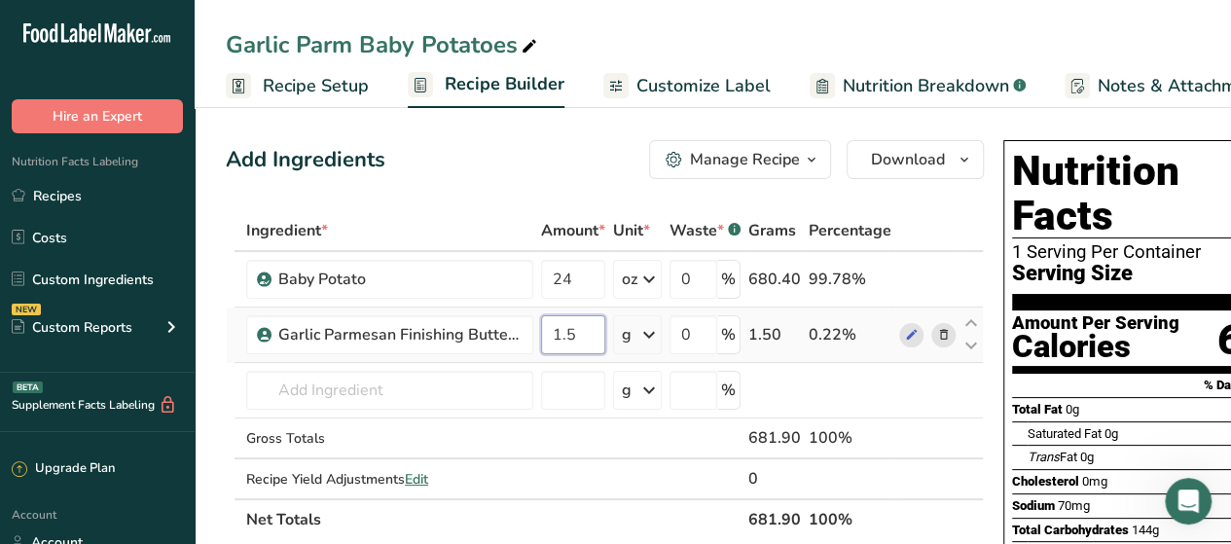
type input "1.5"
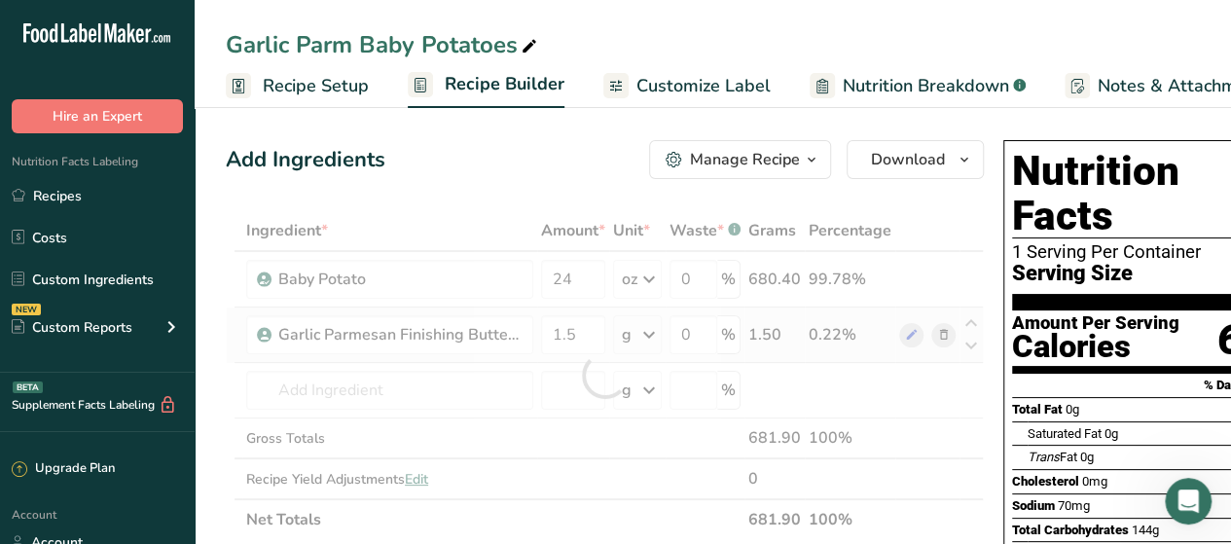
click at [634, 338] on div "Ingredient * Amount * Unit * Waste * .a-a{fill:#347362;}.b-a{fill:#fff;} Grams …" at bounding box center [605, 375] width 758 height 330
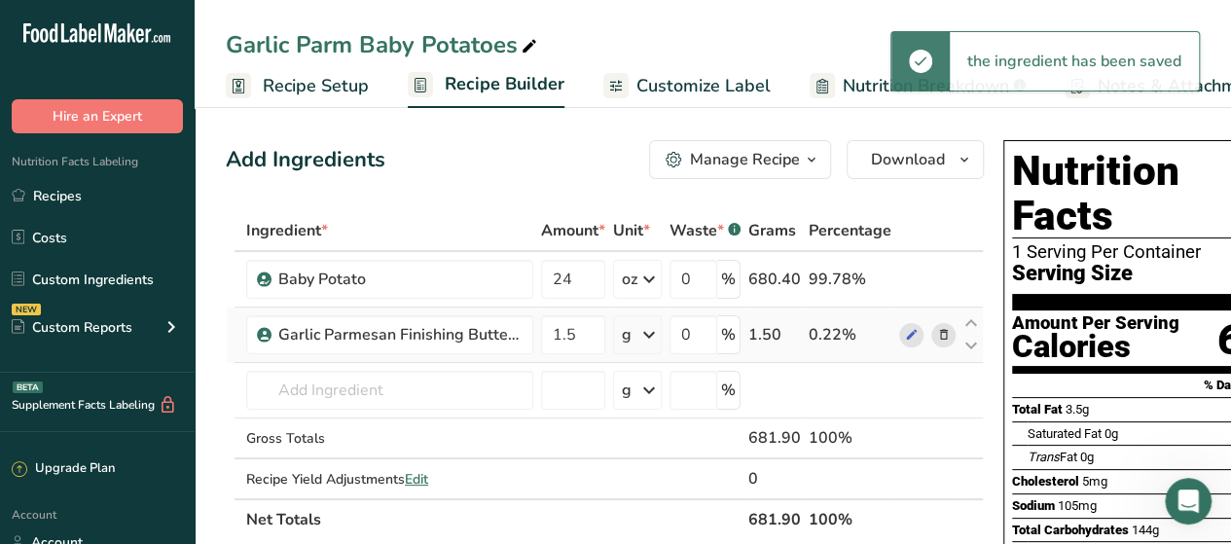
click at [641, 332] on icon at bounding box center [648, 334] width 23 height 35
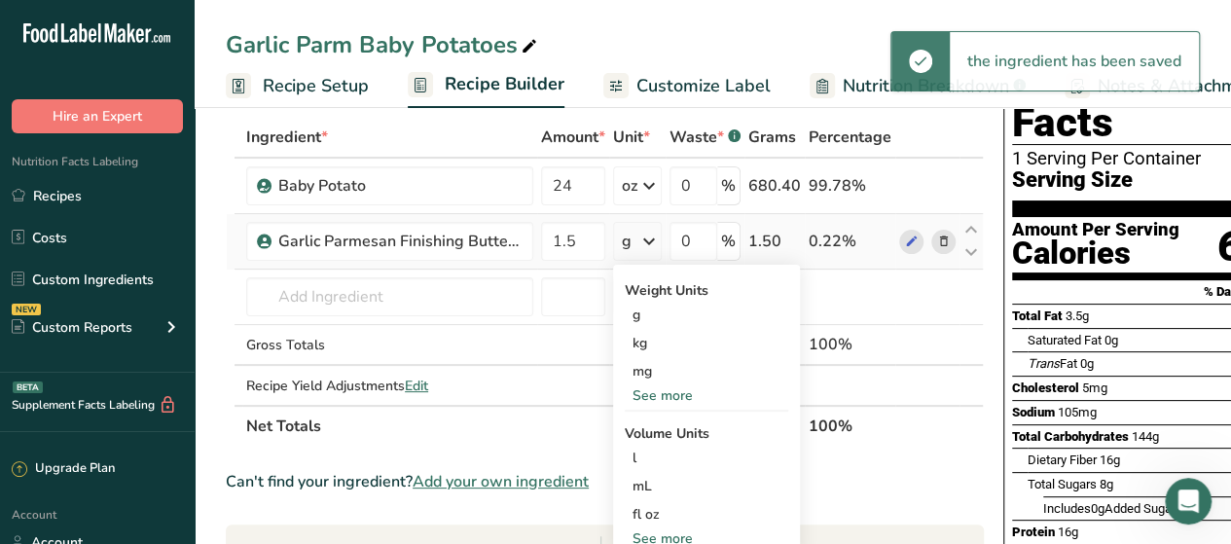
scroll to position [94, 0]
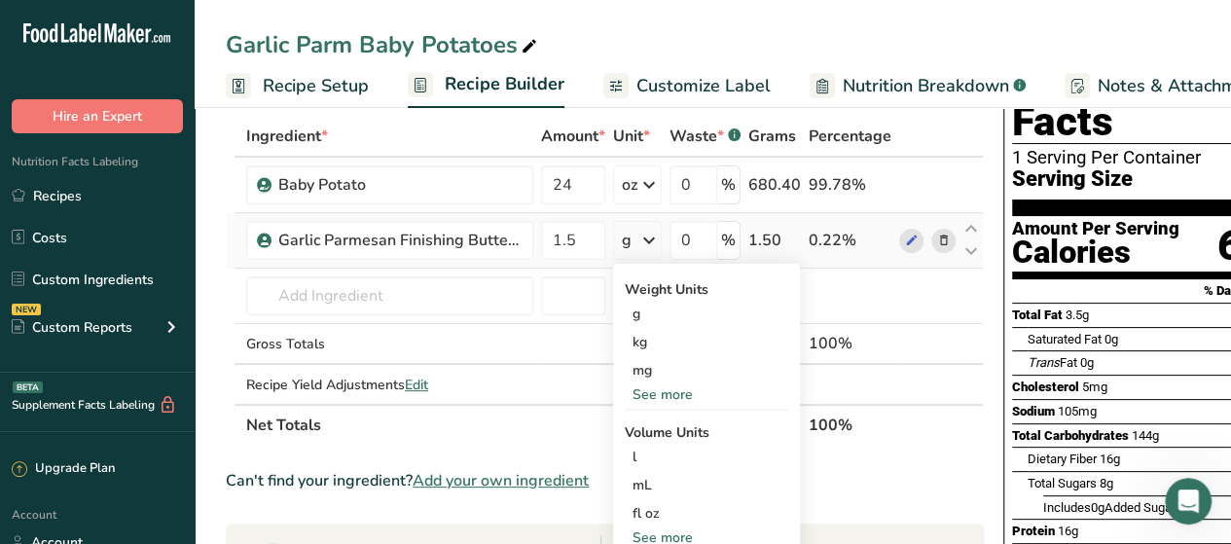
click at [664, 384] on div "See more" at bounding box center [706, 394] width 163 height 20
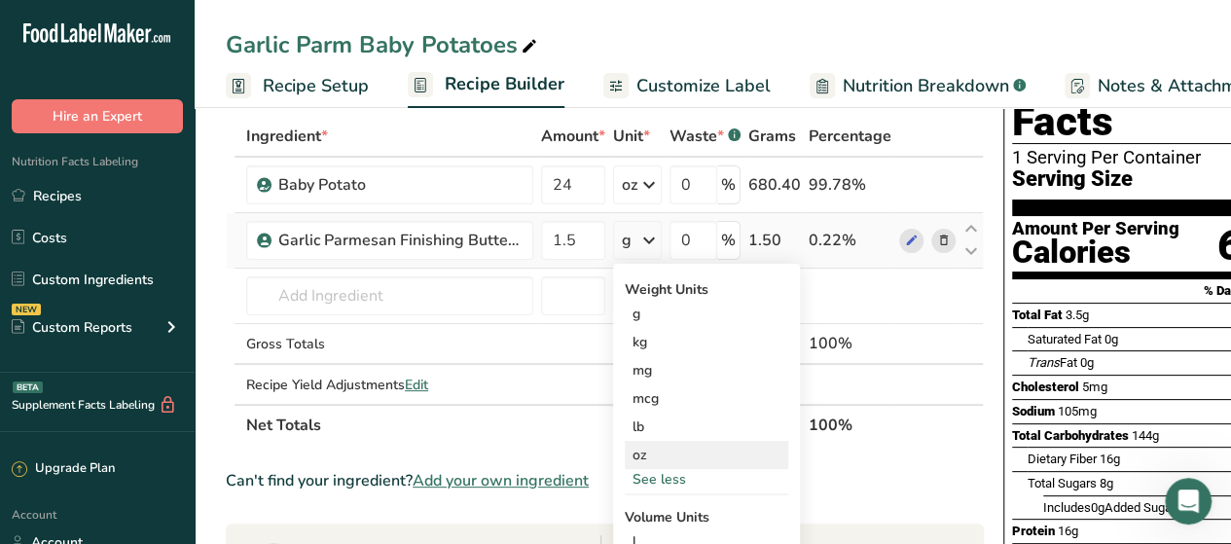
click at [649, 460] on div "oz" at bounding box center [706, 455] width 163 height 28
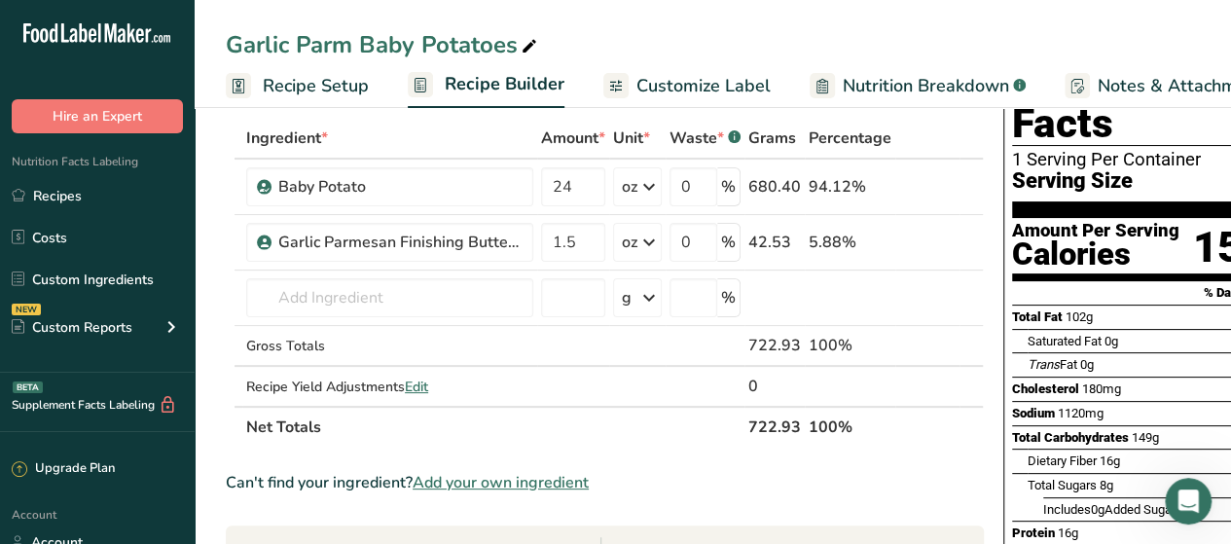
scroll to position [0, 0]
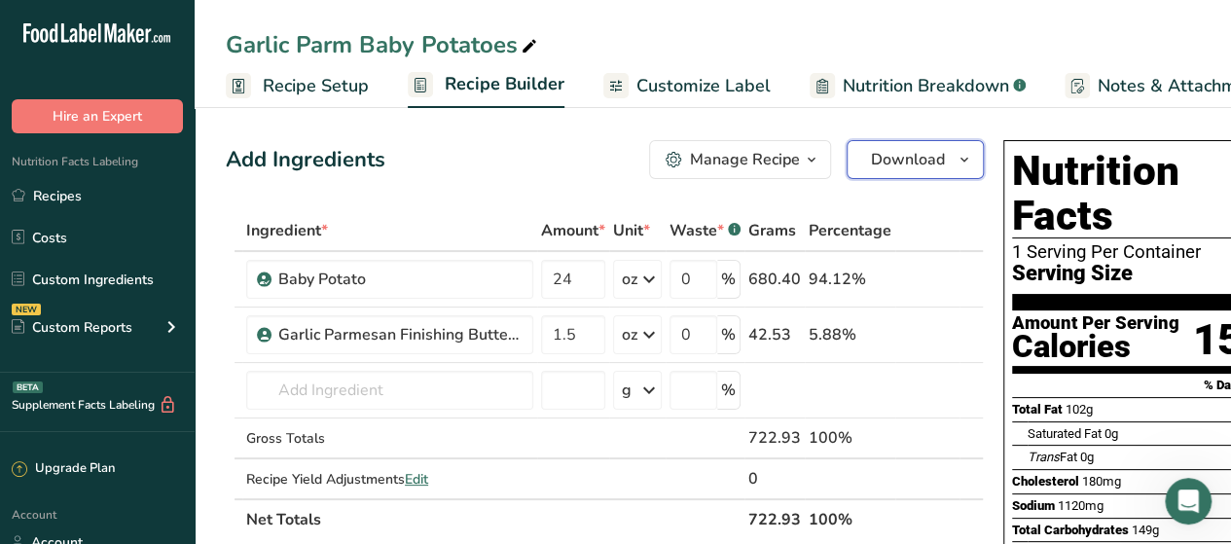
click at [960, 153] on icon "button" at bounding box center [965, 160] width 16 height 24
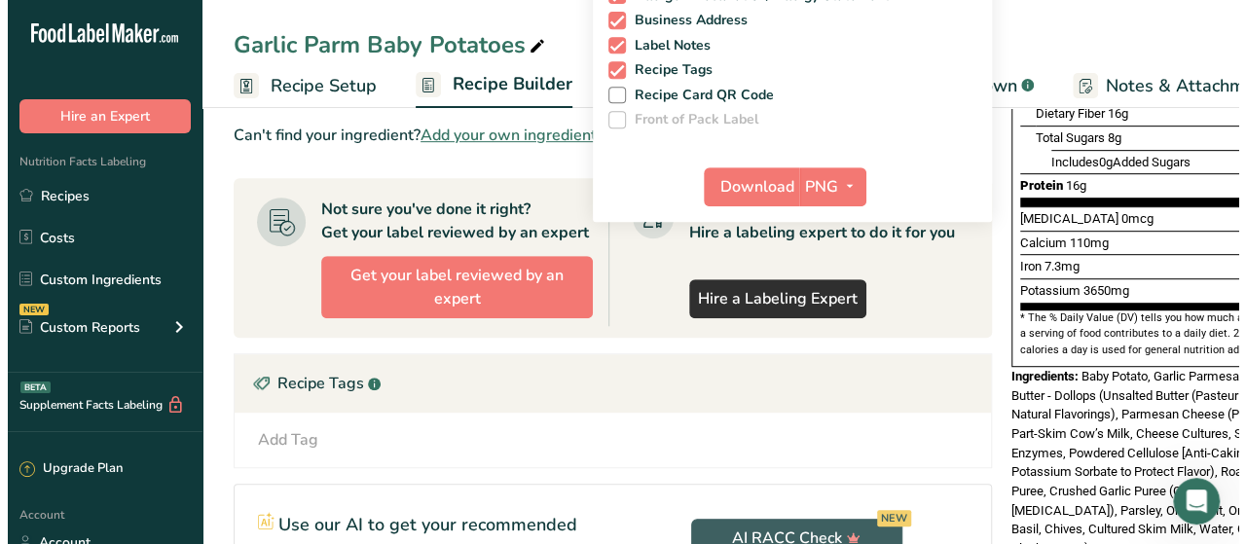
scroll to position [443, 0]
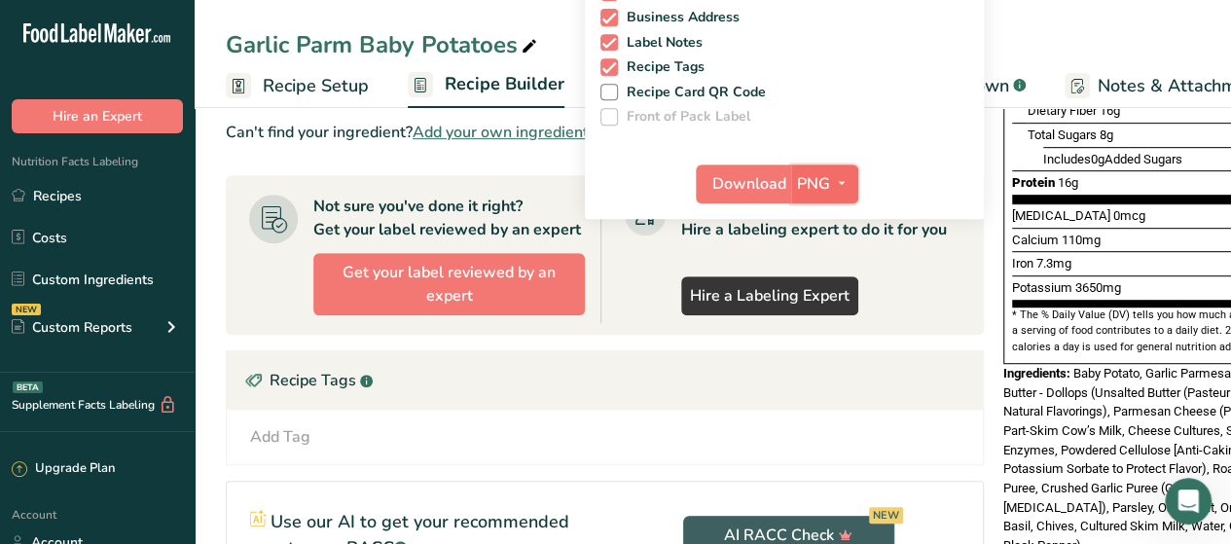
click at [834, 190] on icon "button" at bounding box center [842, 183] width 16 height 24
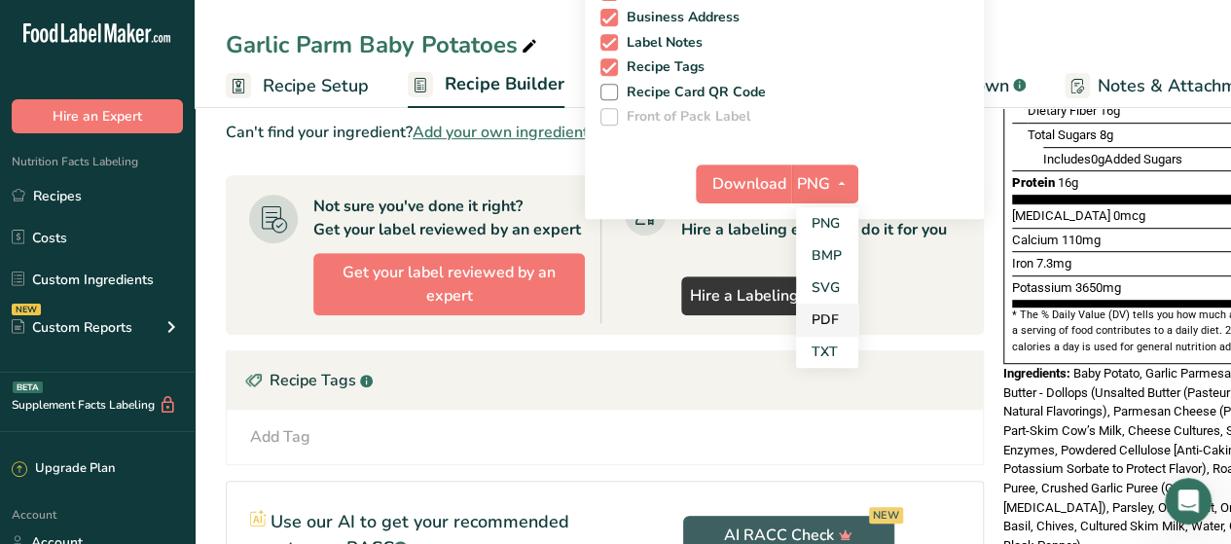
click at [821, 318] on link "PDF" at bounding box center [827, 320] width 62 height 32
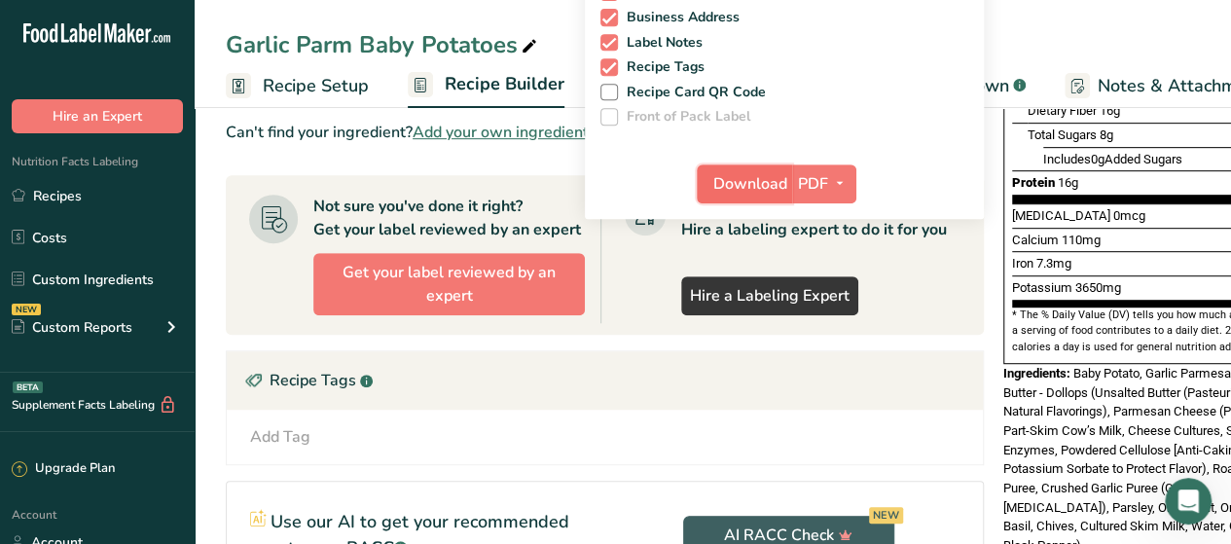
click at [740, 178] on span "Download" at bounding box center [750, 183] width 74 height 23
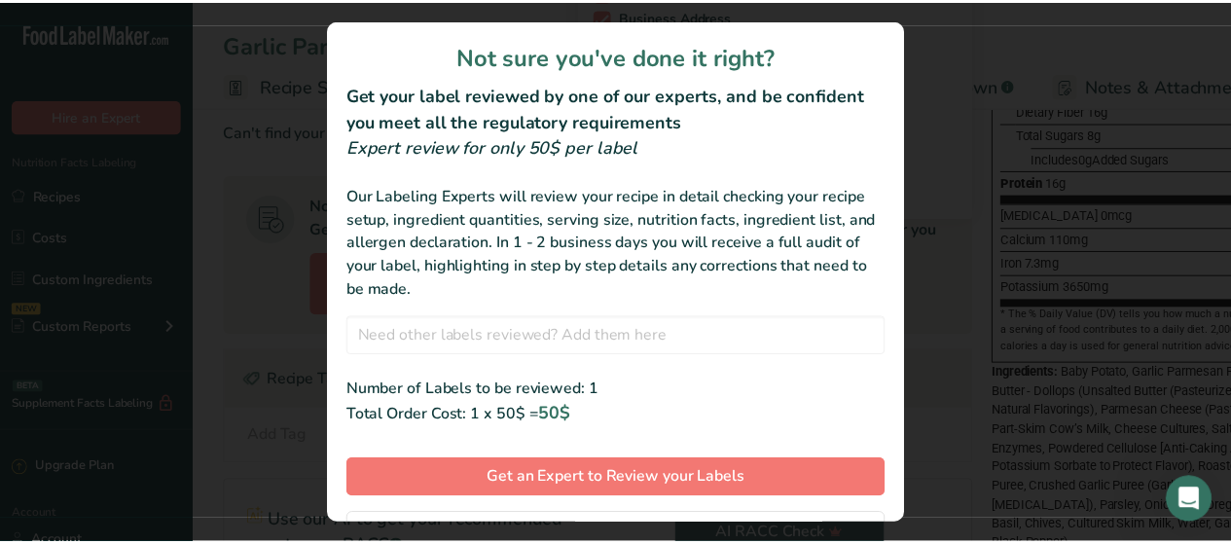
scroll to position [91, 0]
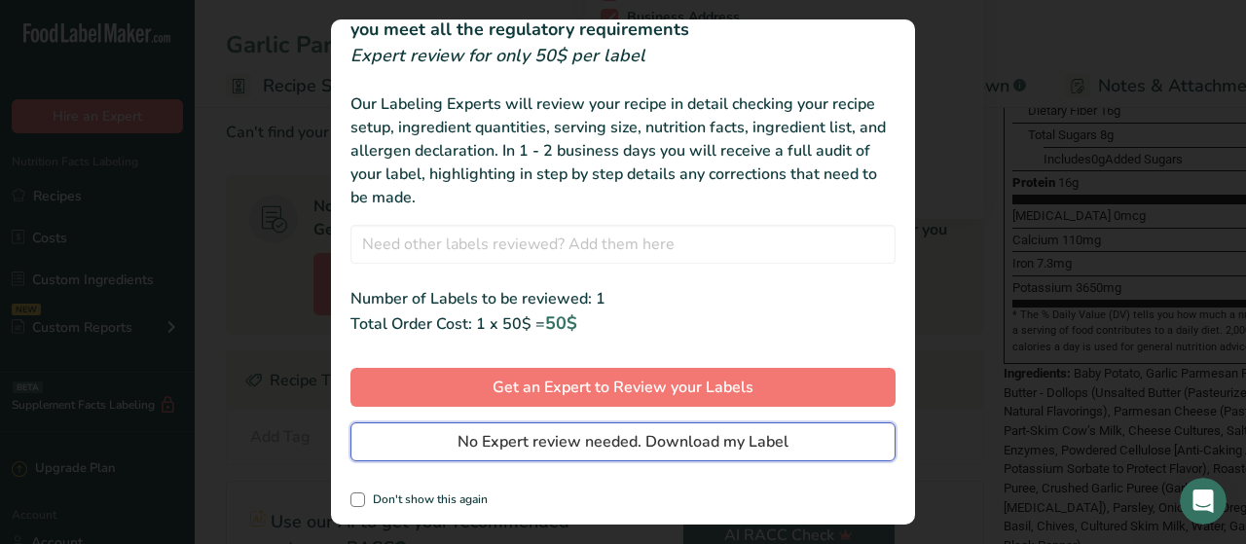
click at [666, 448] on span "No Expert review needed. Download my Label" at bounding box center [622, 441] width 331 height 23
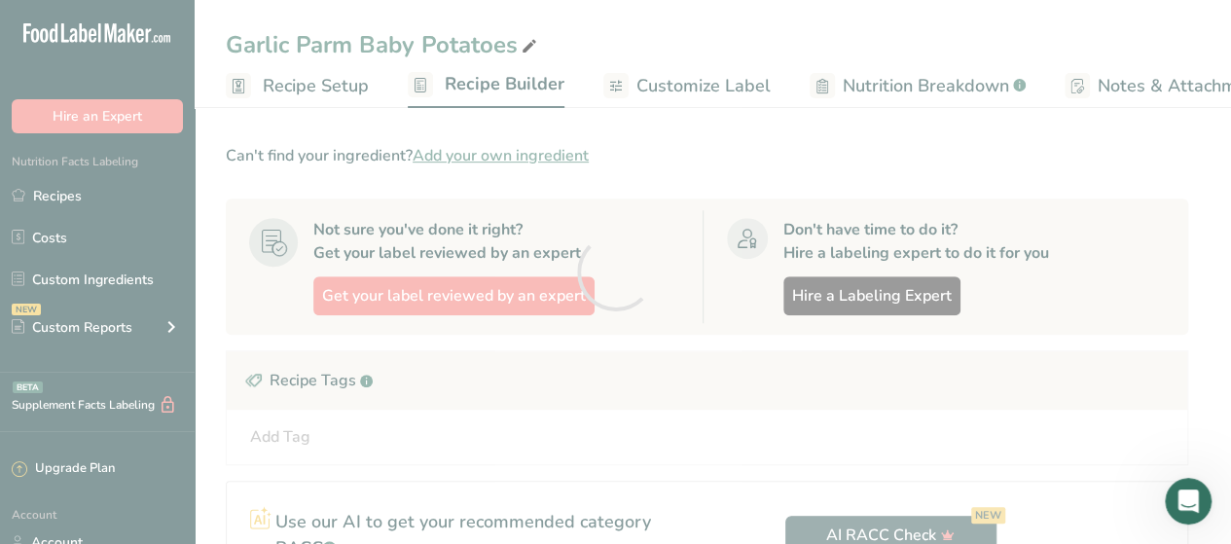
scroll to position [0, 0]
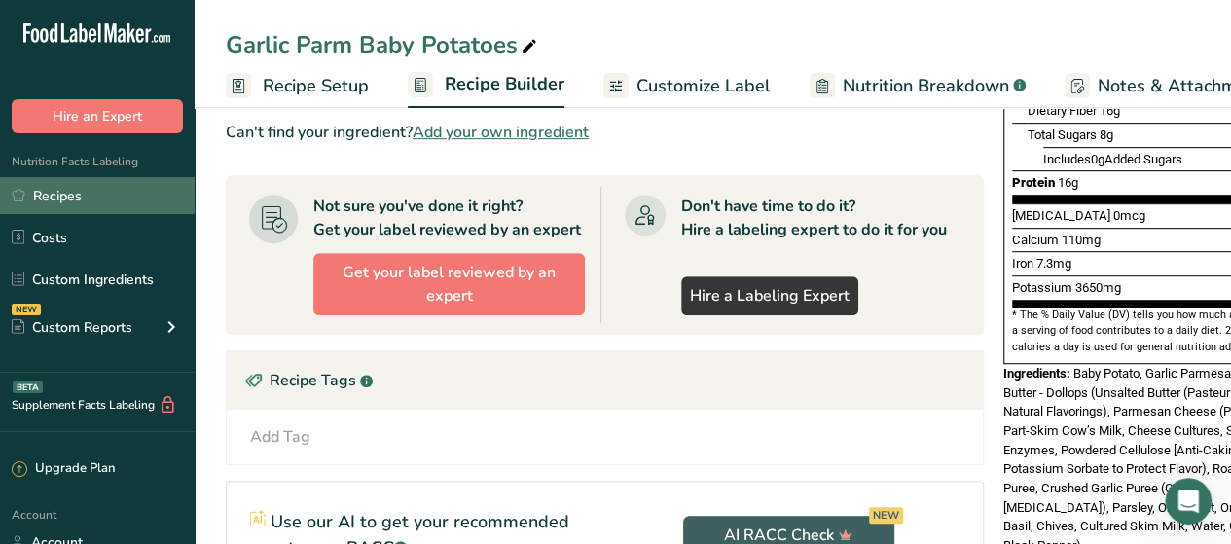
click at [56, 203] on link "Recipes" at bounding box center [97, 195] width 195 height 37
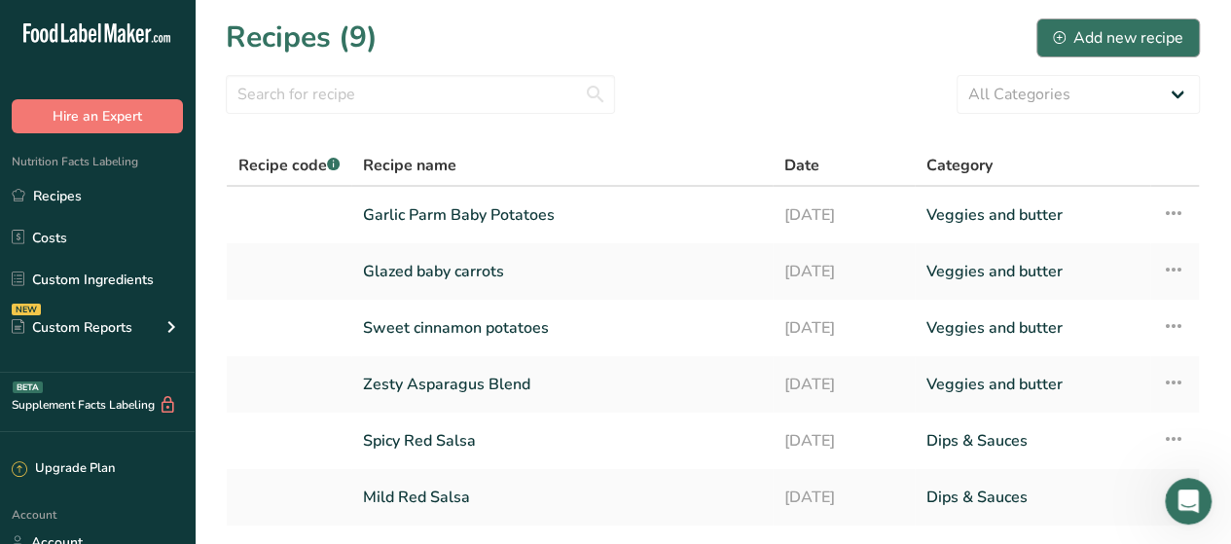
drag, startPoint x: 1117, startPoint y: 17, endPoint x: 1116, endPoint y: 30, distance: 13.7
click at [1116, 30] on div "Recipes (9) Add new recipe" at bounding box center [713, 38] width 974 height 44
click at [1116, 30] on div "Add new recipe" at bounding box center [1118, 37] width 130 height 23
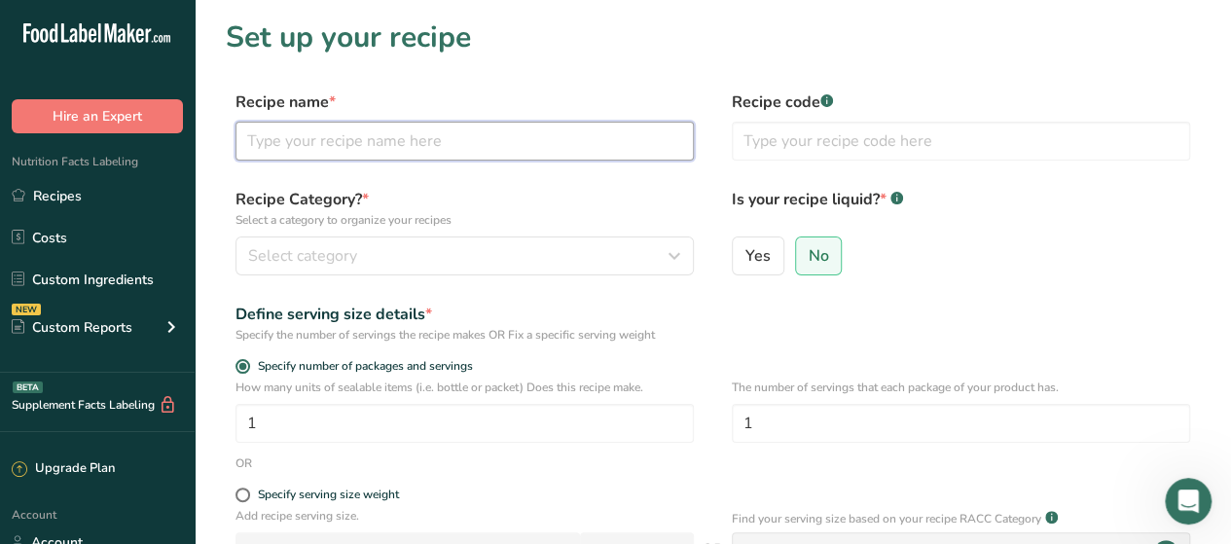
click at [476, 151] on input "text" at bounding box center [465, 141] width 458 height 39
paste input "Garlic Herb Brussels Medley"
type input "Garlic Herb Brussels Medley"
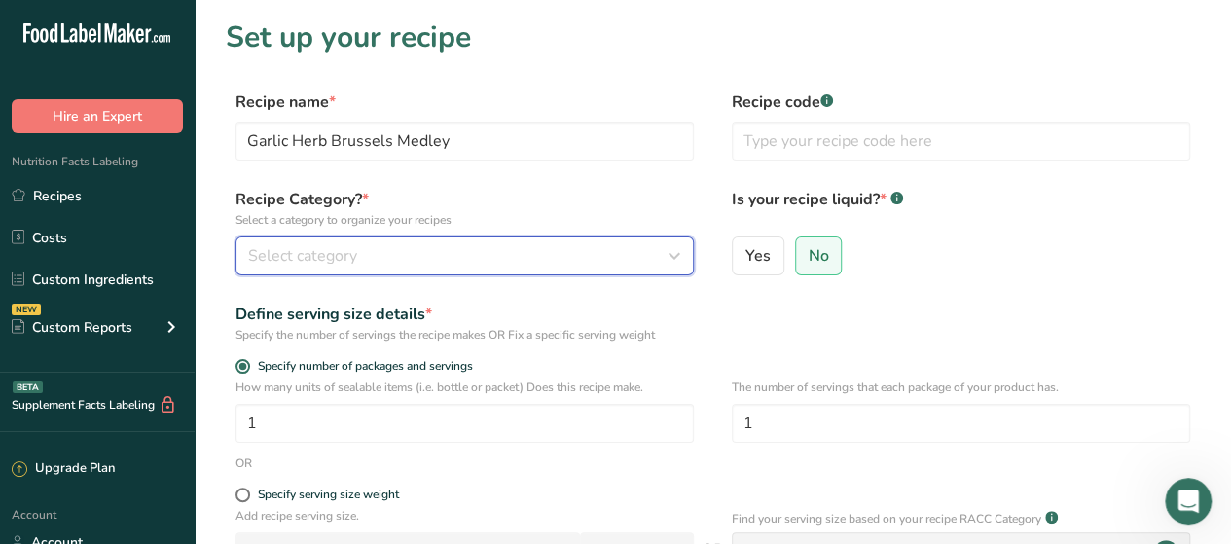
click at [445, 254] on div "Select category" at bounding box center [458, 255] width 421 height 23
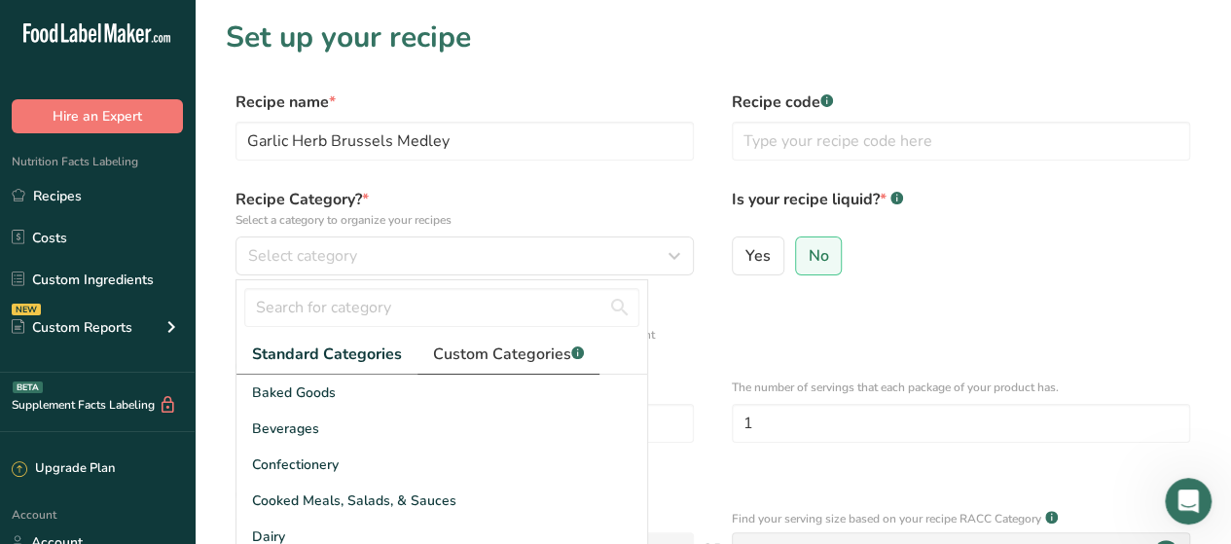
click at [531, 351] on span "Custom Categories .a-a{fill:#347362;}.b-a{fill:#fff;}" at bounding box center [508, 354] width 151 height 23
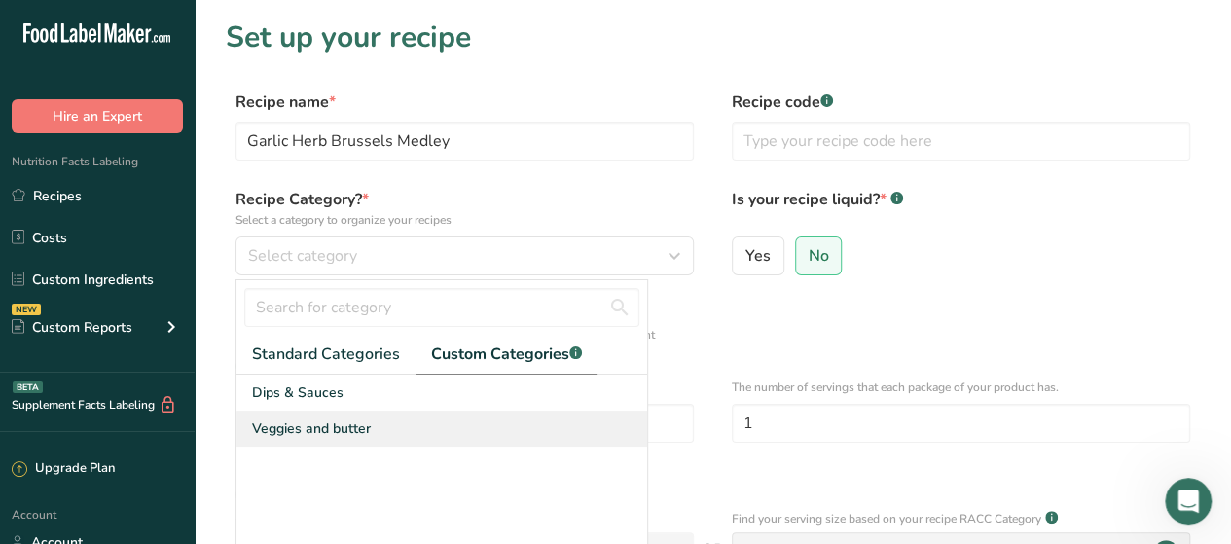
click at [389, 421] on div "Veggies and butter" at bounding box center [441, 429] width 411 height 36
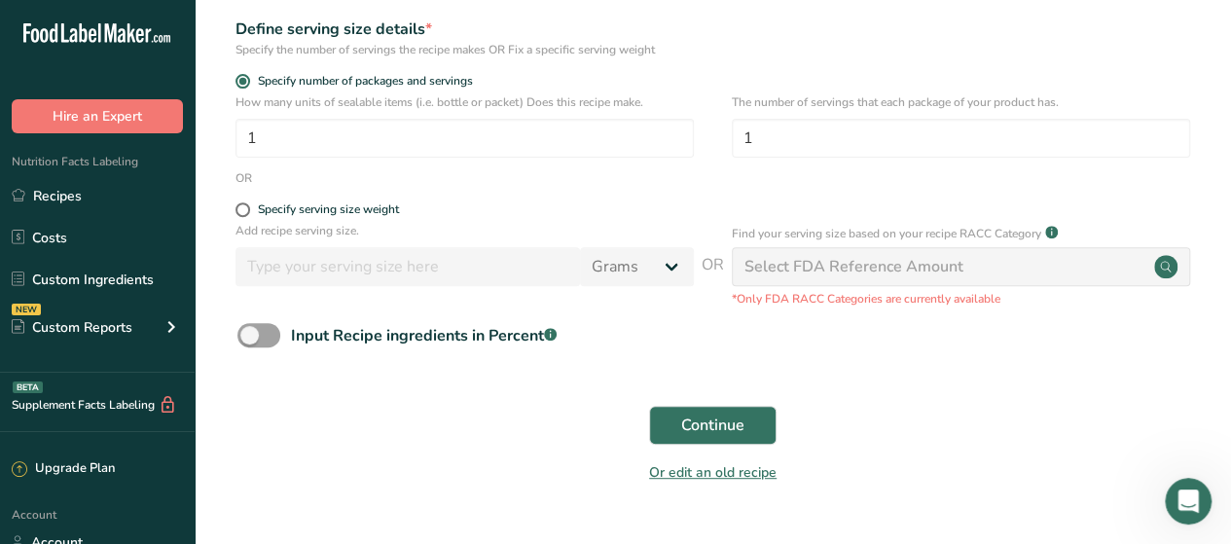
scroll to position [286, 0]
click at [755, 413] on button "Continue" at bounding box center [712, 424] width 127 height 39
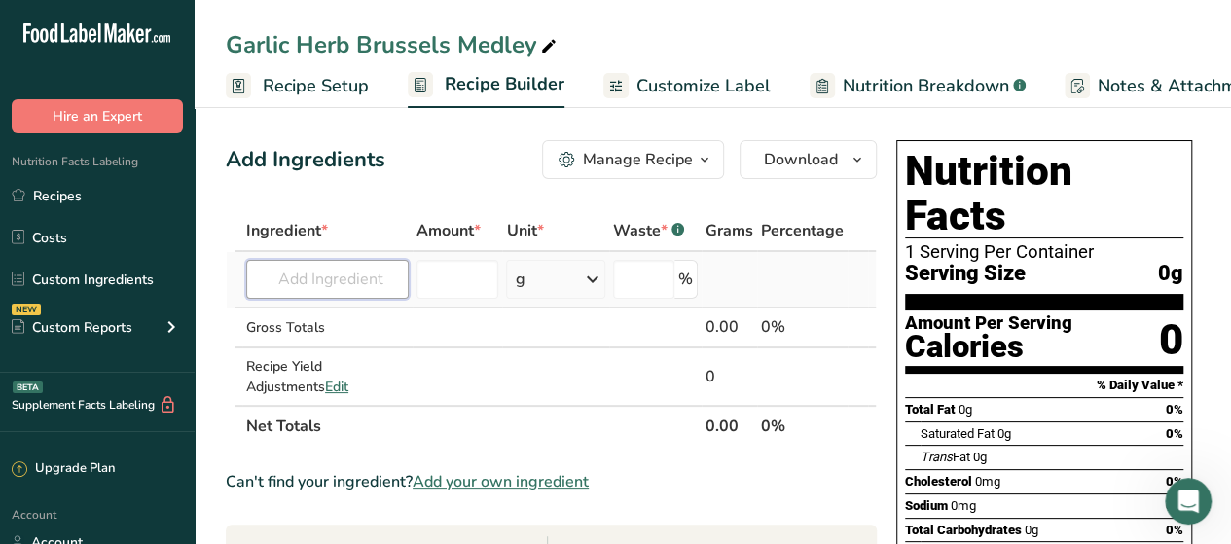
click at [394, 274] on input "text" at bounding box center [327, 279] width 163 height 39
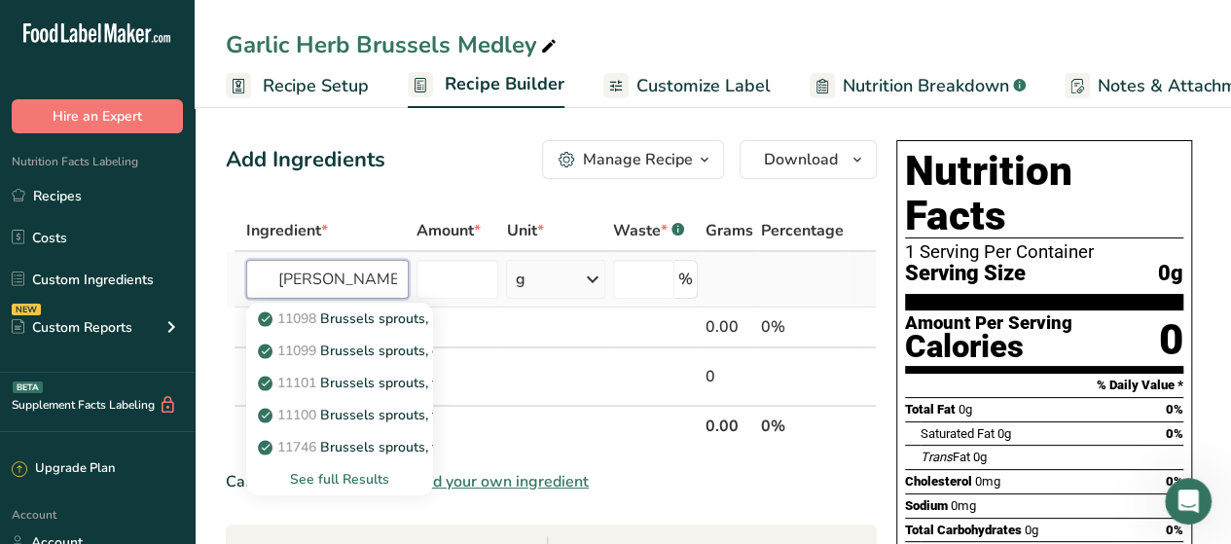
type input "bruss"
click at [366, 470] on div "See full Results" at bounding box center [340, 479] width 156 height 20
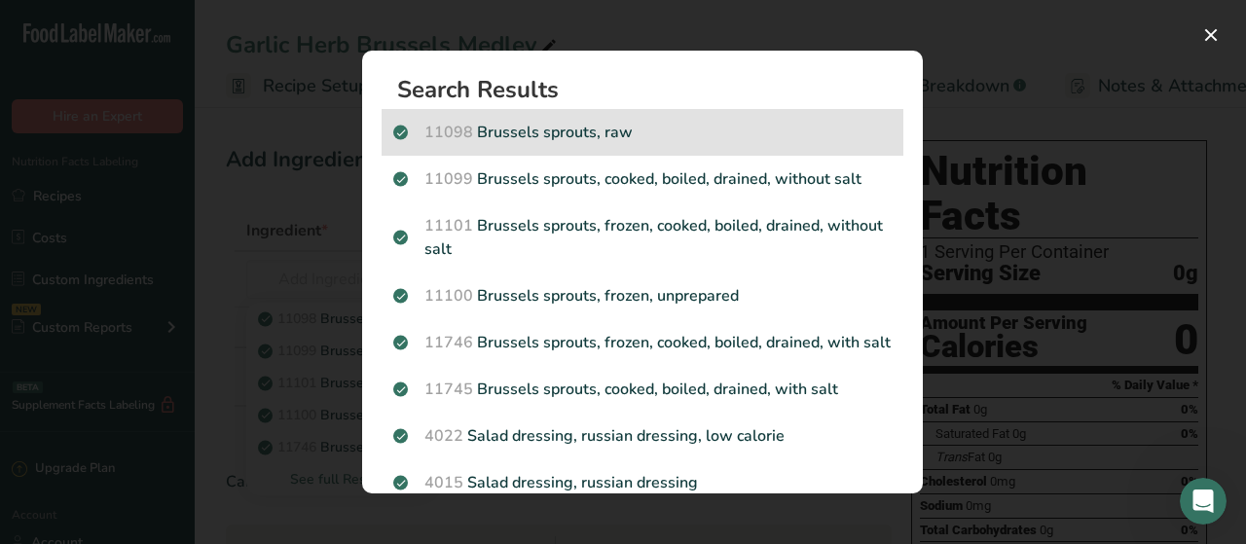
click at [597, 124] on p "11098 Brussels sprouts, raw" at bounding box center [642, 132] width 498 height 23
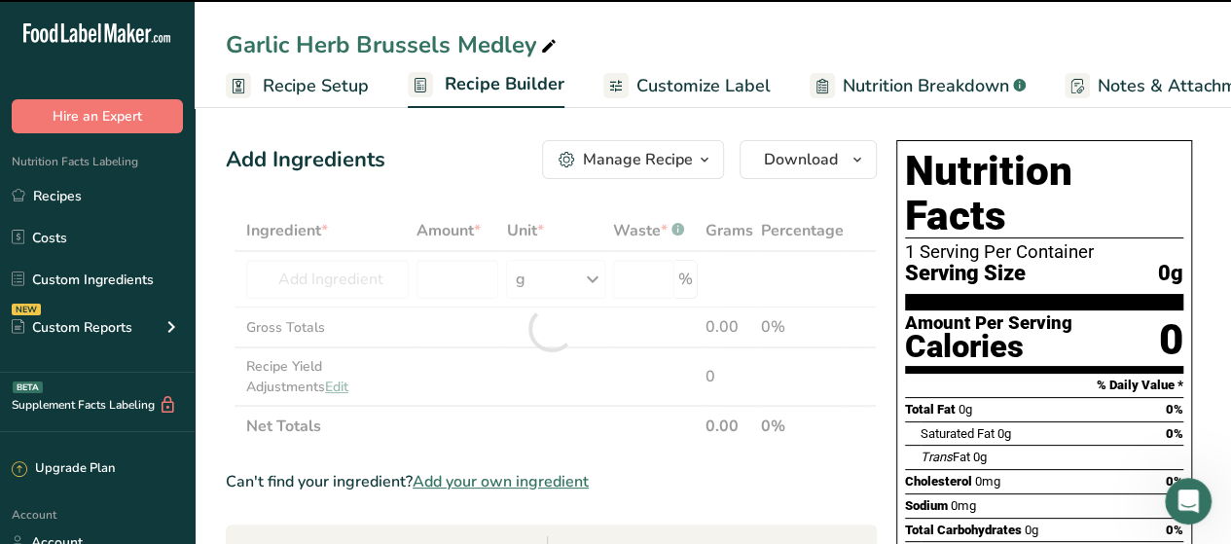
type input "0"
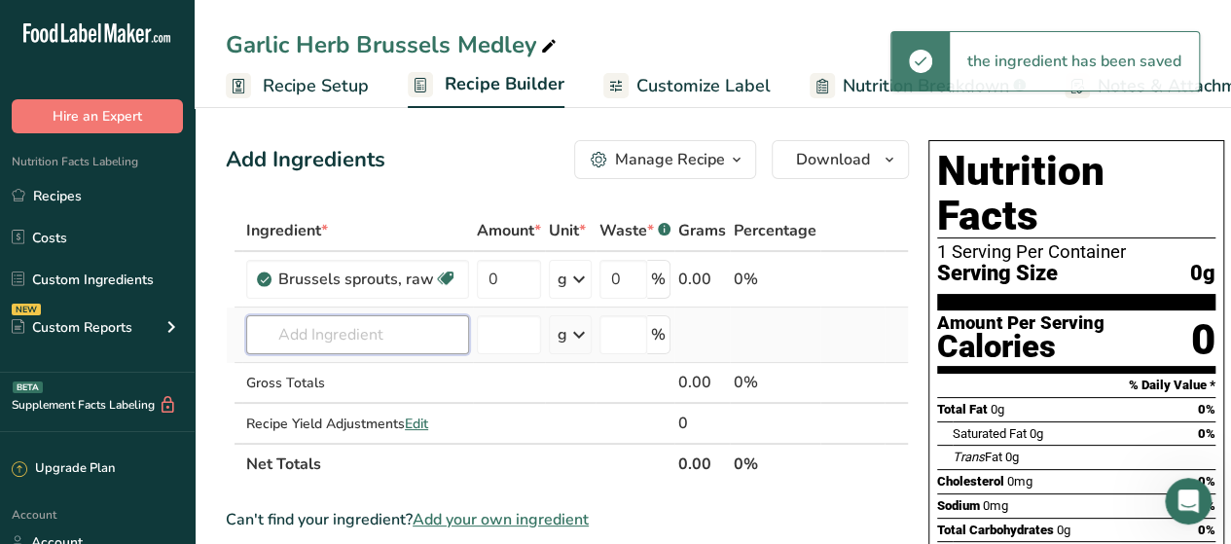
click at [356, 322] on input "text" at bounding box center [357, 334] width 223 height 39
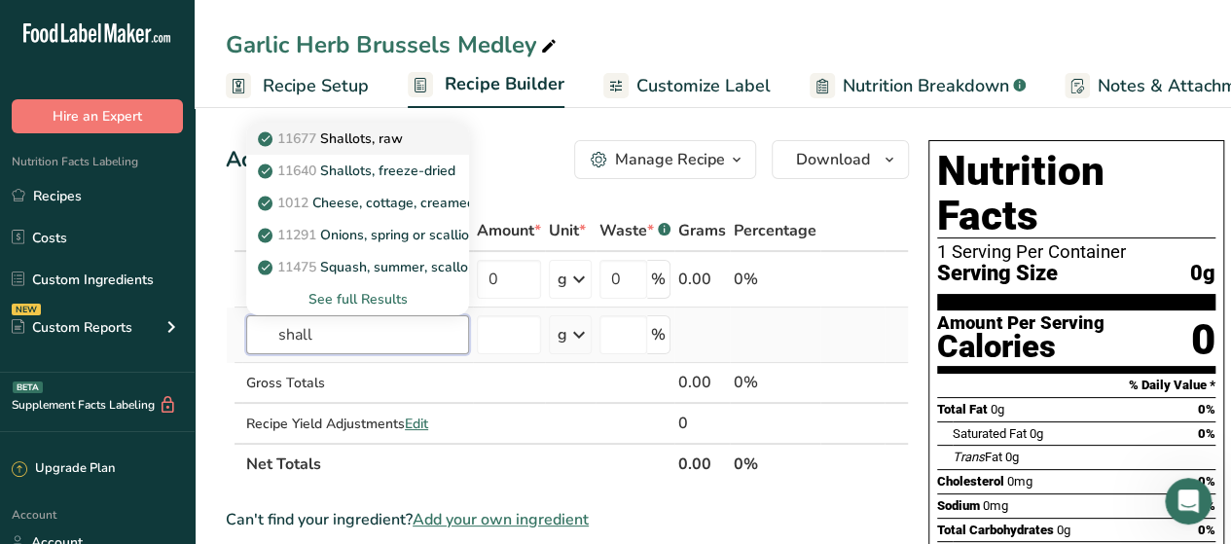
type input "shall"
click at [380, 144] on p "11677 Shallots, raw" at bounding box center [332, 138] width 141 height 20
type input "Shallots, raw"
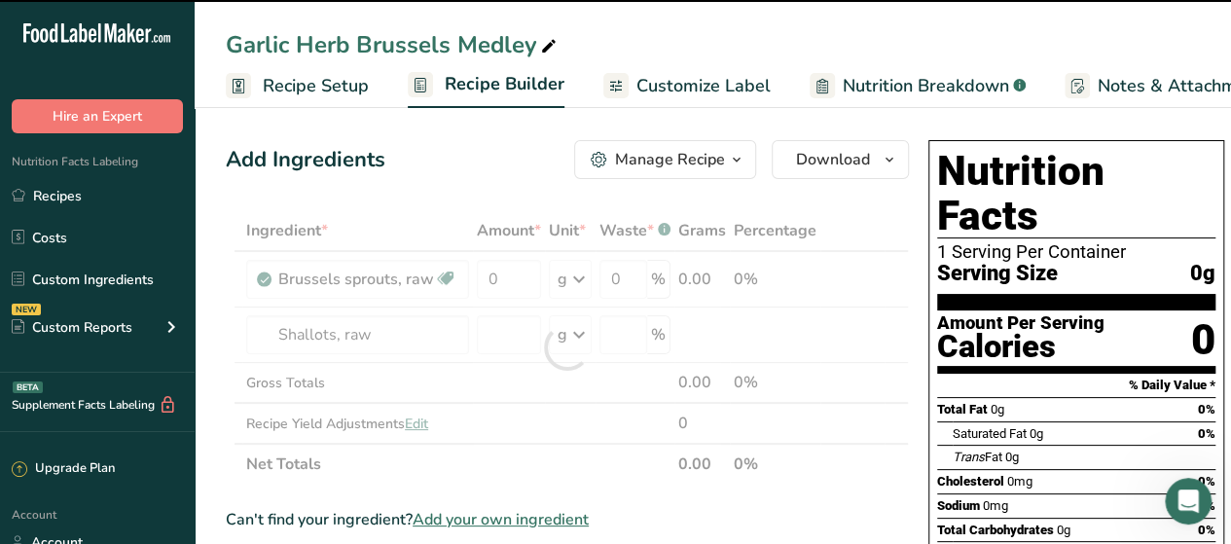
type input "0"
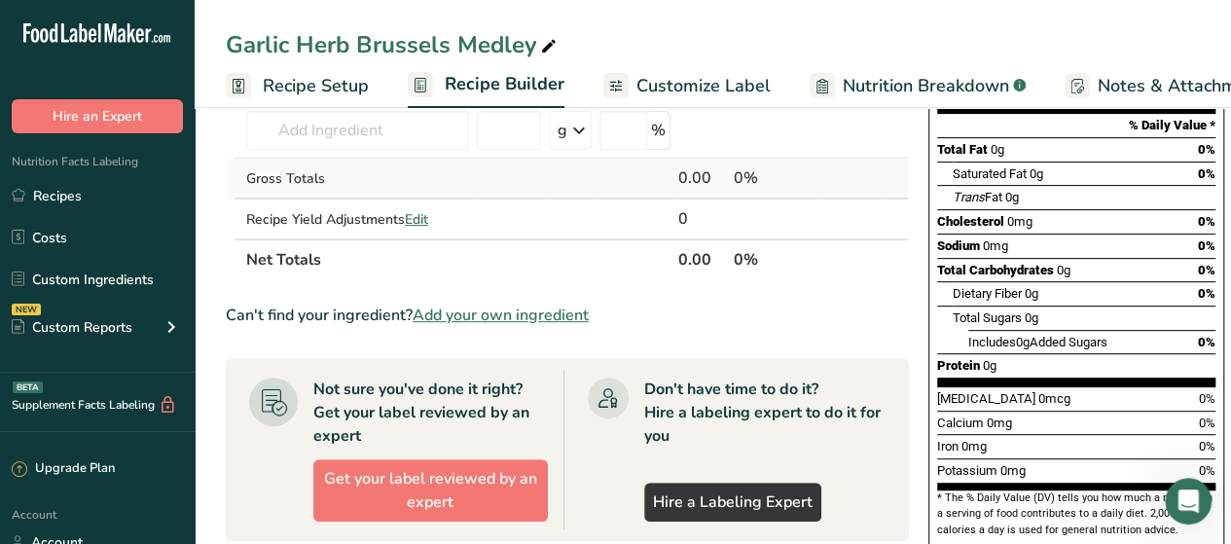
scroll to position [262, 0]
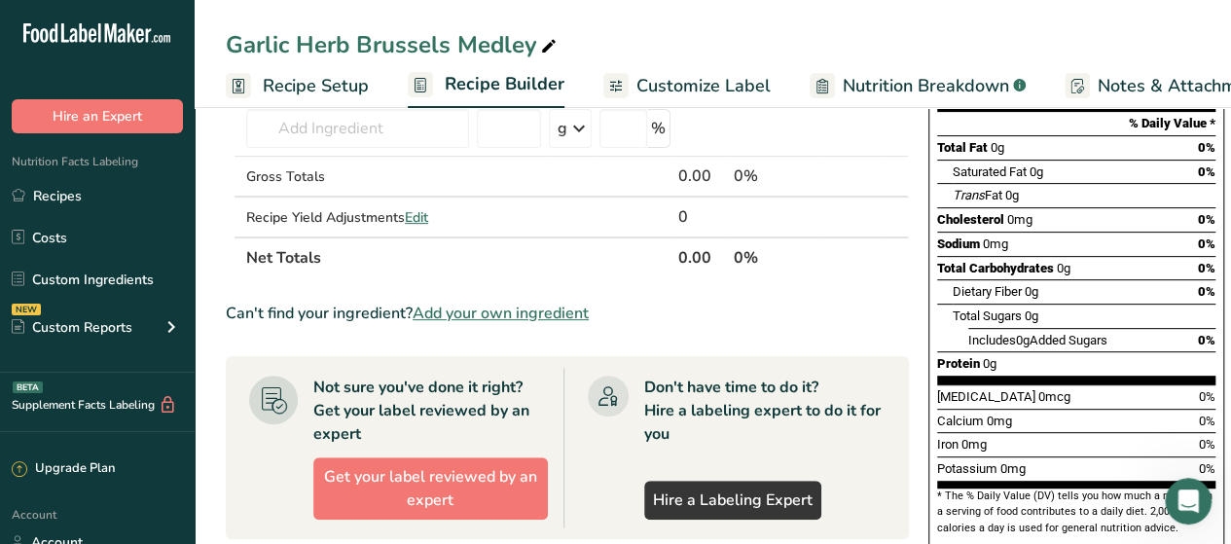
click at [488, 315] on span "Add your own ingredient" at bounding box center [501, 313] width 176 height 23
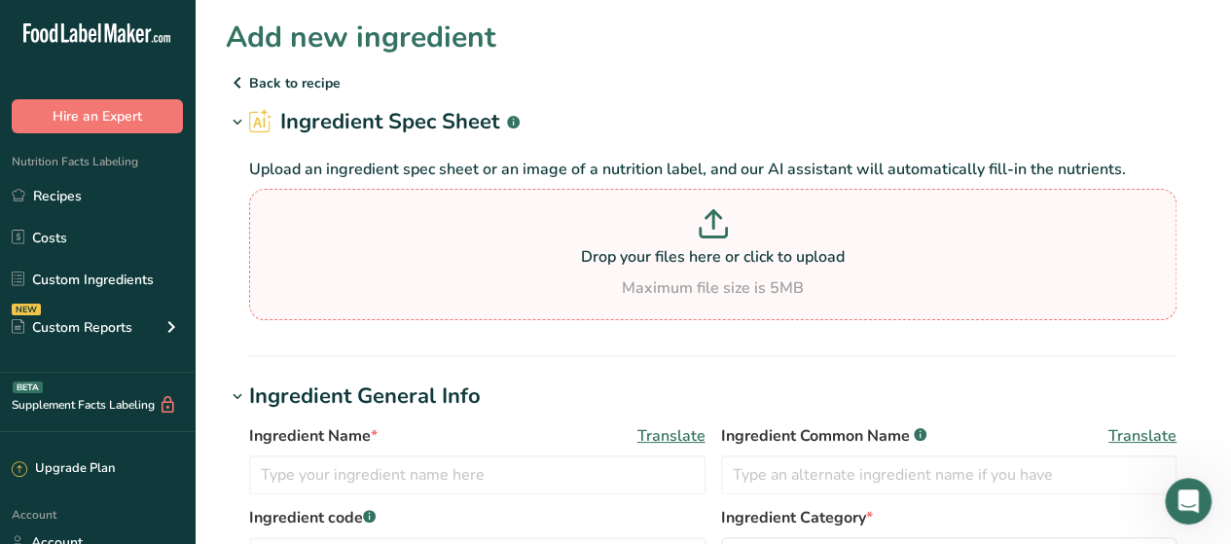
click at [594, 280] on div "Maximum file size is 5MB" at bounding box center [713, 287] width 918 height 23
click at [594, 280] on input "Drop your files here or click to upload Maximum file size is 5MB" at bounding box center [712, 254] width 927 height 131
type input "C:\fakepath\QAF-3.1.37 - Finished Product Spec - 10322 & 10238 Roasted Garlic H…"
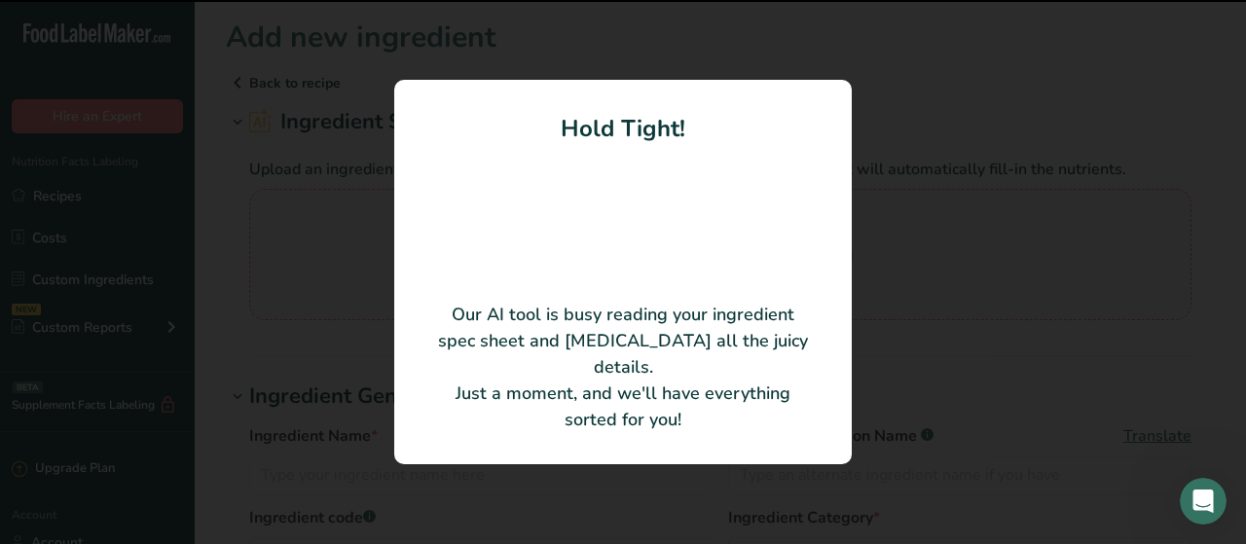
type input "Roasted Garlic Herb Butter Dollops"
type input "Epicurean Butter, LLC"
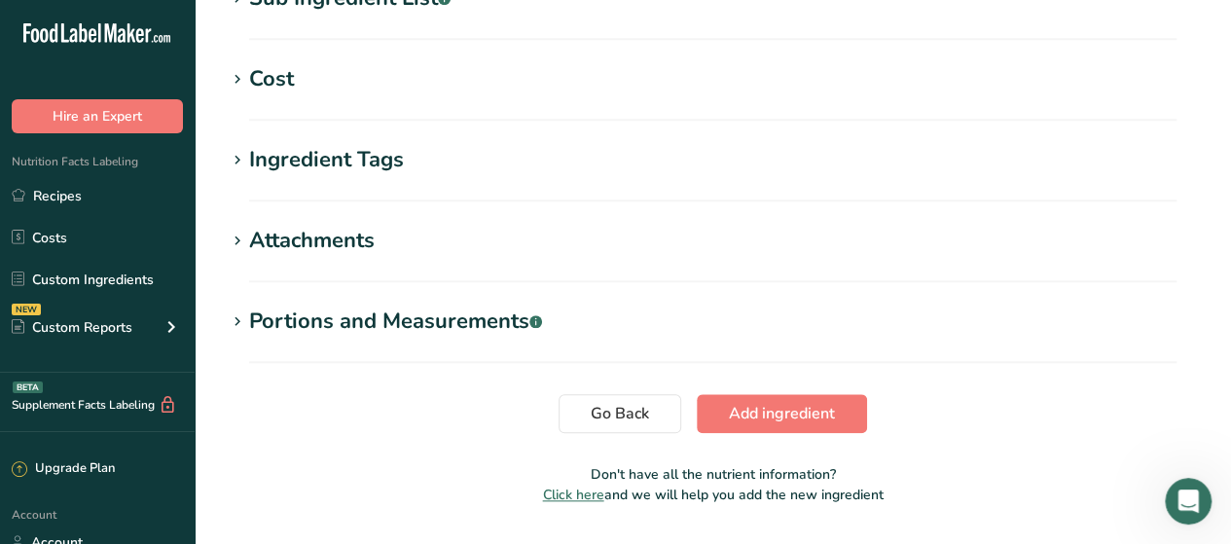
scroll to position [909, 0]
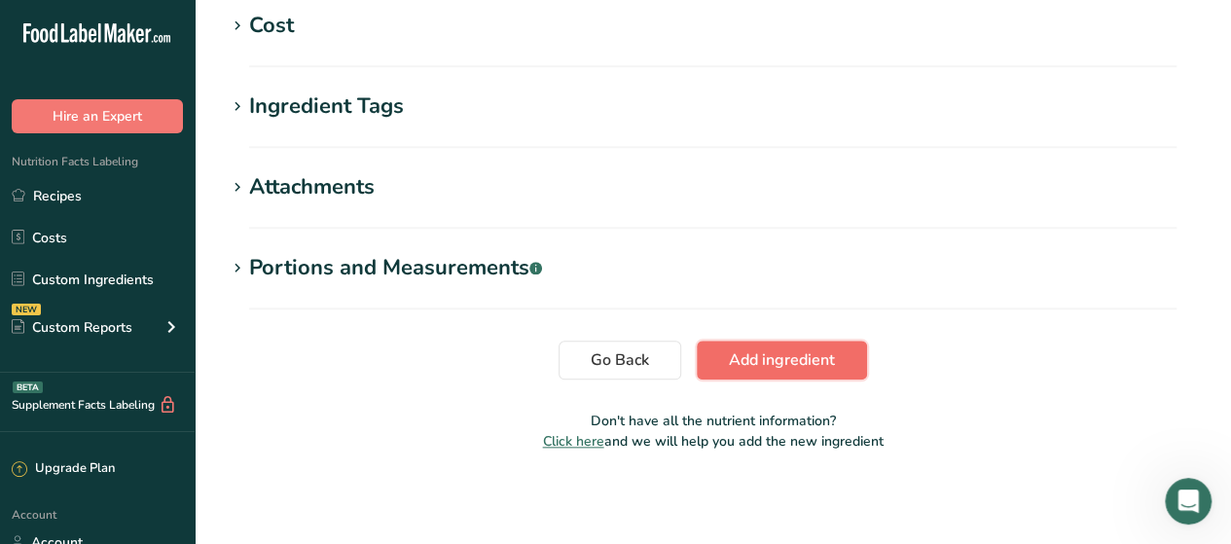
click at [784, 353] on span "Add ingredient" at bounding box center [782, 359] width 106 height 23
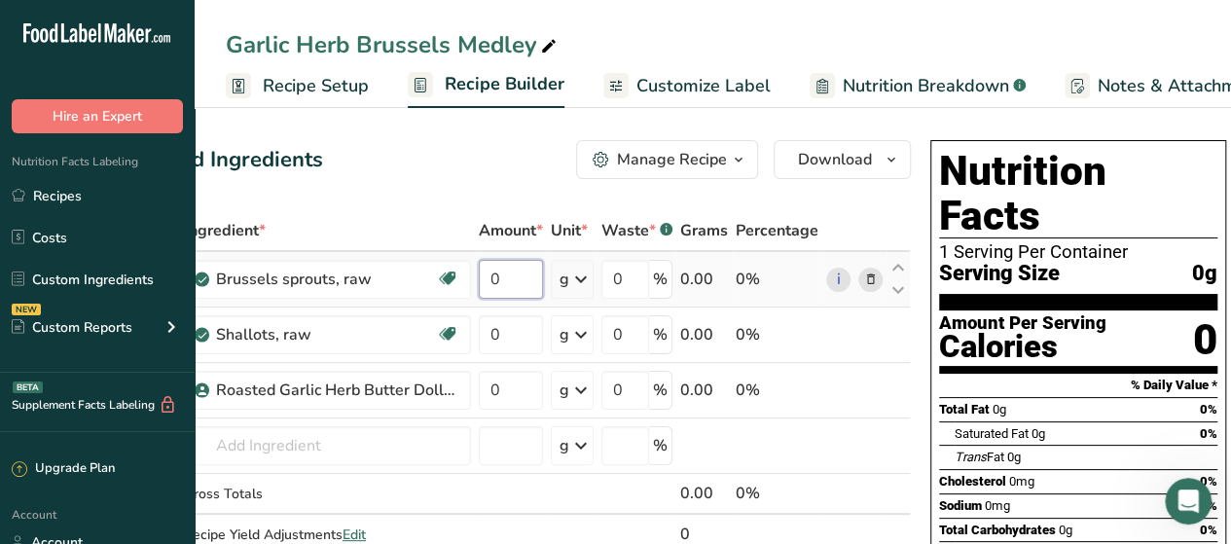
click at [529, 279] on input "0" at bounding box center [511, 279] width 64 height 39
type input "7.5"
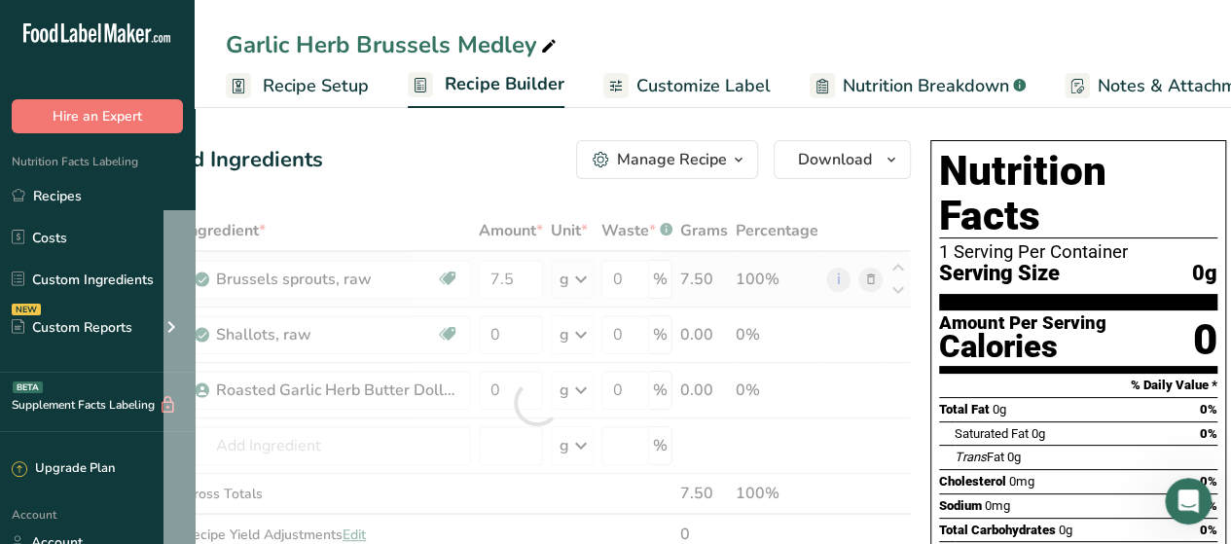
click at [564, 278] on div "Ingredient * Amount * Unit * Waste * .a-a{fill:#347362;}.b-a{fill:#fff;} Grams …" at bounding box center [536, 402] width 747 height 385
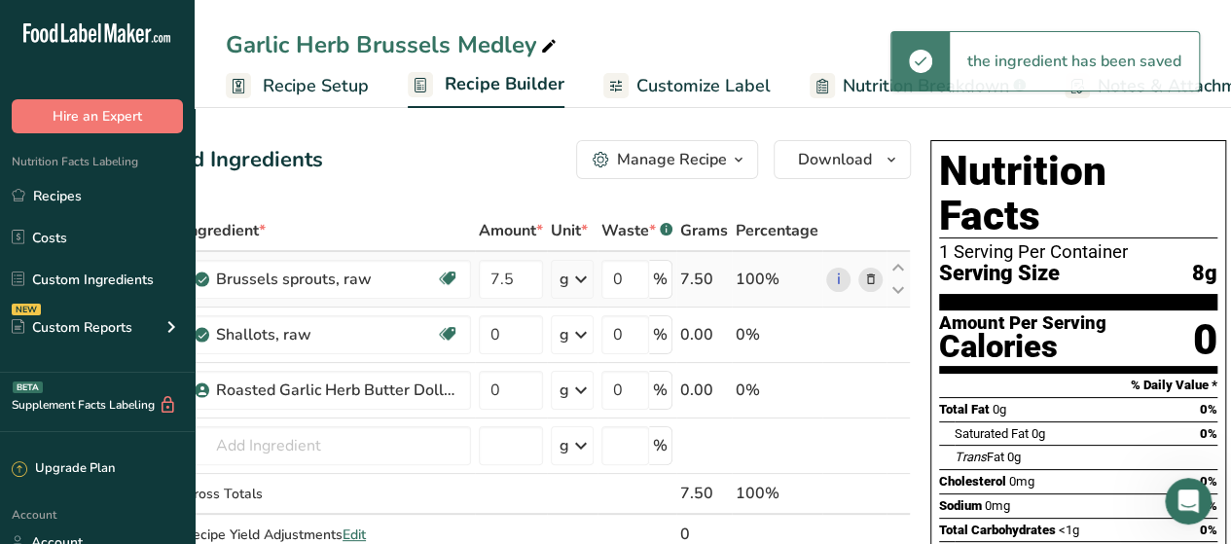
click at [564, 278] on div "g" at bounding box center [565, 279] width 10 height 23
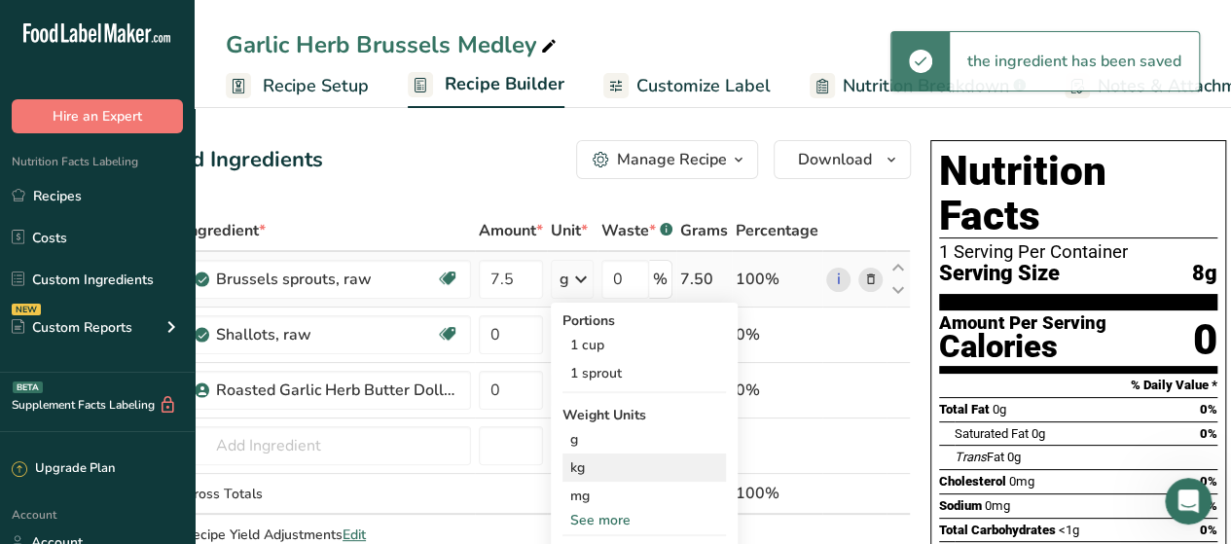
scroll to position [56, 0]
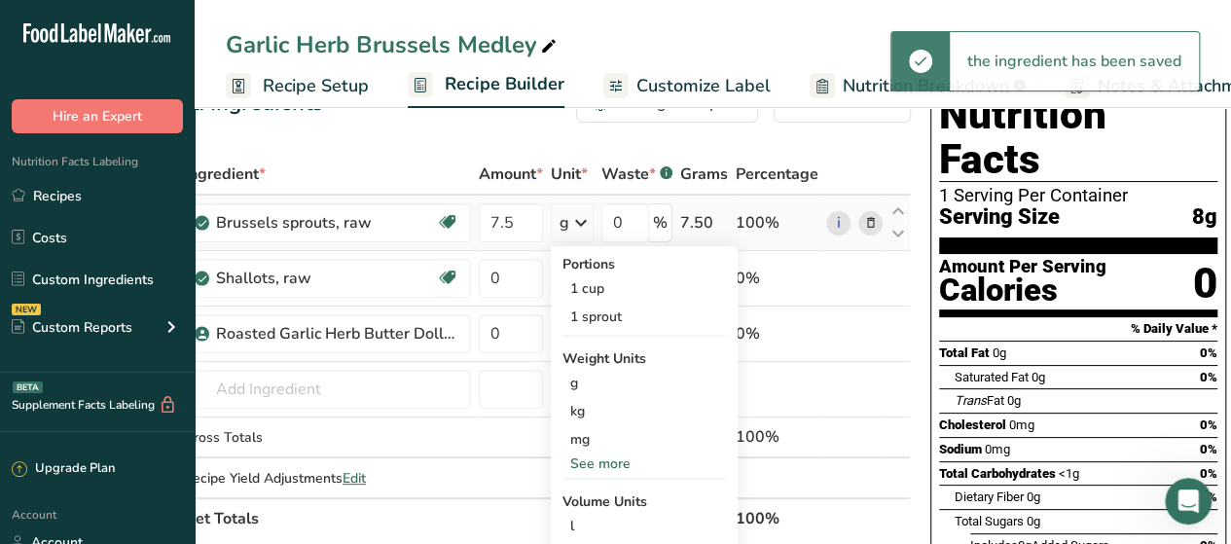
click at [596, 466] on div "See more" at bounding box center [644, 464] width 163 height 20
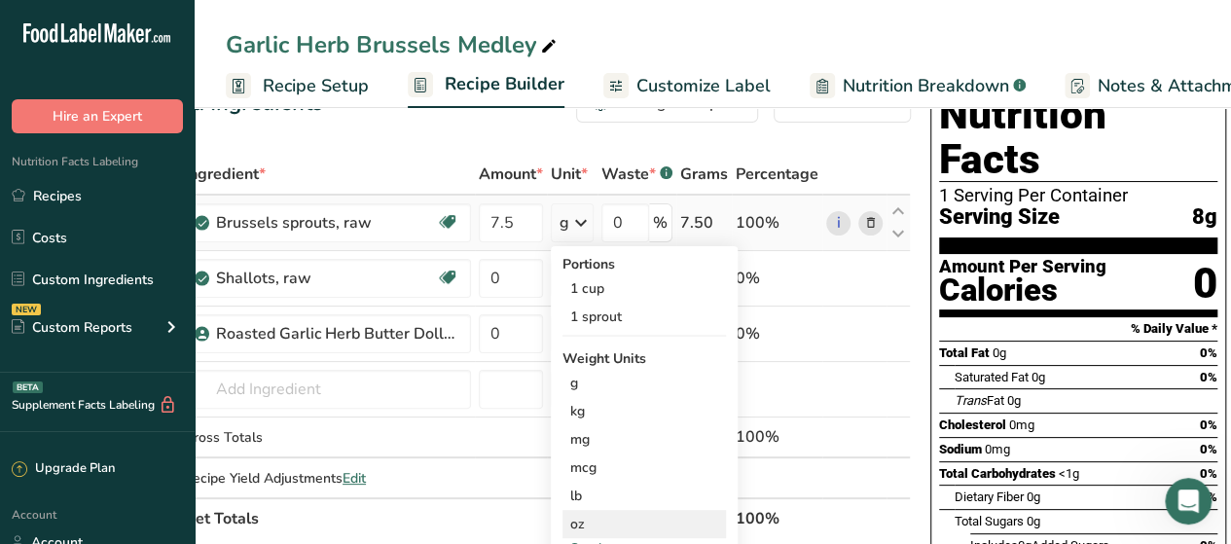
click at [590, 521] on div "oz" at bounding box center [644, 524] width 163 height 28
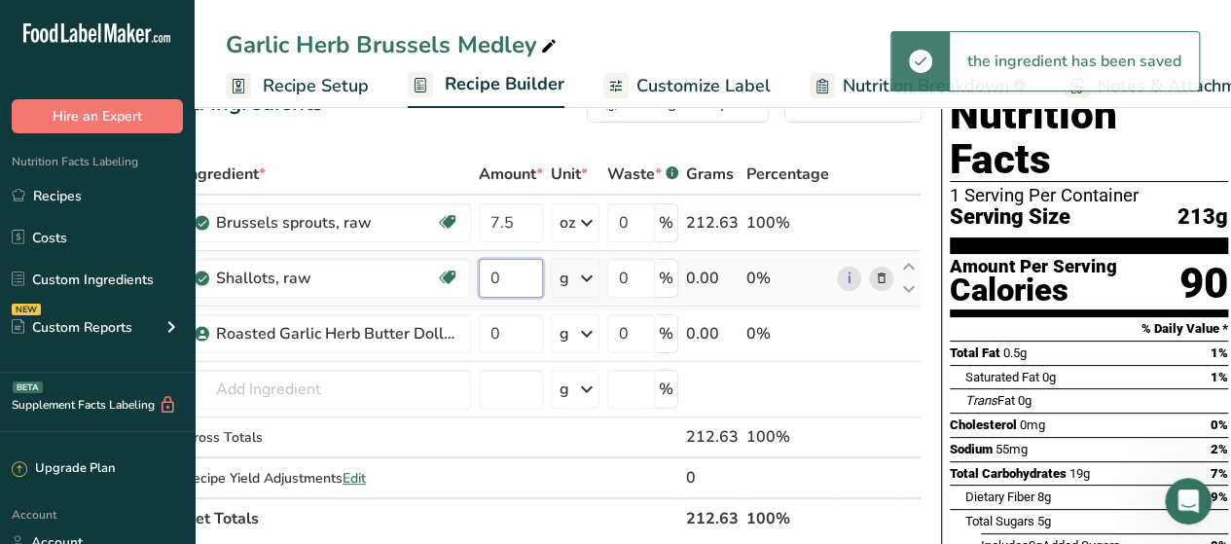
click at [510, 277] on input "0" at bounding box center [511, 278] width 64 height 39
type input "7.5"
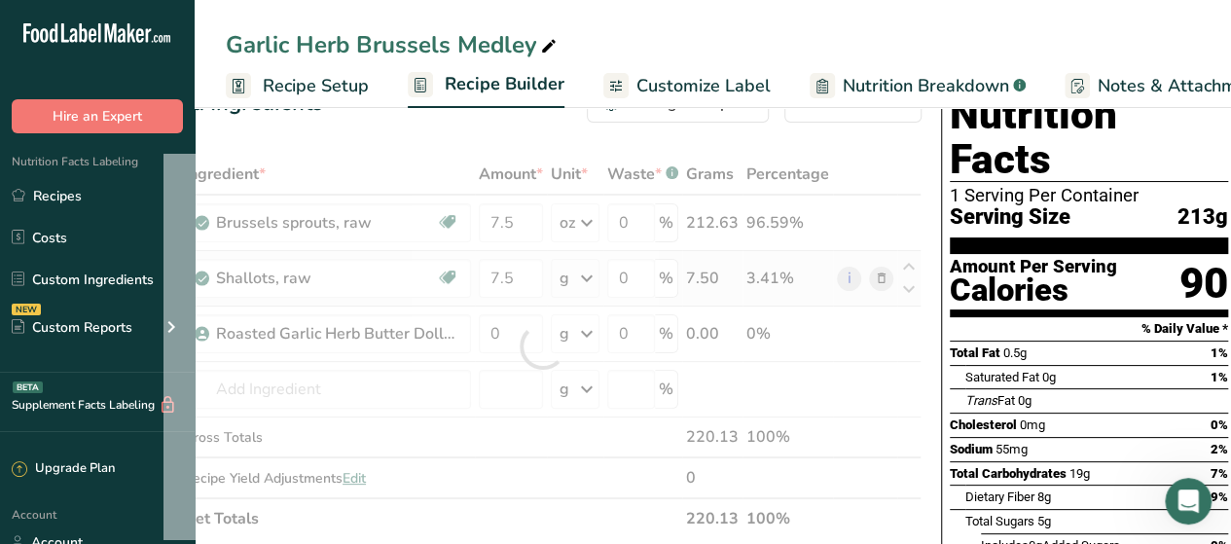
click at [580, 280] on div "Ingredient * Amount * Unit * Waste * .a-a{fill:#347362;}.b-a{fill:#fff;} Grams …" at bounding box center [542, 346] width 758 height 385
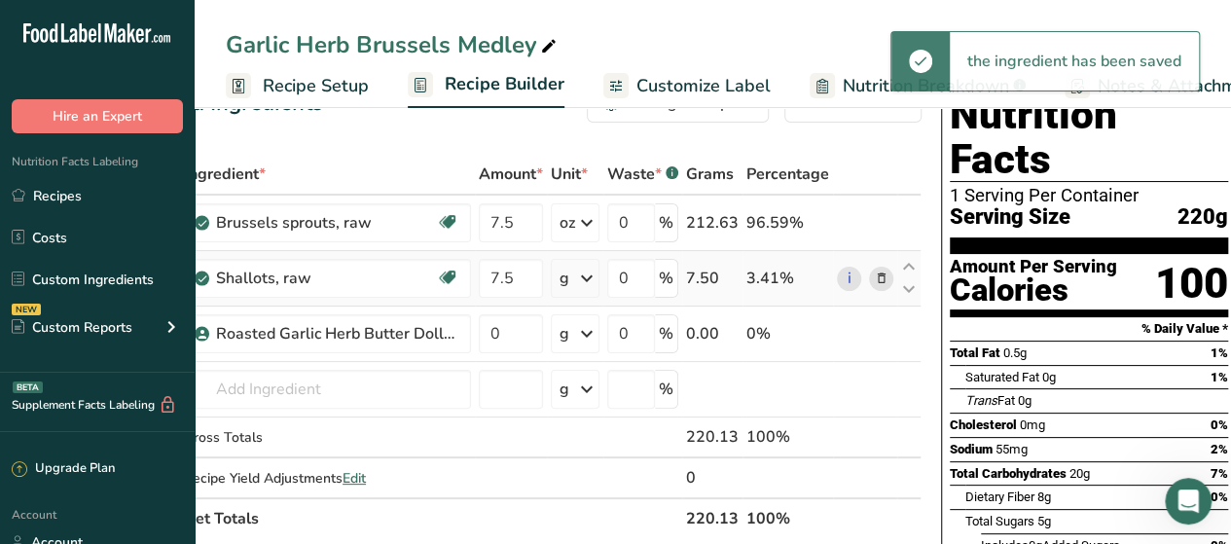
click at [580, 280] on icon at bounding box center [586, 278] width 23 height 35
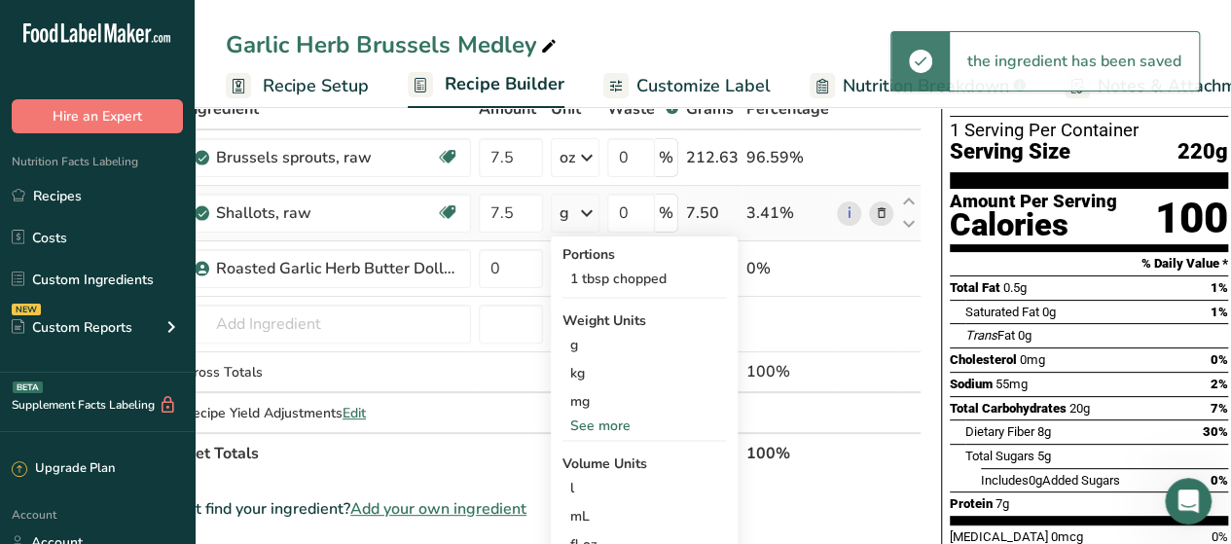
scroll to position [123, 0]
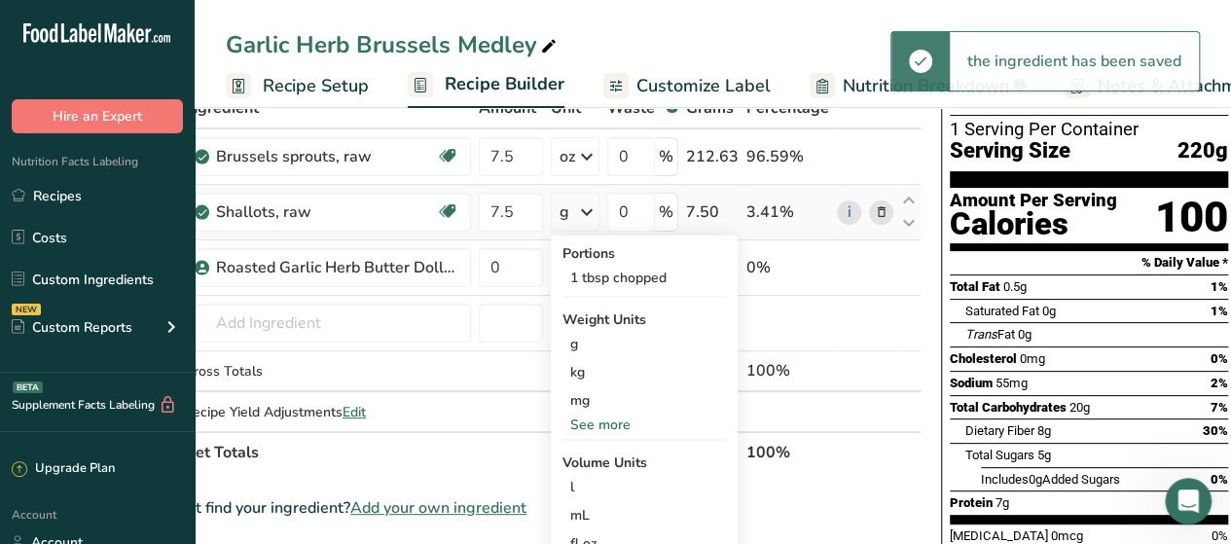
click at [603, 424] on div "See more" at bounding box center [644, 425] width 163 height 20
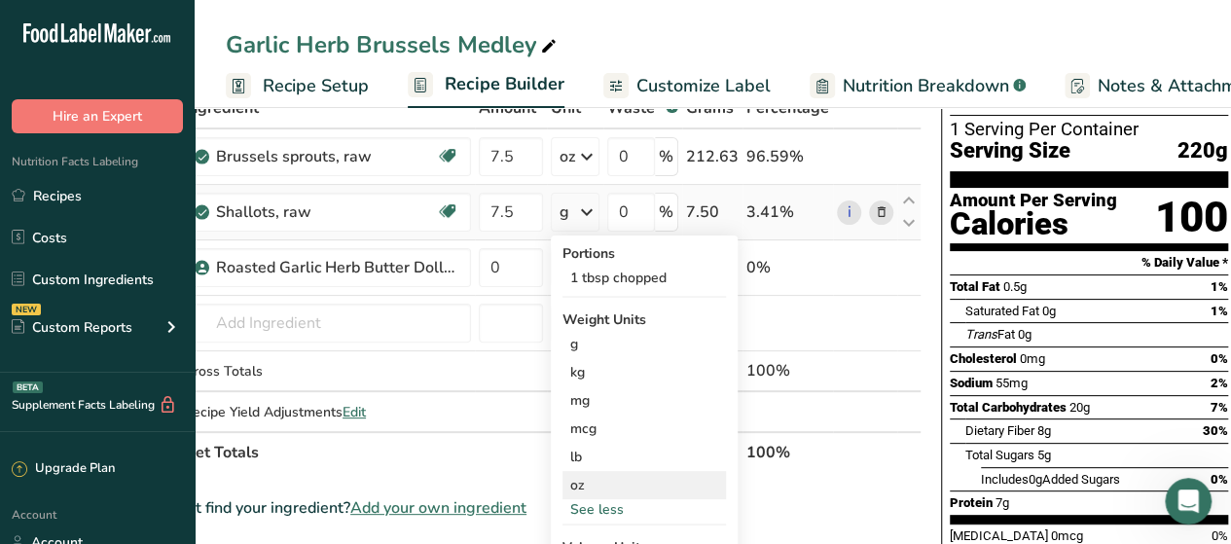
click at [595, 478] on div "oz" at bounding box center [644, 485] width 163 height 28
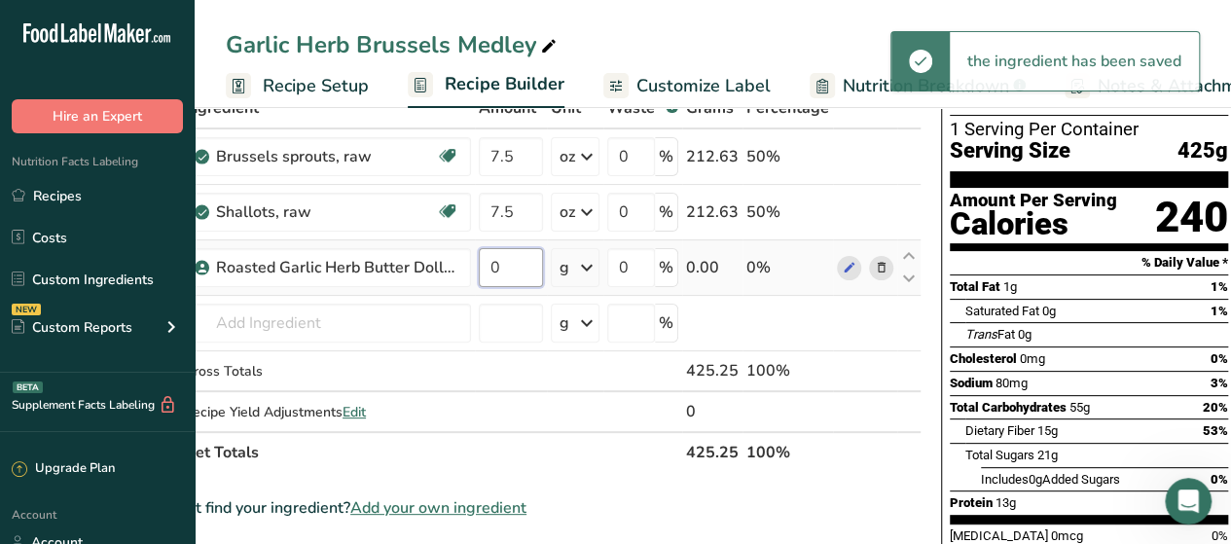
click at [517, 273] on input "0" at bounding box center [511, 267] width 64 height 39
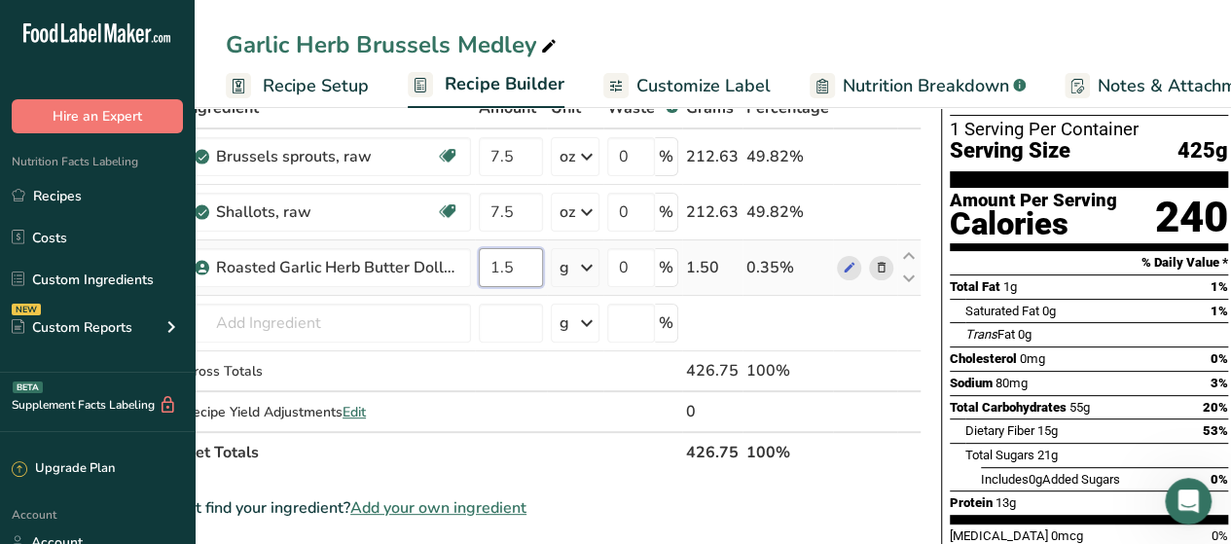
type input "1.5"
click at [572, 266] on div "Ingredient * Amount * Unit * Waste * .a-a{fill:#347362;}.b-a{fill:#fff;} Grams …" at bounding box center [542, 280] width 758 height 385
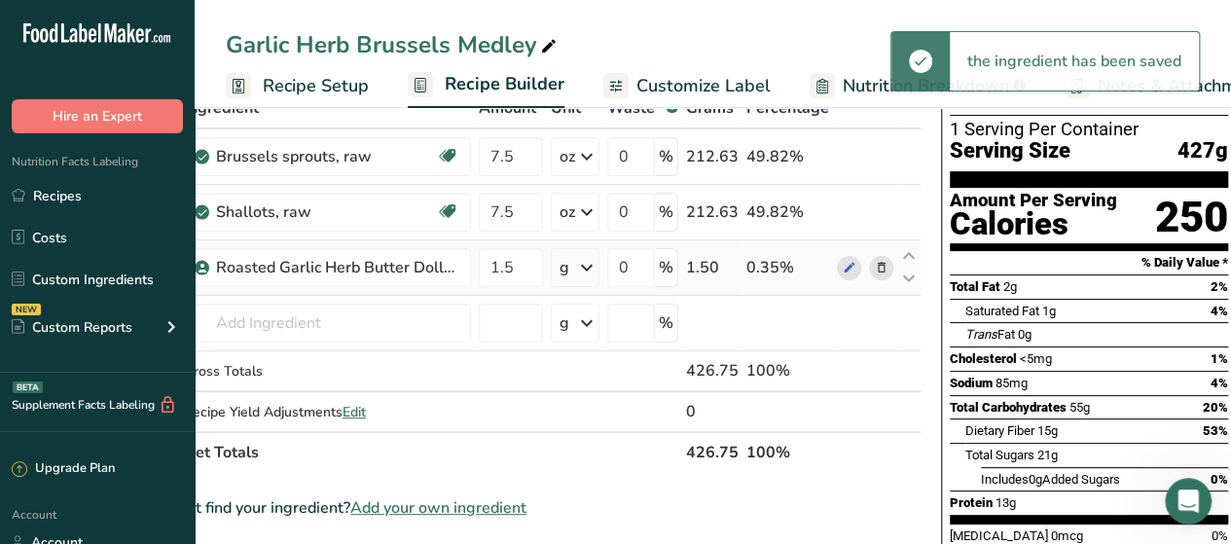
click at [572, 266] on div "g" at bounding box center [575, 267] width 49 height 39
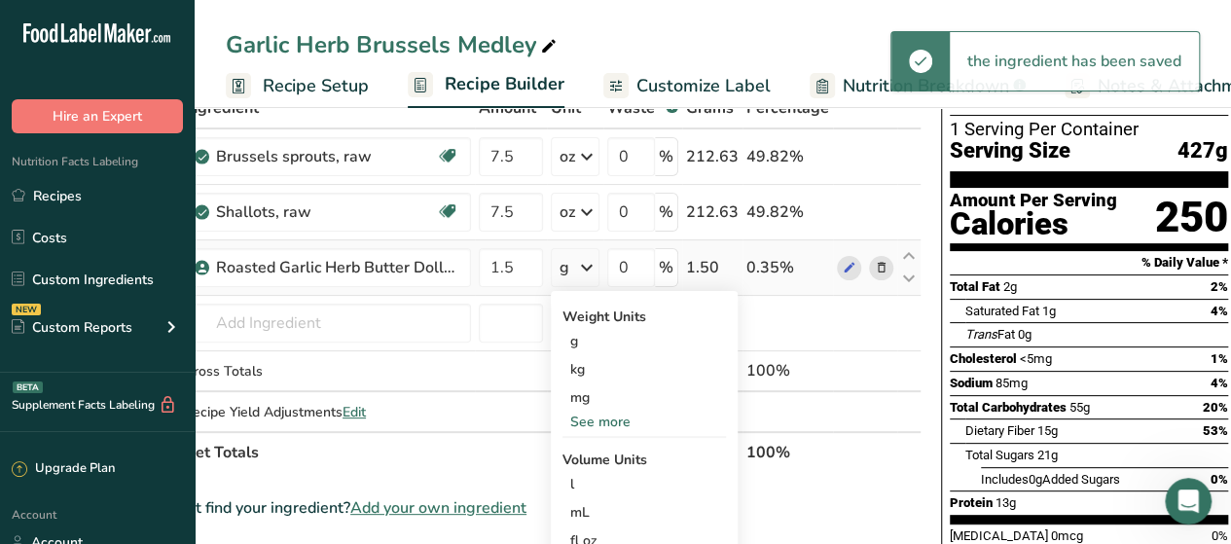
click at [615, 421] on div "See more" at bounding box center [644, 422] width 163 height 20
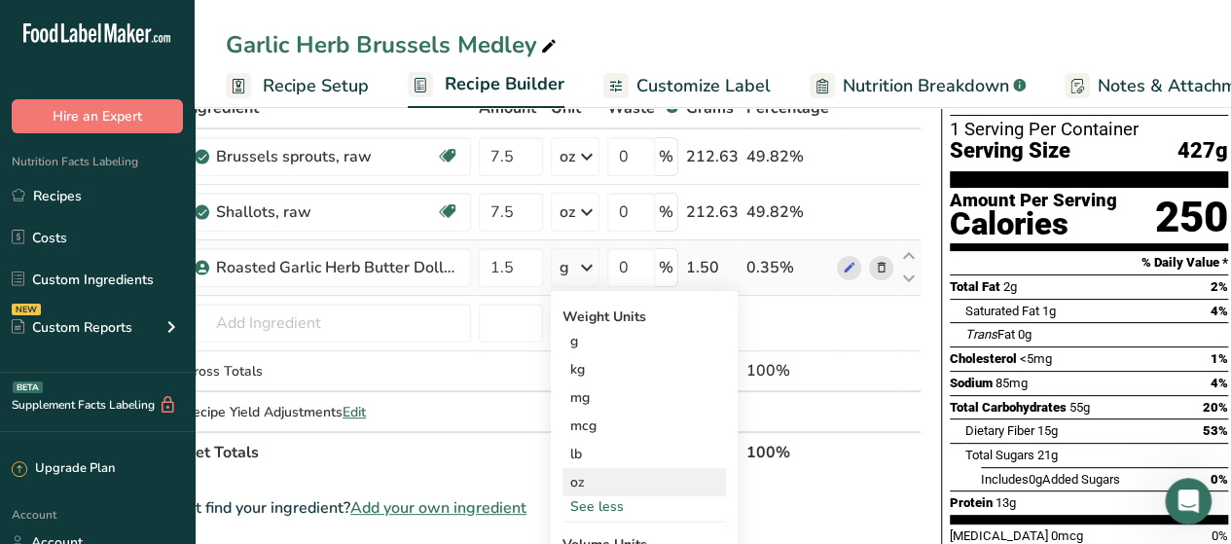
click at [603, 470] on div "oz" at bounding box center [644, 482] width 163 height 28
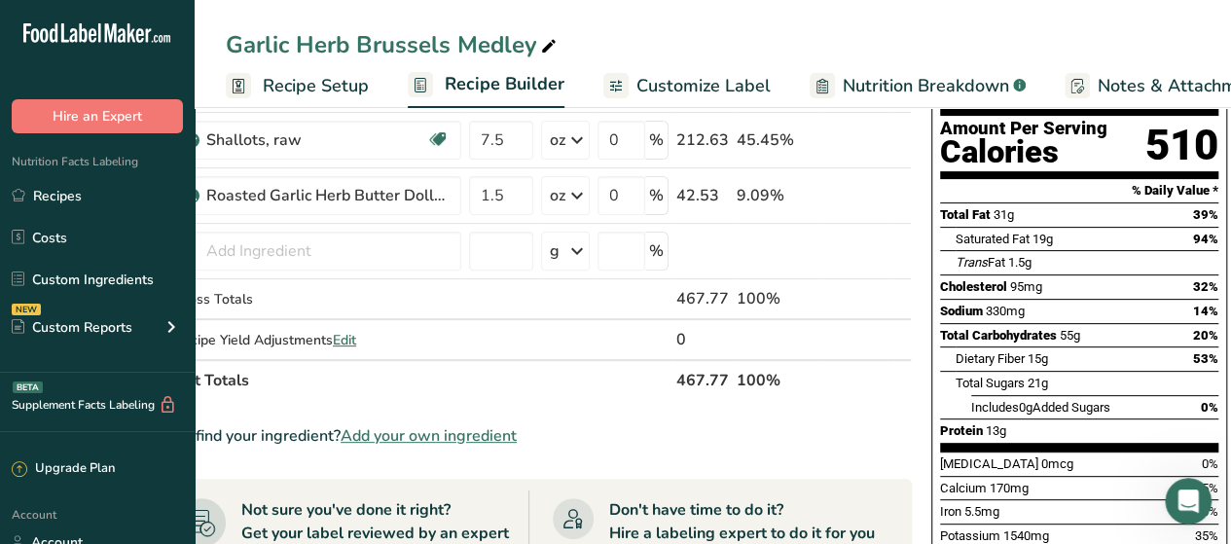
scroll to position [0, 0]
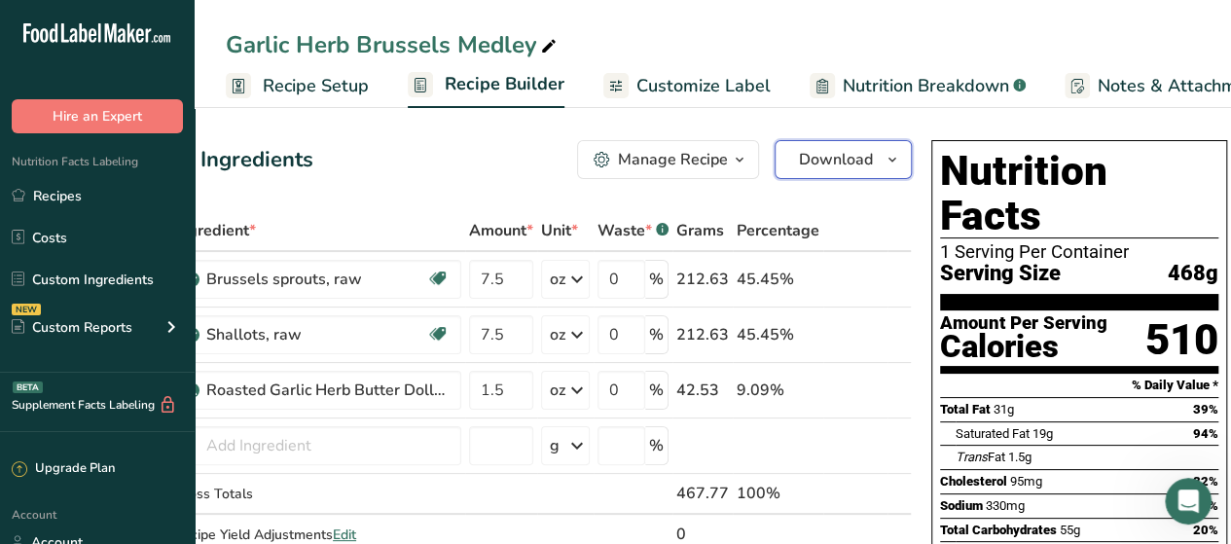
click at [893, 159] on icon "button" at bounding box center [893, 160] width 16 height 24
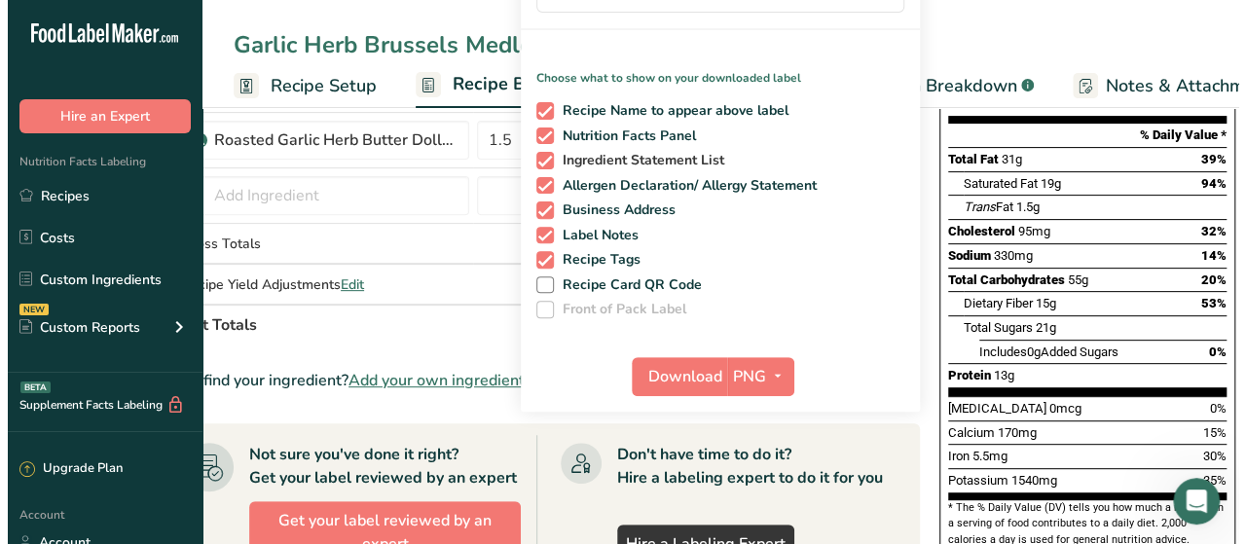
scroll to position [276, 0]
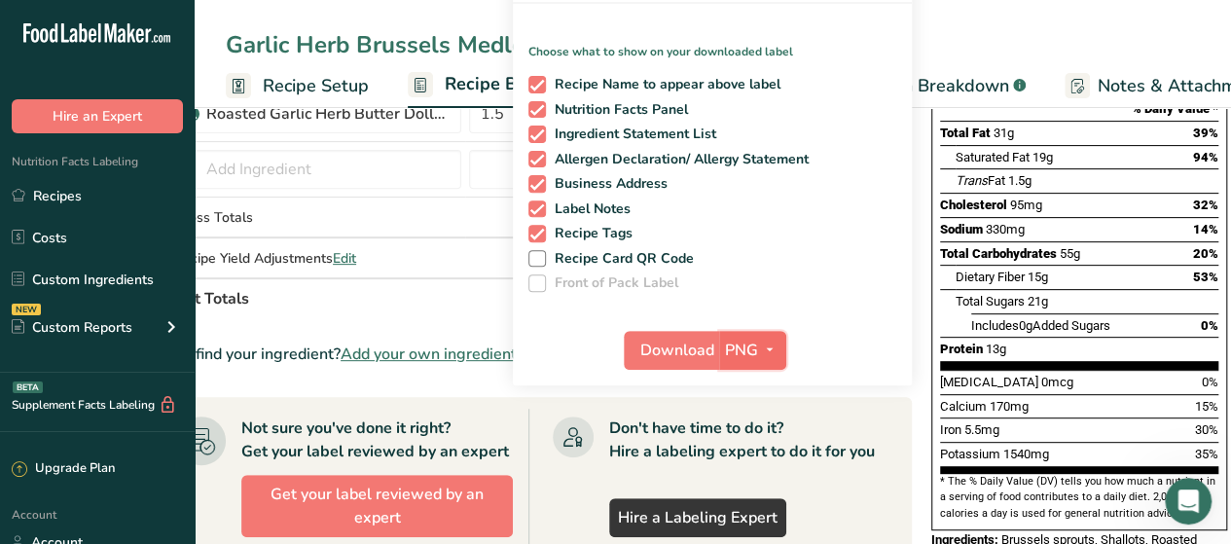
click at [762, 351] on icon "button" at bounding box center [770, 350] width 16 height 24
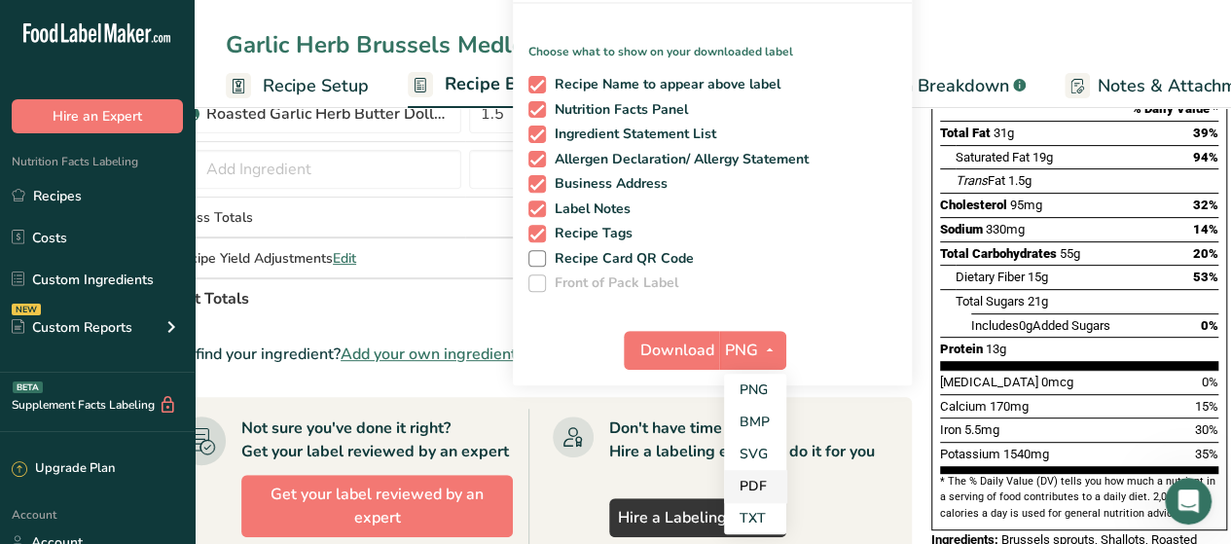
click at [761, 476] on link "PDF" at bounding box center [755, 486] width 62 height 32
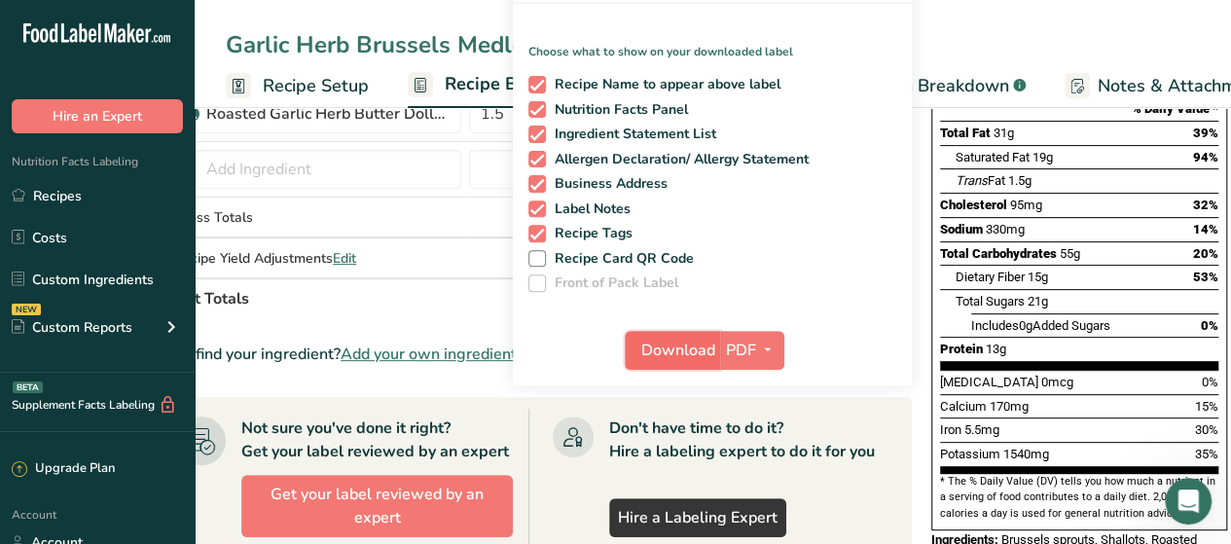
click at [668, 351] on span "Download" at bounding box center [678, 350] width 74 height 23
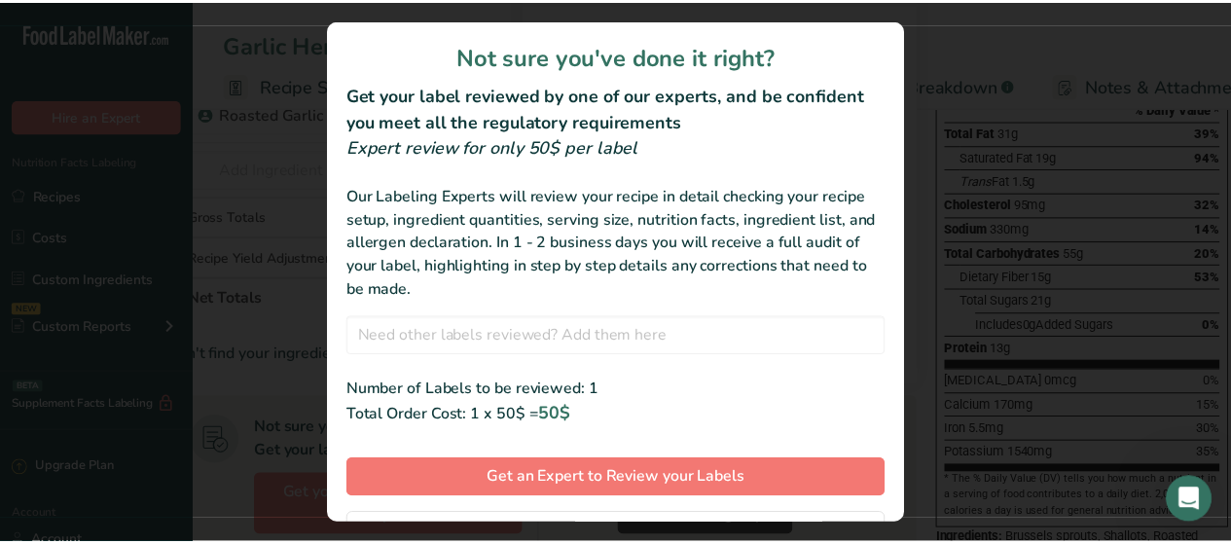
scroll to position [91, 0]
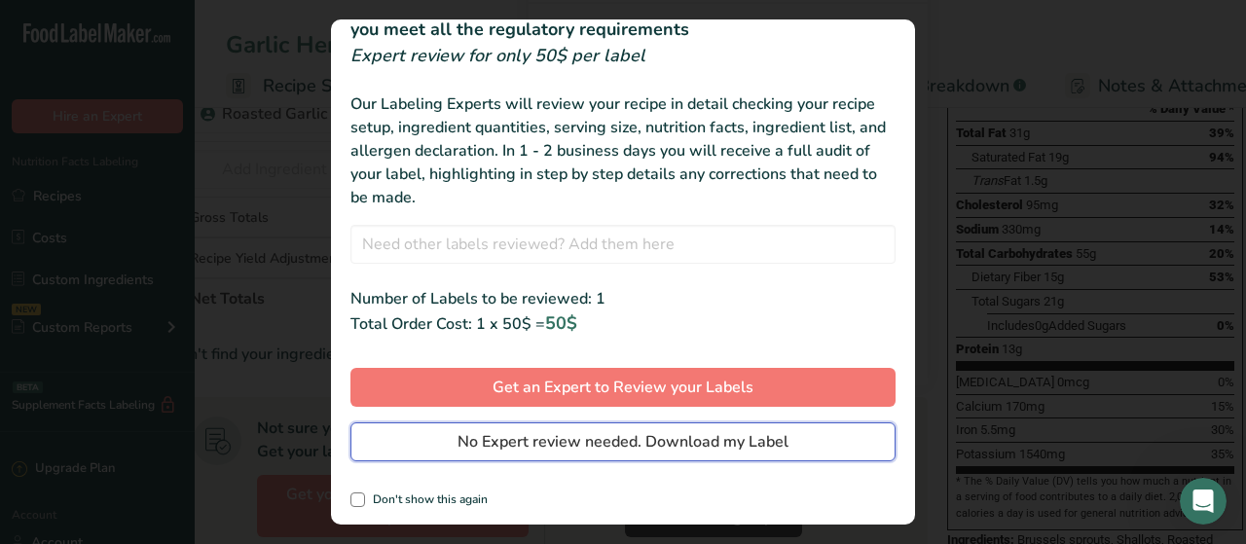
click at [596, 433] on span "No Expert review needed. Download my Label" at bounding box center [622, 441] width 331 height 23
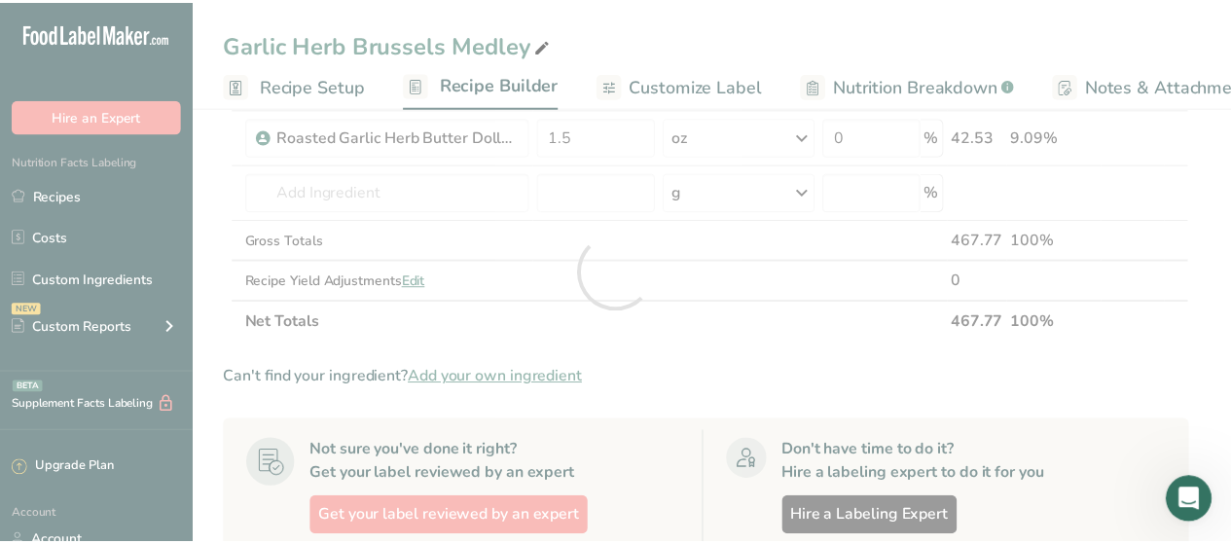
scroll to position [0, 0]
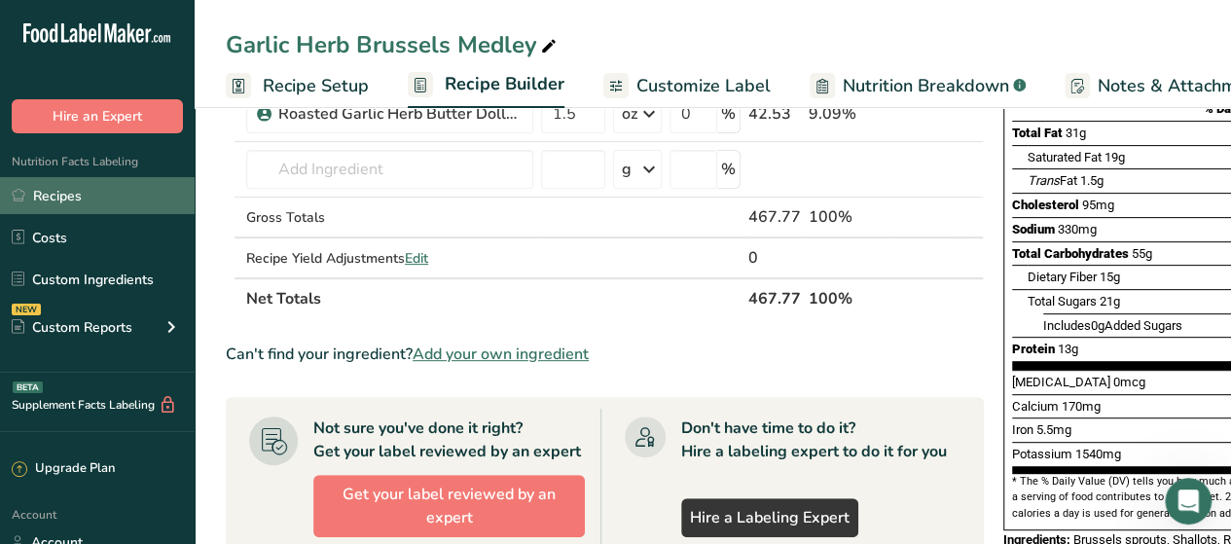
click at [104, 194] on link "Recipes" at bounding box center [97, 195] width 195 height 37
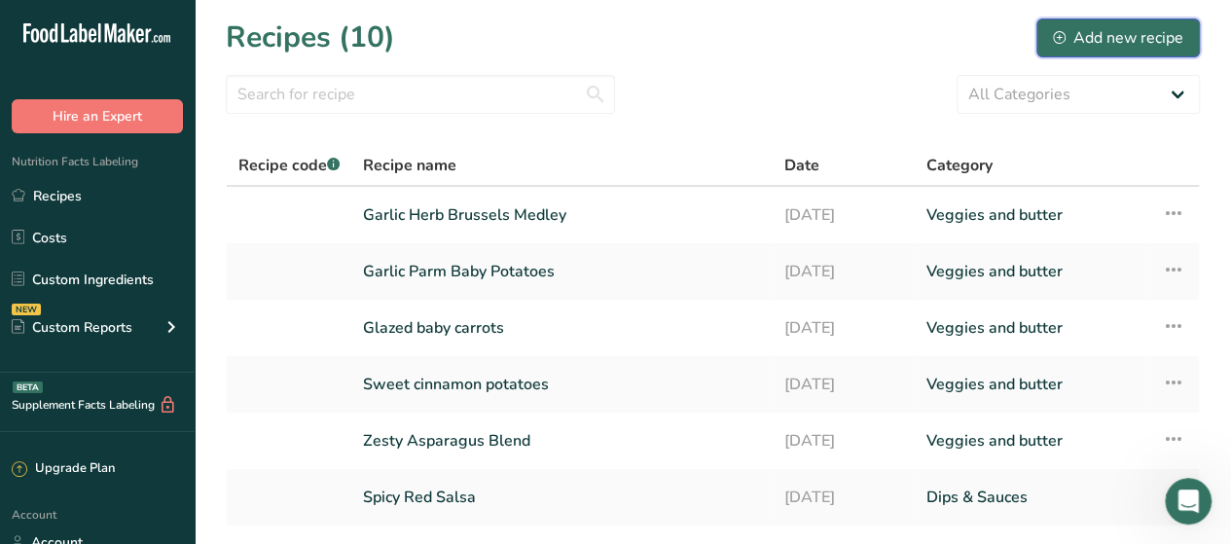
click at [1057, 46] on div "Add new recipe" at bounding box center [1118, 37] width 130 height 23
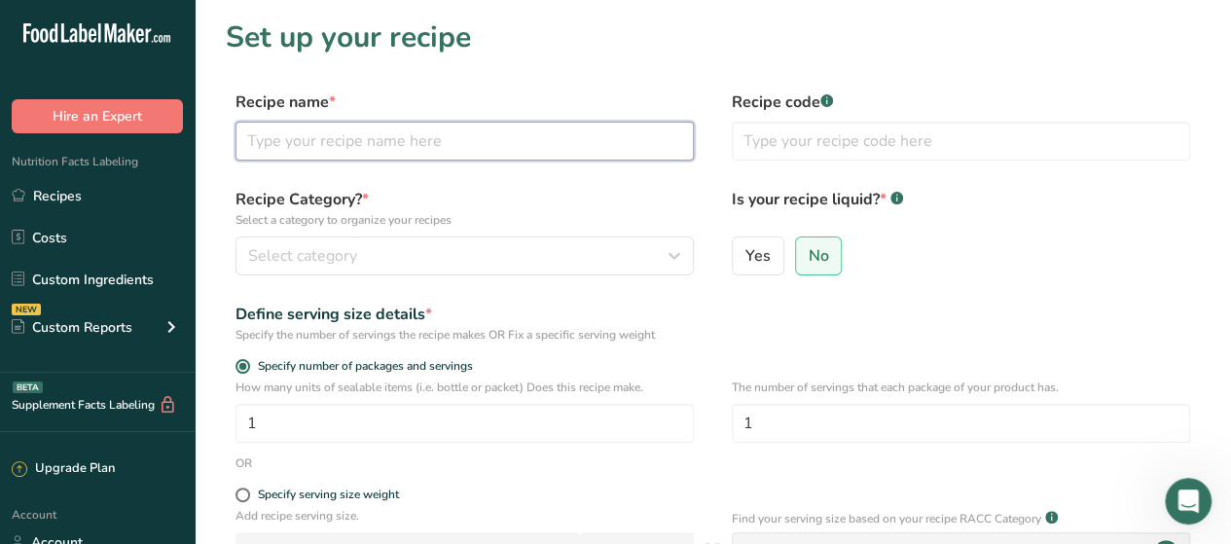
click at [597, 129] on input "text" at bounding box center [465, 141] width 458 height 39
paste input "Zesty Squash Sauté"
type input "Zesty Squash Sauté"
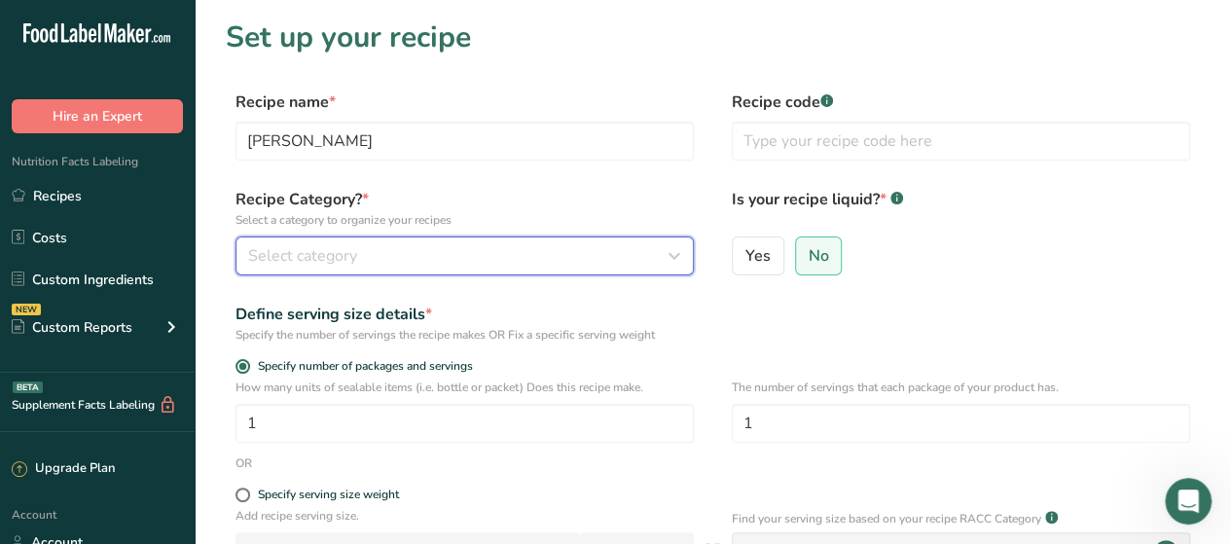
click at [514, 264] on div "Select category" at bounding box center [458, 255] width 421 height 23
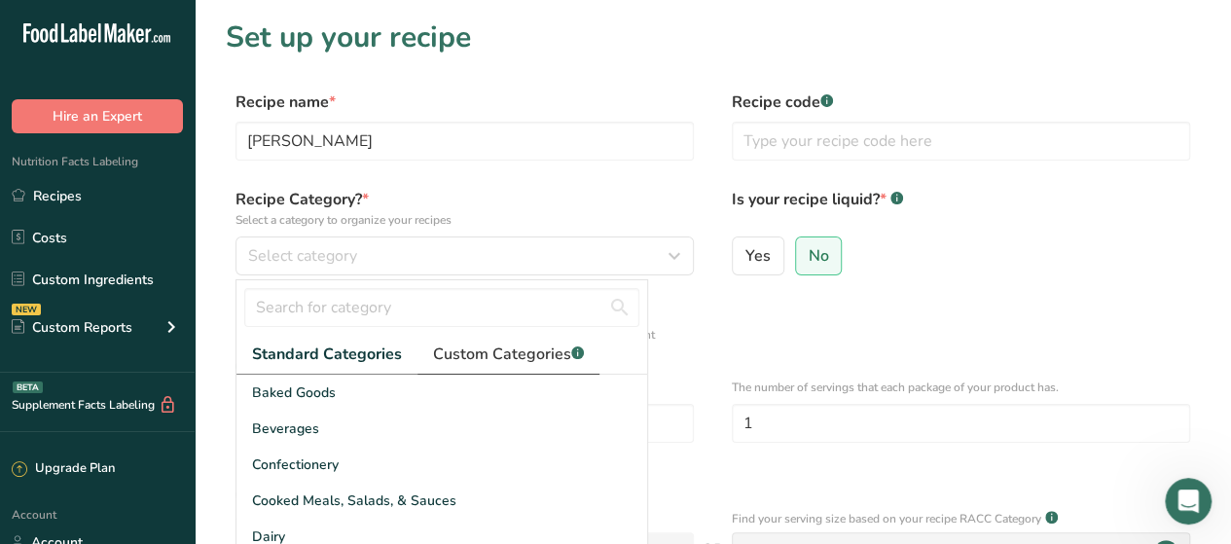
click at [526, 365] on link "Custom Categories .a-a{fill:#347362;}.b-a{fill:#fff;}" at bounding box center [509, 355] width 182 height 40
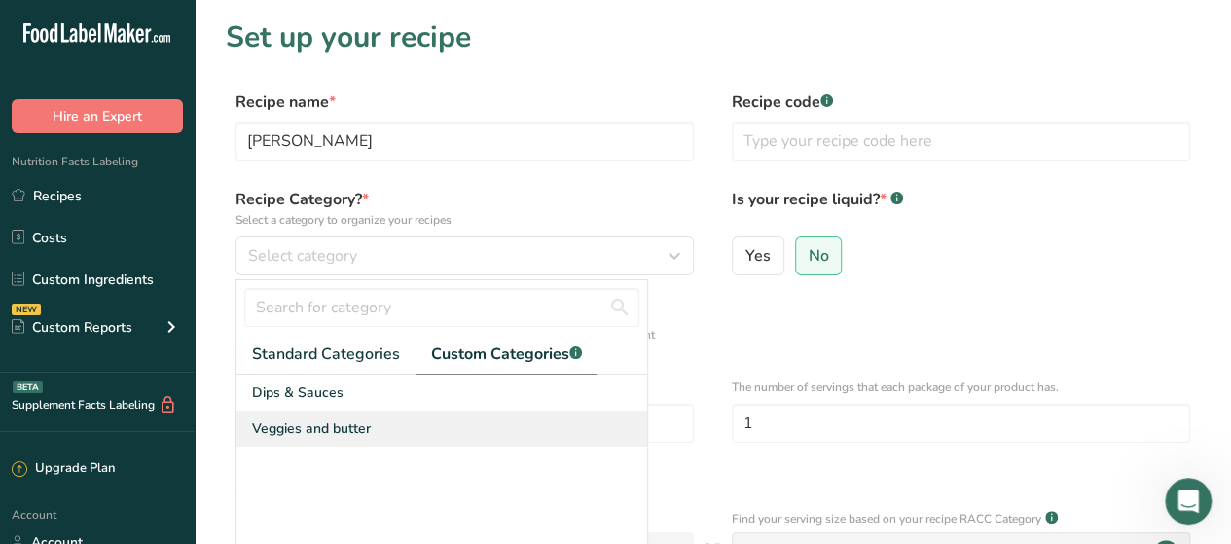
click at [352, 422] on span "Veggies and butter" at bounding box center [311, 428] width 119 height 20
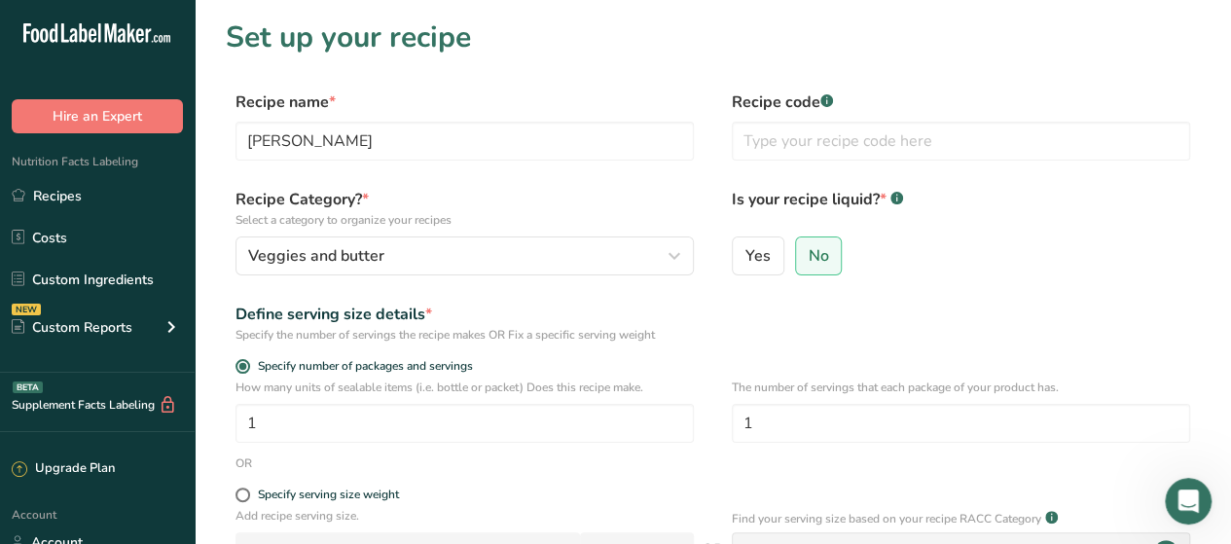
scroll to position [189, 0]
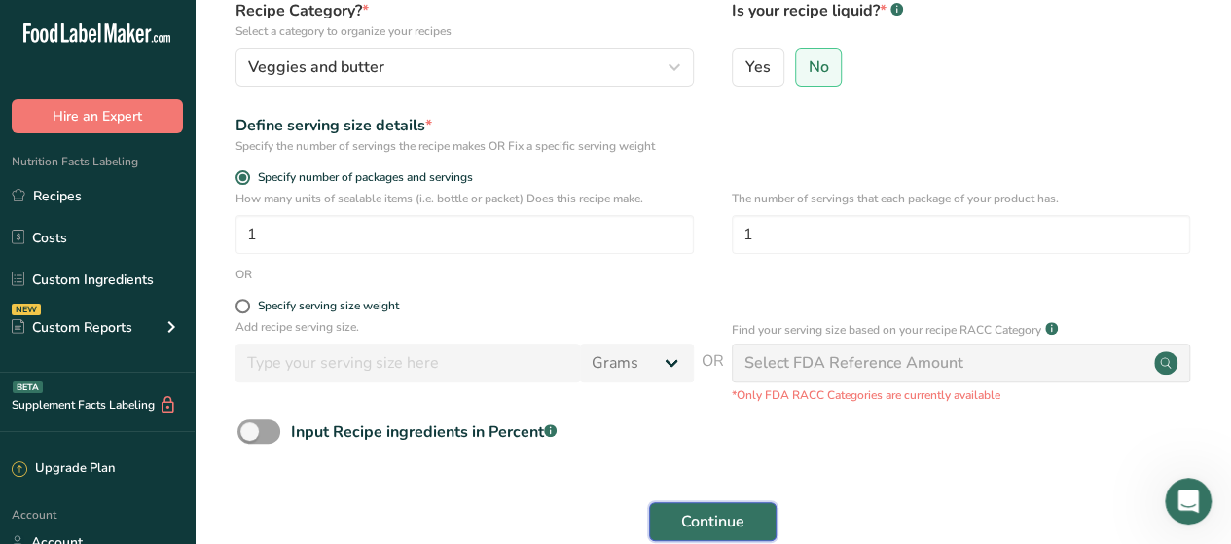
click at [710, 515] on span "Continue" at bounding box center [712, 521] width 63 height 23
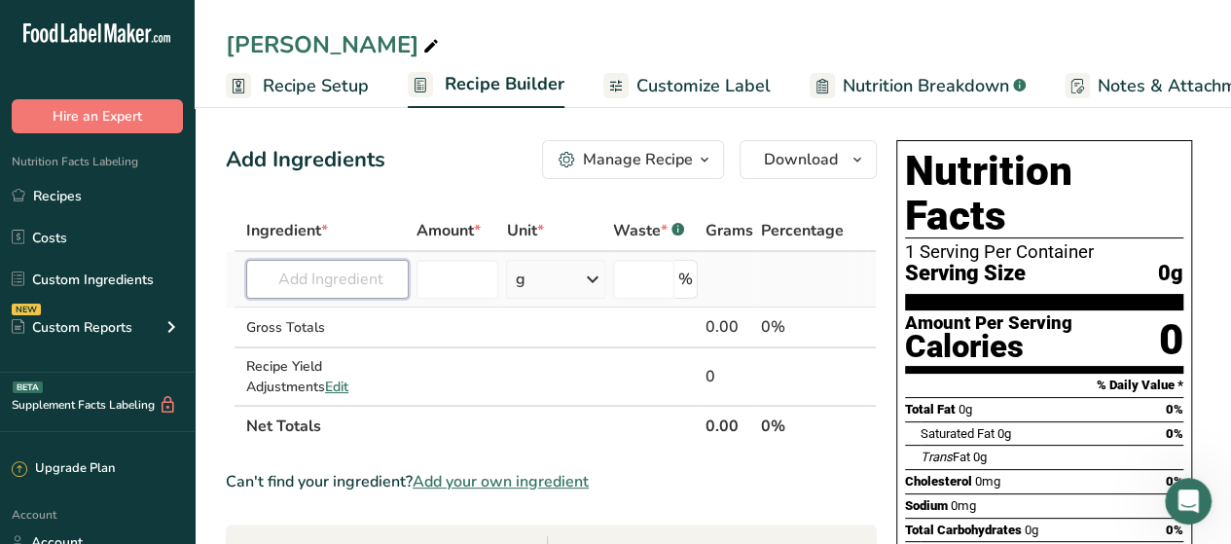
click at [355, 288] on input "text" at bounding box center [327, 279] width 163 height 39
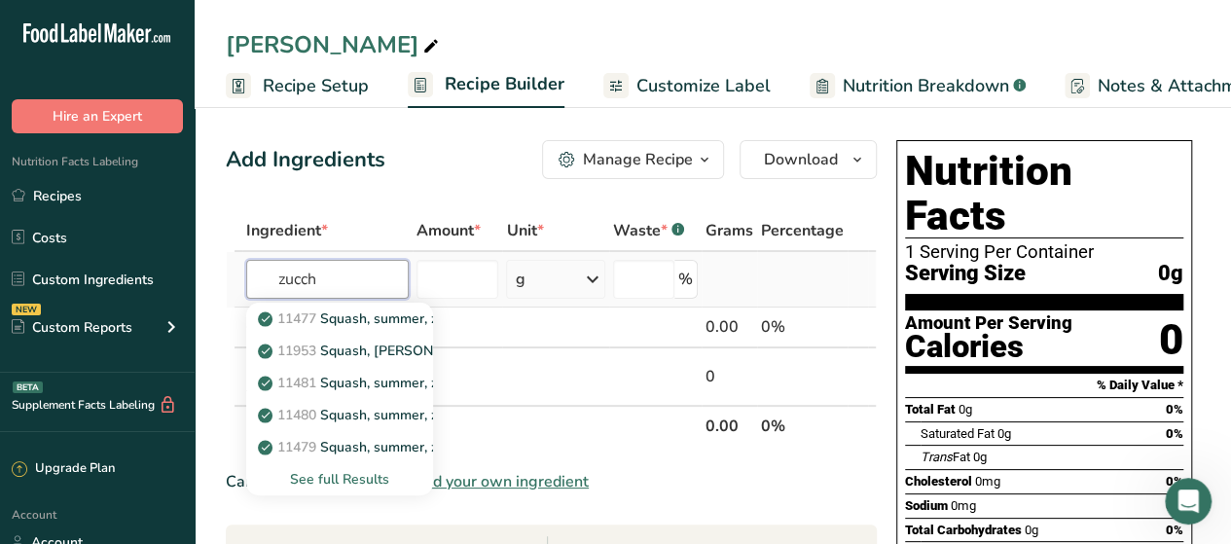
type input "zucch"
click at [315, 472] on div "See full Results" at bounding box center [340, 479] width 156 height 20
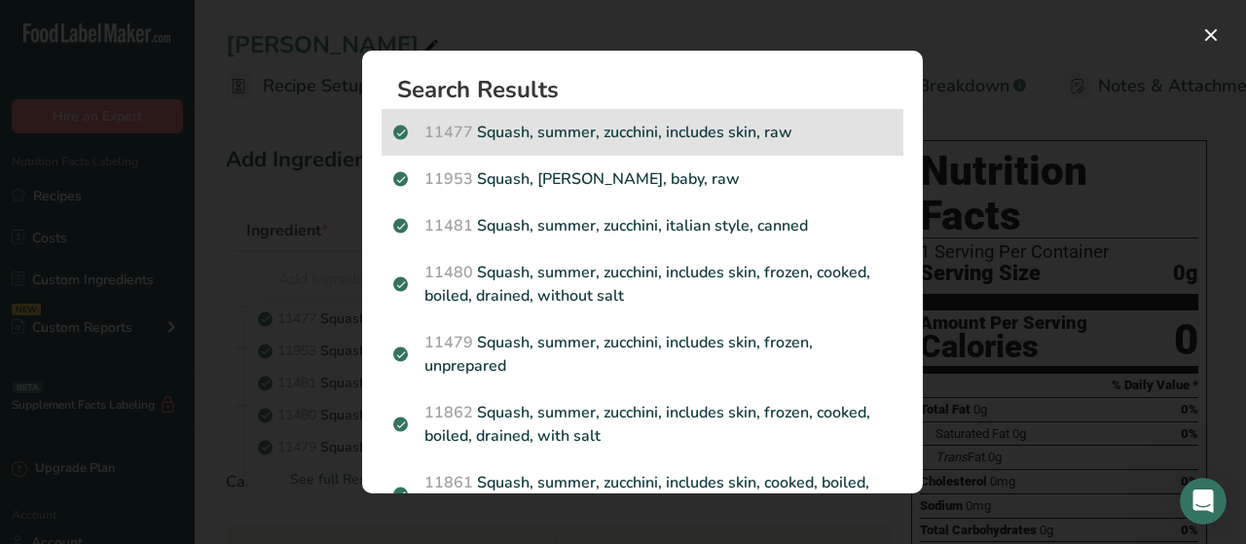
click at [708, 147] on div "11477 Squash, summer, zucchini, includes skin, raw" at bounding box center [642, 132] width 522 height 47
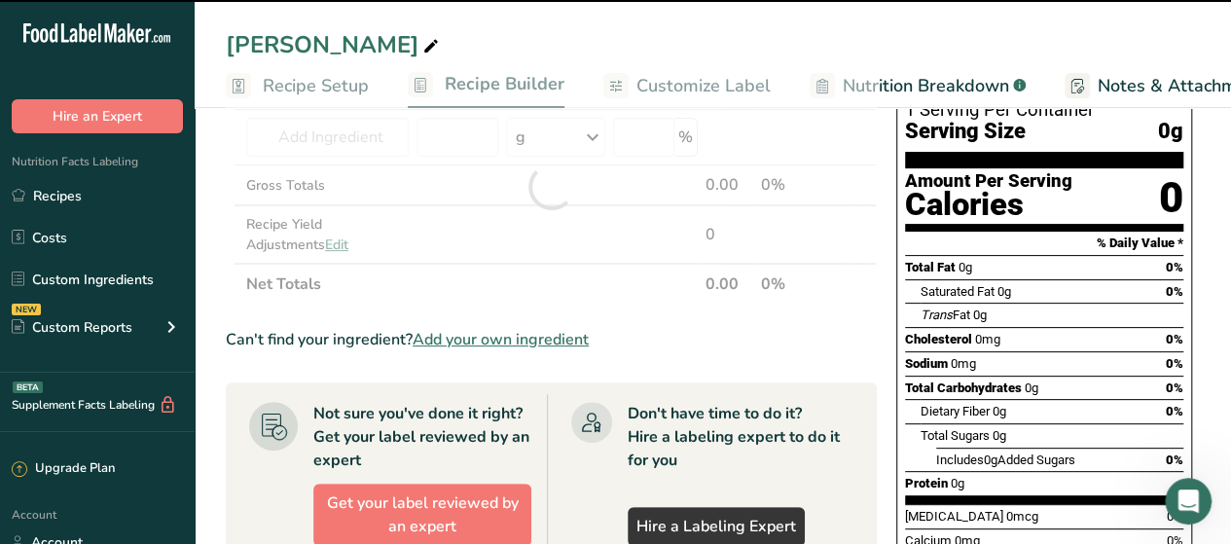
type input "0"
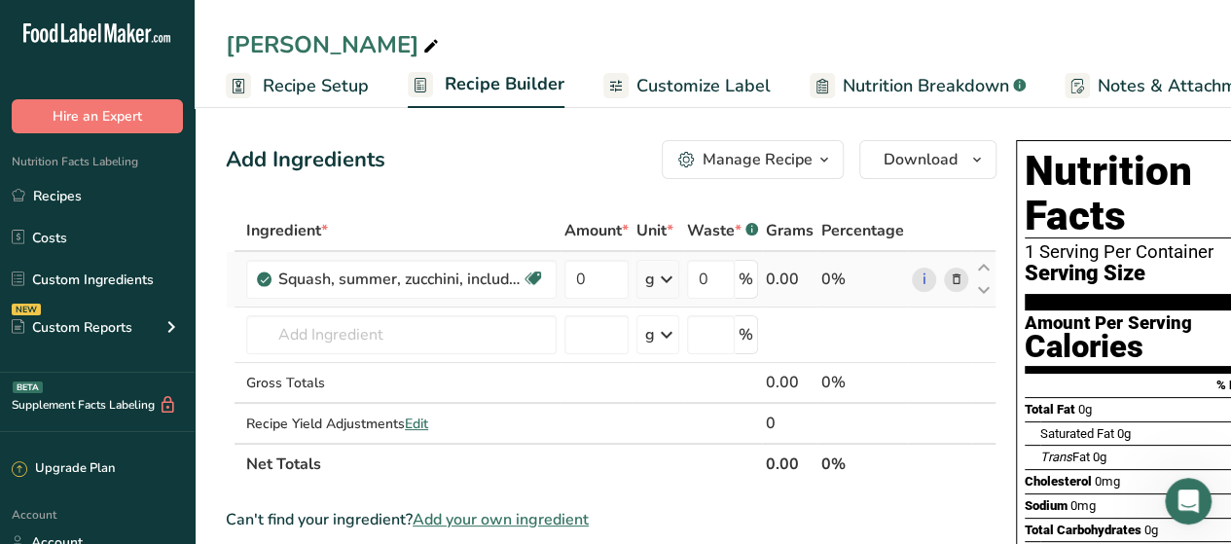
click at [954, 283] on icon at bounding box center [957, 280] width 14 height 20
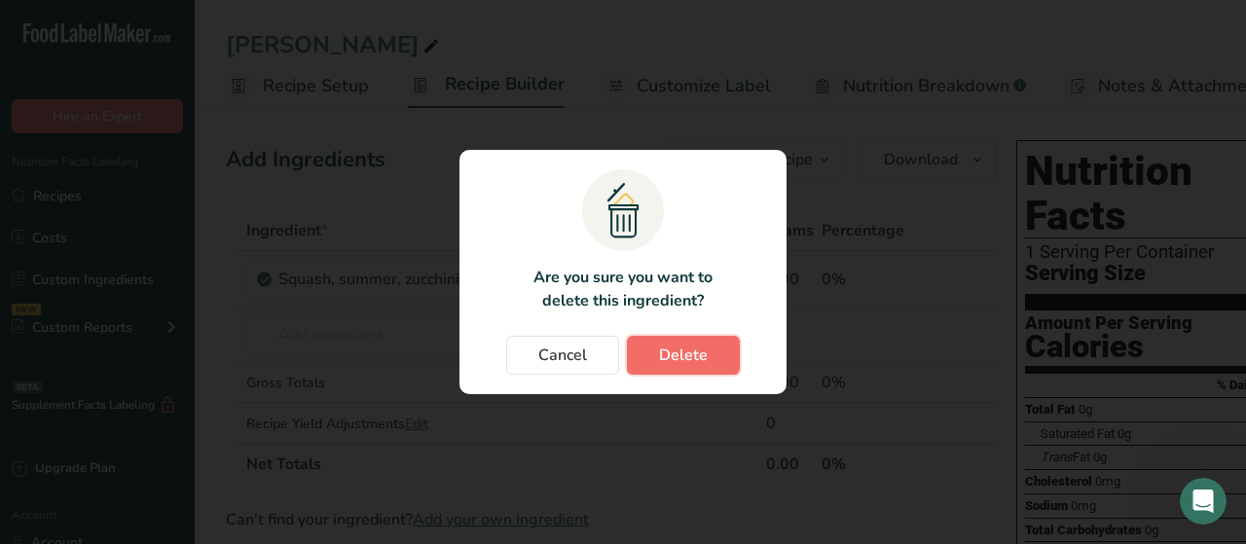
click at [699, 341] on button "Delete" at bounding box center [683, 355] width 113 height 39
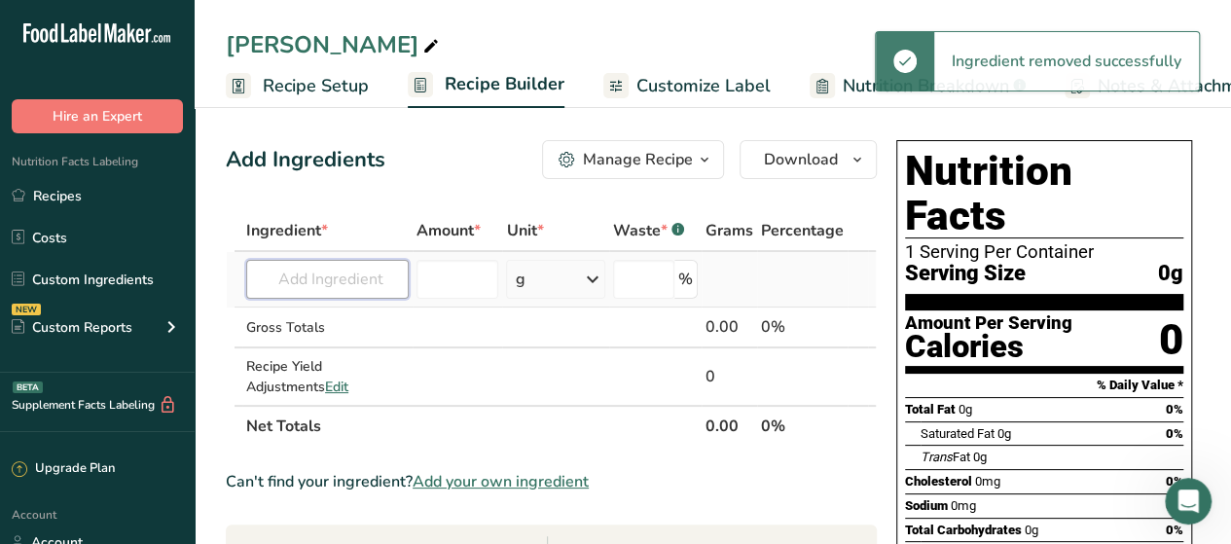
click at [356, 281] on input "text" at bounding box center [327, 279] width 163 height 39
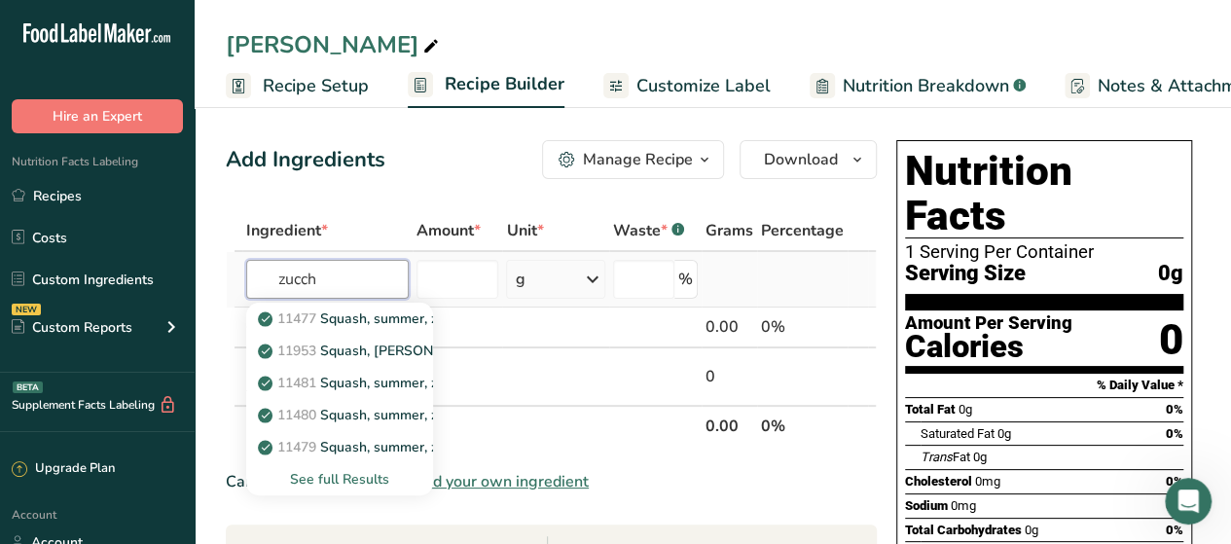
type input "zucch"
click at [352, 468] on div "See full Results" at bounding box center [339, 479] width 187 height 32
click at [351, 475] on div "See full Results" at bounding box center [340, 479] width 156 height 20
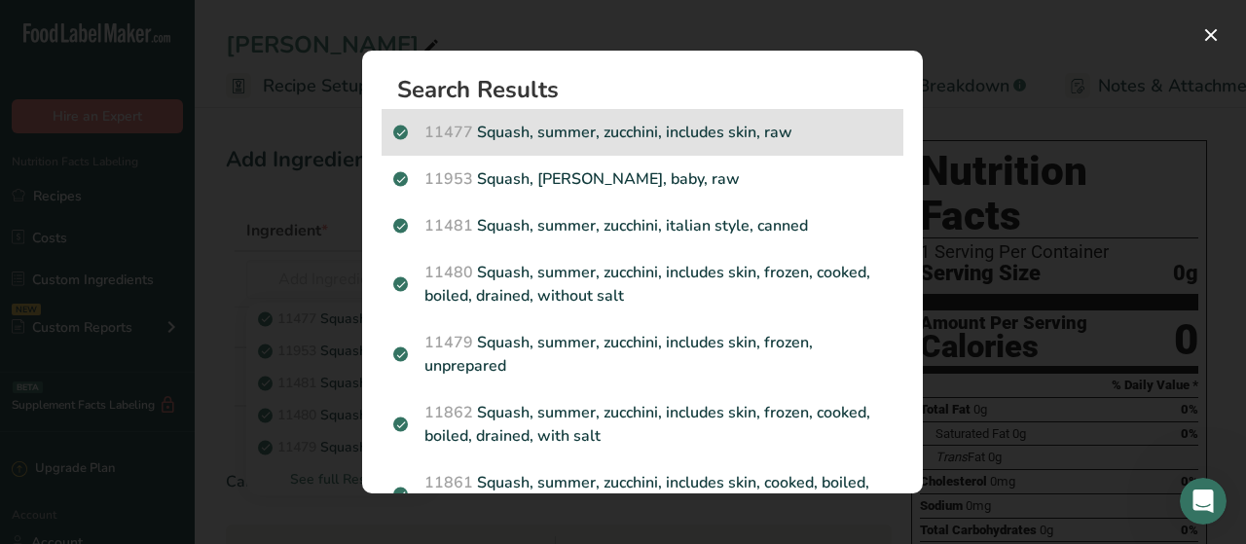
click at [677, 133] on p "11477 Squash, summer, zucchini, includes skin, raw" at bounding box center [642, 132] width 498 height 23
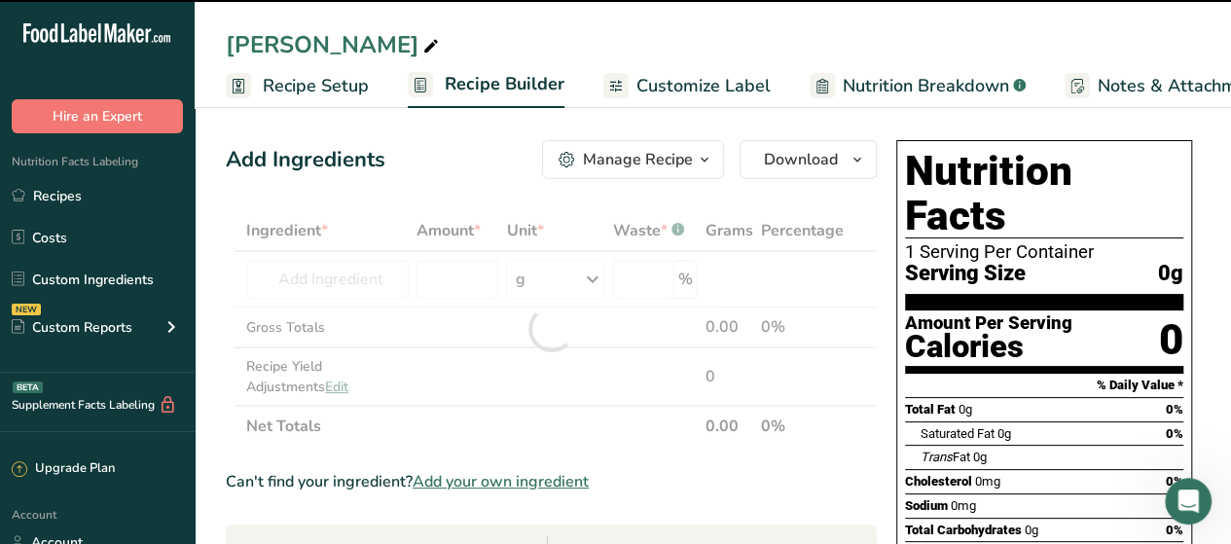
type input "0"
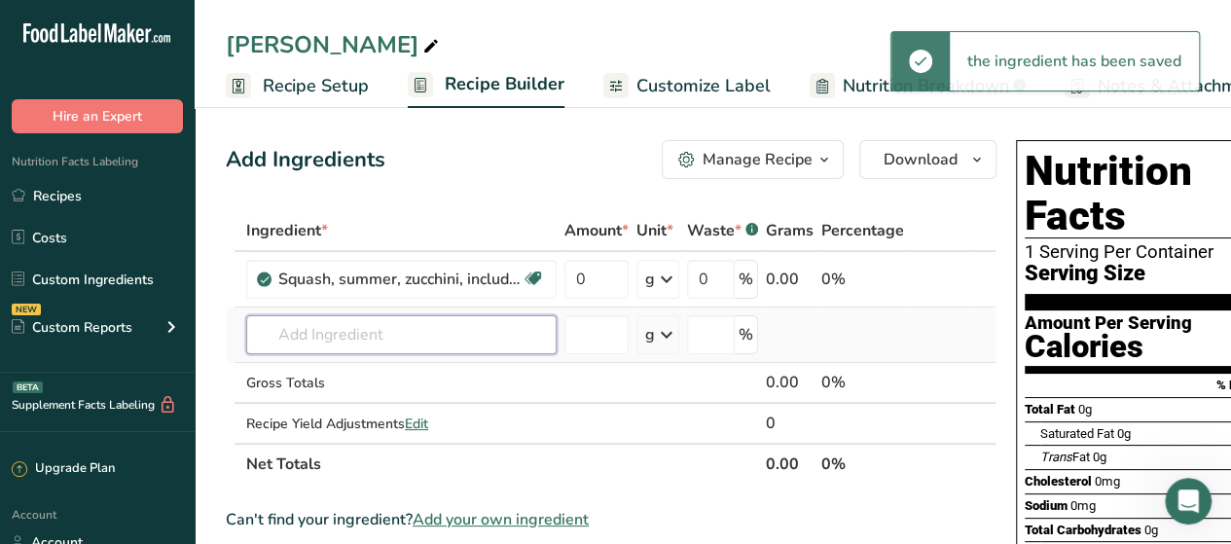
click at [450, 333] on input "text" at bounding box center [401, 334] width 310 height 39
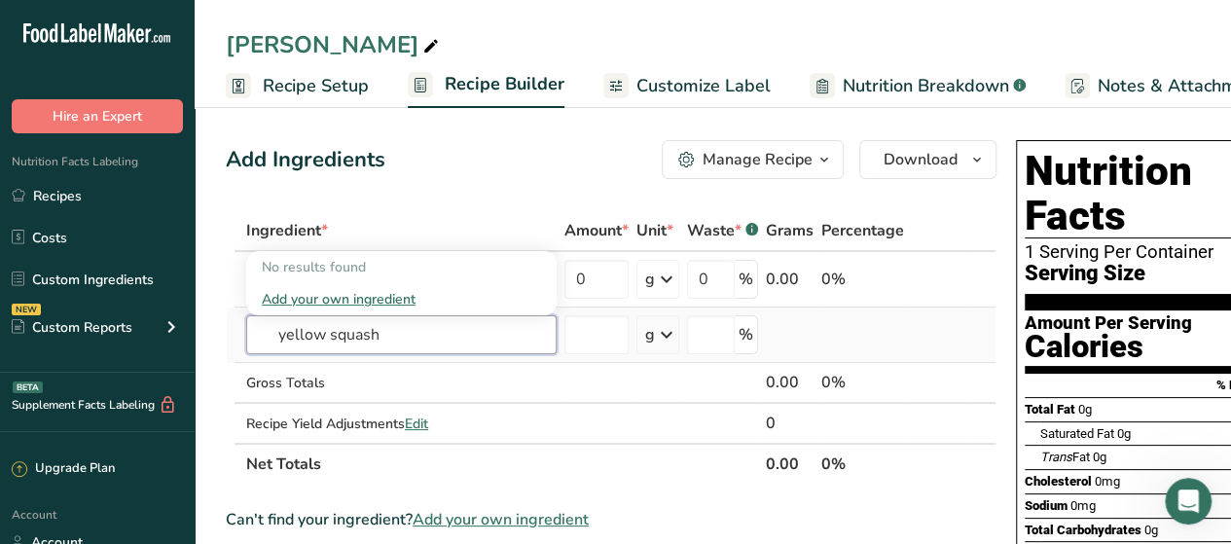
type input "yellow squash"
click at [387, 299] on div "Add your own ingredient" at bounding box center [401, 299] width 279 height 20
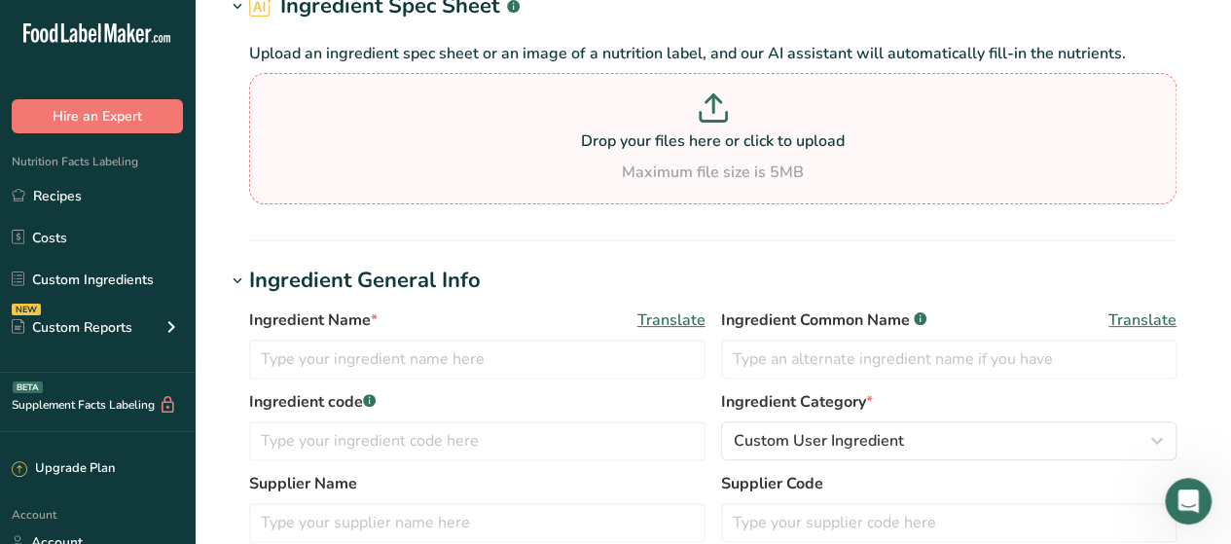
scroll to position [117, 0]
click at [417, 369] on input "text" at bounding box center [477, 358] width 456 height 39
type input "Yellow Squash"
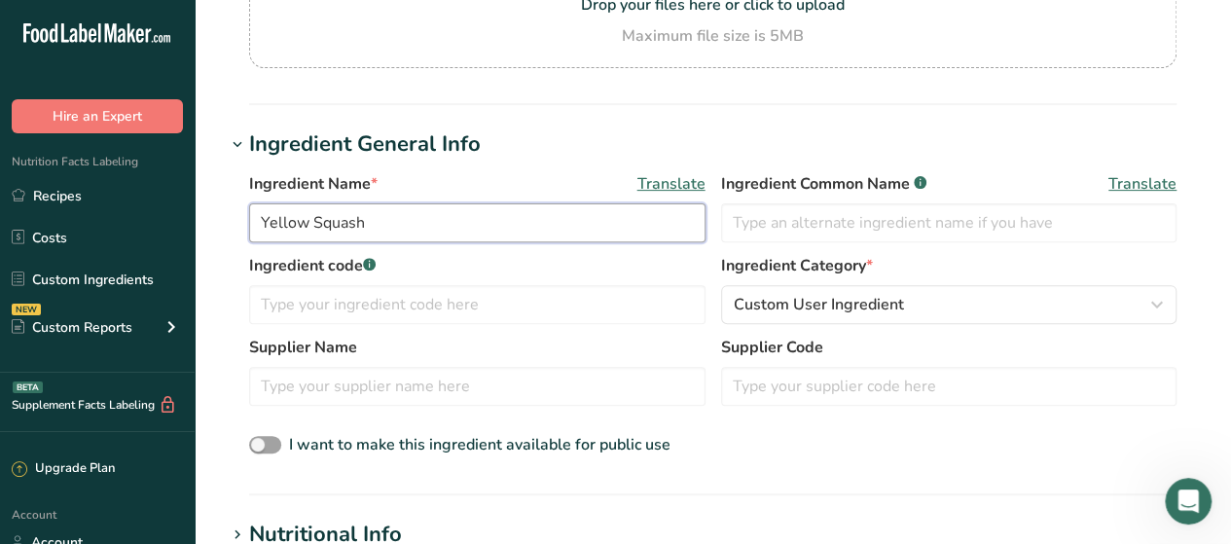
scroll to position [253, 0]
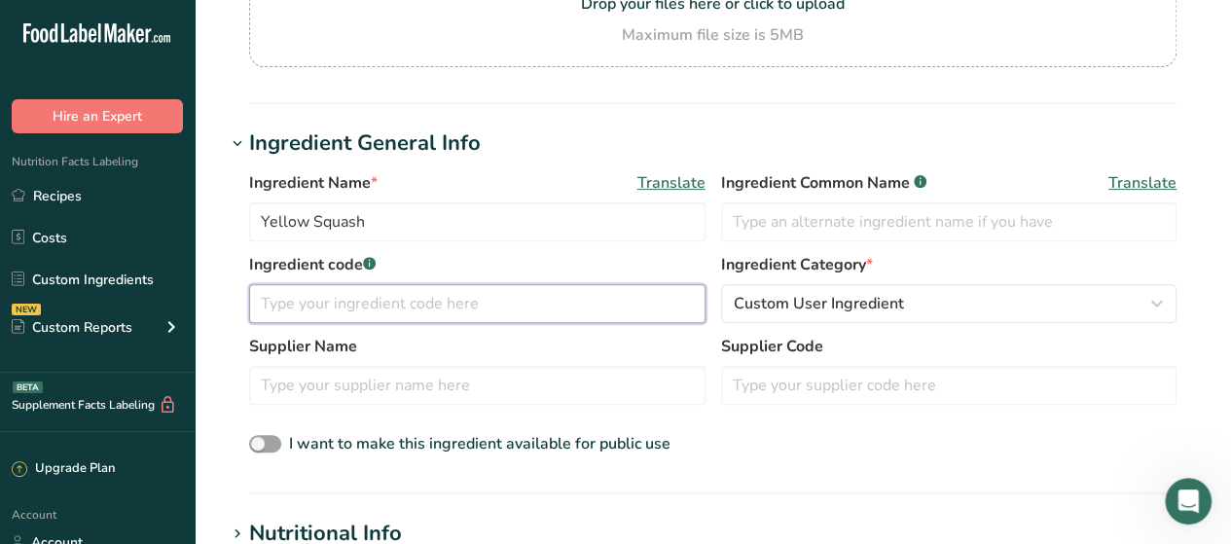
click at [565, 319] on input "text" at bounding box center [477, 303] width 456 height 39
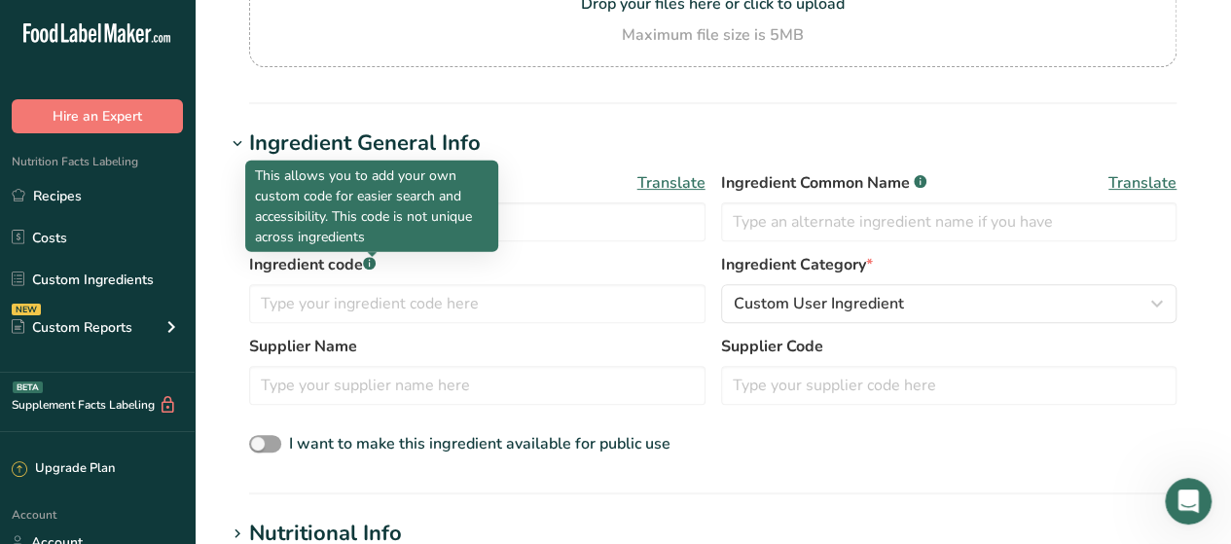
click at [368, 263] on rect at bounding box center [369, 263] width 13 height 13
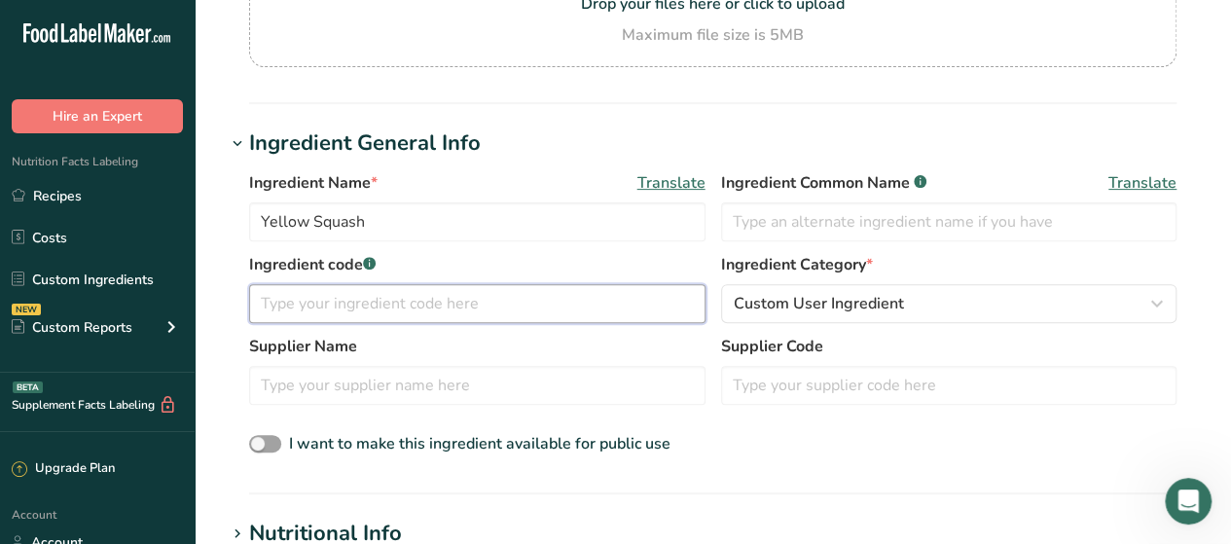
click at [420, 316] on input "text" at bounding box center [477, 303] width 456 height 39
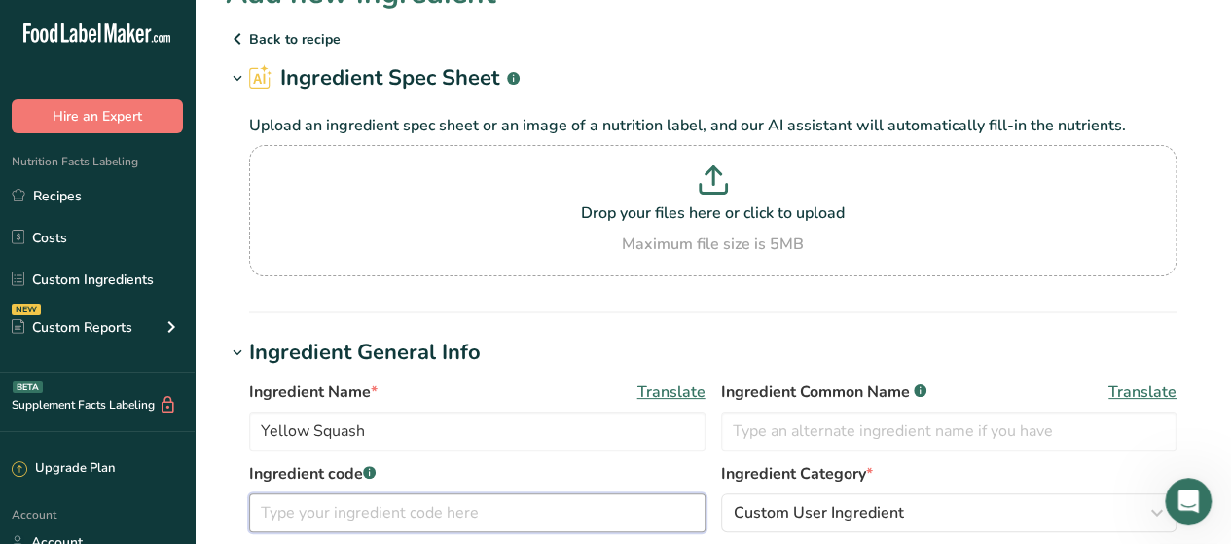
scroll to position [0, 0]
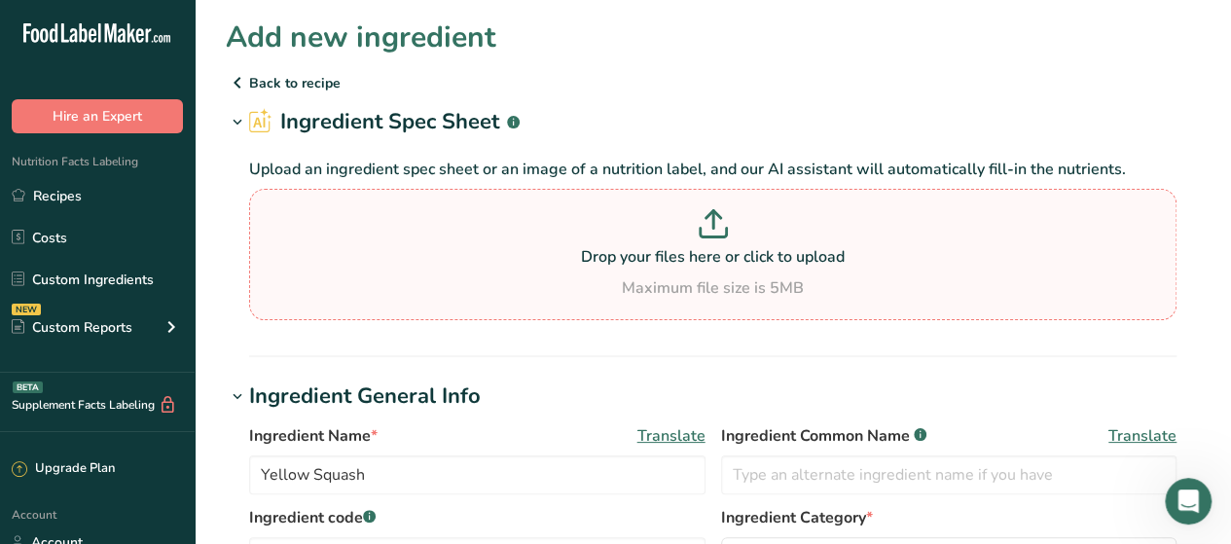
click at [682, 307] on section "Drop your files here or click to upload Maximum file size is 5MB" at bounding box center [713, 255] width 918 height 122
click at [682, 307] on input "Drop your files here or click to upload Maximum file size is 5MB" at bounding box center [712, 254] width 927 height 131
click at [687, 221] on p at bounding box center [713, 227] width 918 height 36
click at [687, 221] on input "Drop your files here or click to upload Maximum file size is 5MB" at bounding box center [712, 254] width 927 height 131
type input "C:\fakepath\Raw_Yellow_Squash_Spec_Sheet.pdf"
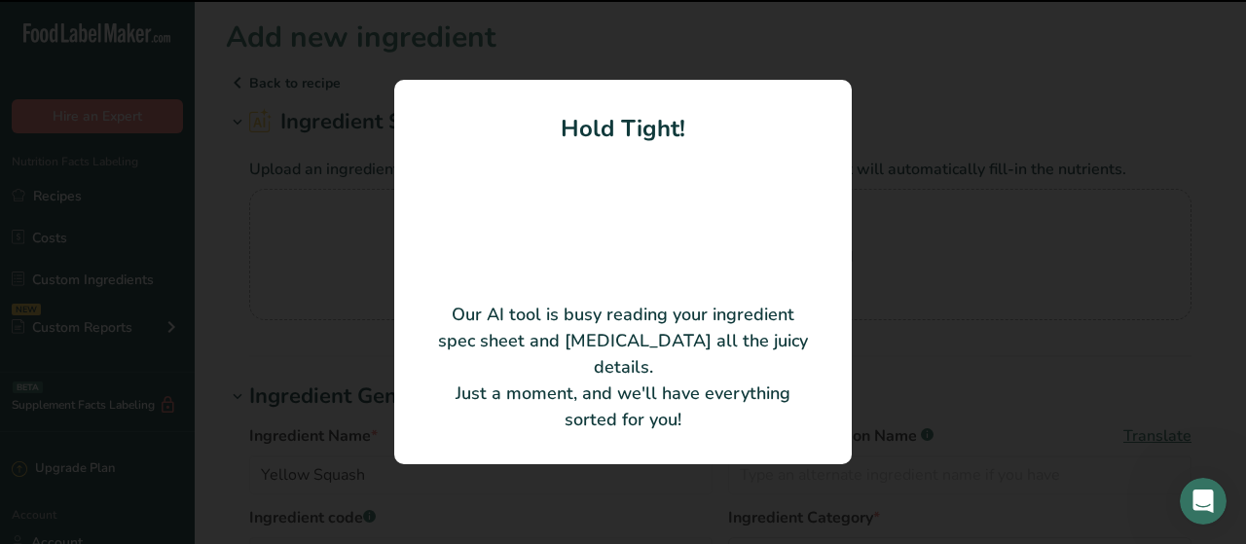
type input "Raw Yellow Squash"
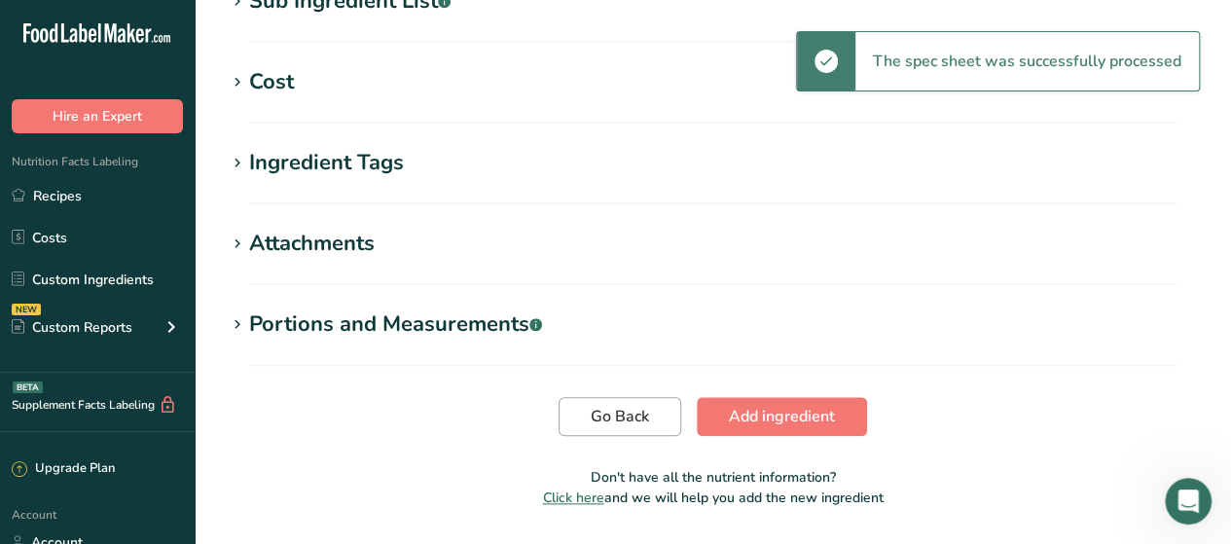
scroll to position [869, 0]
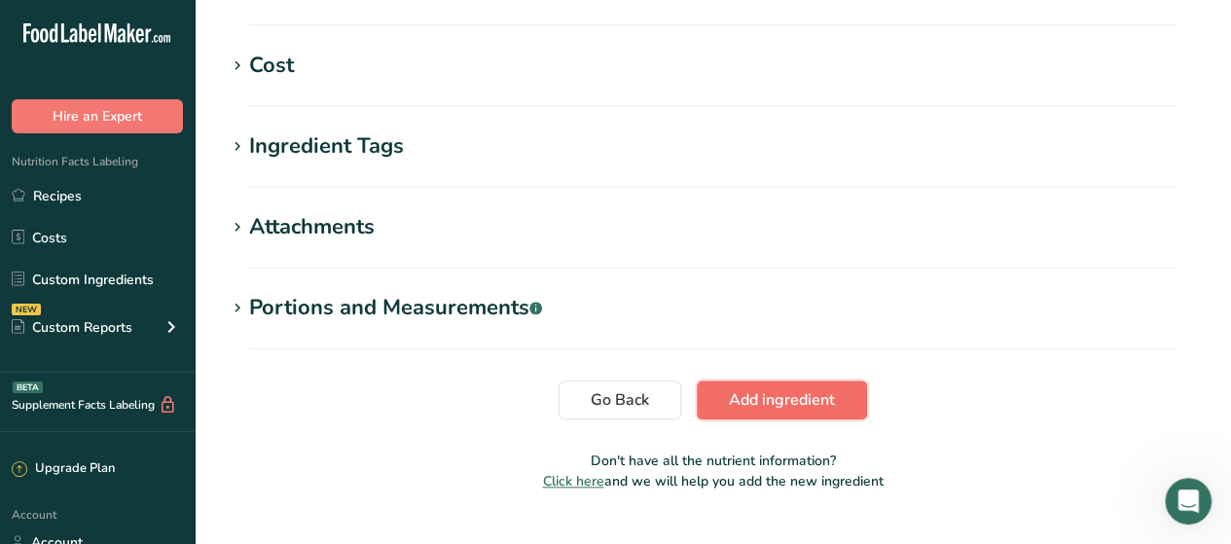
click at [764, 396] on span "Add ingredient" at bounding box center [782, 399] width 106 height 23
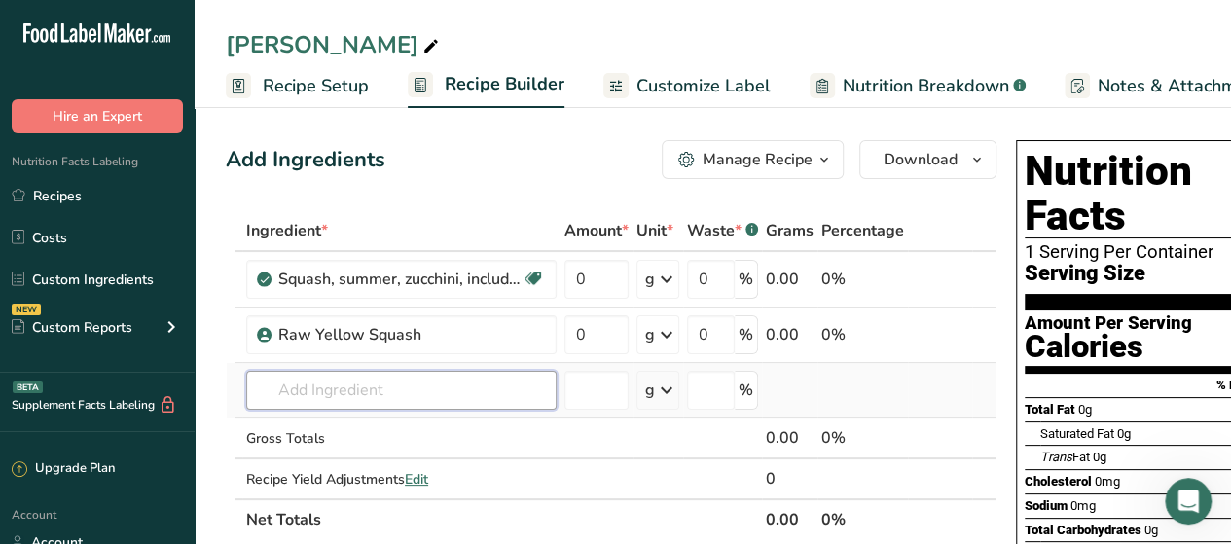
click at [469, 400] on input "text" at bounding box center [401, 390] width 310 height 39
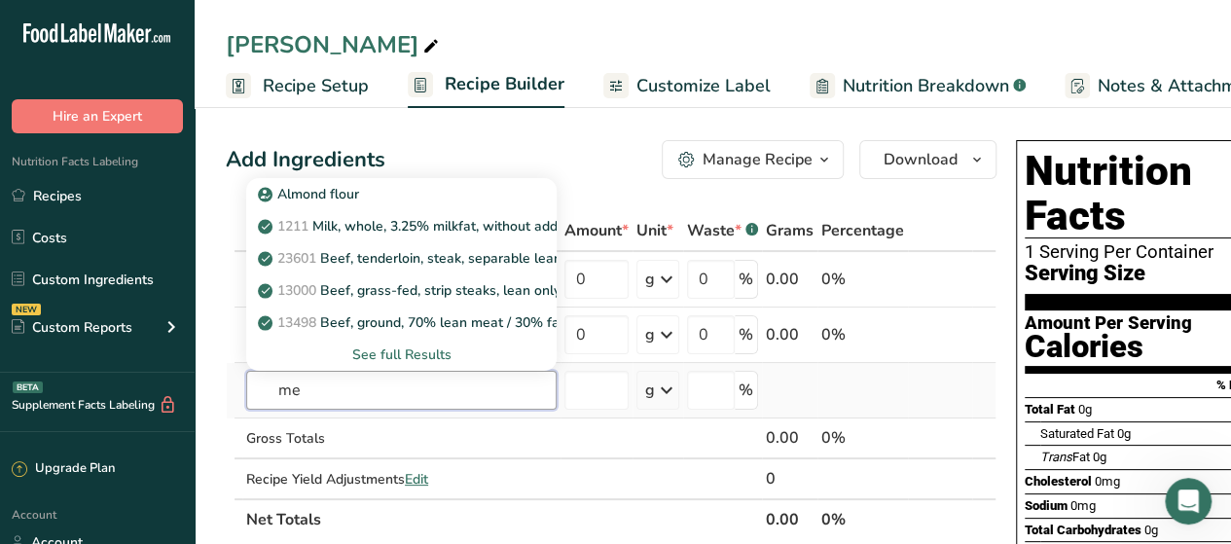
type input "m"
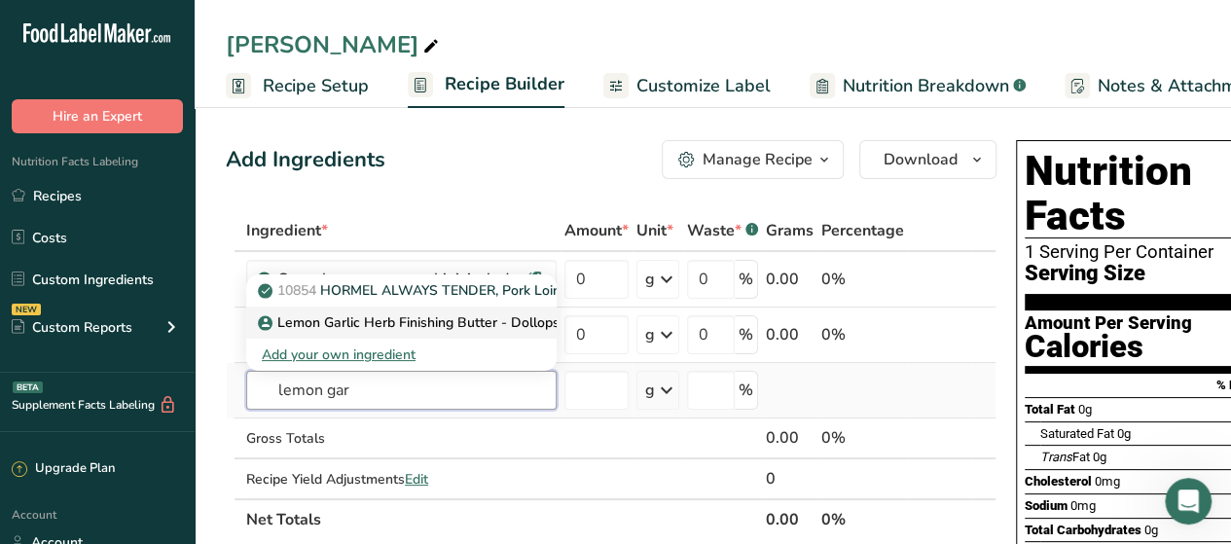
type input "lemon gar"
click at [475, 326] on p "Lemon Garlic Herb Finishing Butter - Dollops" at bounding box center [411, 322] width 298 height 20
type input "Lemon Garlic Herb Finishing Butter - Dollops"
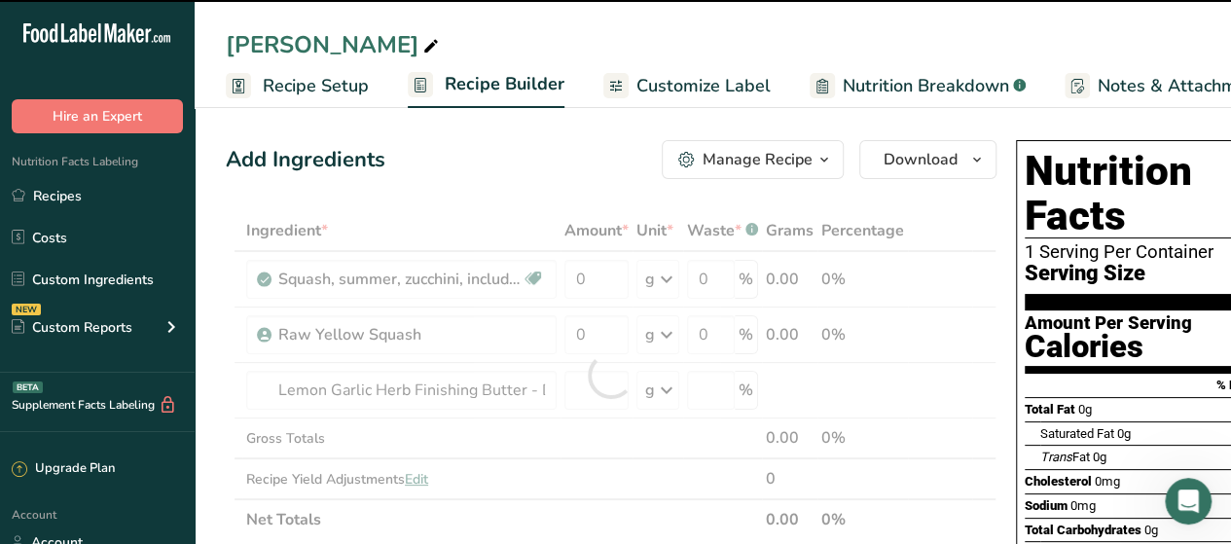
type input "0"
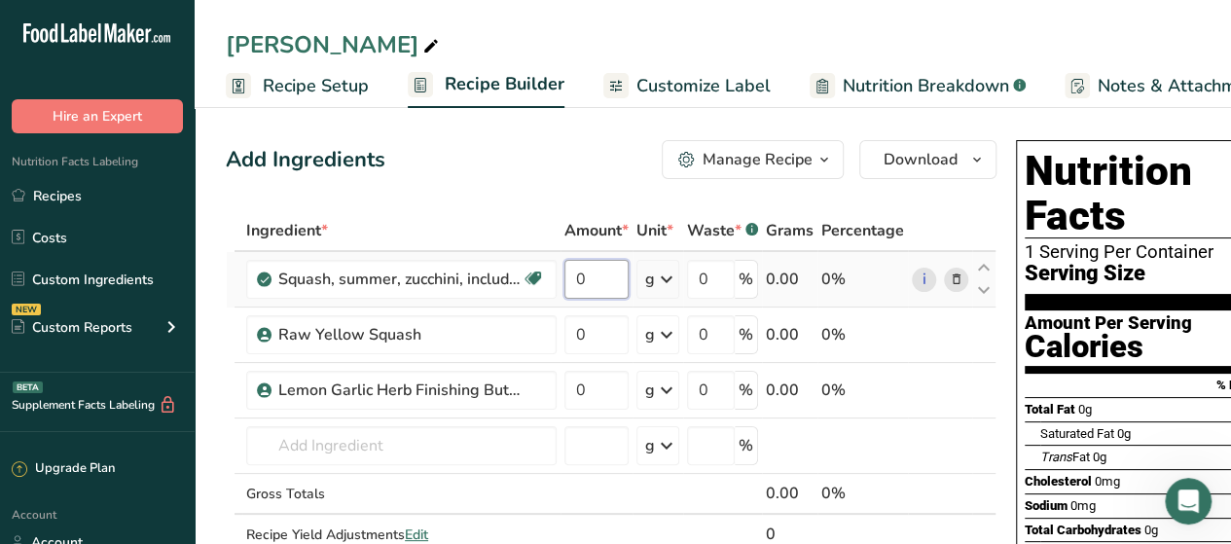
click at [596, 274] on input "0" at bounding box center [596, 279] width 64 height 39
type input "7.5"
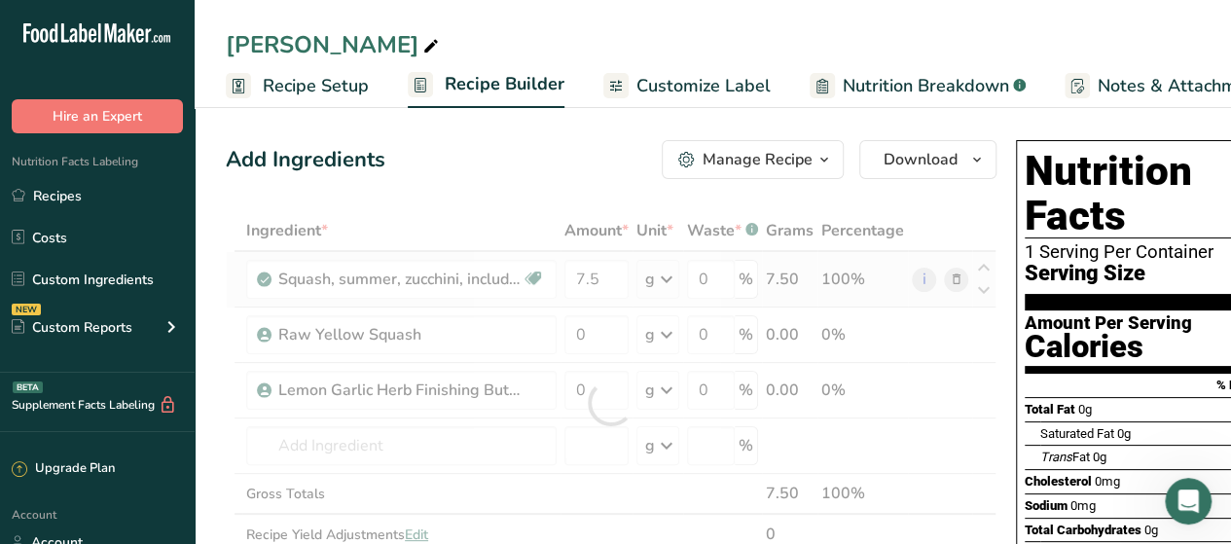
click at [666, 290] on div "Ingredient * Amount * Unit * Waste * .a-a{fill:#347362;}.b-a{fill:#fff;} Grams …" at bounding box center [611, 402] width 771 height 385
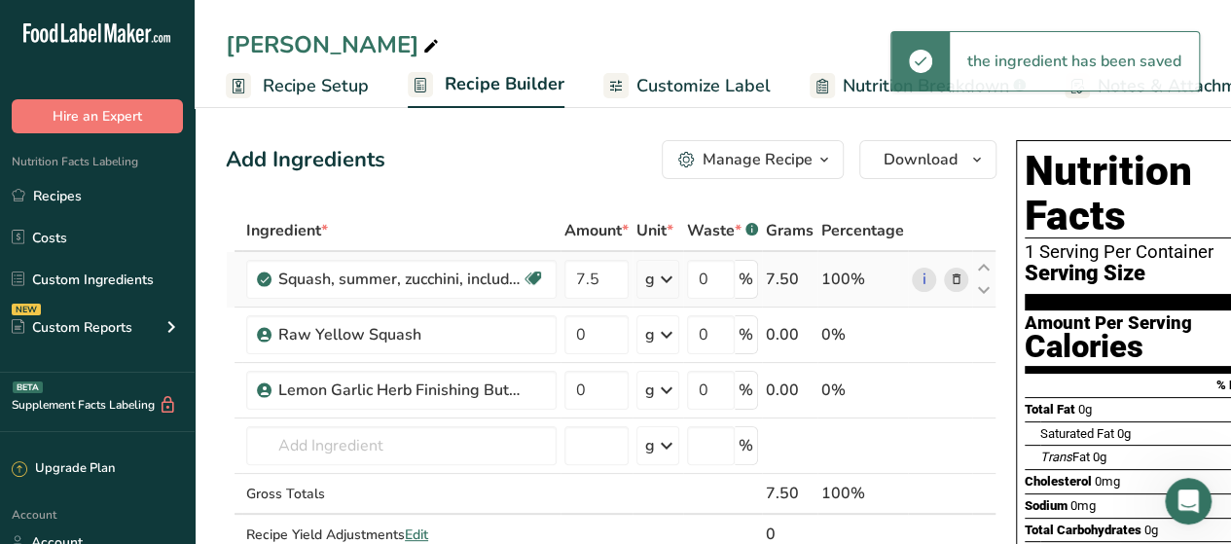
click at [666, 290] on icon at bounding box center [666, 279] width 23 height 35
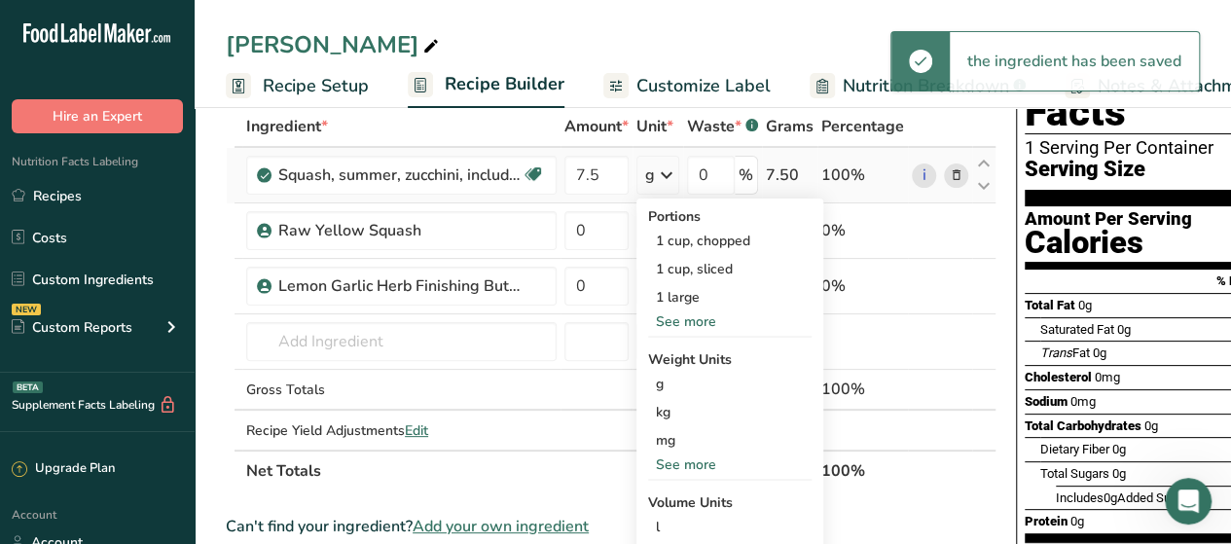
scroll to position [106, 0]
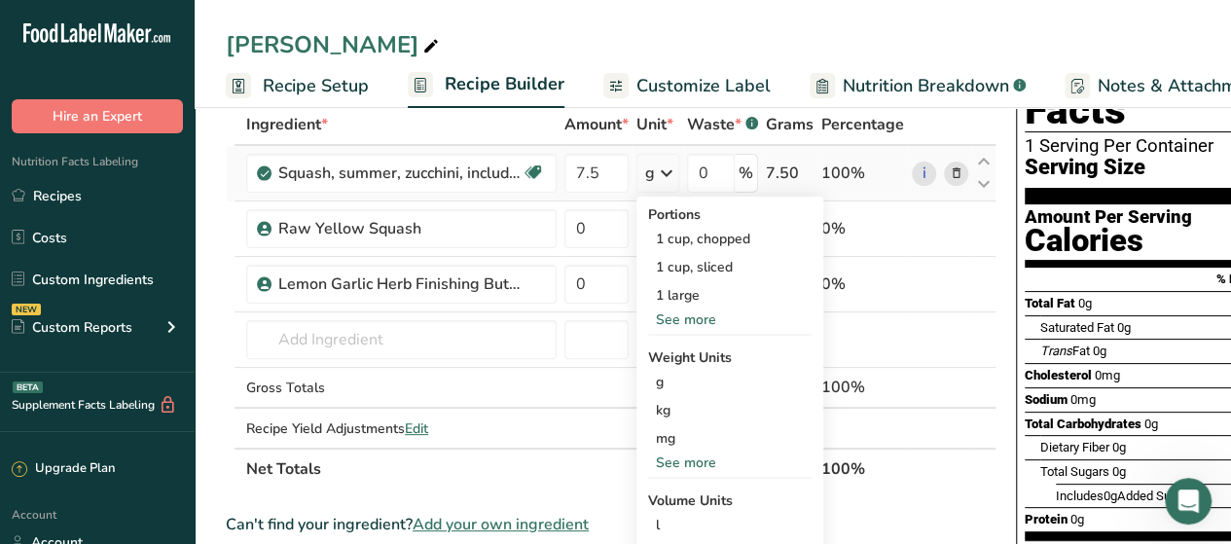
click at [676, 458] on div "See more" at bounding box center [729, 463] width 163 height 20
click at [663, 517] on div "oz" at bounding box center [729, 523] width 163 height 28
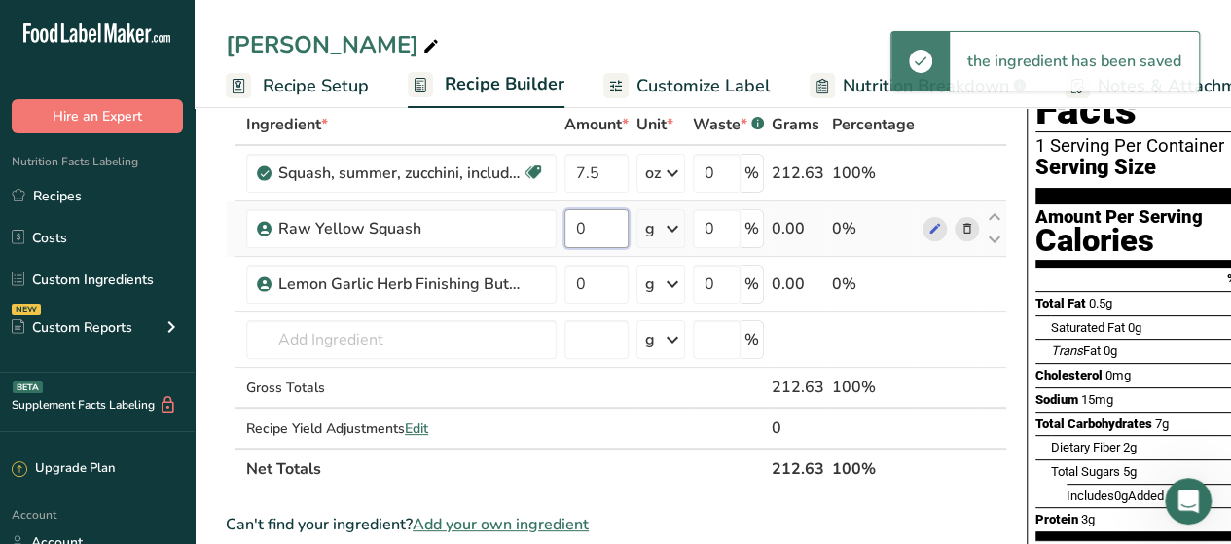
click at [601, 225] on input "0" at bounding box center [596, 228] width 64 height 39
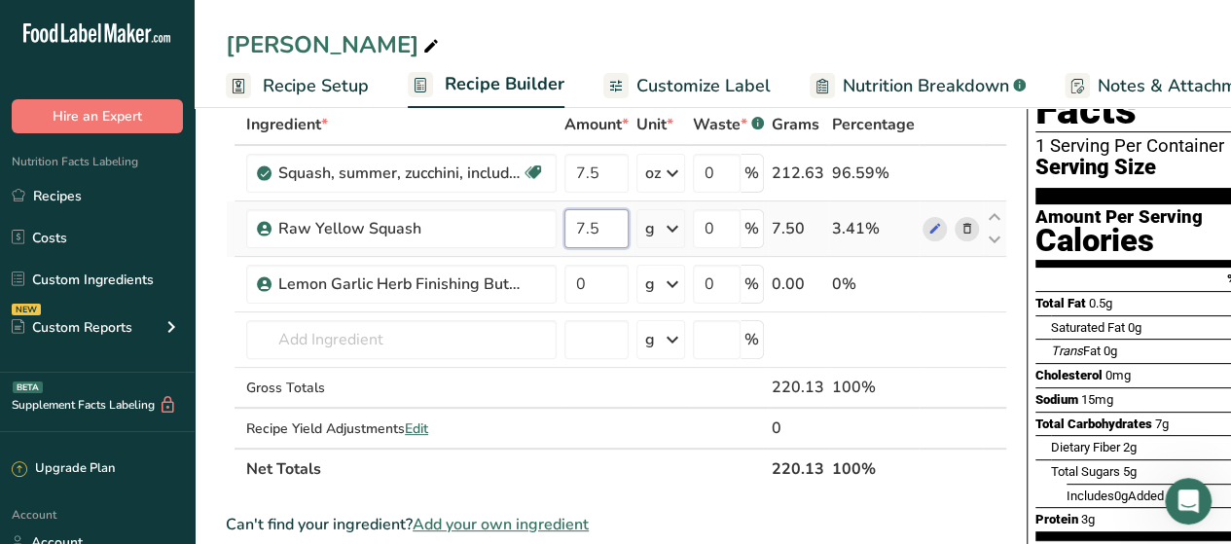
type input "7.5"
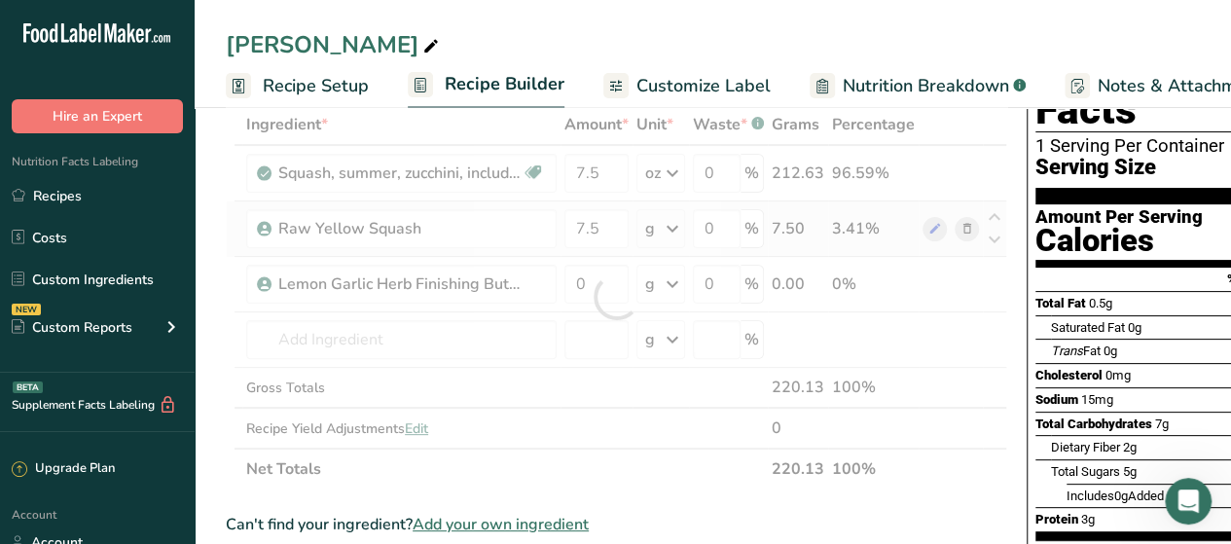
click at [674, 234] on div "Ingredient * Amount * Unit * Waste * .a-a{fill:#347362;}.b-a{fill:#fff;} Grams …" at bounding box center [616, 296] width 781 height 385
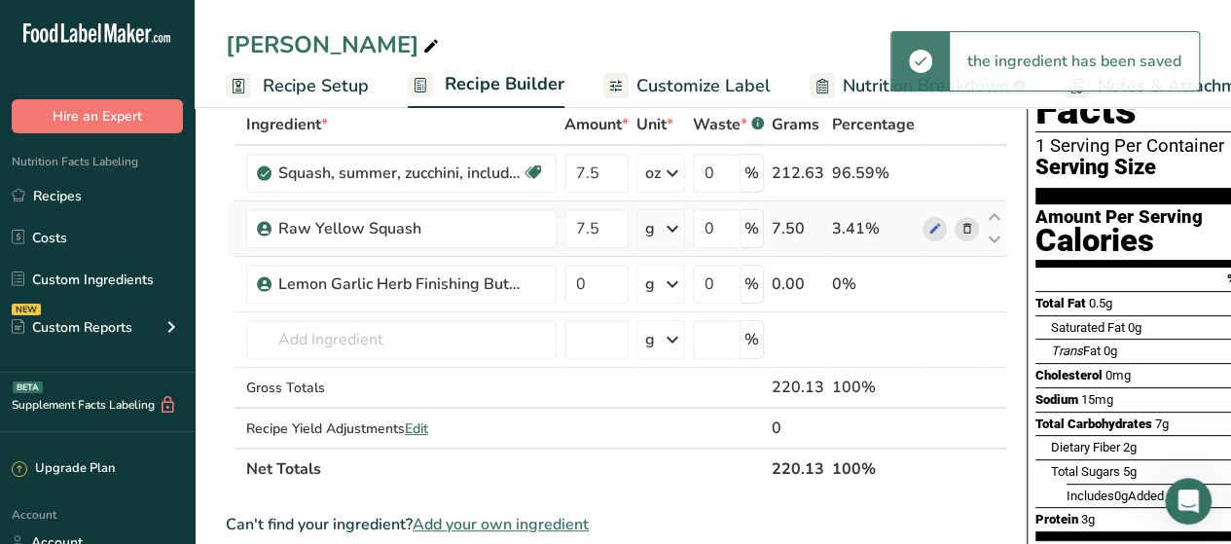
click at [674, 234] on icon at bounding box center [672, 228] width 23 height 35
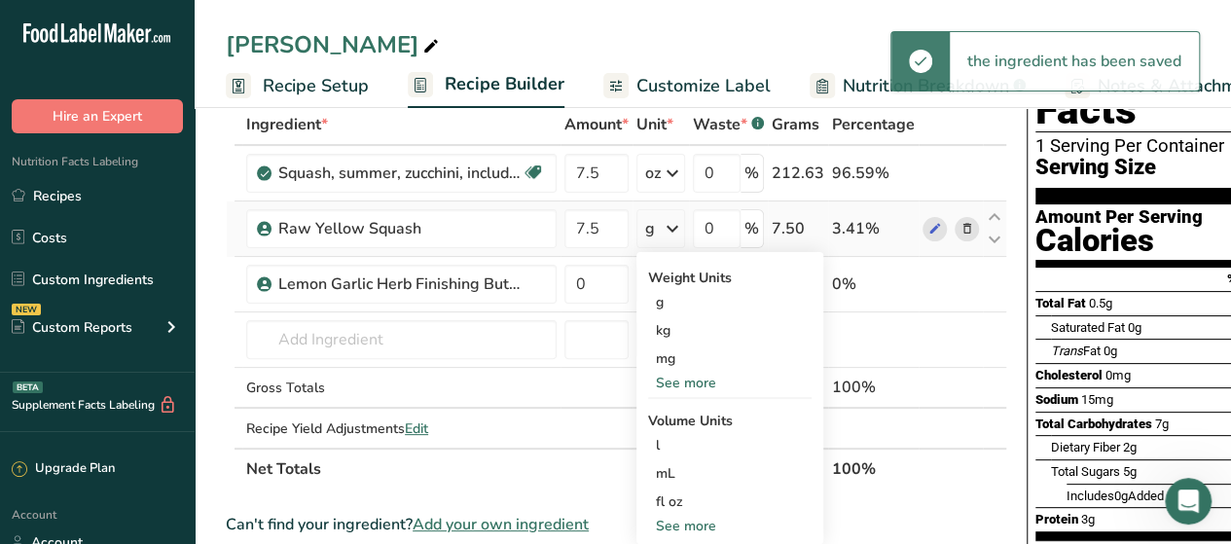
click at [686, 379] on div "See more" at bounding box center [729, 383] width 163 height 20
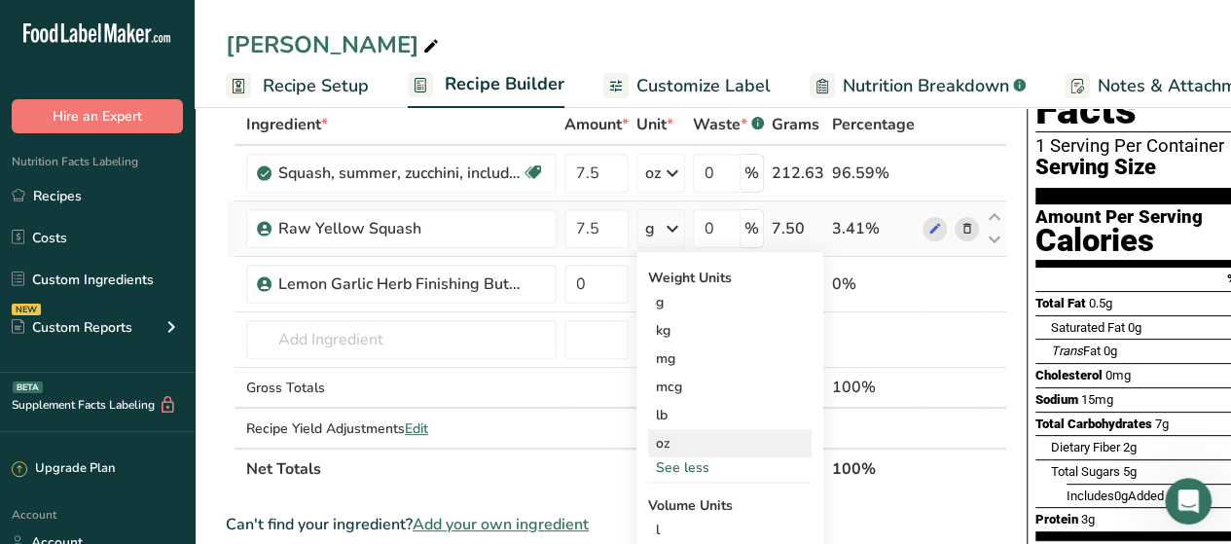
click at [683, 445] on div "oz" at bounding box center [729, 443] width 163 height 28
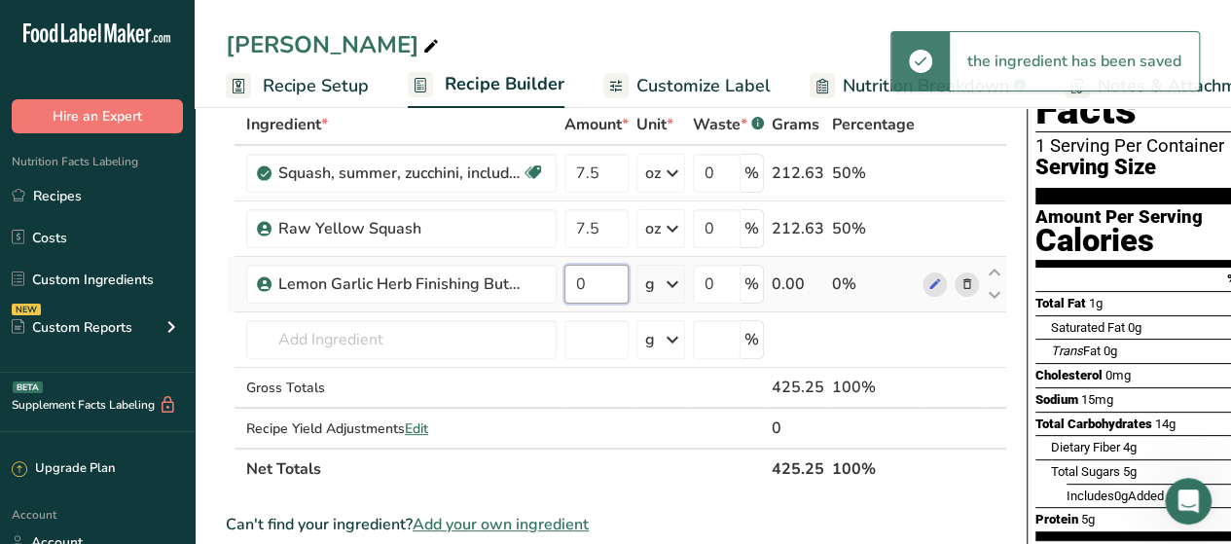
click at [601, 284] on input "0" at bounding box center [596, 284] width 64 height 39
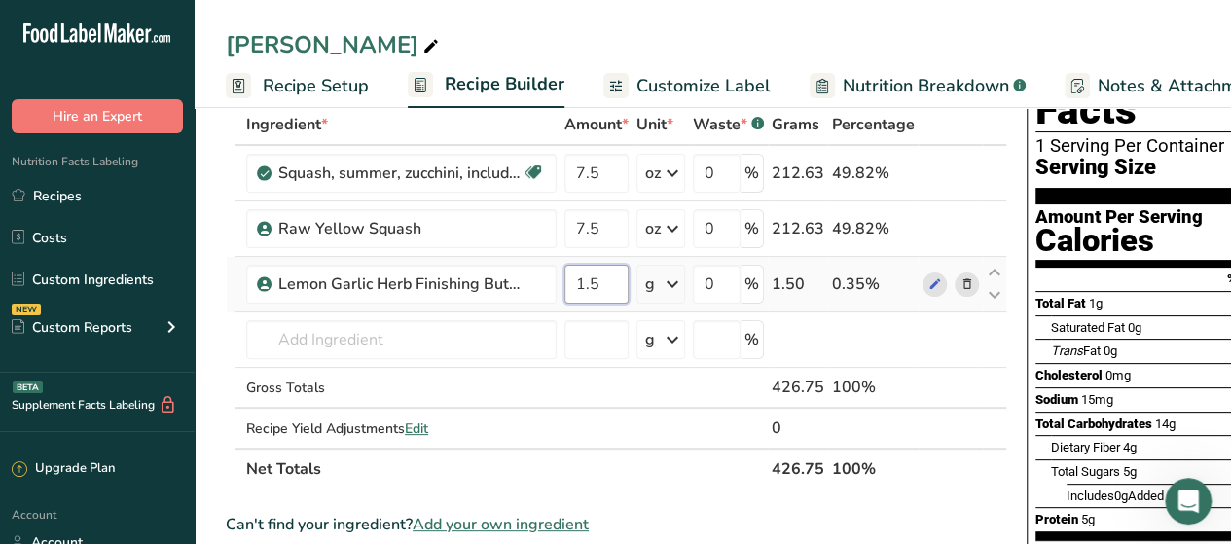
type input "1.5"
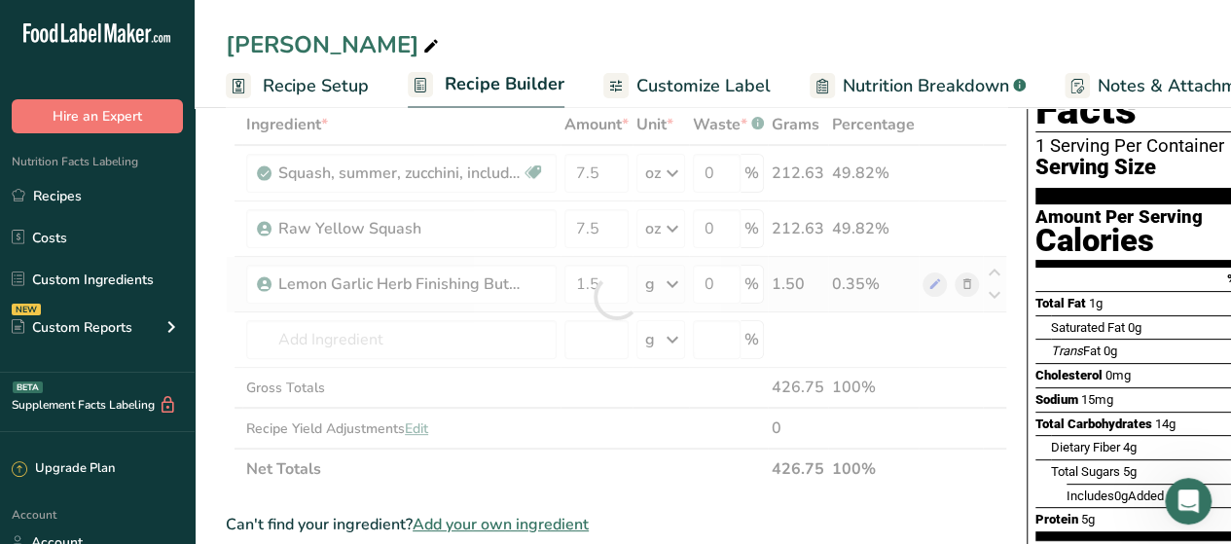
click at [668, 296] on div "Ingredient * Amount * Unit * Waste * .a-a{fill:#347362;}.b-a{fill:#fff;} Grams …" at bounding box center [616, 296] width 781 height 385
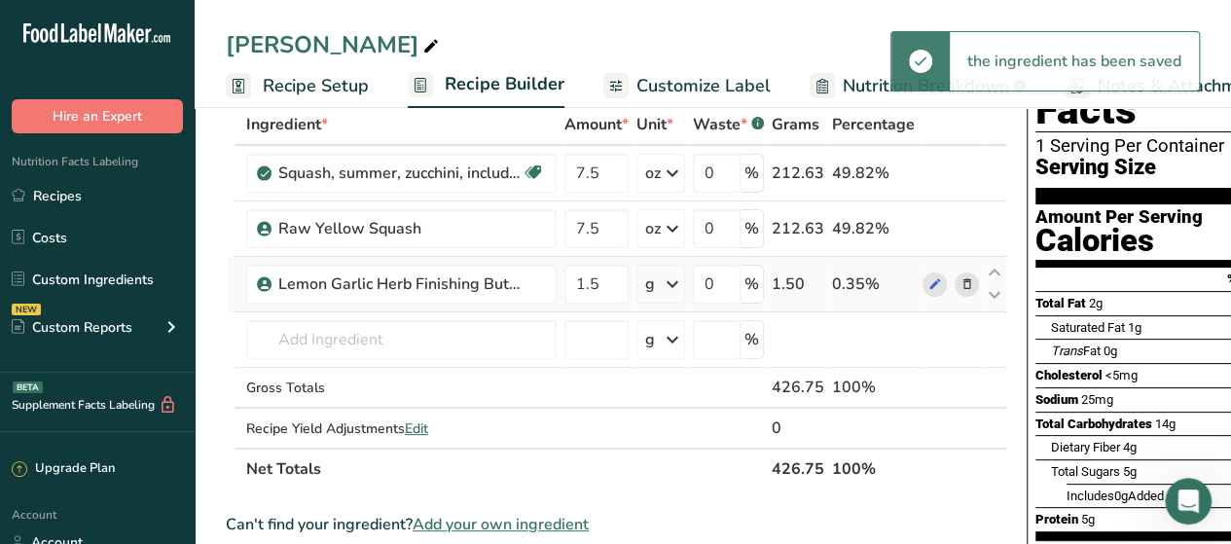
click at [668, 296] on icon at bounding box center [672, 284] width 23 height 35
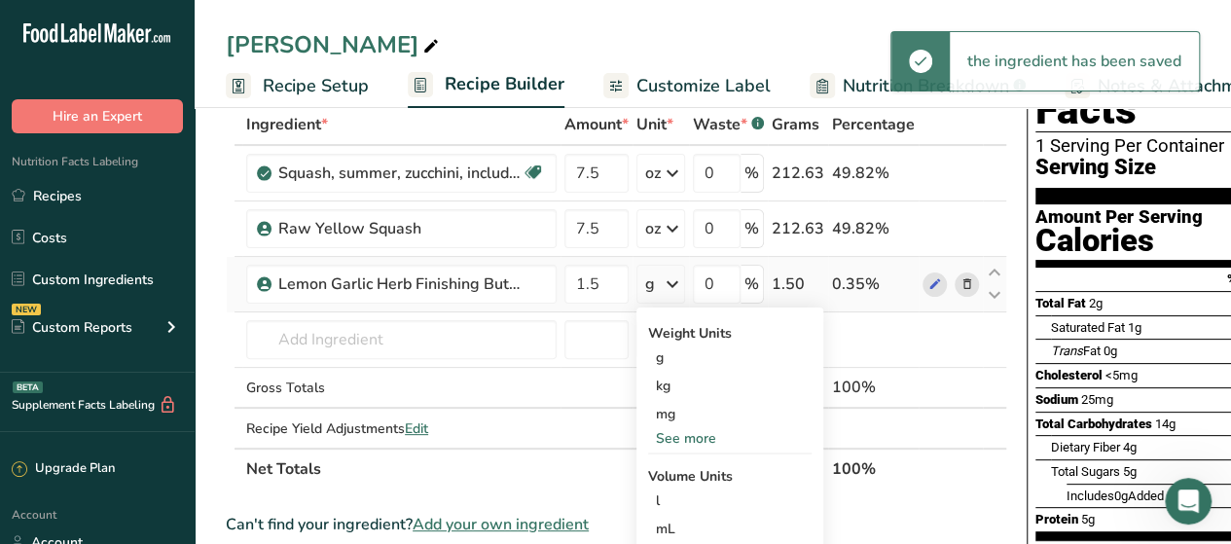
click at [691, 437] on div "See more" at bounding box center [729, 438] width 163 height 20
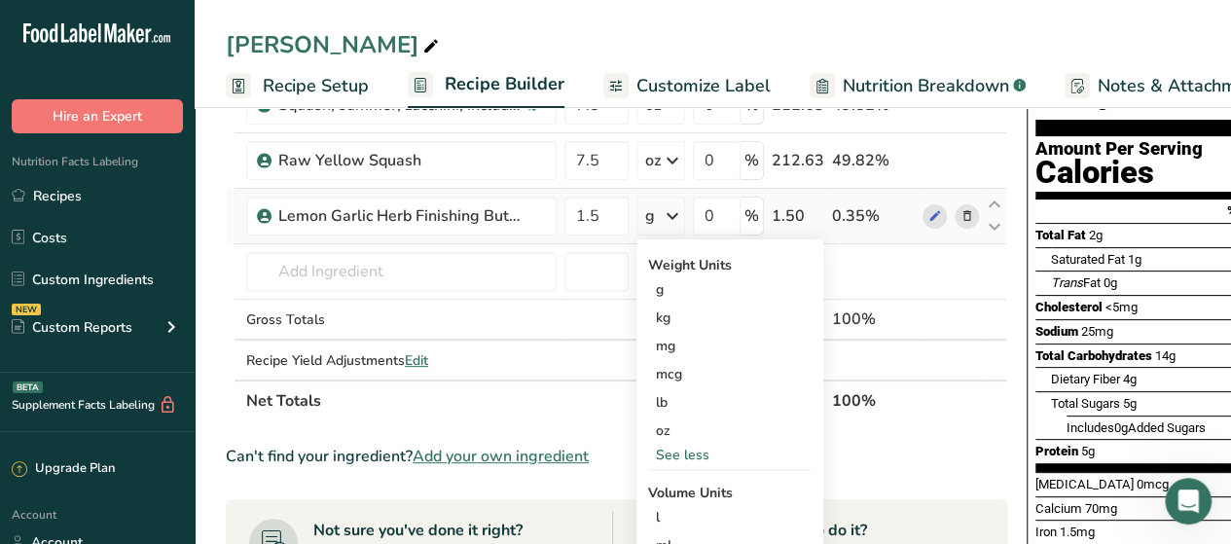
scroll to position [175, 0]
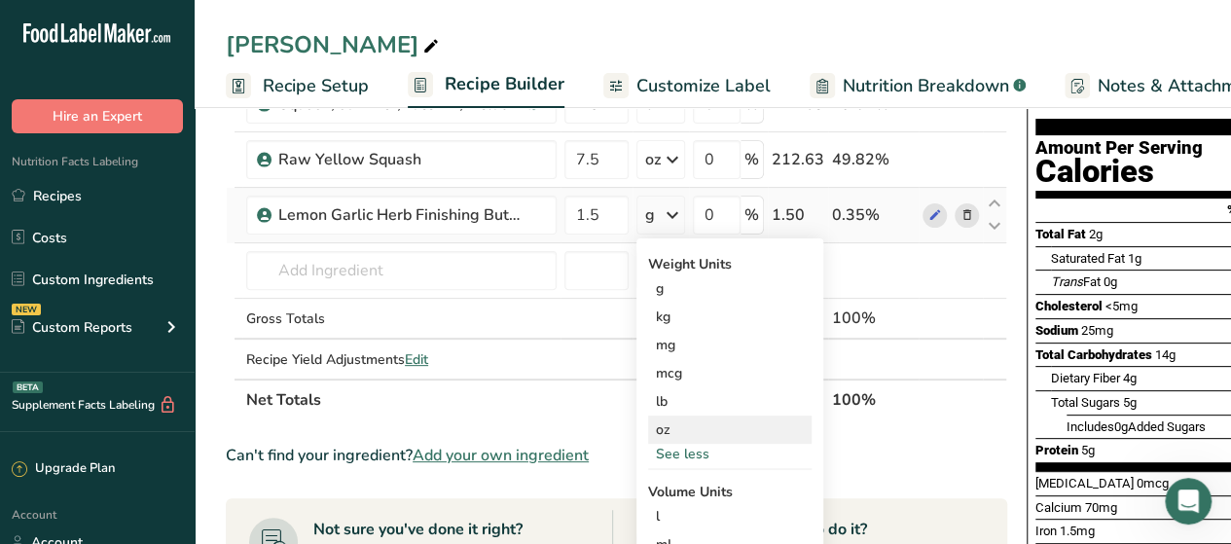
click at [695, 437] on div "oz" at bounding box center [729, 430] width 163 height 28
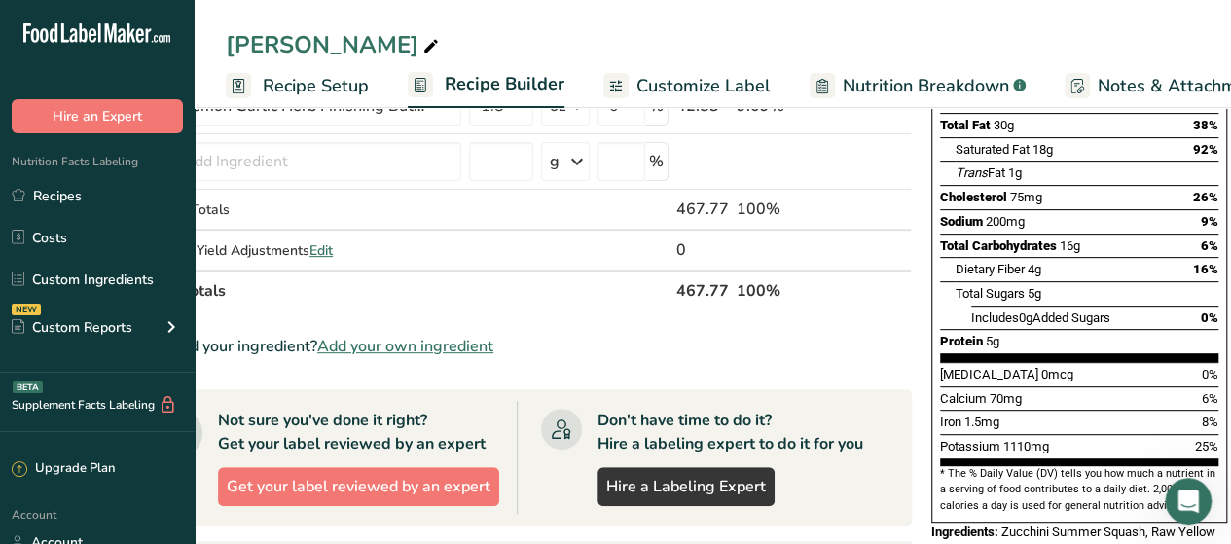
scroll to position [0, 0]
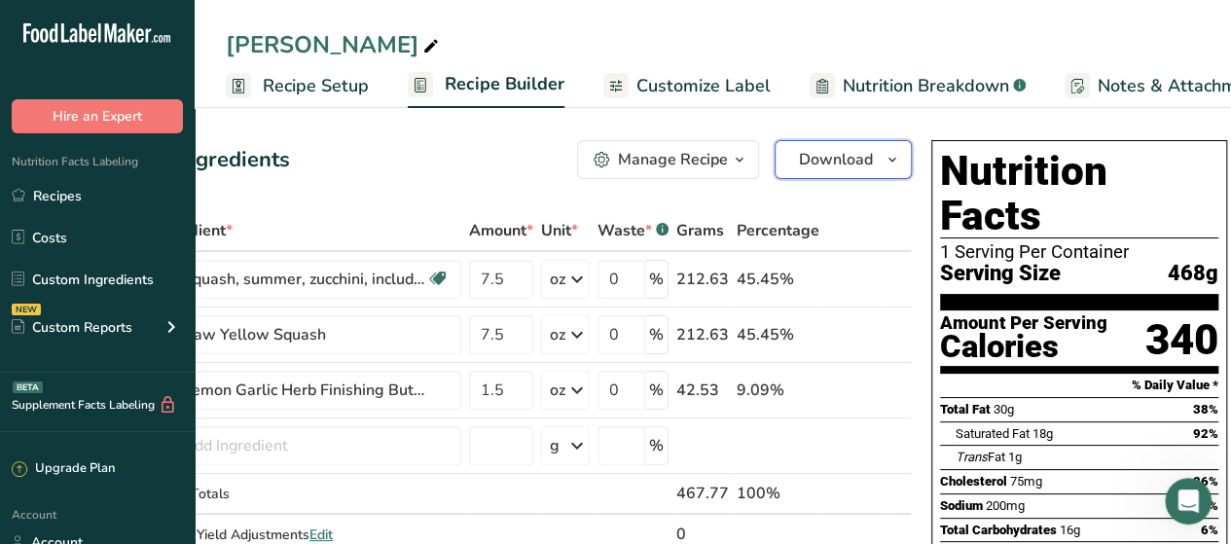
click at [865, 163] on span "Download" at bounding box center [836, 159] width 74 height 23
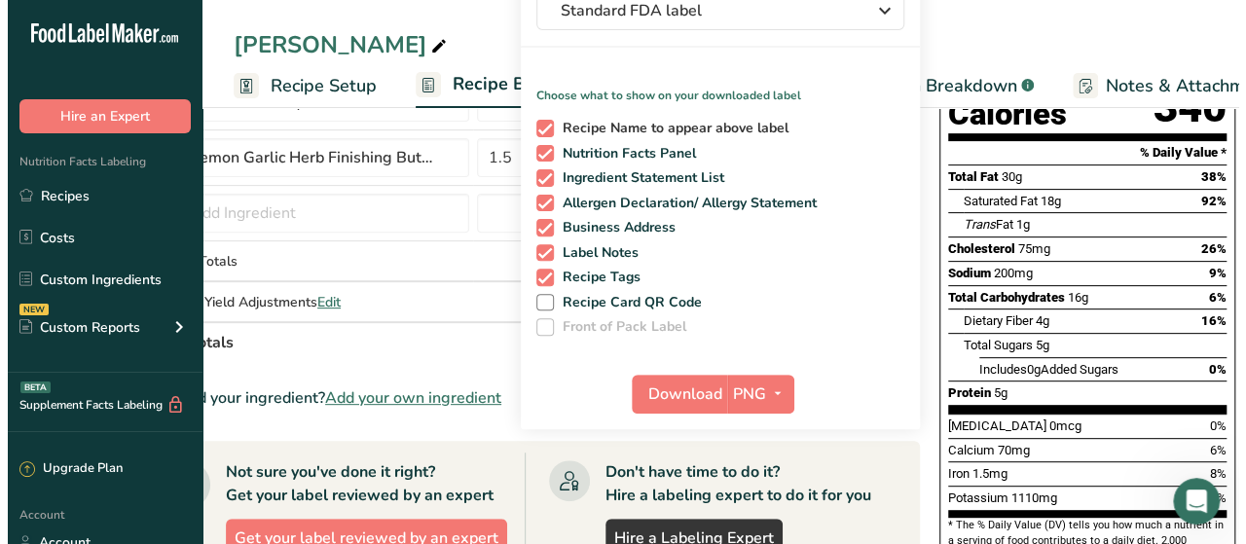
scroll to position [253, 0]
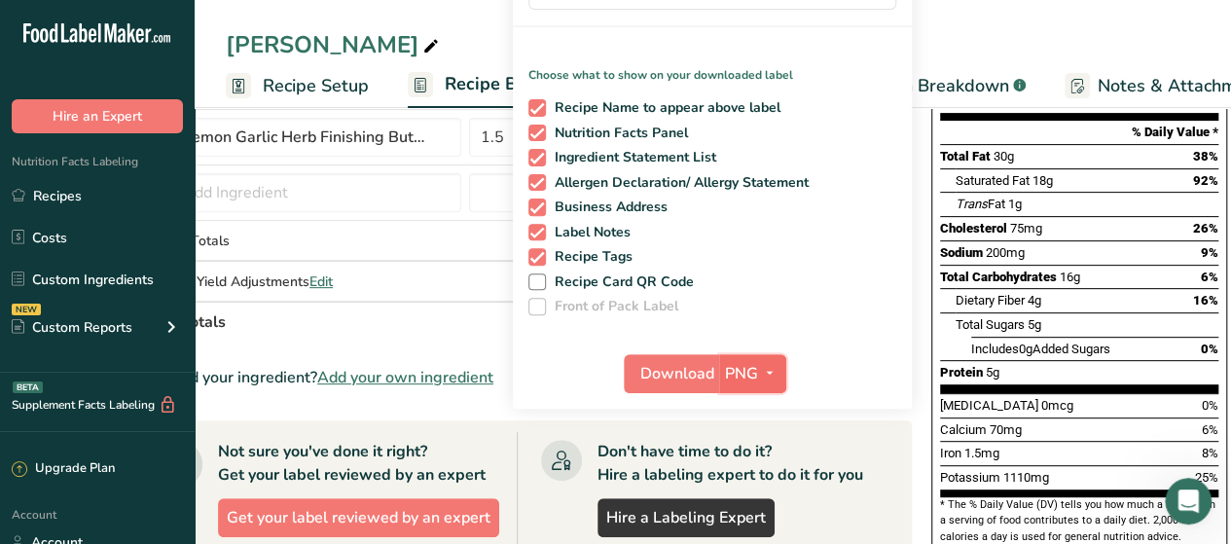
click at [770, 371] on icon "button" at bounding box center [770, 373] width 16 height 24
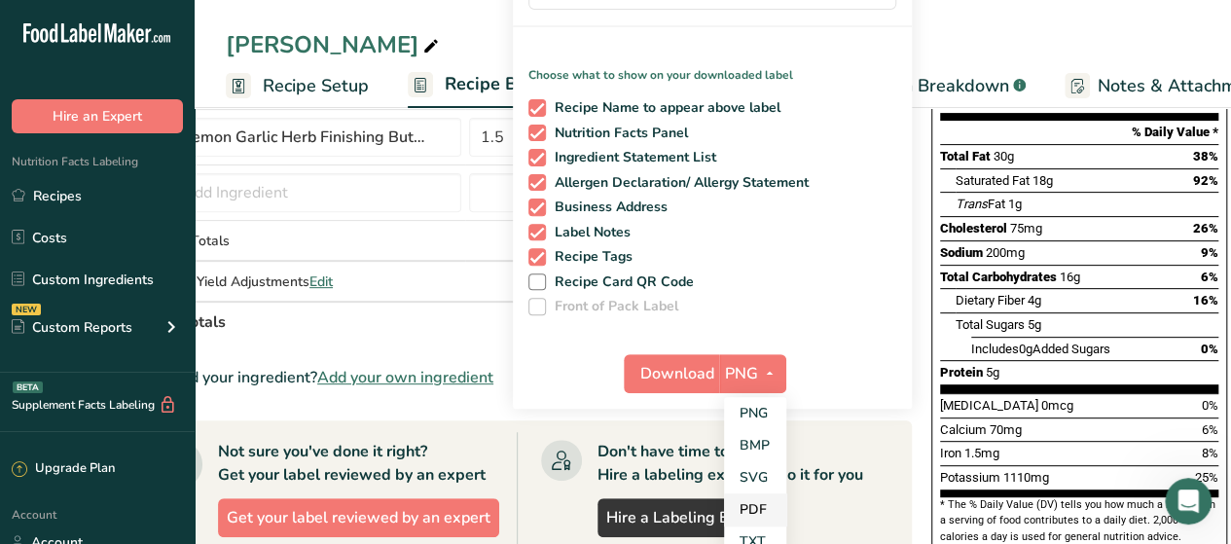
click at [761, 502] on link "PDF" at bounding box center [755, 509] width 62 height 32
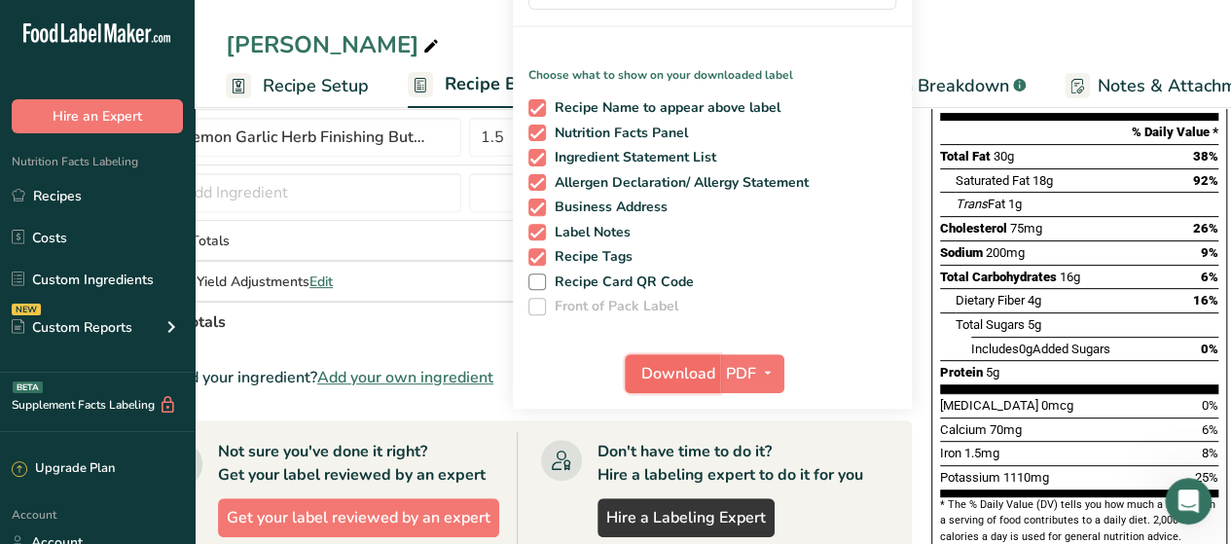
click at [676, 381] on span "Download" at bounding box center [678, 373] width 74 height 23
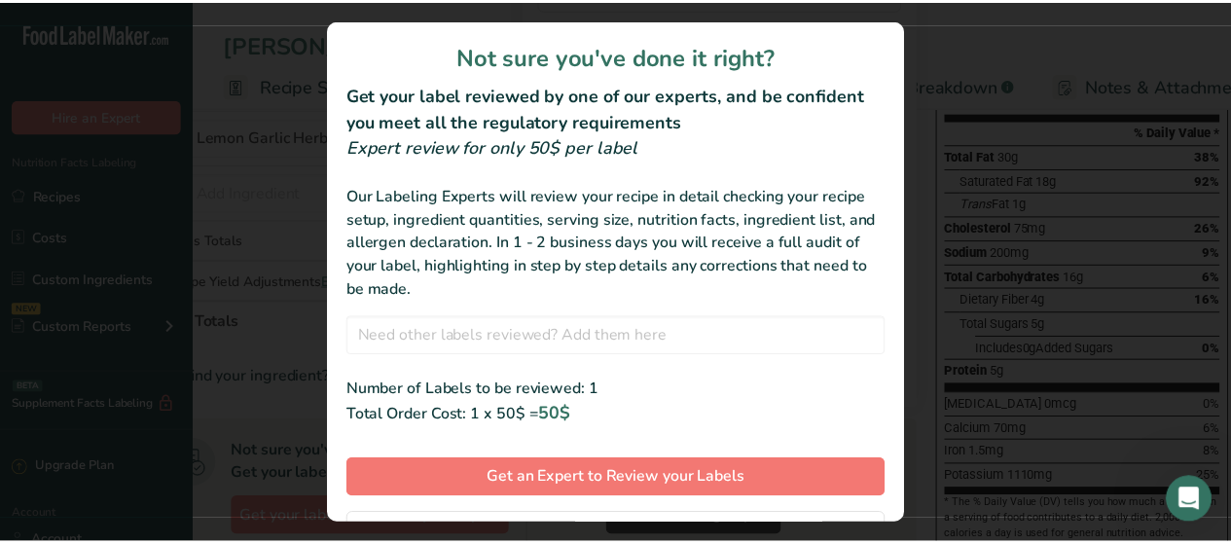
scroll to position [91, 0]
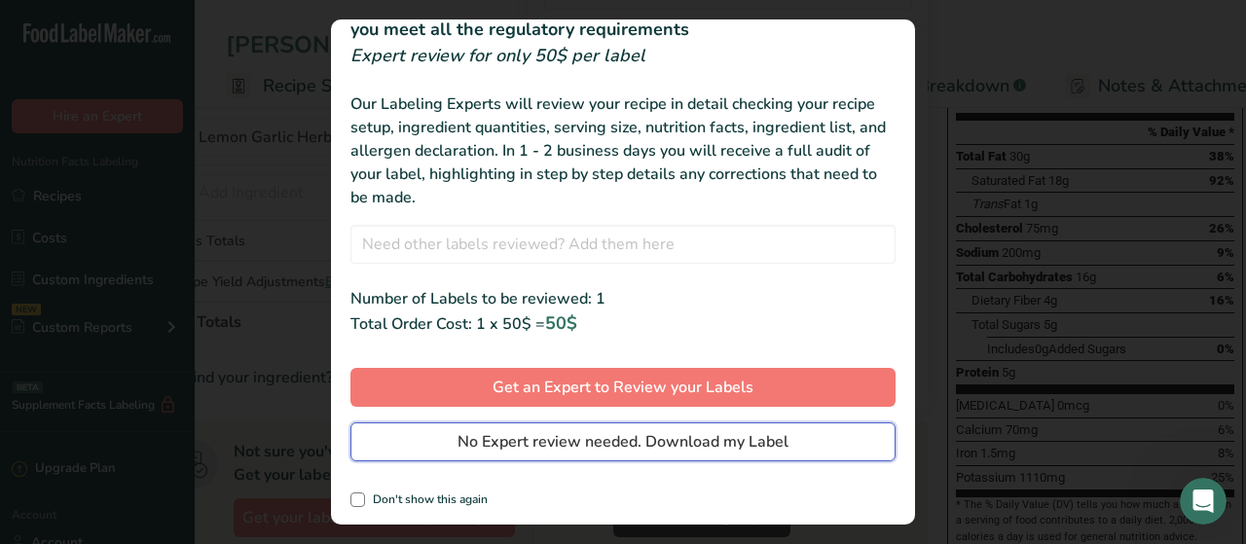
click at [580, 439] on span "No Expert review needed. Download my Label" at bounding box center [622, 441] width 331 height 23
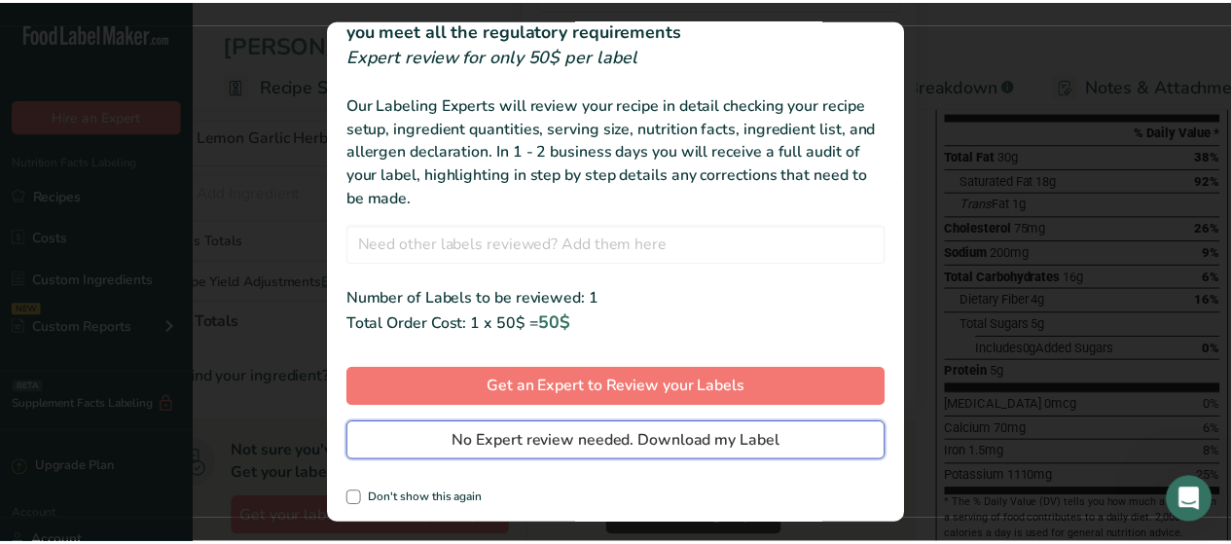
scroll to position [0, 0]
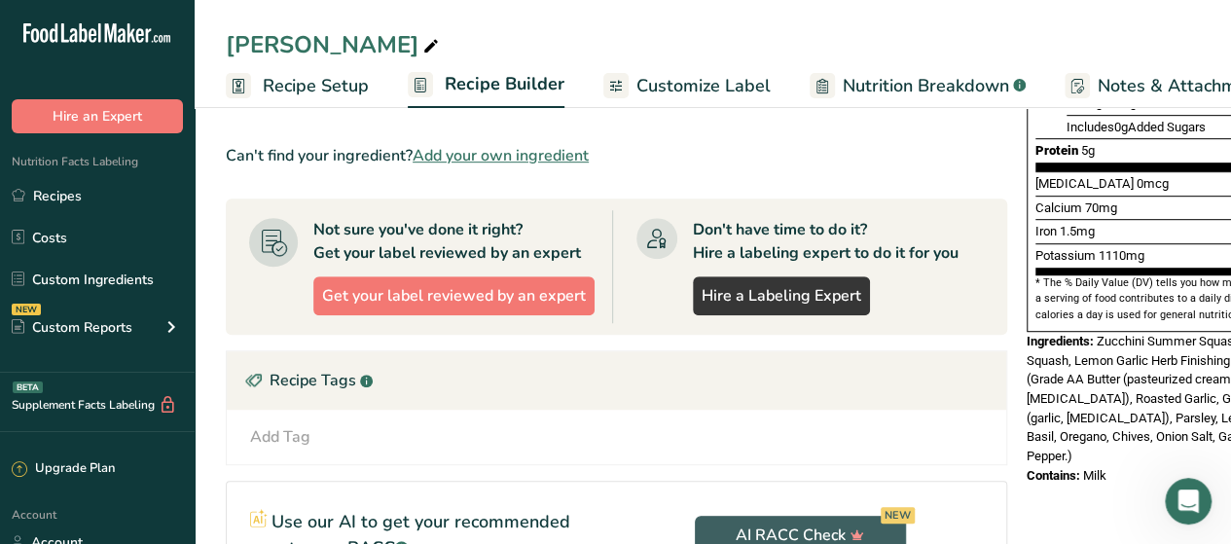
scroll to position [476, 0]
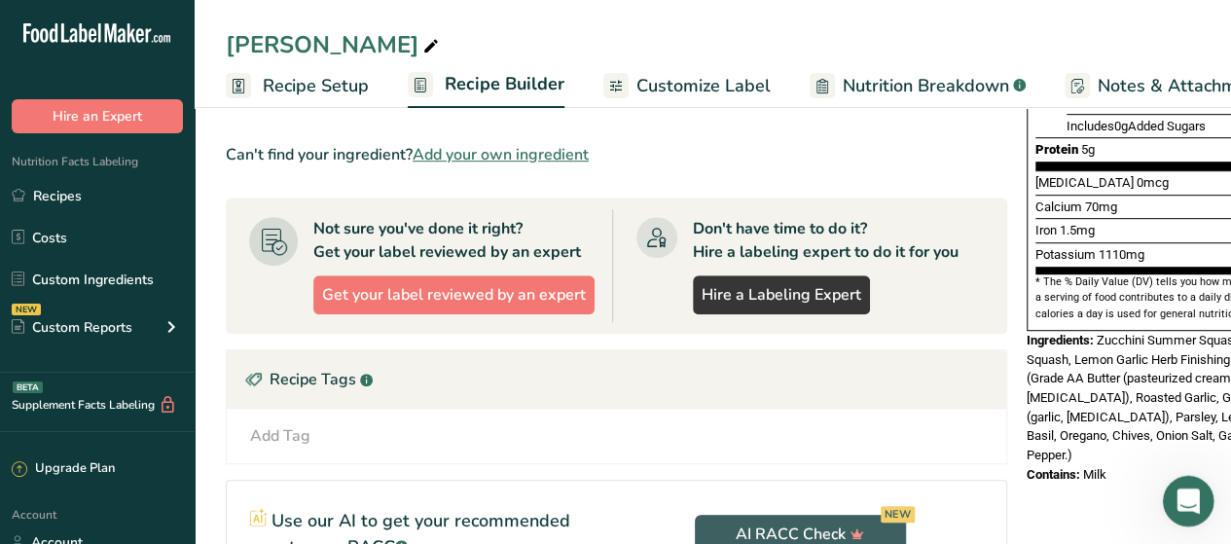
click at [1191, 492] on icon "Open Intercom Messenger" at bounding box center [1186, 499] width 32 height 32
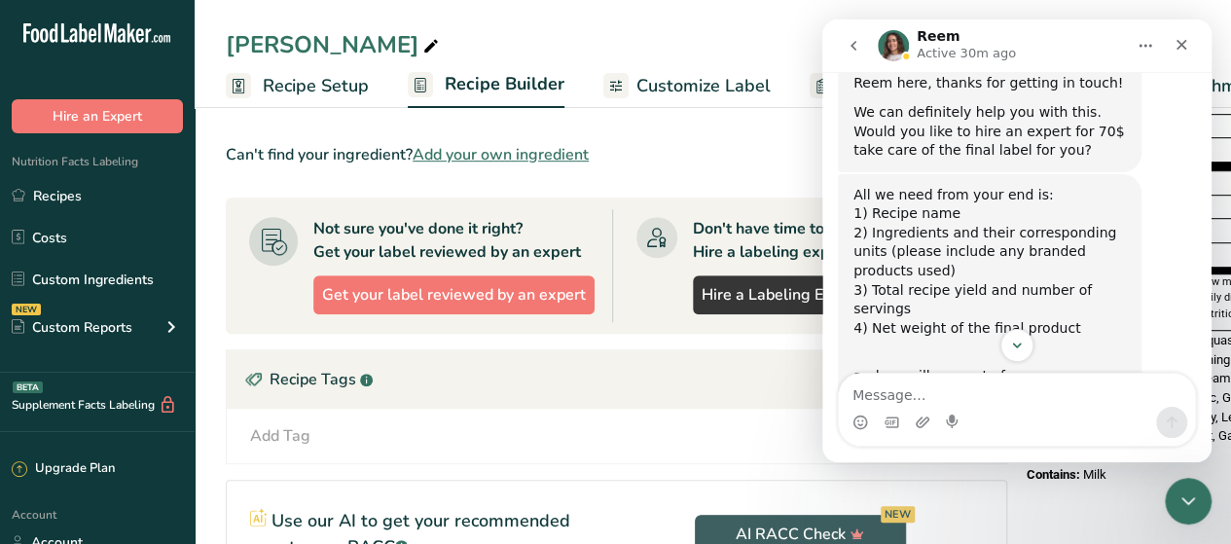
scroll to position [518, 0]
drag, startPoint x: 1001, startPoint y: 275, endPoint x: 1116, endPoint y: 270, distance: 115.0
click at [1116, 280] on div "3) Total recipe yield and number of servings" at bounding box center [990, 299] width 272 height 38
copy div "number of servings"
